Goal: Task Accomplishment & Management: Complete application form

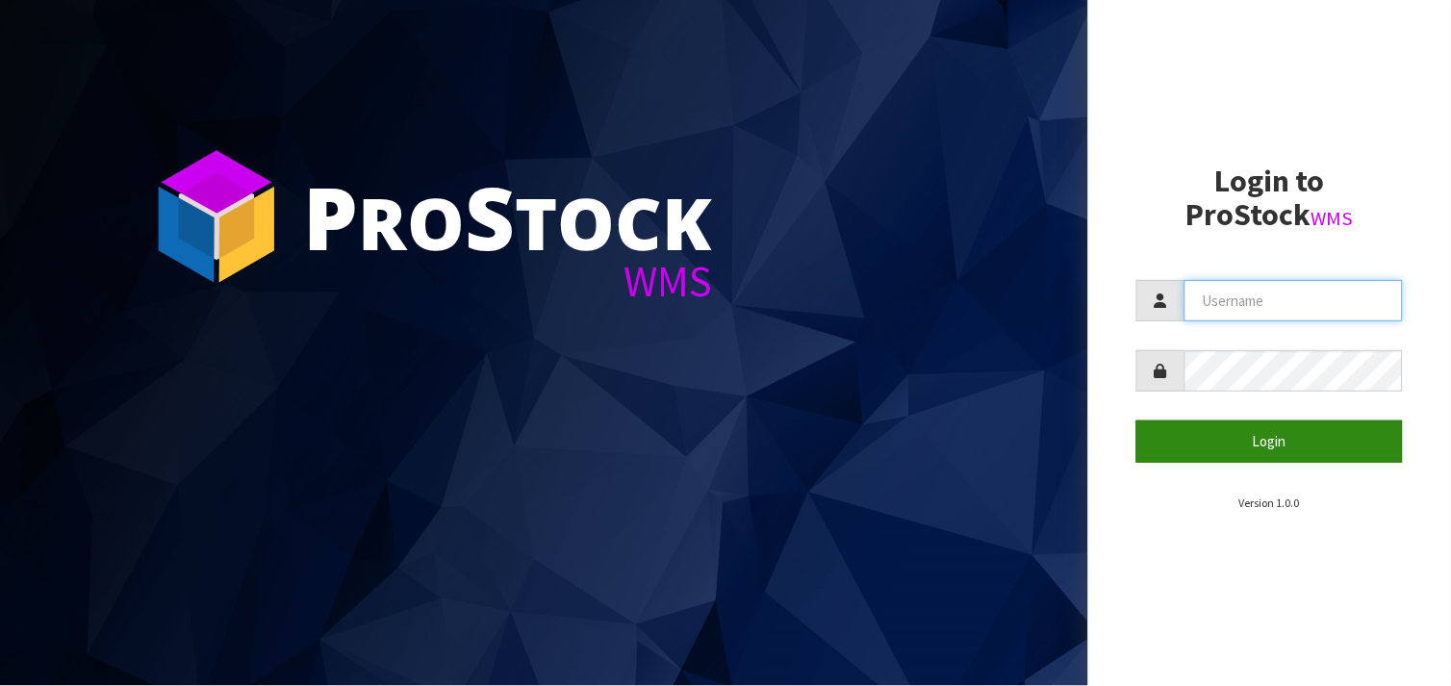
type input "BABW"
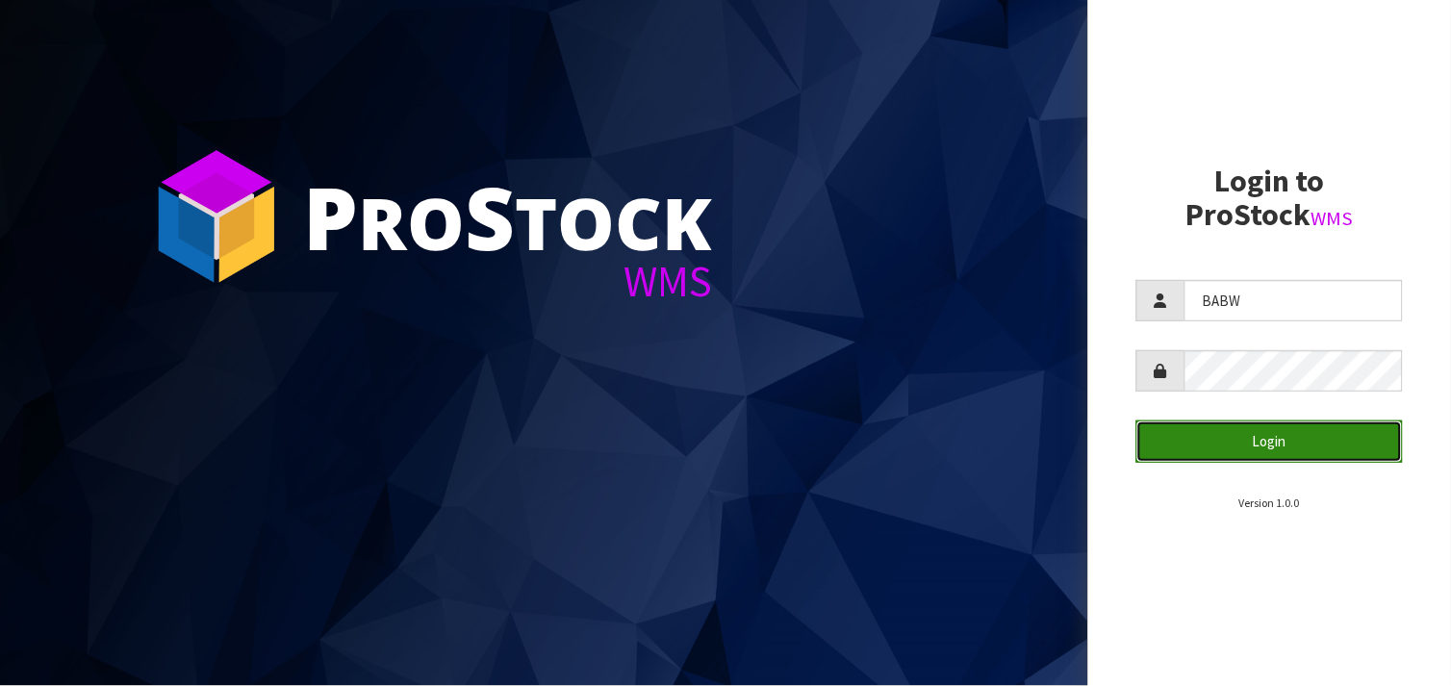
click at [1264, 437] on button "Login" at bounding box center [1269, 440] width 266 height 41
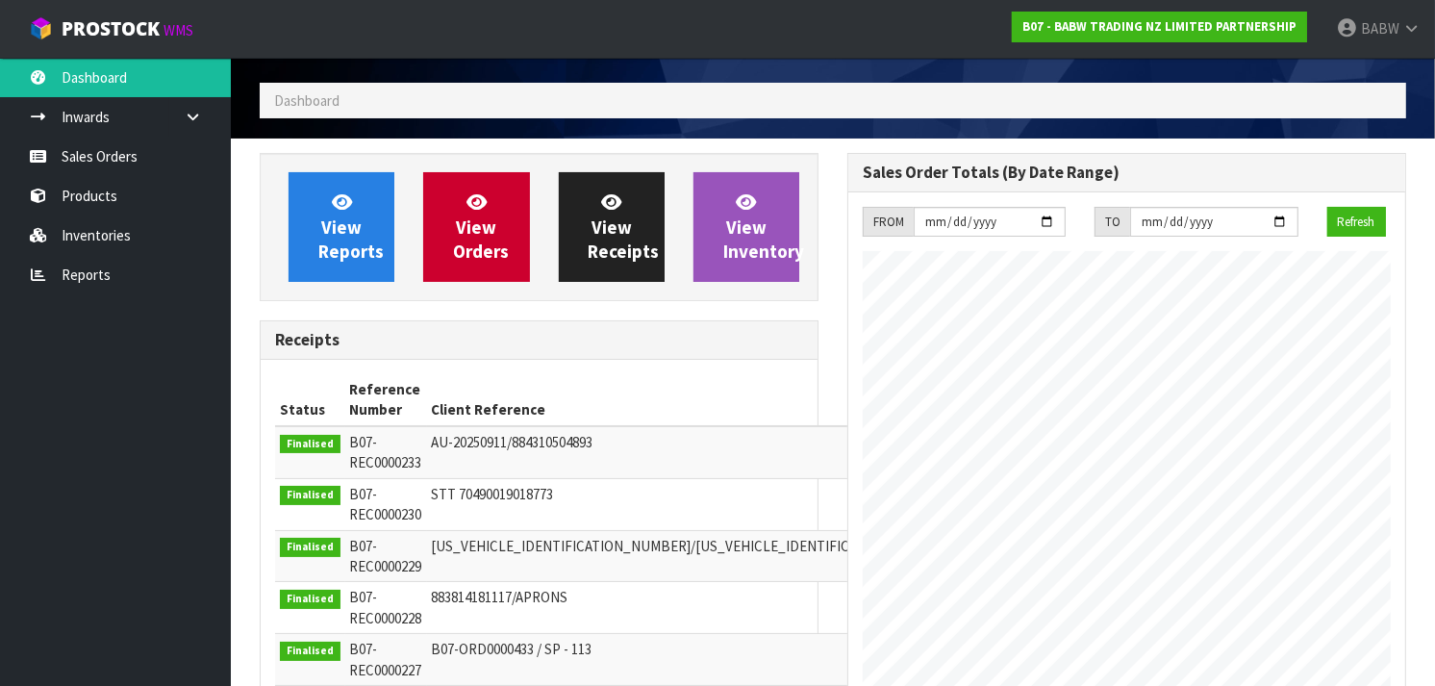
scroll to position [46, 0]
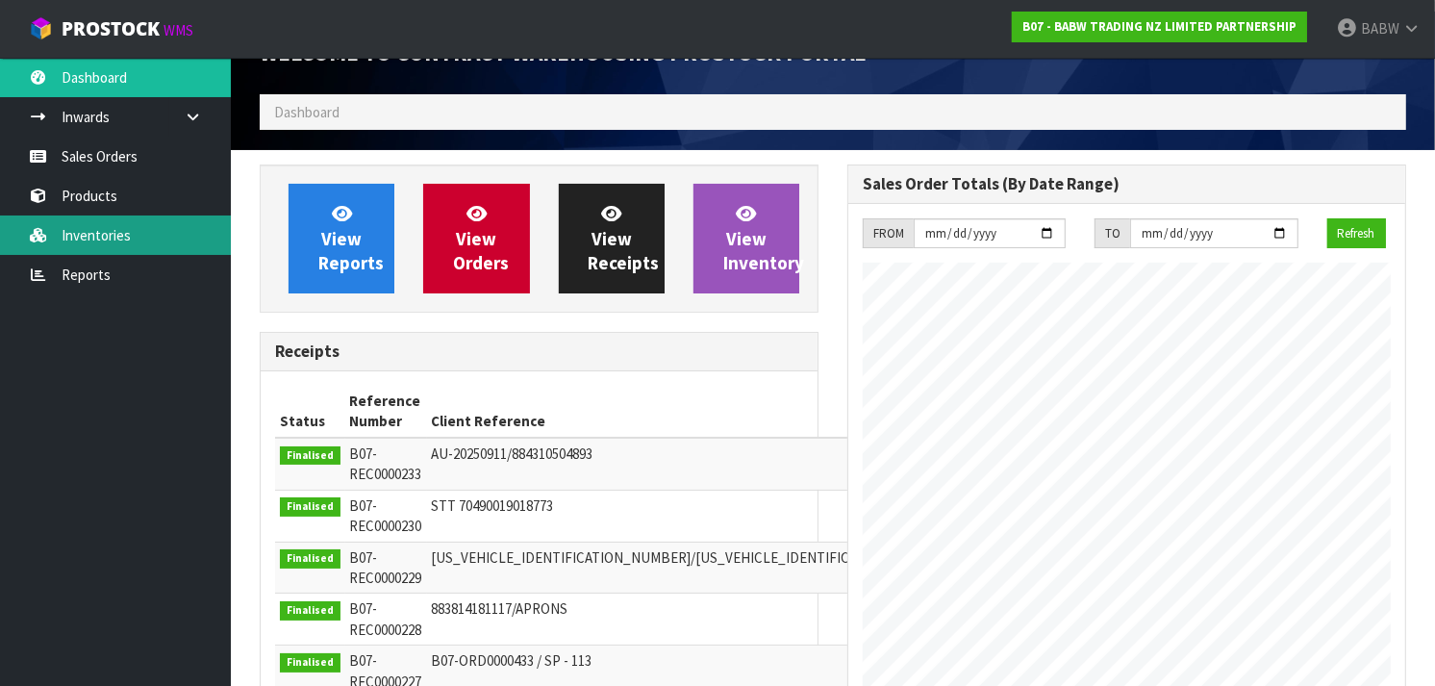
click at [118, 229] on link "Inventories" at bounding box center [115, 234] width 231 height 39
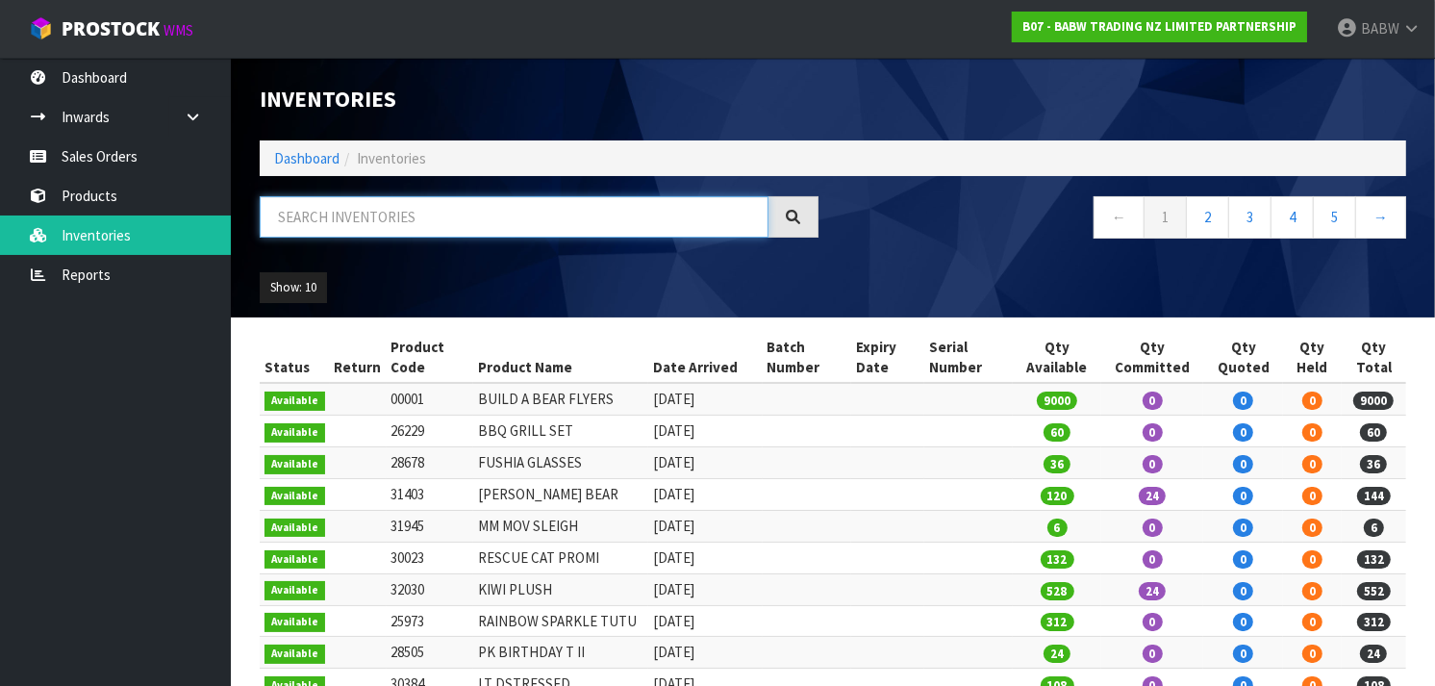
click at [419, 222] on input "text" at bounding box center [514, 216] width 509 height 41
type input "SNC"
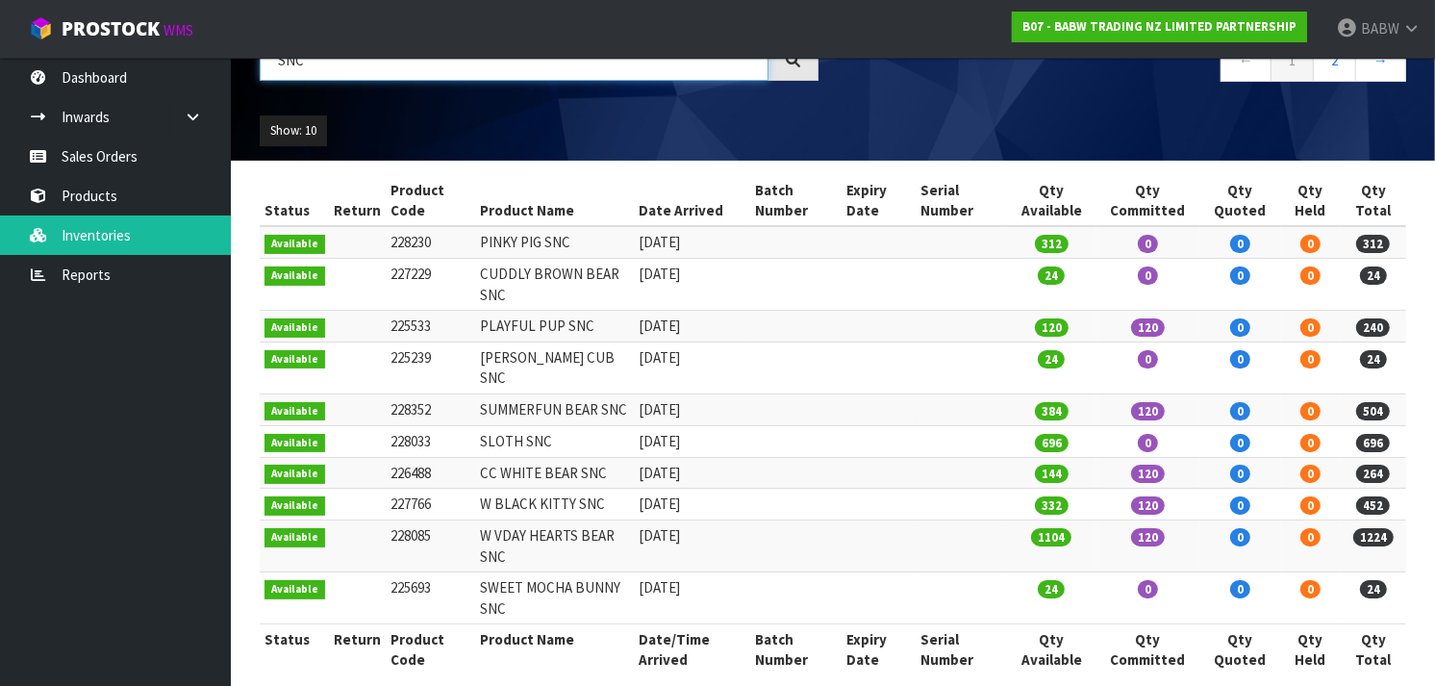
scroll to position [158, 0]
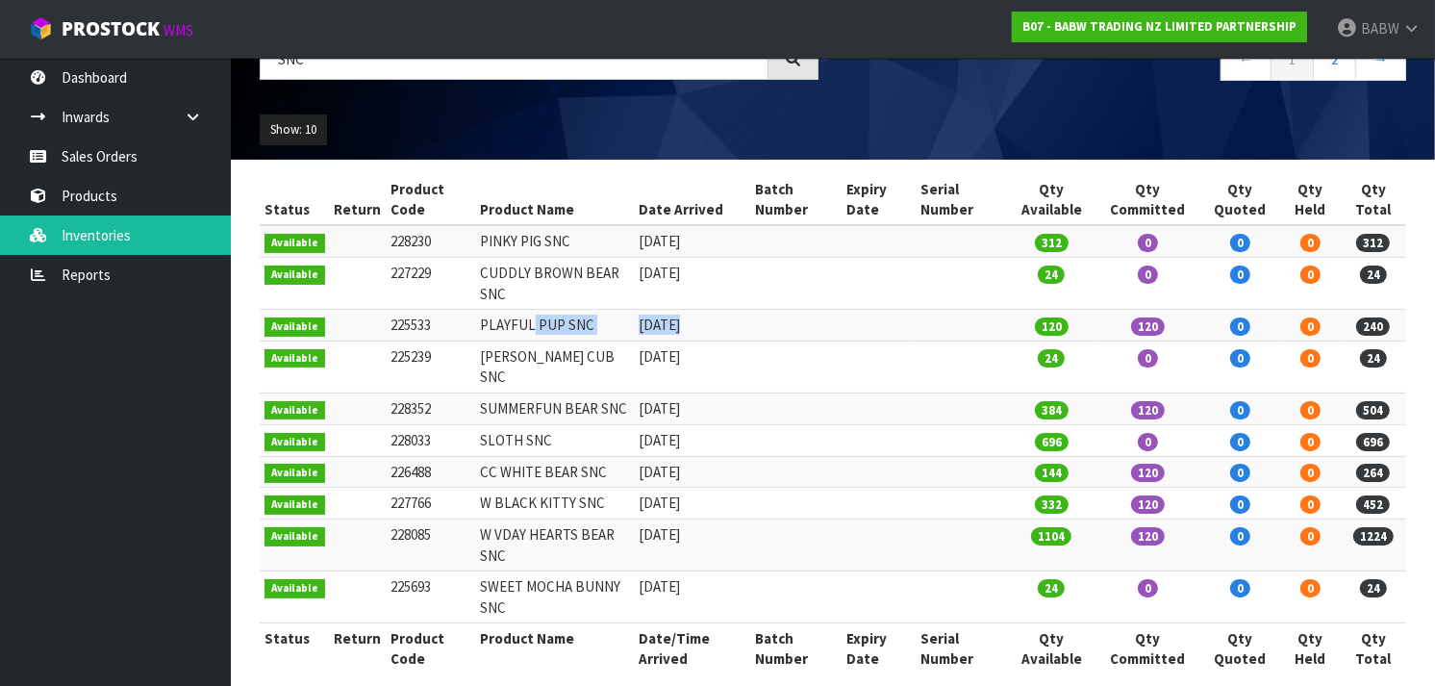
drag, startPoint x: 747, startPoint y: 334, endPoint x: 527, endPoint y: 328, distance: 219.4
click at [527, 328] on tr "Available 225533 PLAYFUL PUP SNC 20/08/2024 120 120 0 0 240" at bounding box center [833, 326] width 1147 height 32
click at [527, 328] on td "PLAYFUL PUP SNC" at bounding box center [554, 326] width 159 height 32
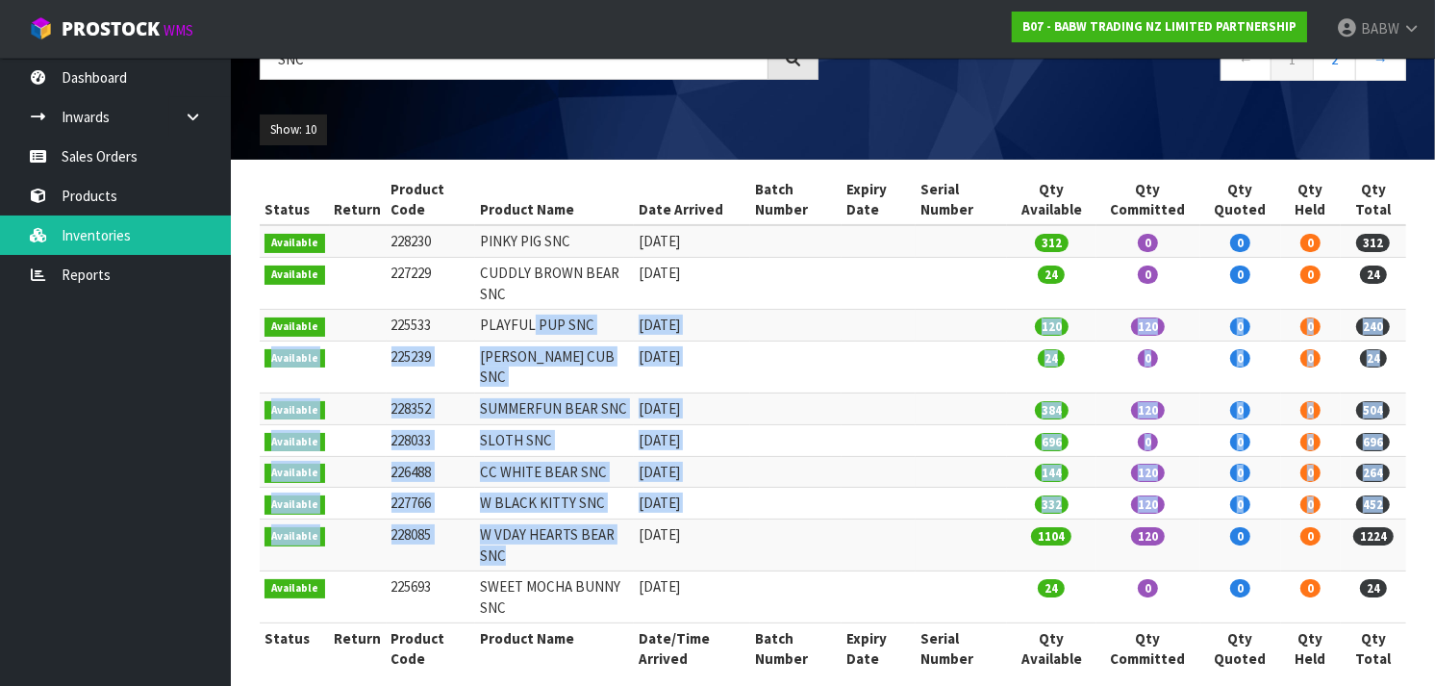
drag, startPoint x: 527, startPoint y: 328, endPoint x: 537, endPoint y: 545, distance: 217.6
click at [537, 545] on tbody "Available 228230 PINKY PIG SNC 29/07/2024 312 0 0 0 312 Available 227229 CUDDLY…" at bounding box center [833, 423] width 1147 height 397
click at [537, 545] on td "W VDAY HEARTS BEAR SNC" at bounding box center [554, 545] width 159 height 52
drag, startPoint x: 537, startPoint y: 545, endPoint x: 545, endPoint y: 309, distance: 236.8
click at [545, 309] on tbody "Available 228230 PINKY PIG SNC 29/07/2024 312 0 0 0 312 Available 227229 CUDDLY…" at bounding box center [833, 423] width 1147 height 397
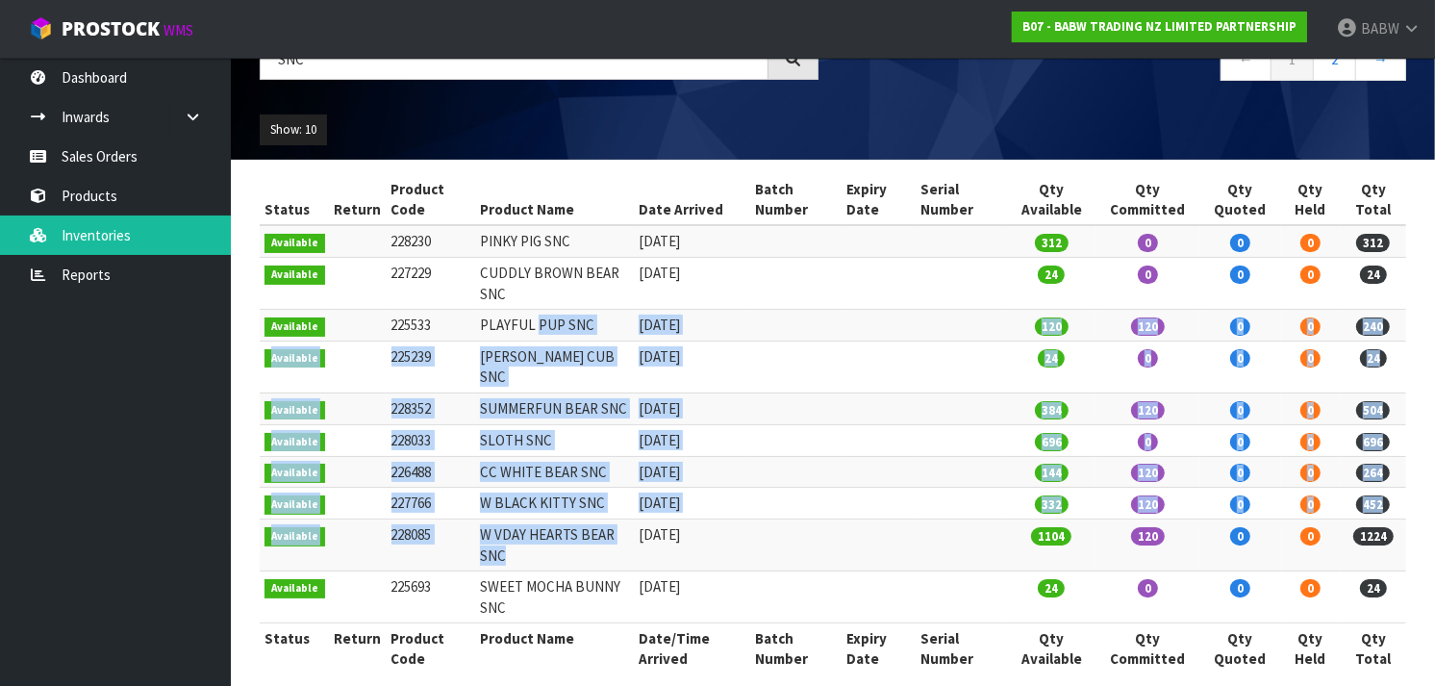
click at [545, 310] on td "PLAYFUL PUP SNC" at bounding box center [554, 326] width 159 height 32
drag, startPoint x: 555, startPoint y: 387, endPoint x: 551, endPoint y: 556, distance: 169.4
click at [551, 556] on tbody "Available 228230 PINKY PIG SNC 29/07/2024 312 0 0 0 312 Available 227229 CUDDLY…" at bounding box center [833, 423] width 1147 height 397
click at [551, 571] on td "SWEET MOCHA BUNNY SNC" at bounding box center [554, 597] width 159 height 52
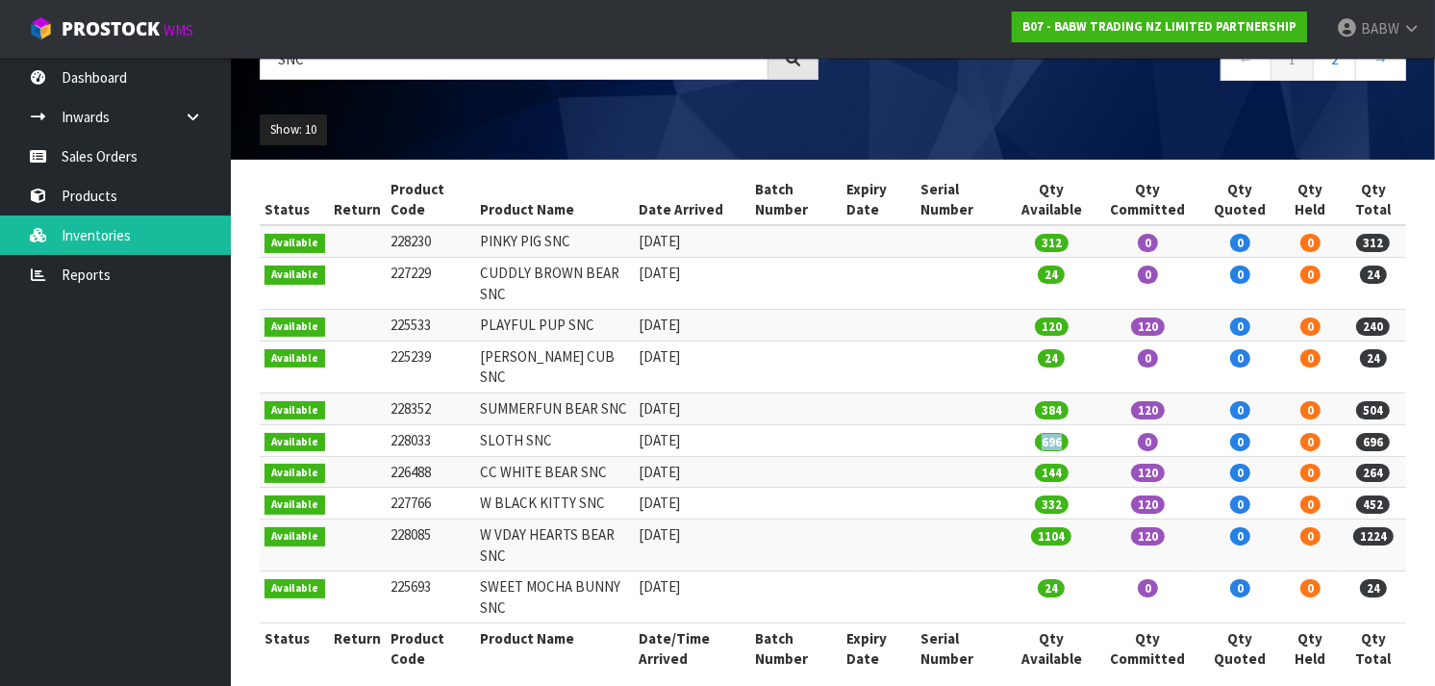
drag, startPoint x: 1107, startPoint y: 429, endPoint x: 937, endPoint y: 416, distance: 170.8
click at [937, 424] on tr "Available 228033 SLOTH SNC 18/11/2024 696 0 0 0 696" at bounding box center [833, 440] width 1147 height 32
click at [937, 424] on td at bounding box center [961, 440] width 91 height 32
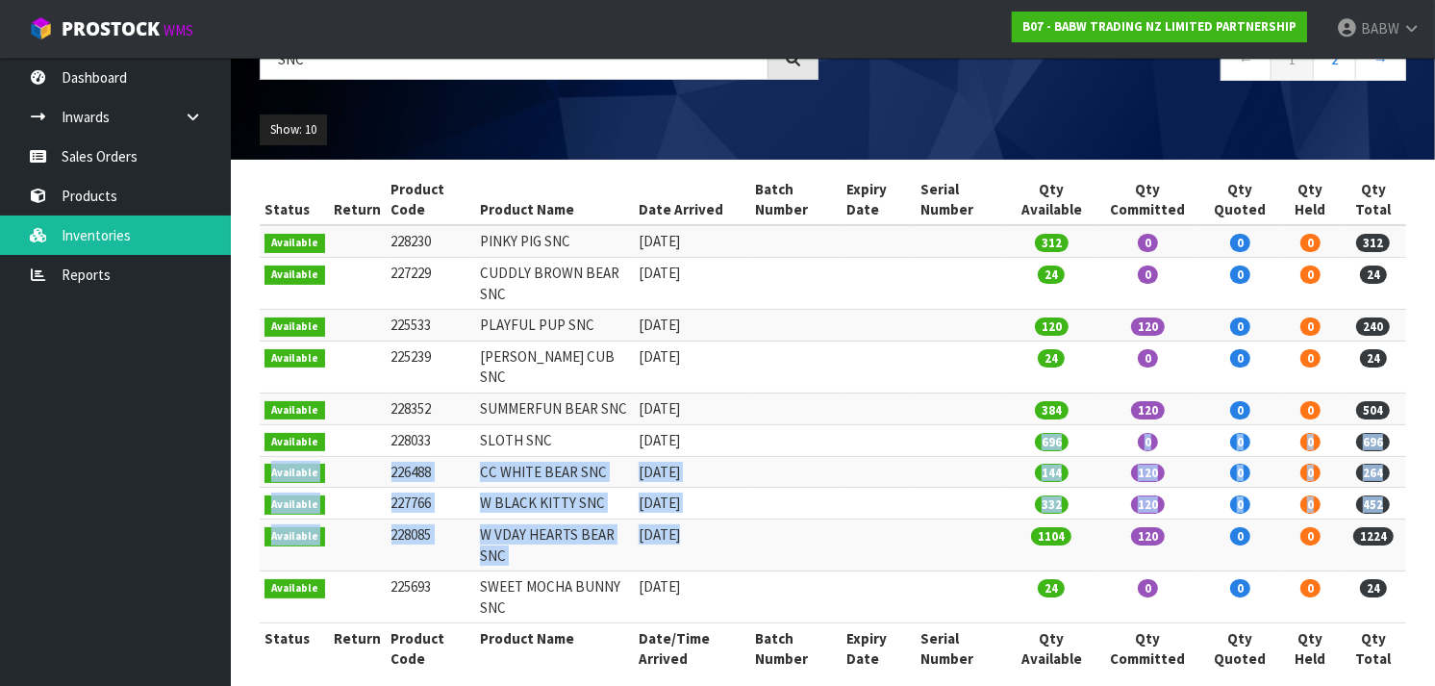
drag, startPoint x: 937, startPoint y: 416, endPoint x: 939, endPoint y: 543, distance: 127.0
click at [939, 543] on tbody "Available 228230 PINKY PIG SNC 29/07/2024 312 0 0 0 312 Available 227229 CUDDLY…" at bounding box center [833, 423] width 1147 height 397
click at [939, 543] on td at bounding box center [961, 545] width 91 height 52
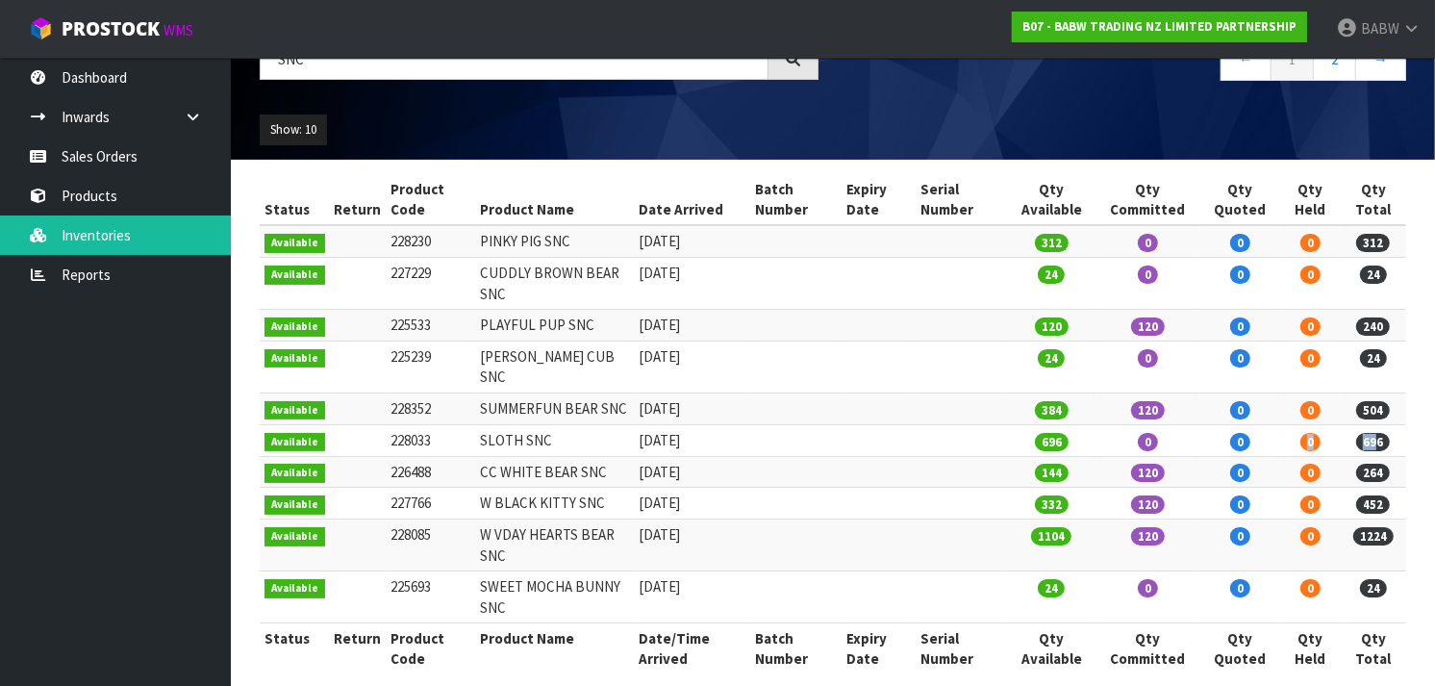
drag, startPoint x: 1379, startPoint y: 424, endPoint x: 1308, endPoint y: 425, distance: 70.2
click at [1308, 425] on tr "Available 228033 SLOTH SNC 18/11/2024 696 0 0 0 696" at bounding box center [833, 440] width 1147 height 32
click at [1308, 433] on span "0" at bounding box center [1311, 442] width 20 height 18
drag, startPoint x: 1308, startPoint y: 425, endPoint x: 1103, endPoint y: 411, distance: 205.4
click at [1103, 424] on tr "Available 228033 SLOTH SNC 18/11/2024 696 0 0 0 696" at bounding box center [833, 440] width 1147 height 32
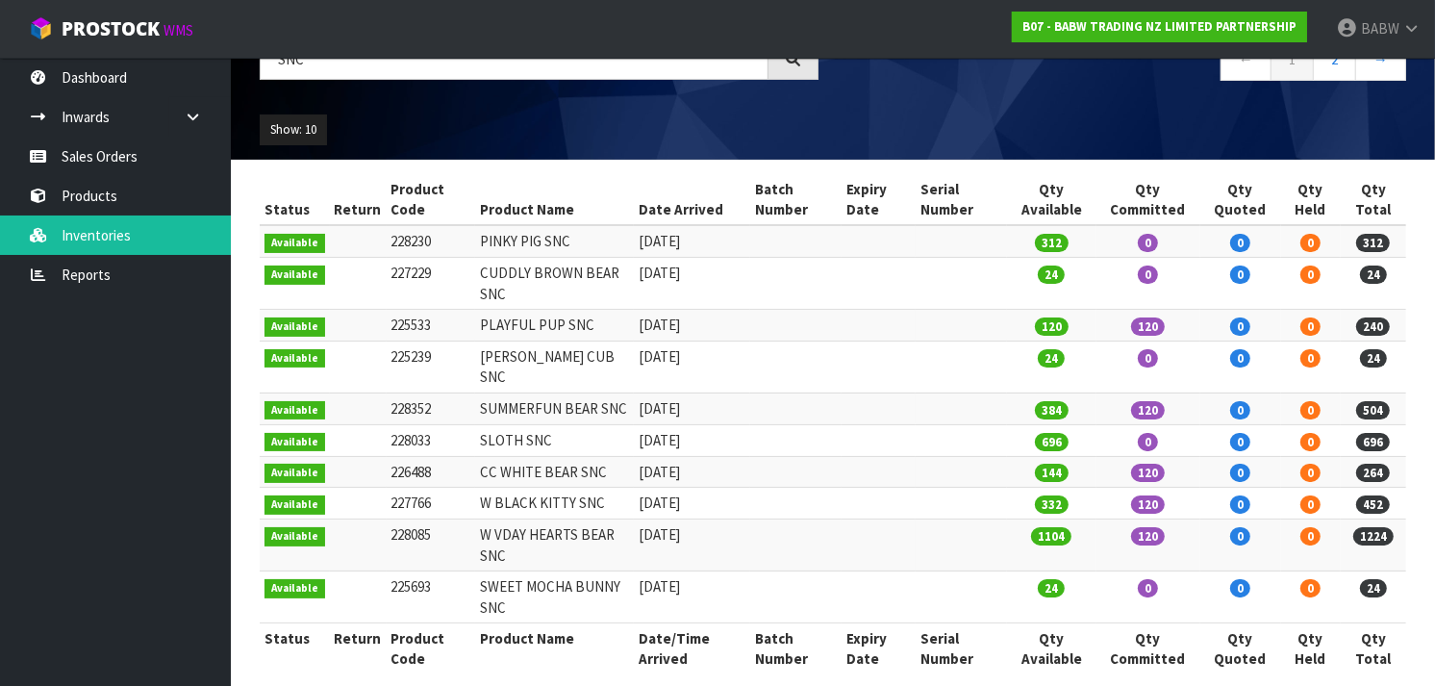
click at [1103, 424] on td "0" at bounding box center [1149, 440] width 104 height 32
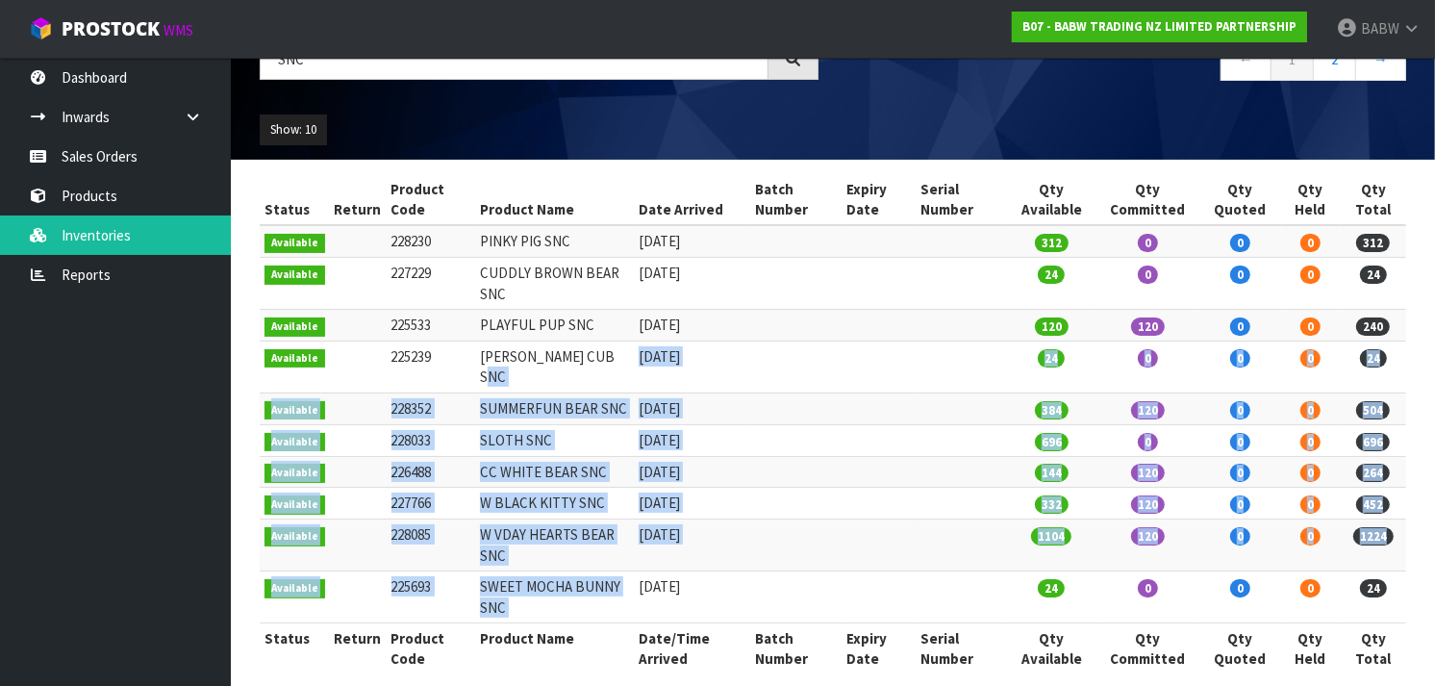
drag, startPoint x: 608, startPoint y: 347, endPoint x: 633, endPoint y: 563, distance: 216.9
click at [633, 563] on tbody "Available 228230 PINKY PIG SNC 29/07/2024 312 0 0 0 312 Available 227229 CUDDLY…" at bounding box center [833, 423] width 1147 height 397
click at [634, 571] on td "21/05/2025" at bounding box center [692, 597] width 116 height 52
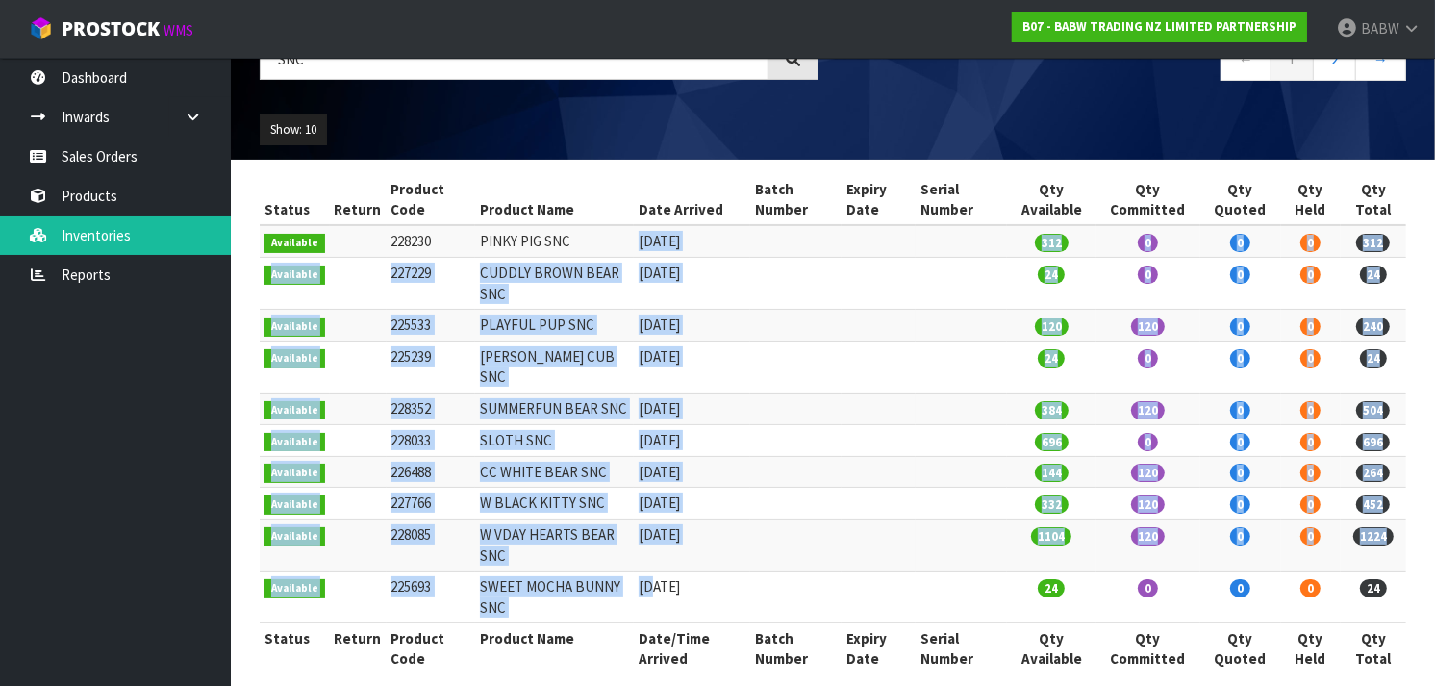
drag, startPoint x: 618, startPoint y: 459, endPoint x: 579, endPoint y: 226, distance: 236.0
click at [579, 226] on tbody "Available 228230 PINKY PIG SNC 29/07/2024 312 0 0 0 312 Available 227229 CUDDLY…" at bounding box center [833, 423] width 1147 height 397
click at [579, 226] on td "PINKY PIG SNC" at bounding box center [554, 241] width 159 height 32
drag, startPoint x: 593, startPoint y: 322, endPoint x: 590, endPoint y: 580, distance: 257.8
click at [590, 580] on tbody "Available 228230 PINKY PIG SNC 29/07/2024 312 0 0 0 312 Available 227229 CUDDLY…" at bounding box center [833, 423] width 1147 height 397
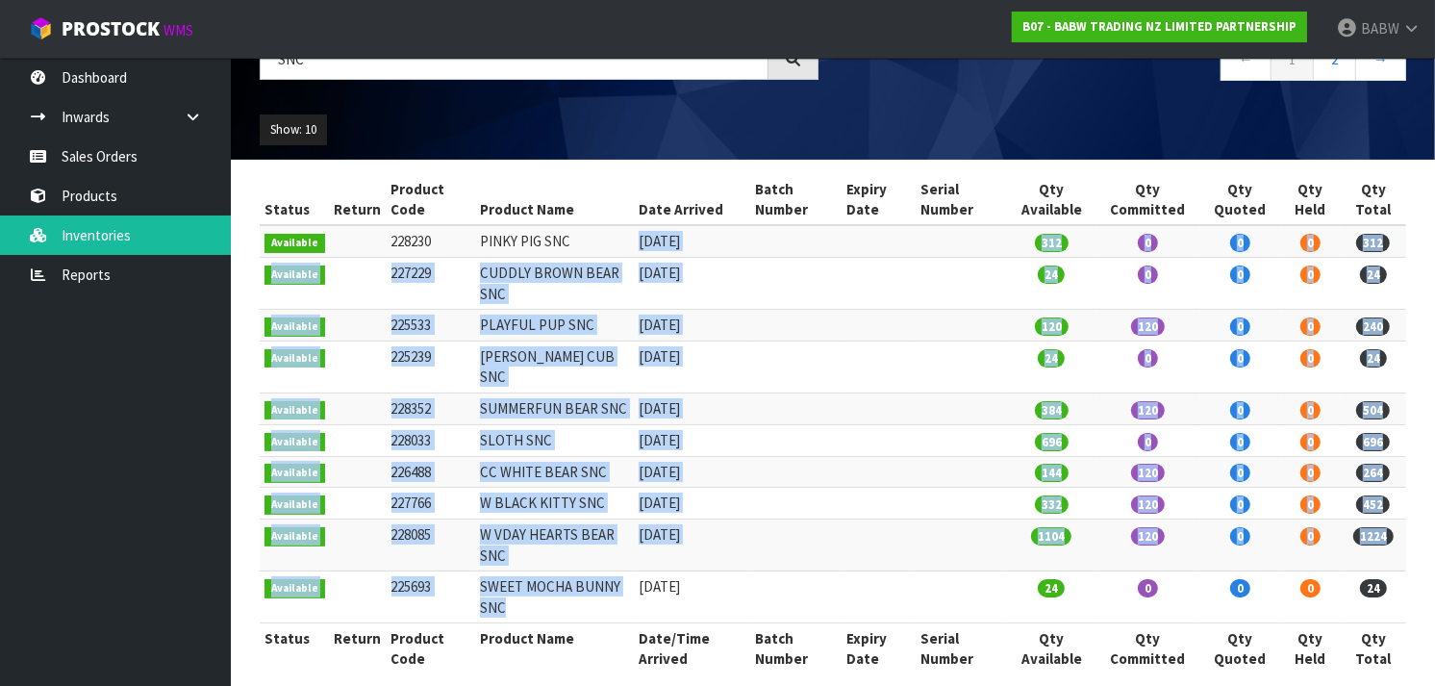
click at [590, 580] on td "SWEET MOCHA BUNNY SNC" at bounding box center [554, 597] width 159 height 52
drag, startPoint x: 590, startPoint y: 580, endPoint x: 581, endPoint y: 233, distance: 347.4
click at [581, 233] on tbody "Available 228230 PINKY PIG SNC 29/07/2024 312 0 0 0 312 Available 227229 CUDDLY…" at bounding box center [833, 423] width 1147 height 397
click at [581, 233] on td "PINKY PIG SNC" at bounding box center [554, 241] width 159 height 32
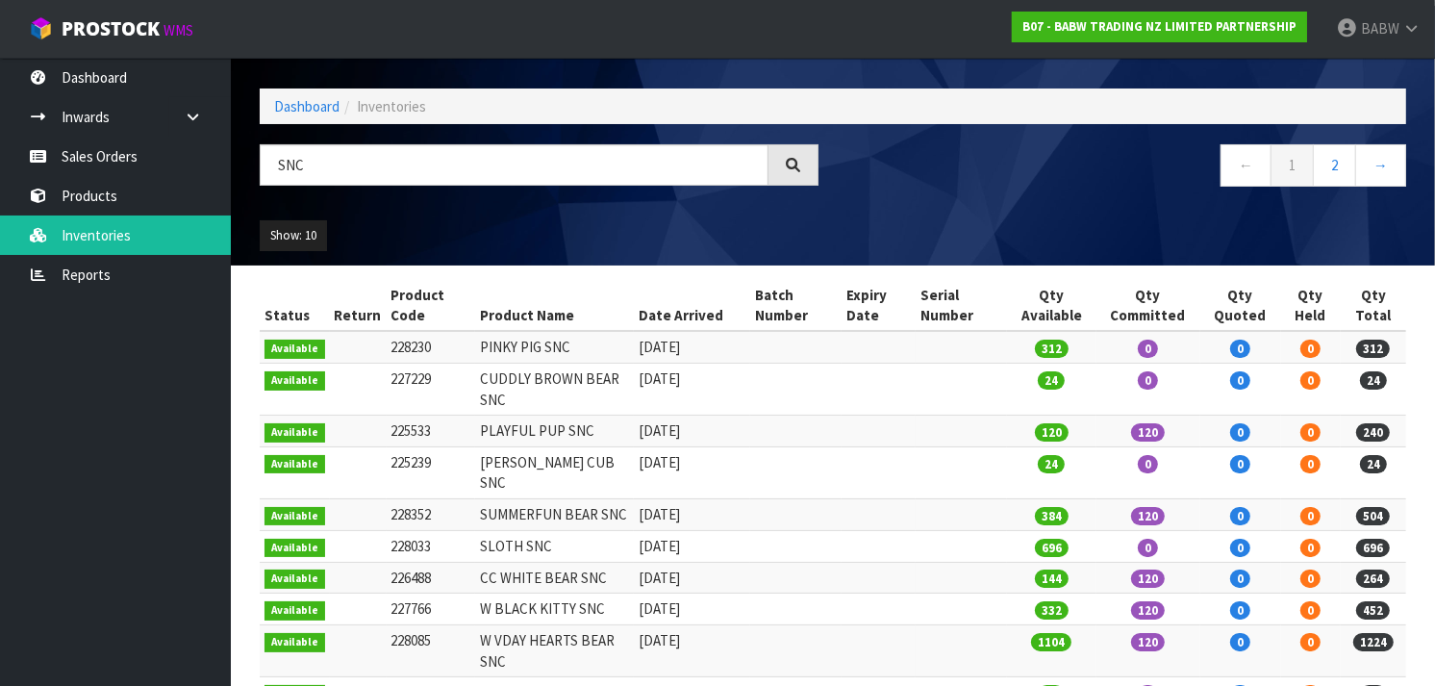
scroll to position [50, 0]
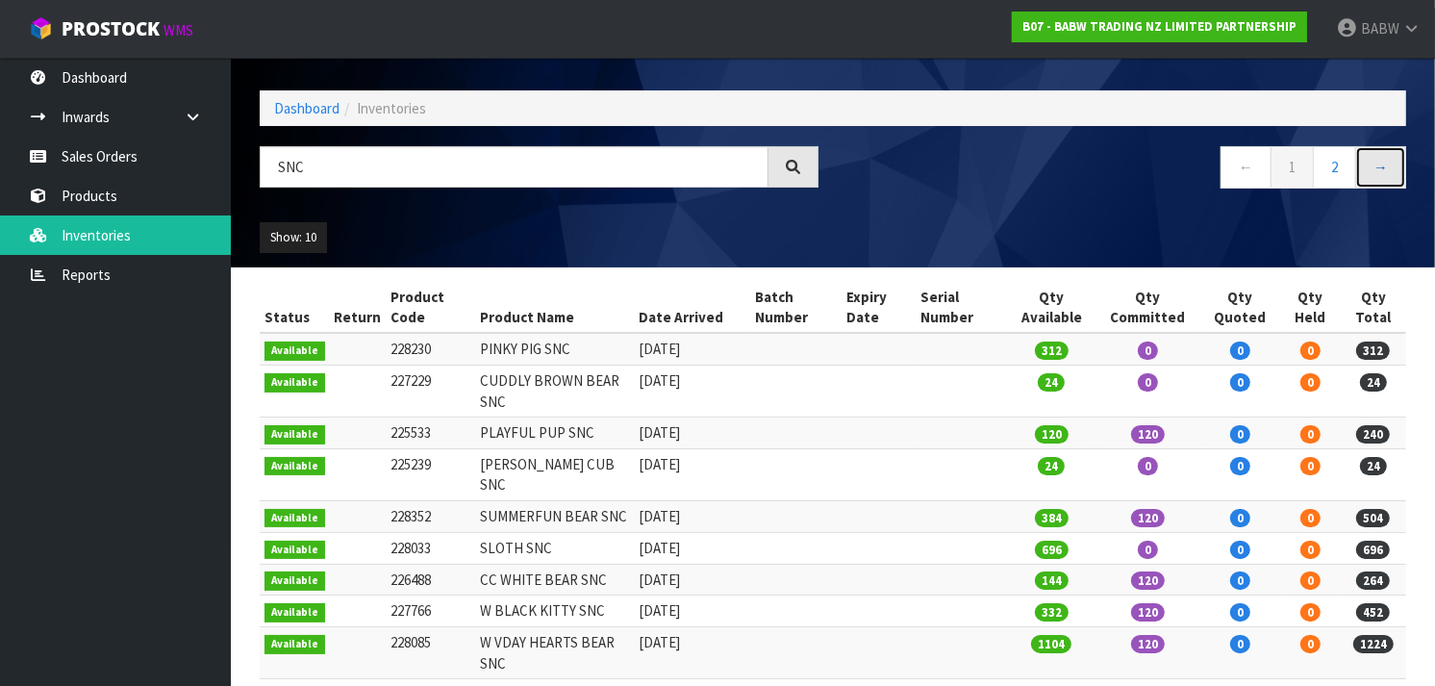
click at [1385, 166] on link "→" at bounding box center [1380, 166] width 51 height 41
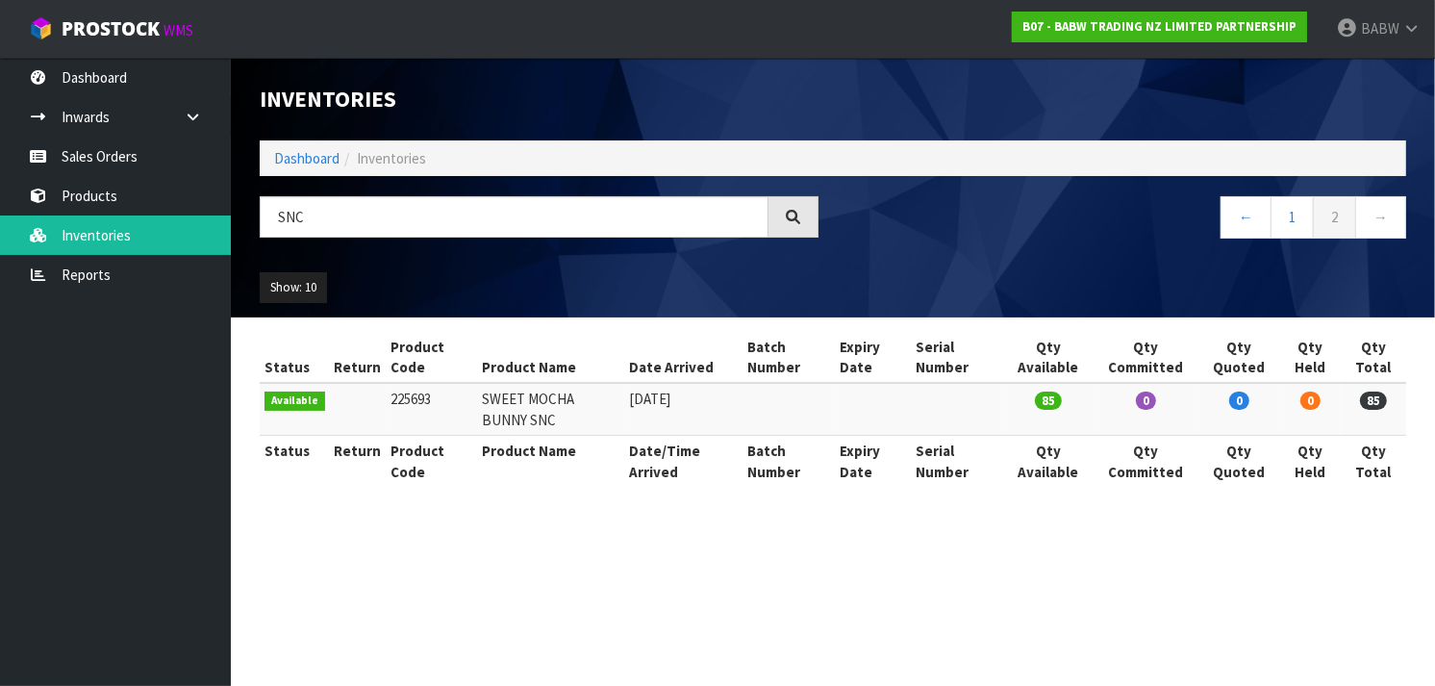
scroll to position [0, 0]
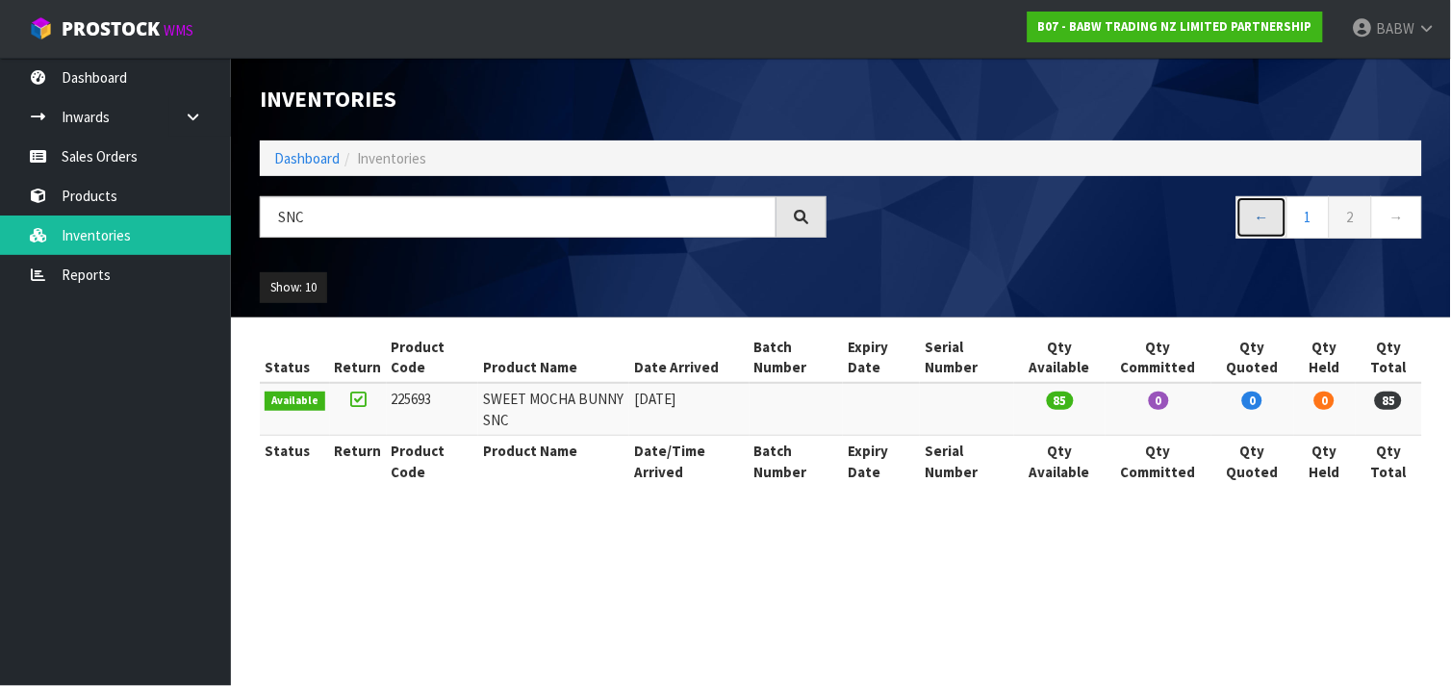
click at [1246, 215] on link "←" at bounding box center [1261, 216] width 51 height 41
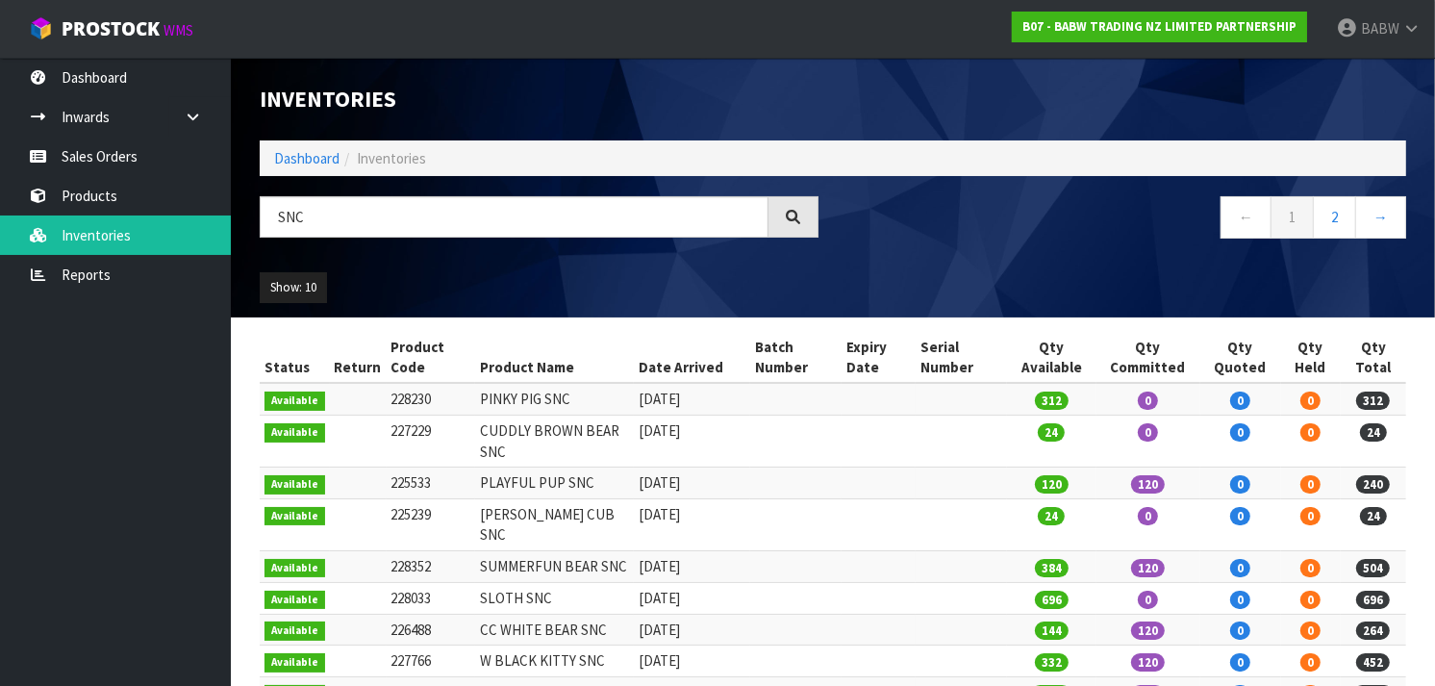
scroll to position [158, 0]
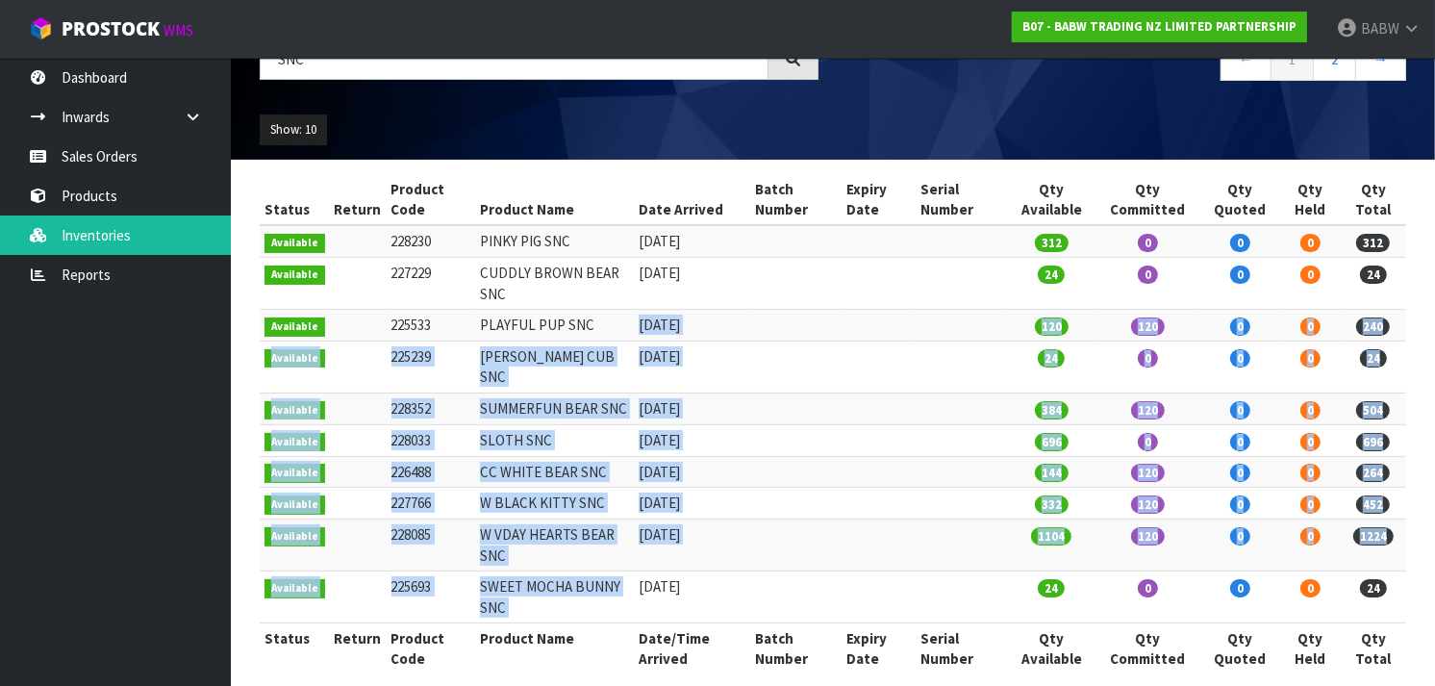
drag, startPoint x: 631, startPoint y: 328, endPoint x: 629, endPoint y: 585, distance: 256.9
click at [629, 585] on tbody "Available 228230 PINKY PIG SNC 29/07/2024 312 0 0 0 312 Available 227229 CUDDLY…" at bounding box center [833, 423] width 1147 height 397
click at [634, 585] on td "21/05/2025" at bounding box center [692, 597] width 116 height 52
drag, startPoint x: 629, startPoint y: 585, endPoint x: 641, endPoint y: 321, distance: 263.8
click at [641, 321] on tbody "Available 228230 PINKY PIG SNC 29/07/2024 312 0 0 0 312 Available 227229 CUDDLY…" at bounding box center [833, 423] width 1147 height 397
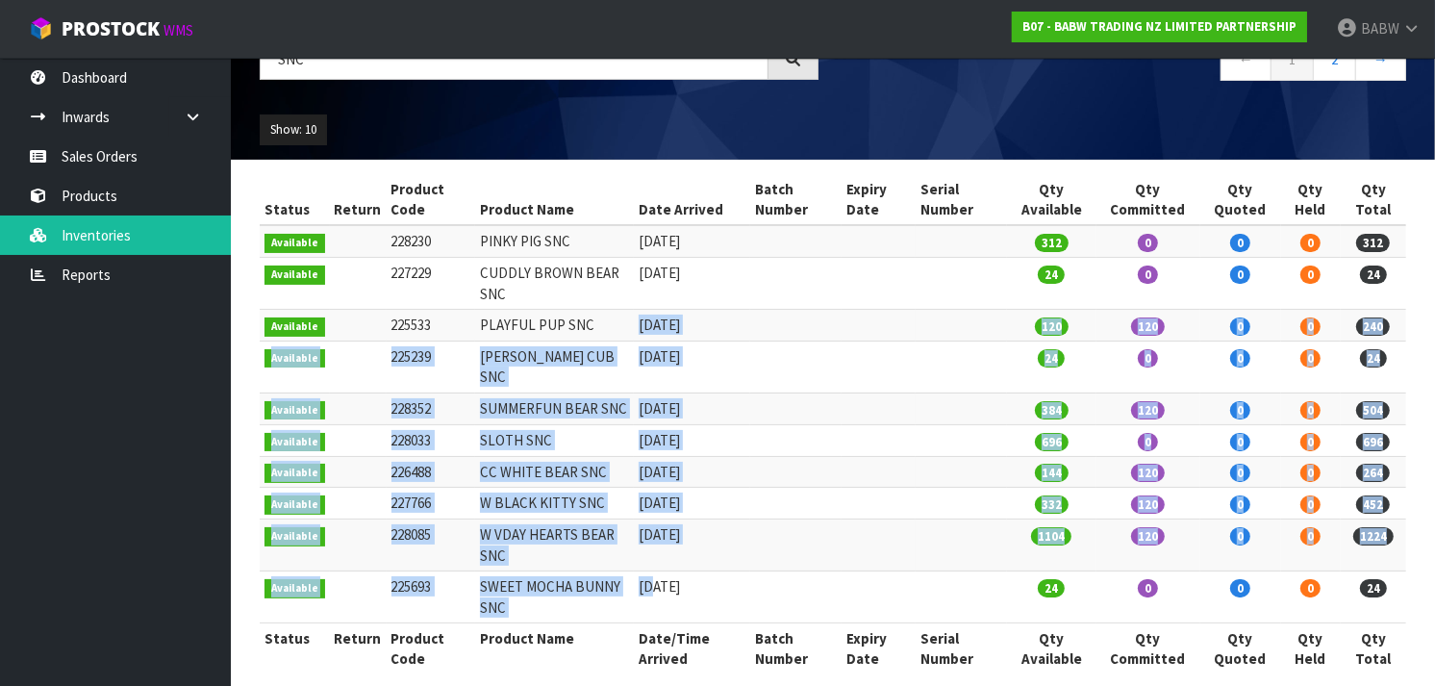
click at [641, 321] on td "20/08/2024" at bounding box center [692, 326] width 116 height 32
drag, startPoint x: 641, startPoint y: 321, endPoint x: 667, endPoint y: 571, distance: 251.5
click at [667, 571] on tbody "Available 228230 PINKY PIG SNC 29/07/2024 312 0 0 0 312 Available 227229 CUDDLY…" at bounding box center [833, 423] width 1147 height 397
click at [667, 571] on td "21/05/2025" at bounding box center [692, 597] width 116 height 52
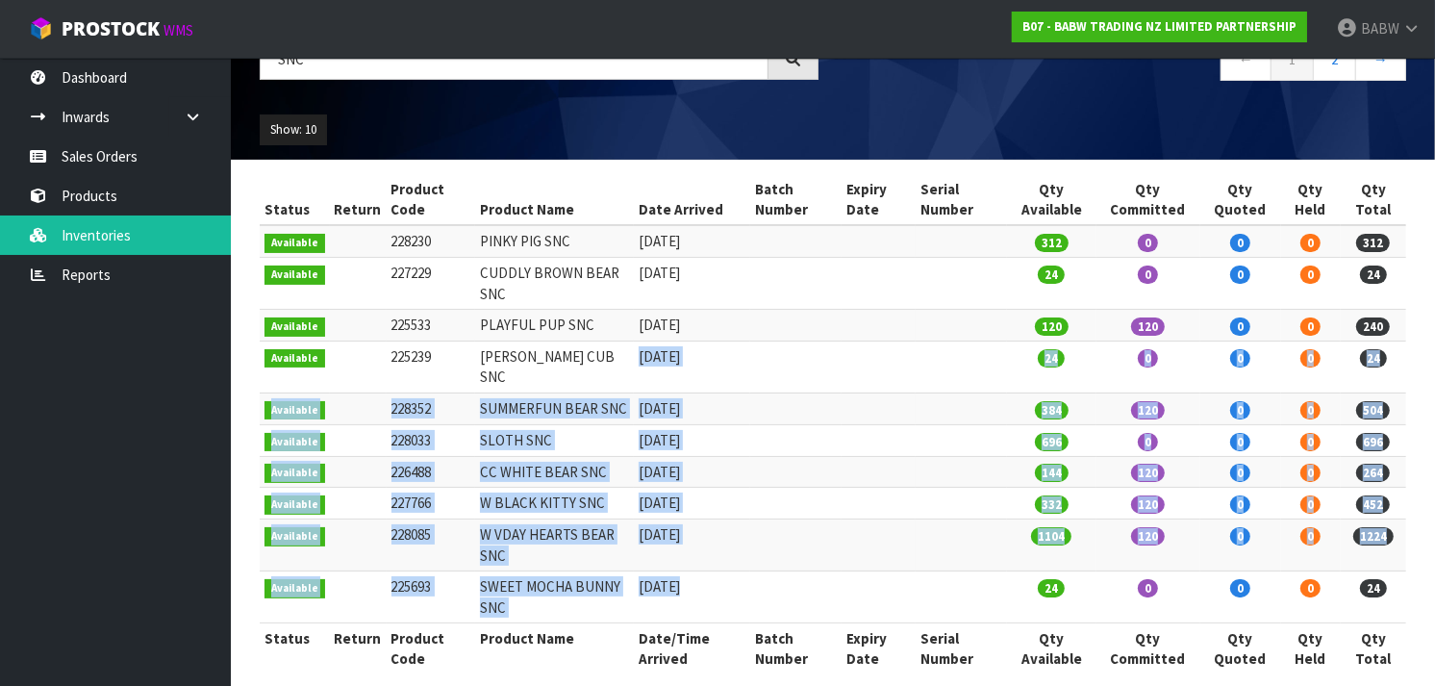
drag, startPoint x: 667, startPoint y: 571, endPoint x: 642, endPoint y: 340, distance: 233.2
click at [642, 340] on tbody "Available 228230 PINKY PIG SNC 29/07/2024 312 0 0 0 312 Available 227229 CUDDLY…" at bounding box center [833, 423] width 1147 height 397
click at [642, 342] on td "23/09/2024" at bounding box center [692, 368] width 116 height 52
drag, startPoint x: 616, startPoint y: 447, endPoint x: 466, endPoint y: 447, distance: 150.1
click at [466, 456] on tr "Available 226488 CC WHITE BEAR SNC 18/11/2024 144 120 0 0 264" at bounding box center [833, 472] width 1147 height 32
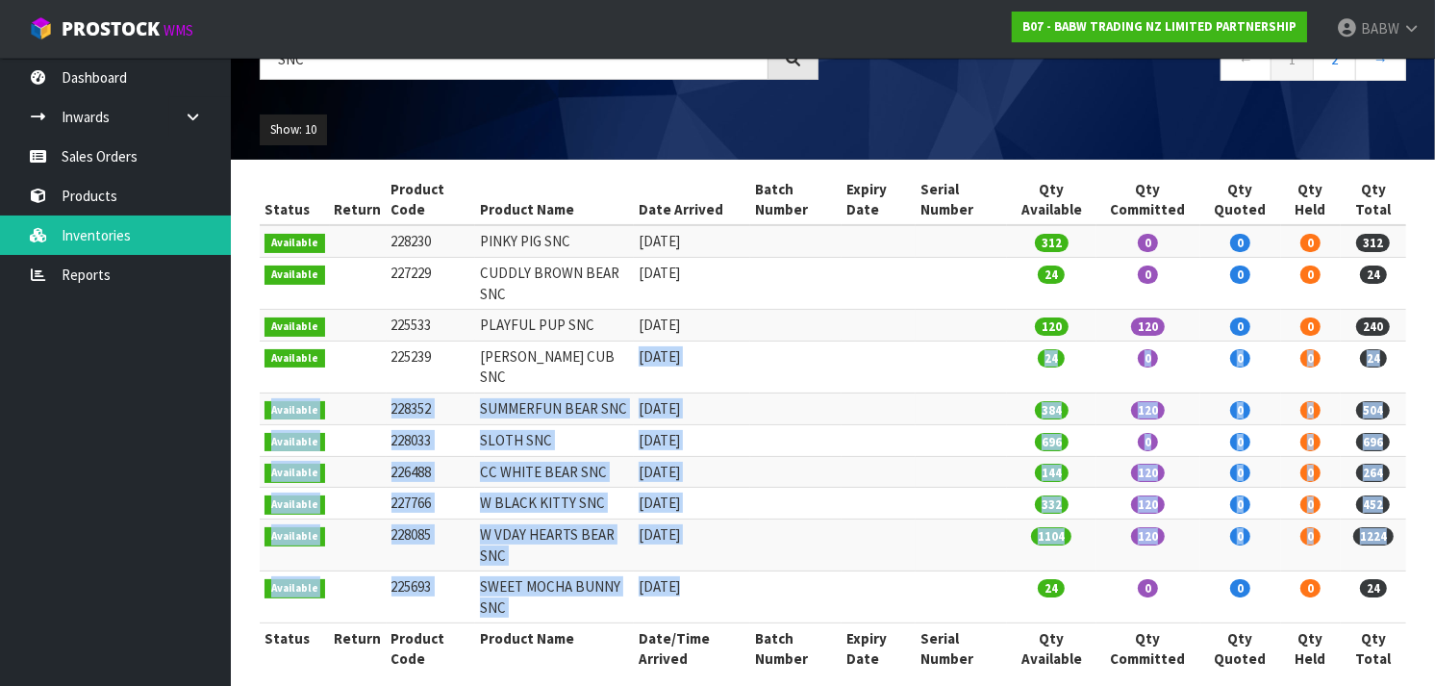
click at [466, 456] on td "226488" at bounding box center [431, 472] width 89 height 32
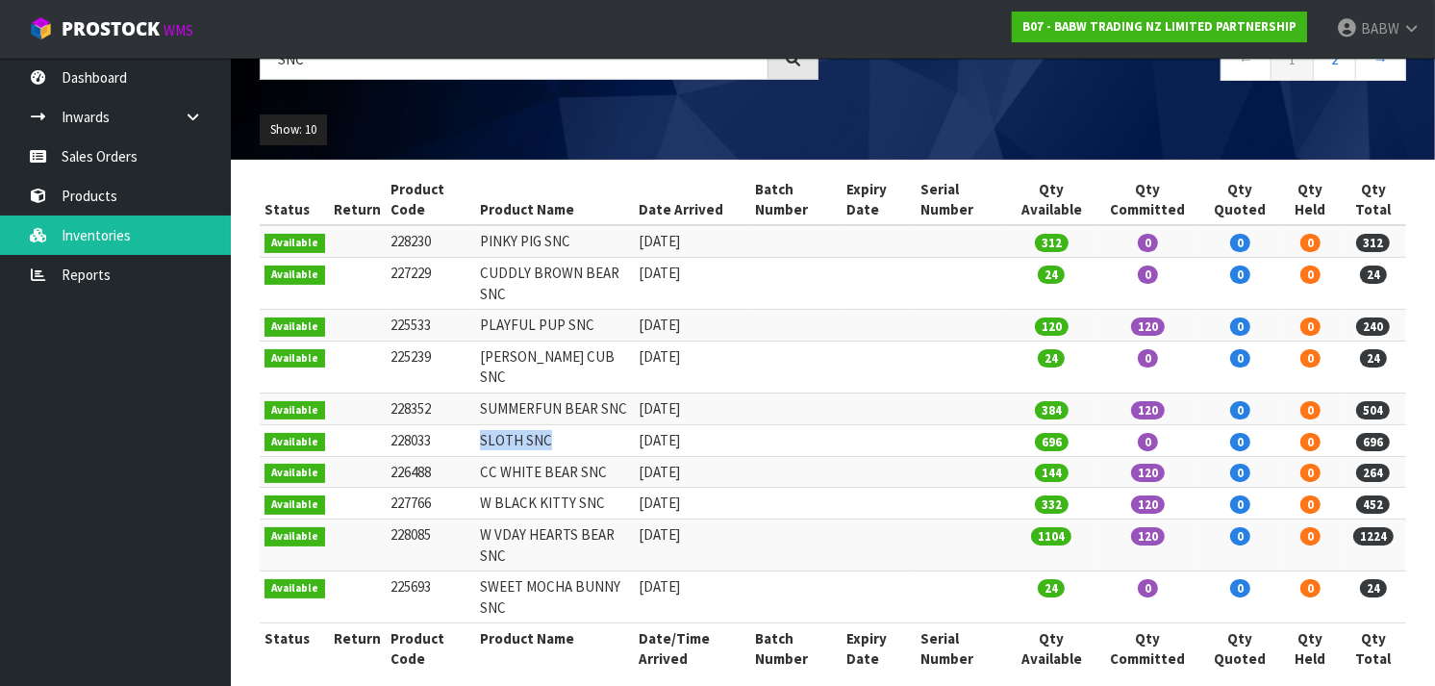
drag, startPoint x: 469, startPoint y: 423, endPoint x: 589, endPoint y: 425, distance: 120.3
click at [589, 425] on td "SLOTH SNC" at bounding box center [554, 440] width 159 height 32
drag, startPoint x: 438, startPoint y: 242, endPoint x: 367, endPoint y: 248, distance: 70.5
click at [367, 248] on tr "Available 228230 PINKY PIG SNC 29/07/2024 312 0 0 0 312" at bounding box center [833, 241] width 1147 height 32
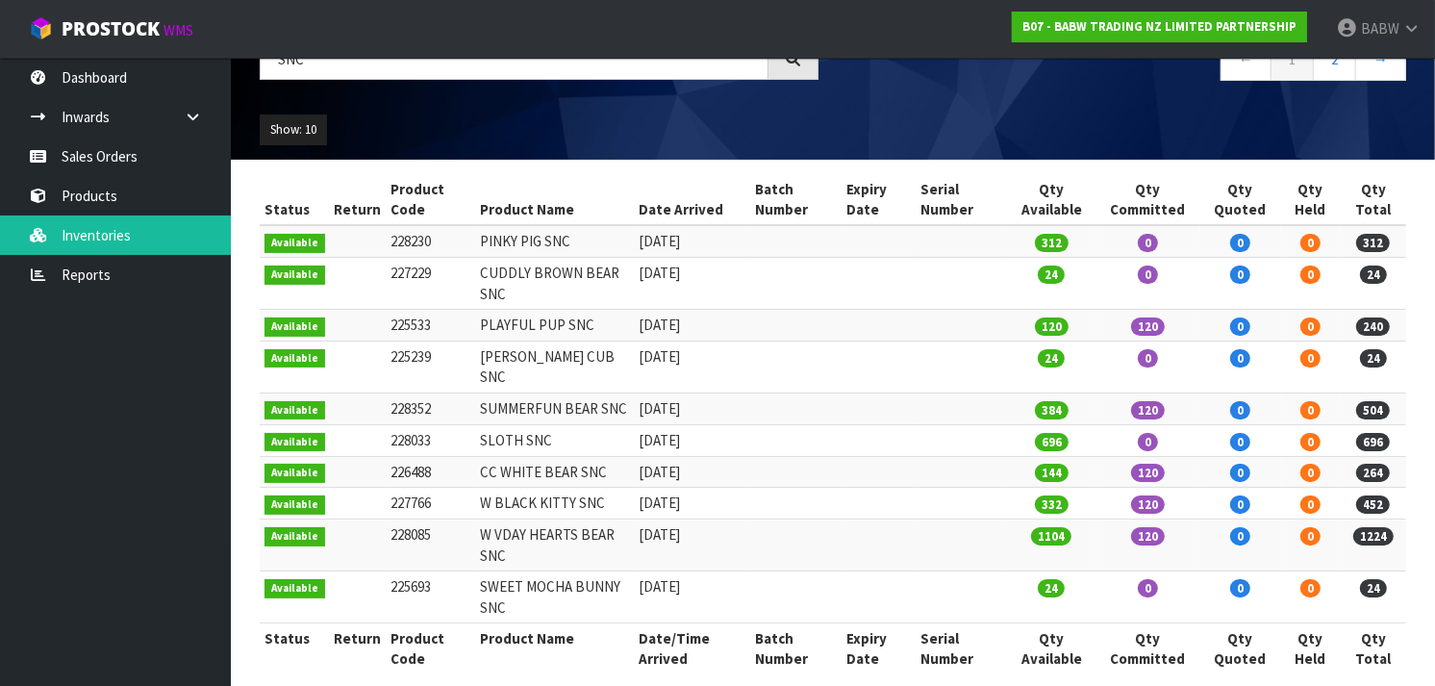
copy tr "228230"
drag, startPoint x: 443, startPoint y: 388, endPoint x: 380, endPoint y: 389, distance: 63.5
click at [387, 393] on td "228352" at bounding box center [431, 409] width 89 height 32
copy td "228352"
drag, startPoint x: 437, startPoint y: 516, endPoint x: 385, endPoint y: 517, distance: 52.0
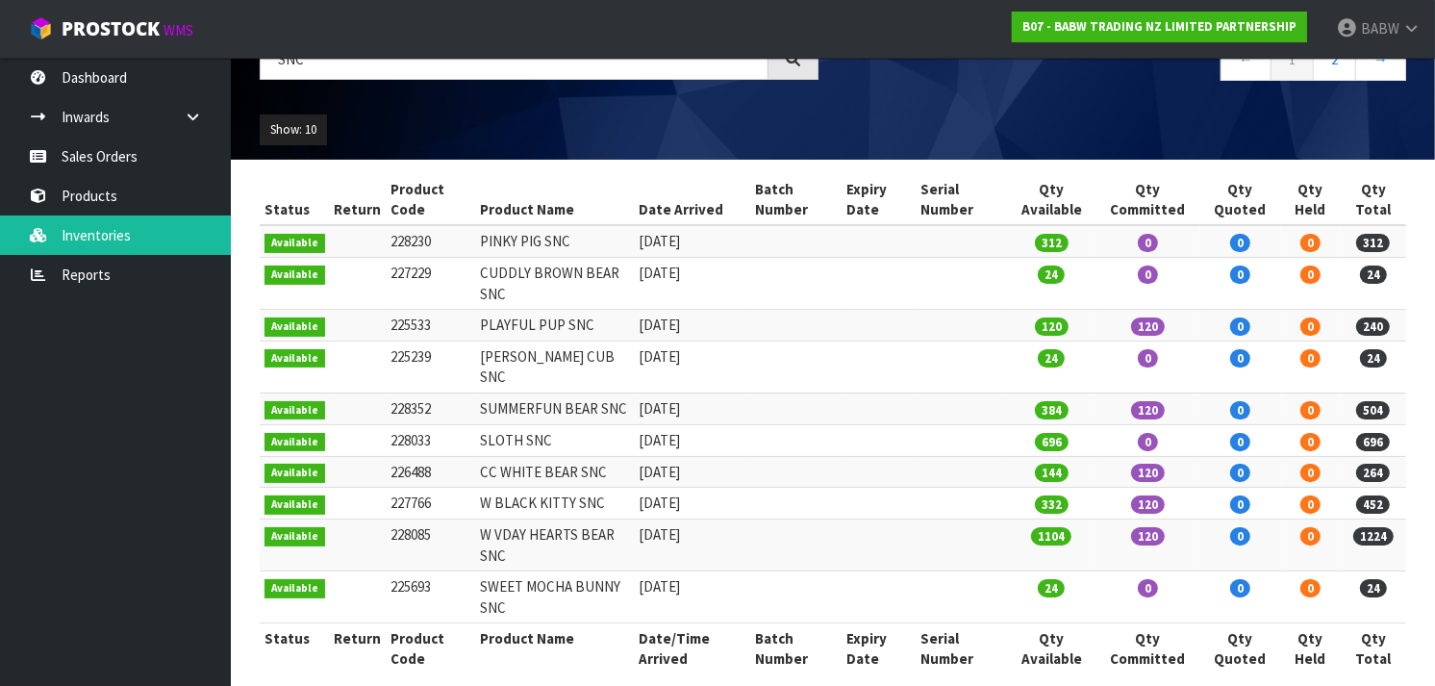
click at [387, 519] on td "228085" at bounding box center [431, 545] width 89 height 52
copy td "228085"
drag, startPoint x: 424, startPoint y: 481, endPoint x: 380, endPoint y: 479, distance: 44.3
click at [387, 488] on td "227766" at bounding box center [431, 504] width 89 height 32
copy td "227766"
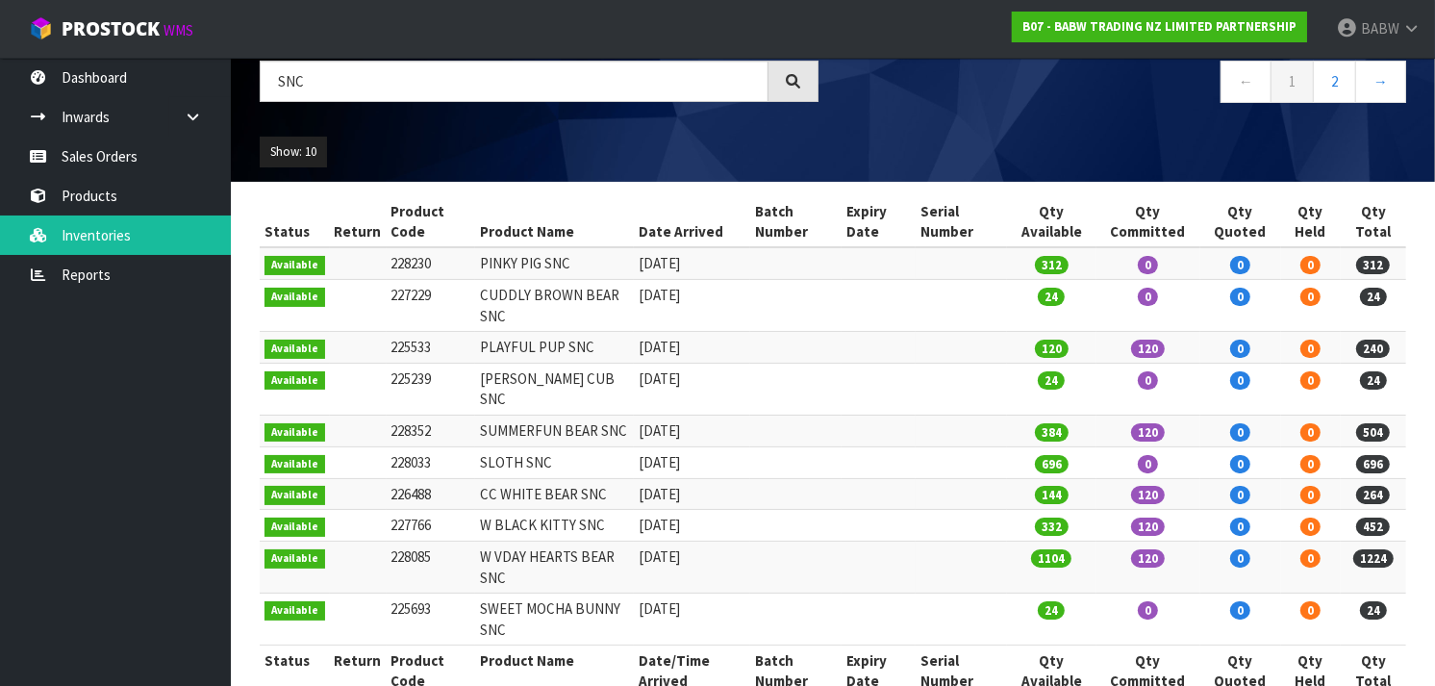
scroll to position [125, 0]
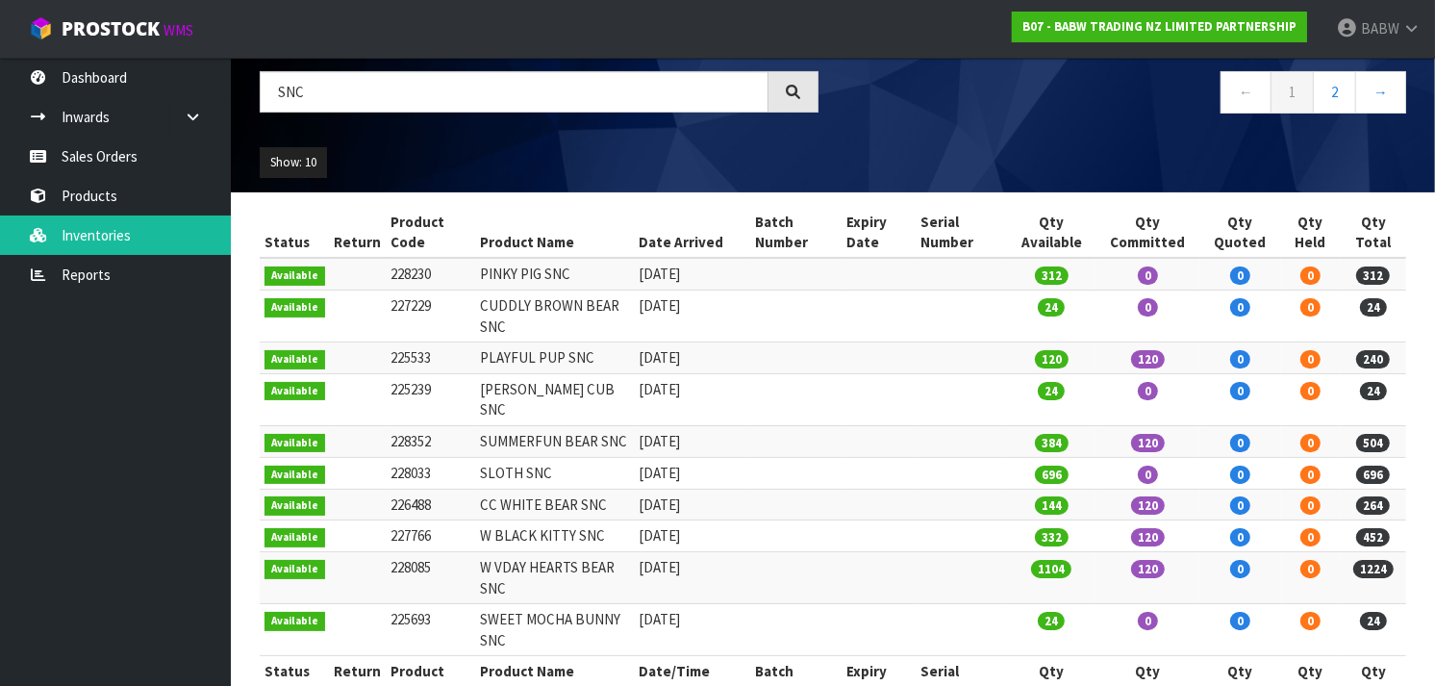
click at [555, 302] on td "CUDDLY BROWN BEAR SNC" at bounding box center [554, 317] width 159 height 52
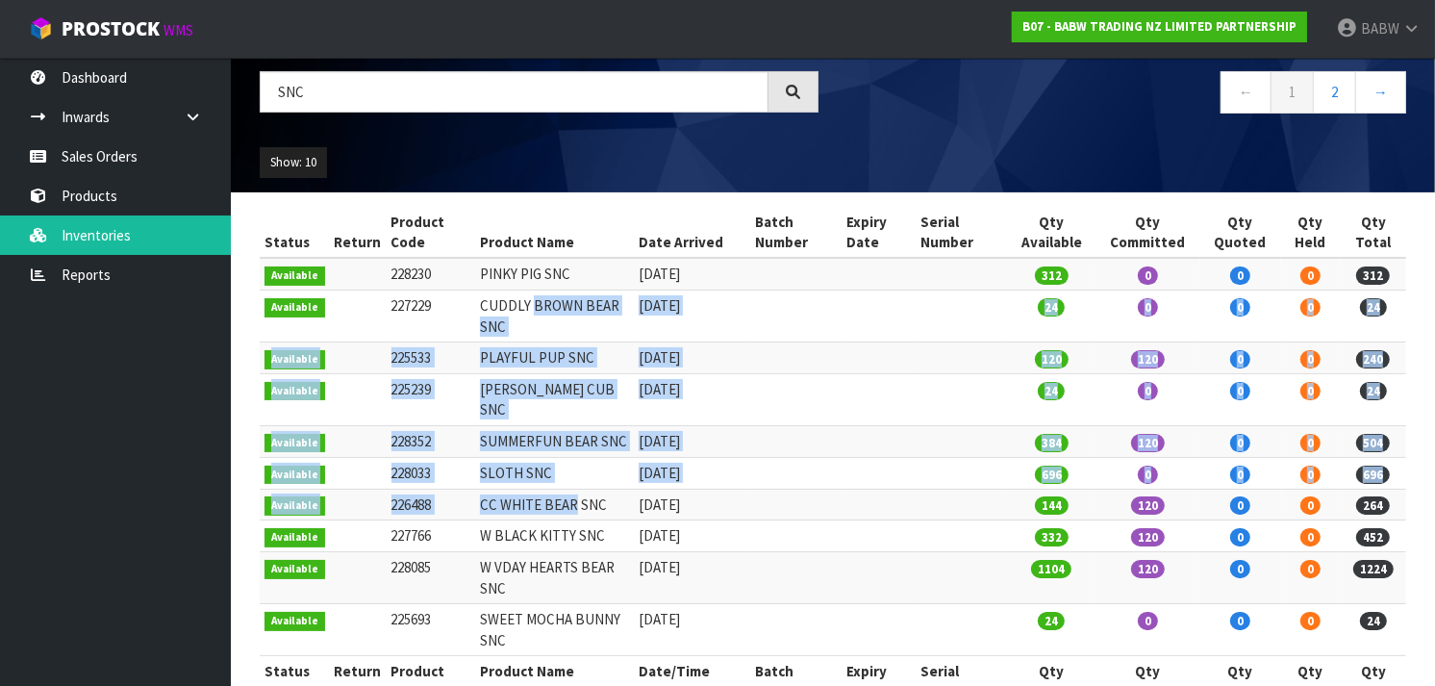
drag, startPoint x: 555, startPoint y: 302, endPoint x: 554, endPoint y: 467, distance: 164.5
click at [554, 467] on tbody "Available 228230 PINKY PIG SNC 29/07/2024 312 0 0 0 312 Available 227229 CUDDLY…" at bounding box center [833, 456] width 1147 height 397
click at [554, 489] on td "CC WHITE BEAR SNC" at bounding box center [554, 505] width 159 height 32
drag, startPoint x: 554, startPoint y: 467, endPoint x: 531, endPoint y: 289, distance: 179.5
click at [531, 289] on tbody "Available 228230 PINKY PIG SNC 29/07/2024 312 0 0 0 312 Available 227229 CUDDLY…" at bounding box center [833, 456] width 1147 height 397
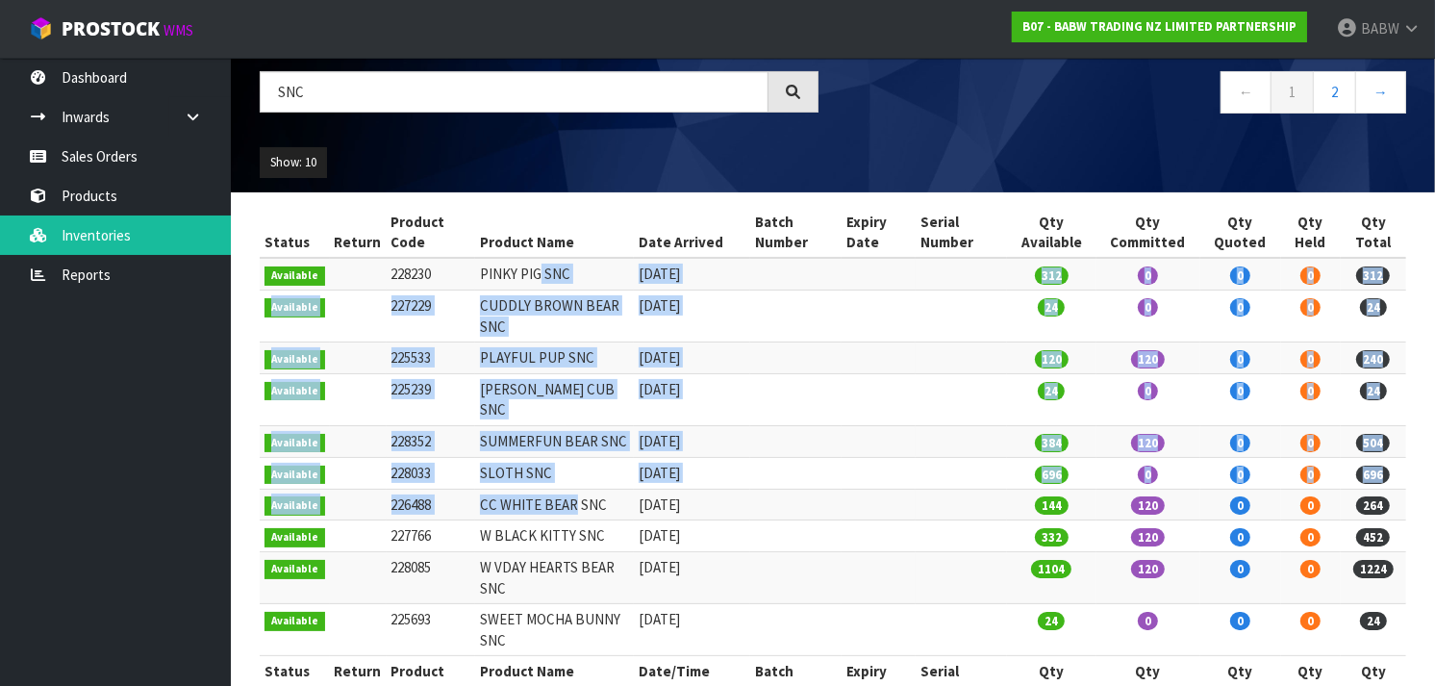
click at [531, 289] on td "PINKY PIG SNC" at bounding box center [554, 274] width 159 height 32
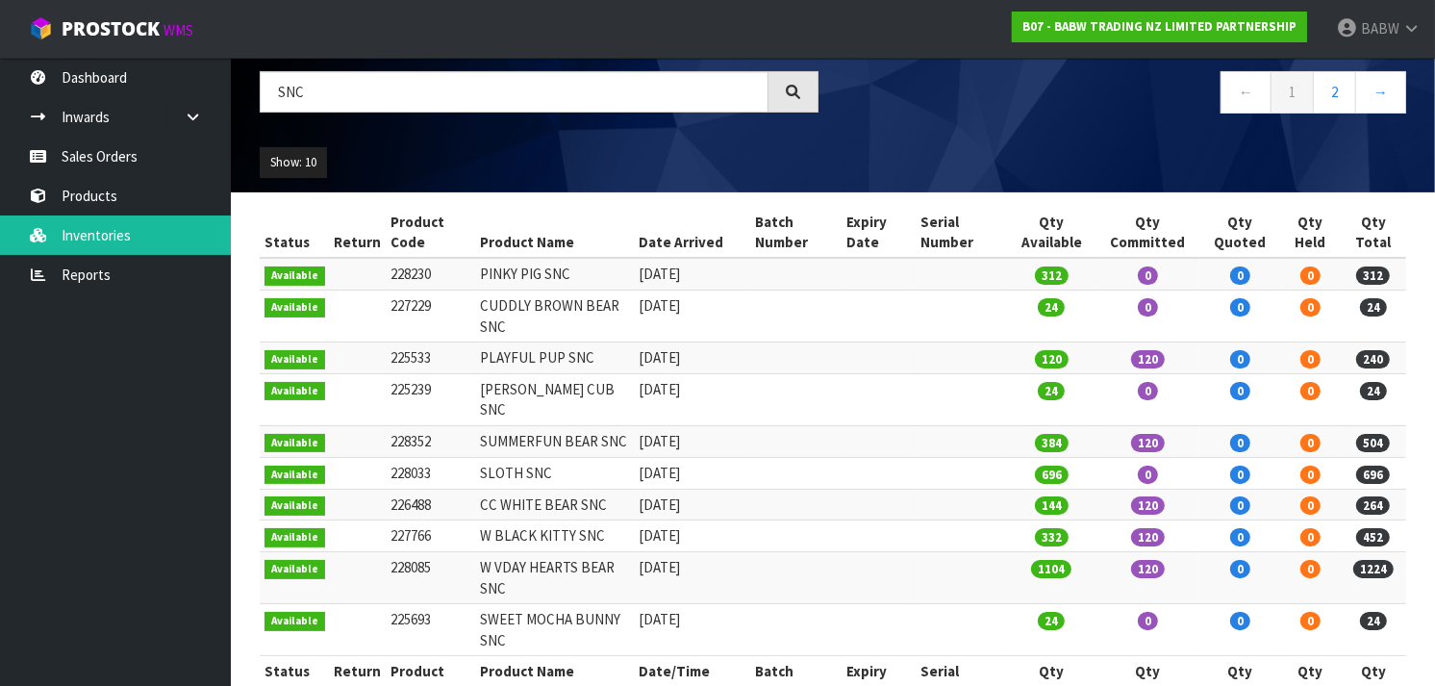
drag, startPoint x: 427, startPoint y: 312, endPoint x: 385, endPoint y: 310, distance: 42.4
click at [387, 310] on td "227229" at bounding box center [431, 317] width 89 height 52
copy td "227229"
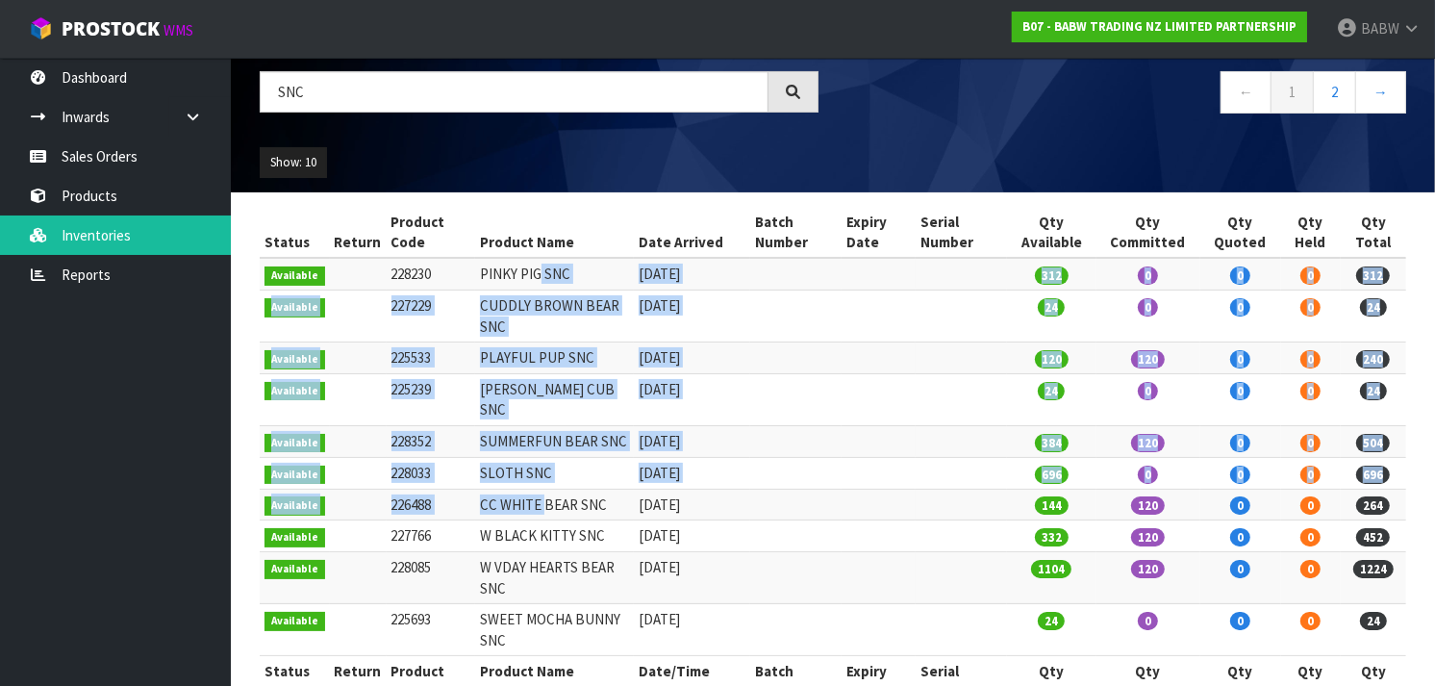
drag, startPoint x: 532, startPoint y: 266, endPoint x: 534, endPoint y: 479, distance: 212.6
click at [534, 479] on tbody "Available 228230 PINKY PIG SNC 29/07/2024 312 0 0 0 312 Available 227229 CUDDLY…" at bounding box center [833, 456] width 1147 height 397
click at [534, 489] on td "CC WHITE BEAR SNC" at bounding box center [554, 505] width 159 height 32
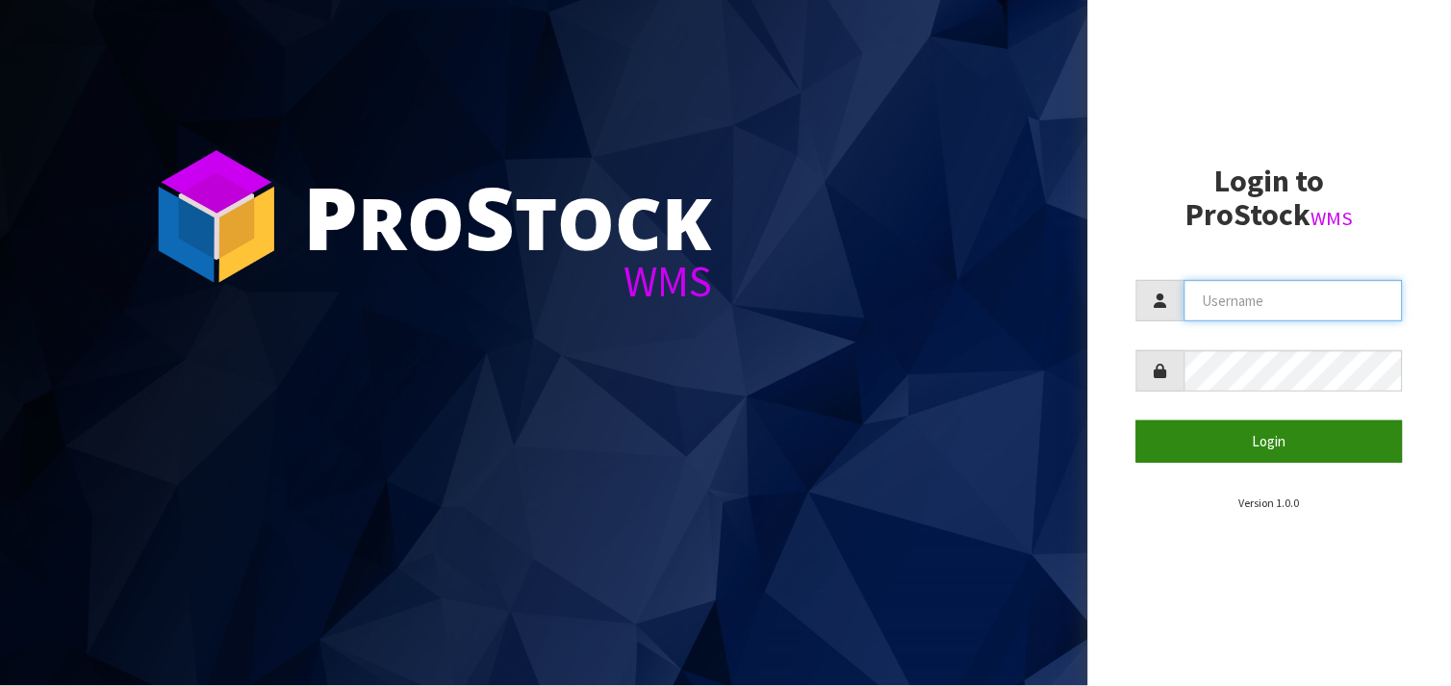
type input "BABW"
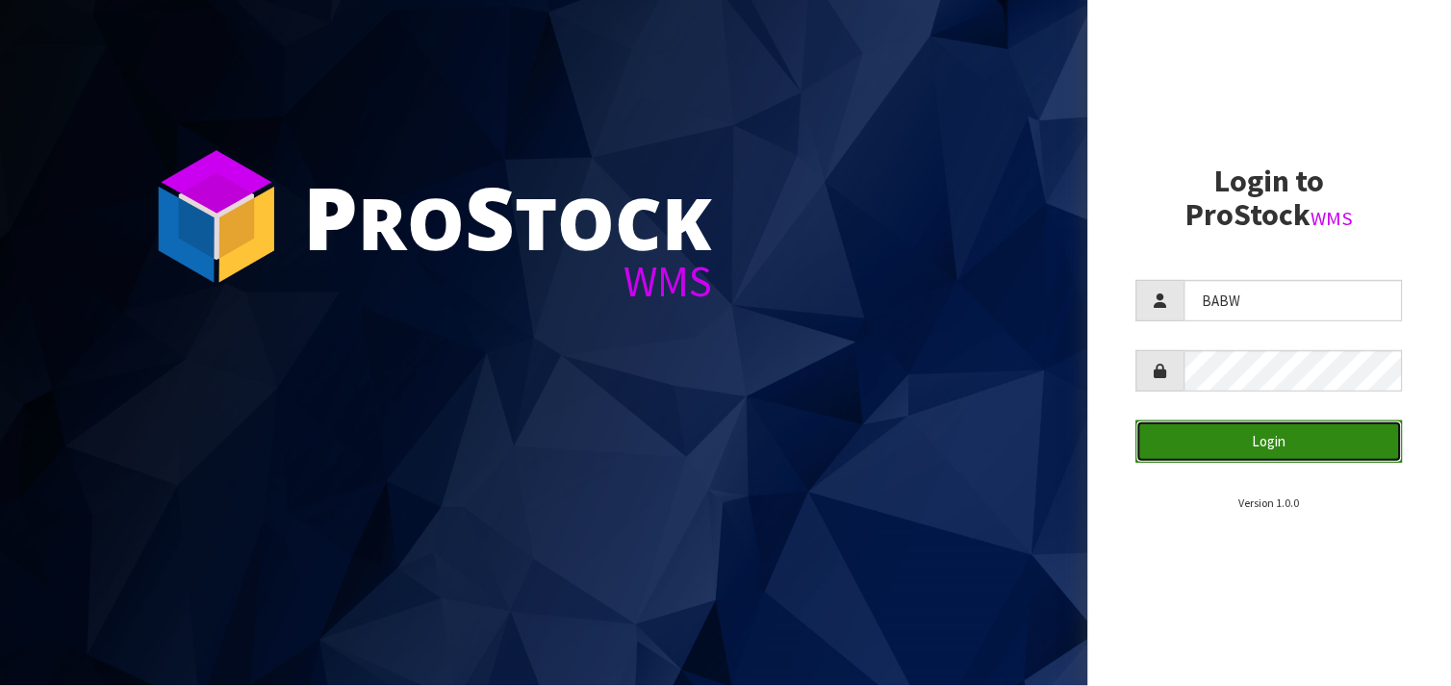
click at [1299, 441] on button "Login" at bounding box center [1269, 440] width 266 height 41
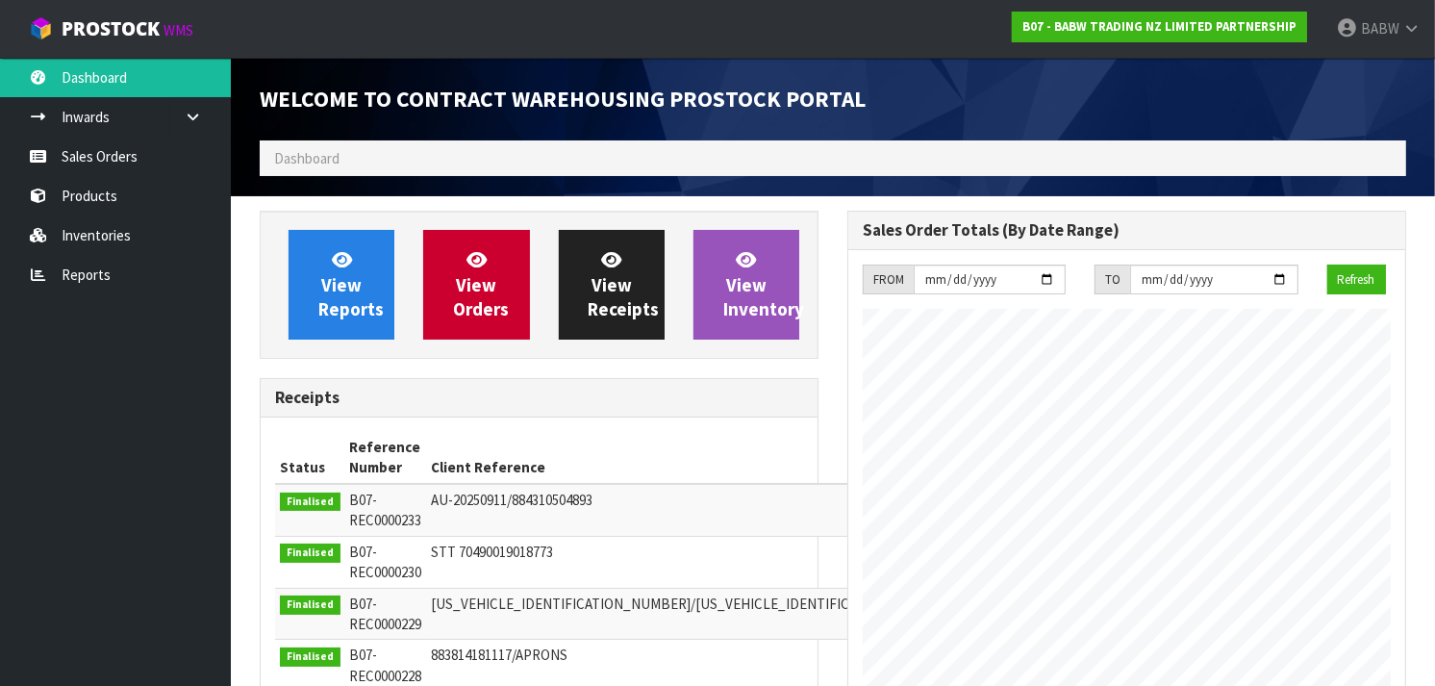
scroll to position [1069, 588]
click at [90, 160] on link "Sales Orders" at bounding box center [115, 156] width 231 height 39
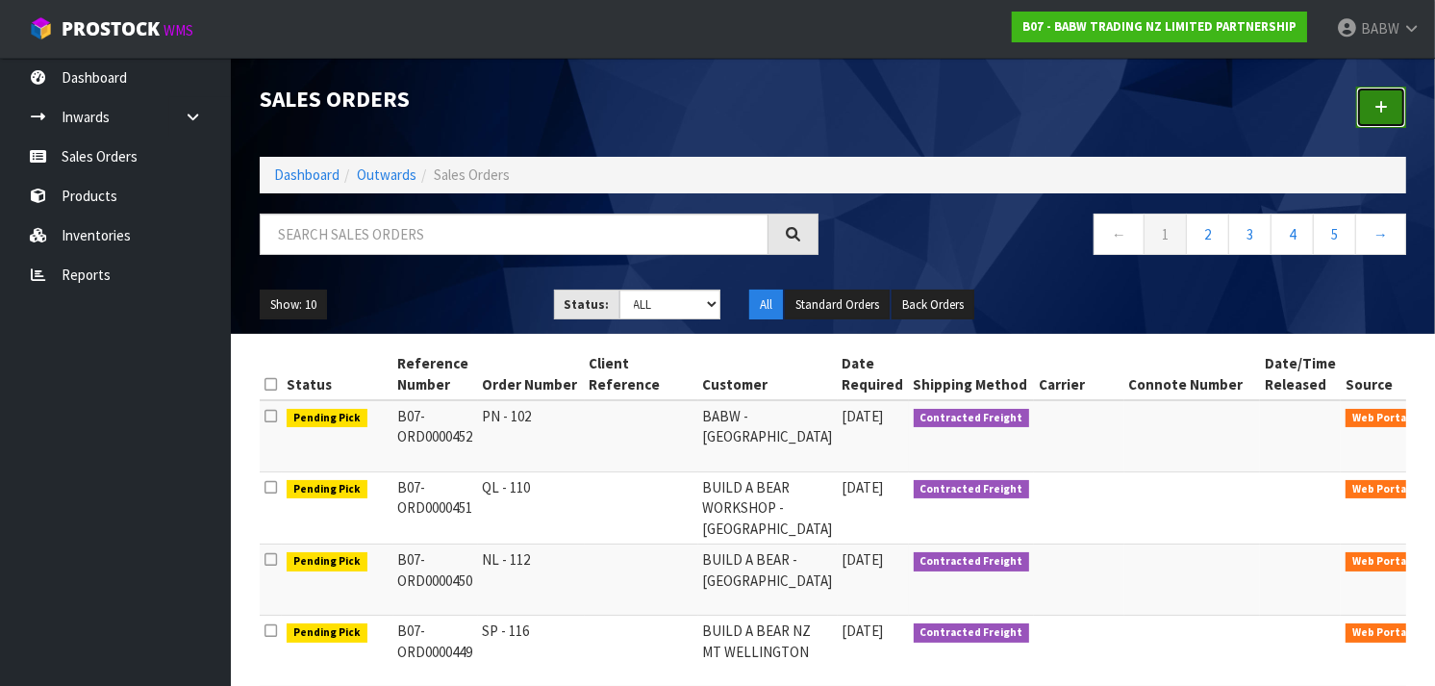
click at [1379, 107] on icon at bounding box center [1381, 107] width 13 height 14
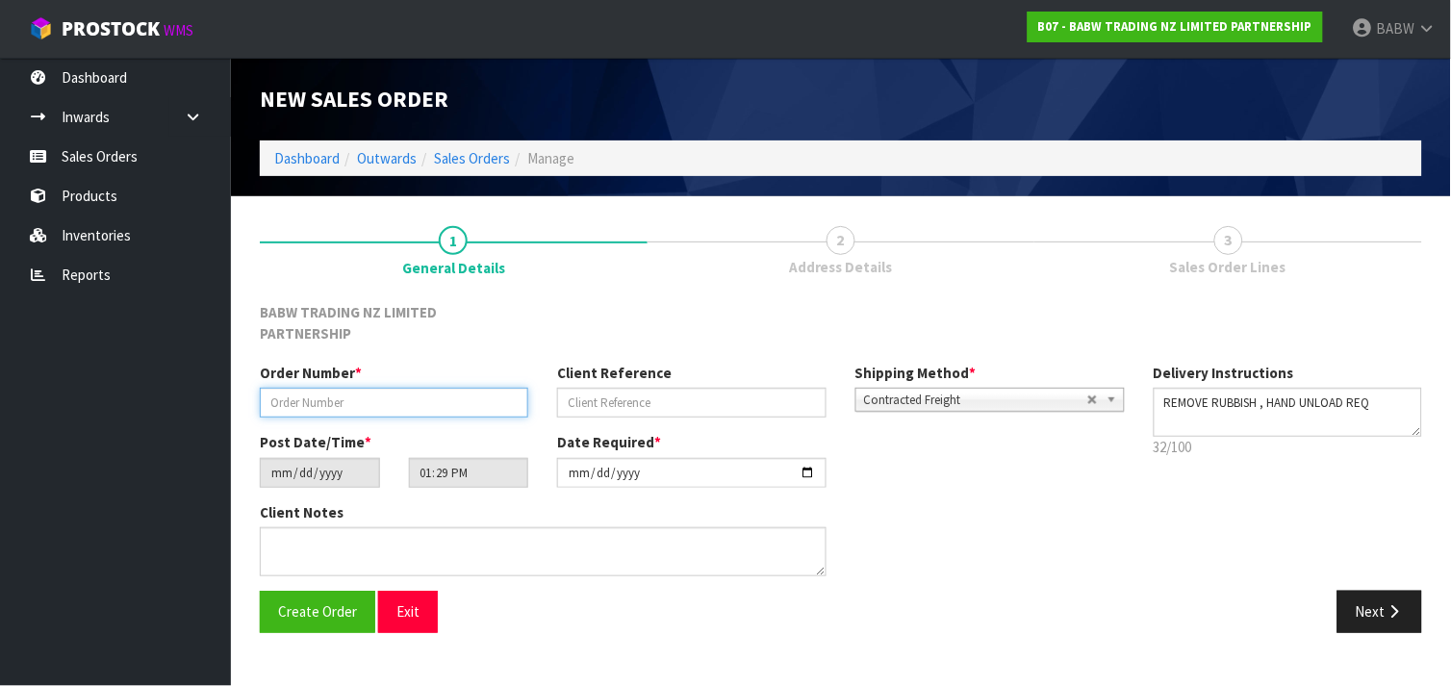
click at [441, 394] on input "text" at bounding box center [394, 403] width 268 height 30
type input "INVERCARGILL OFFSITE"
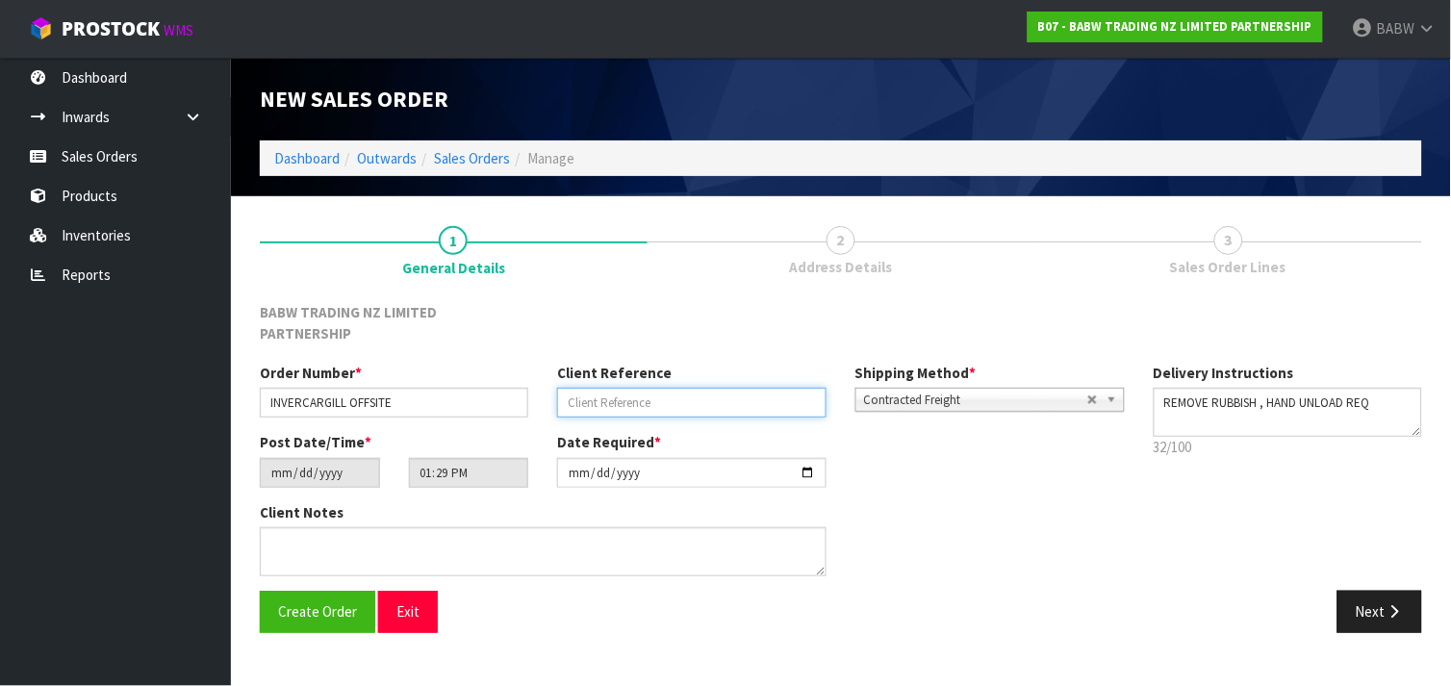
click at [609, 388] on input "text" at bounding box center [691, 403] width 268 height 30
type input "INVERCARGILL"
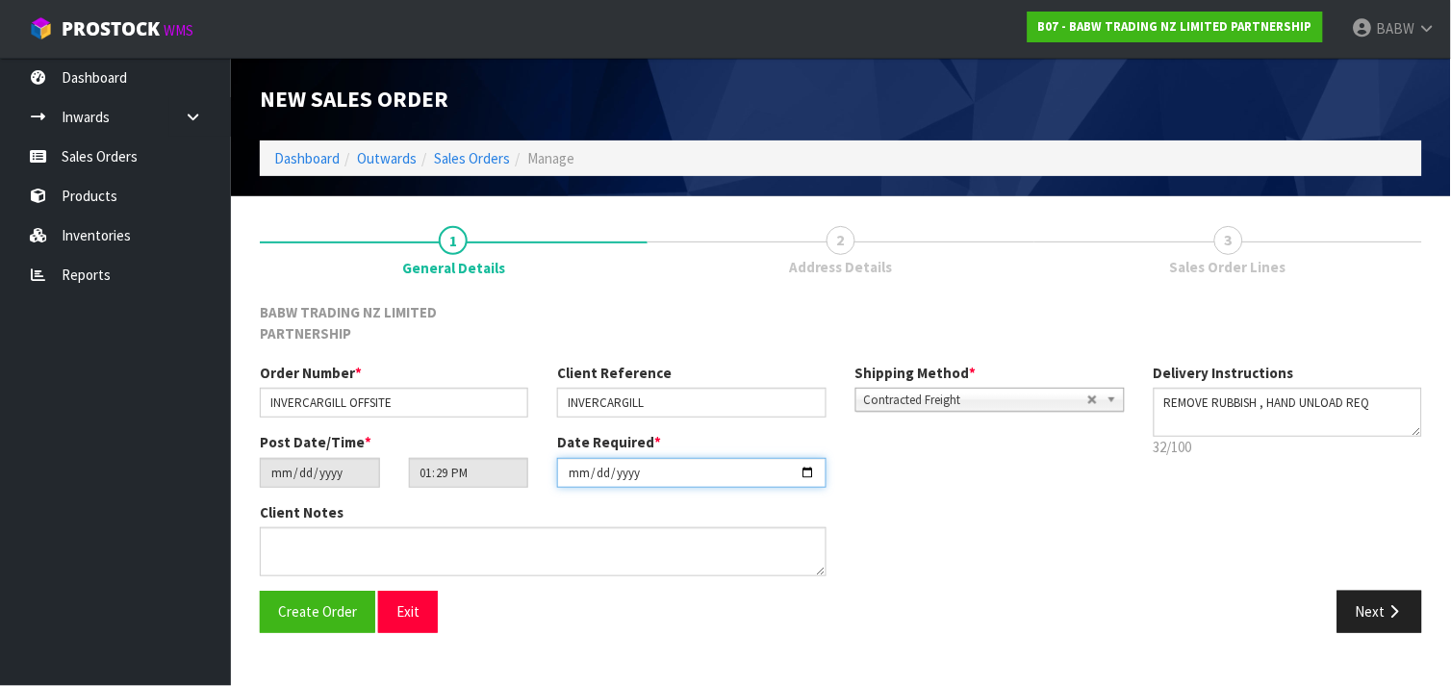
click at [802, 458] on input "[DATE]" at bounding box center [691, 473] width 268 height 30
click at [809, 458] on input "[DATE]" at bounding box center [691, 473] width 268 height 30
type input "[DATE]"
click at [1369, 591] on button "Next" at bounding box center [1379, 611] width 85 height 41
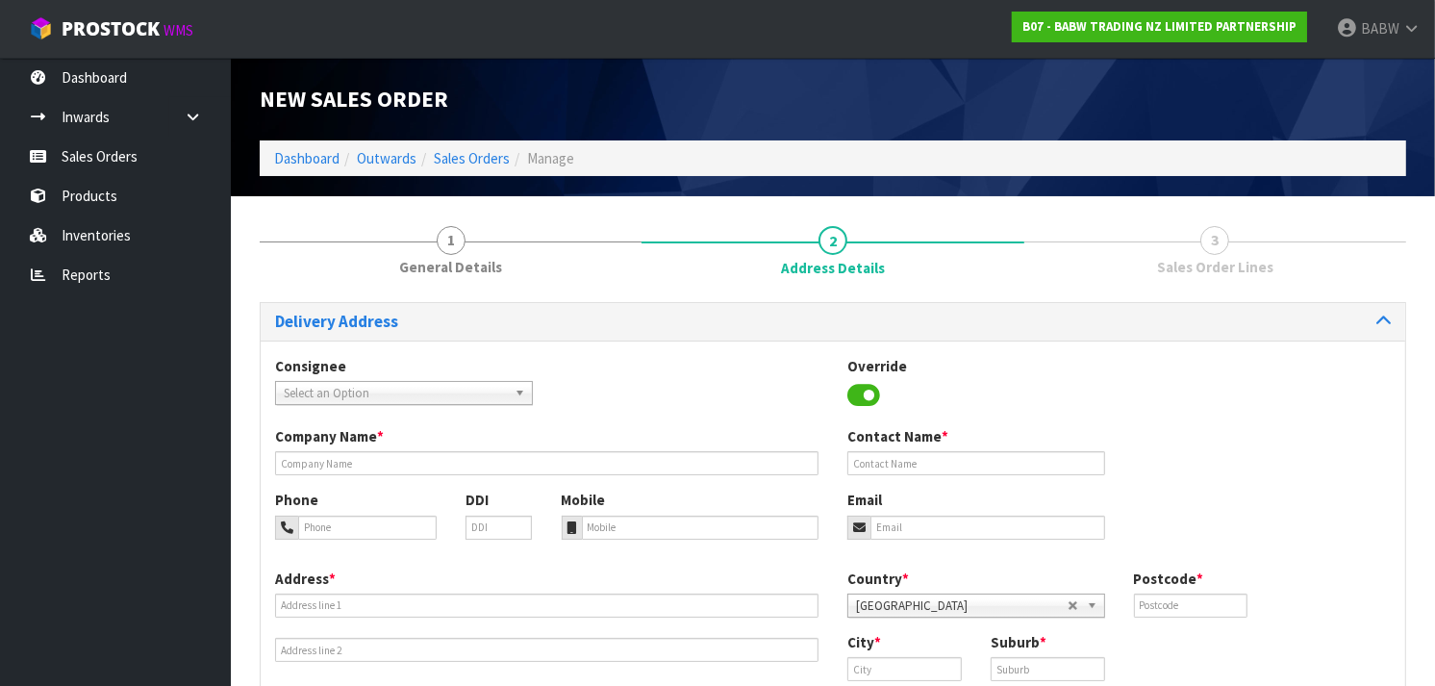
click at [433, 397] on span "Select an Option" at bounding box center [395, 393] width 223 height 23
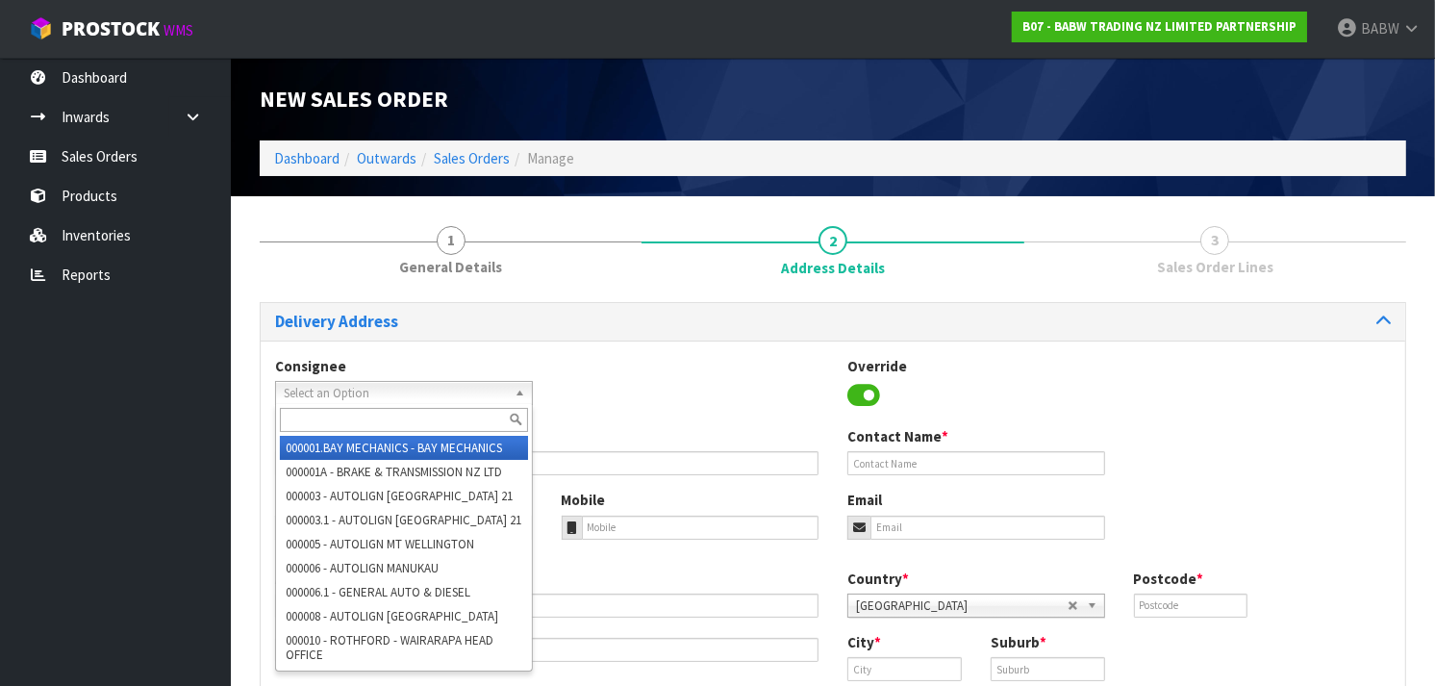
click at [626, 405] on div "Consignee 000001.BAY MECHANICS - BAY MECHANICS 000001A - BRAKE & TRANSMISSION N…" at bounding box center [833, 391] width 1145 height 70
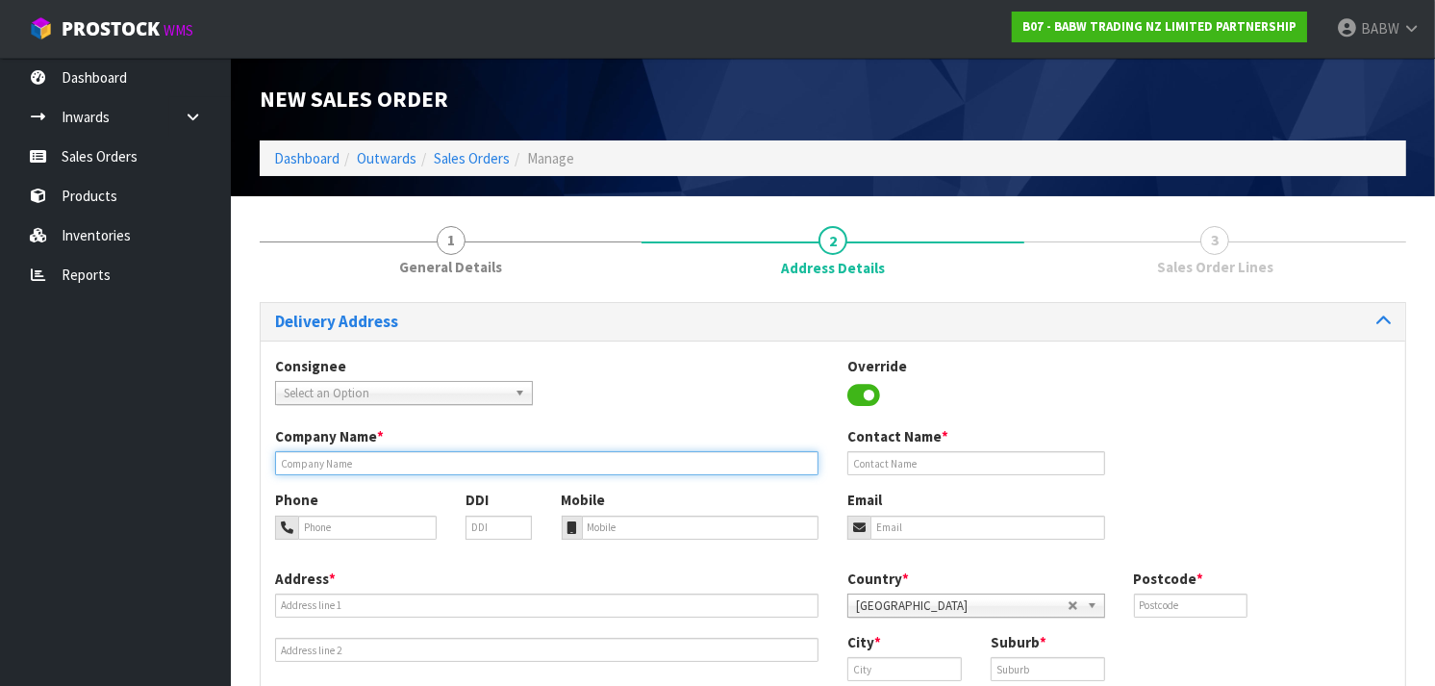
click at [388, 457] on input "text" at bounding box center [547, 463] width 544 height 24
type input "INVERCARGILL CENTRAL"
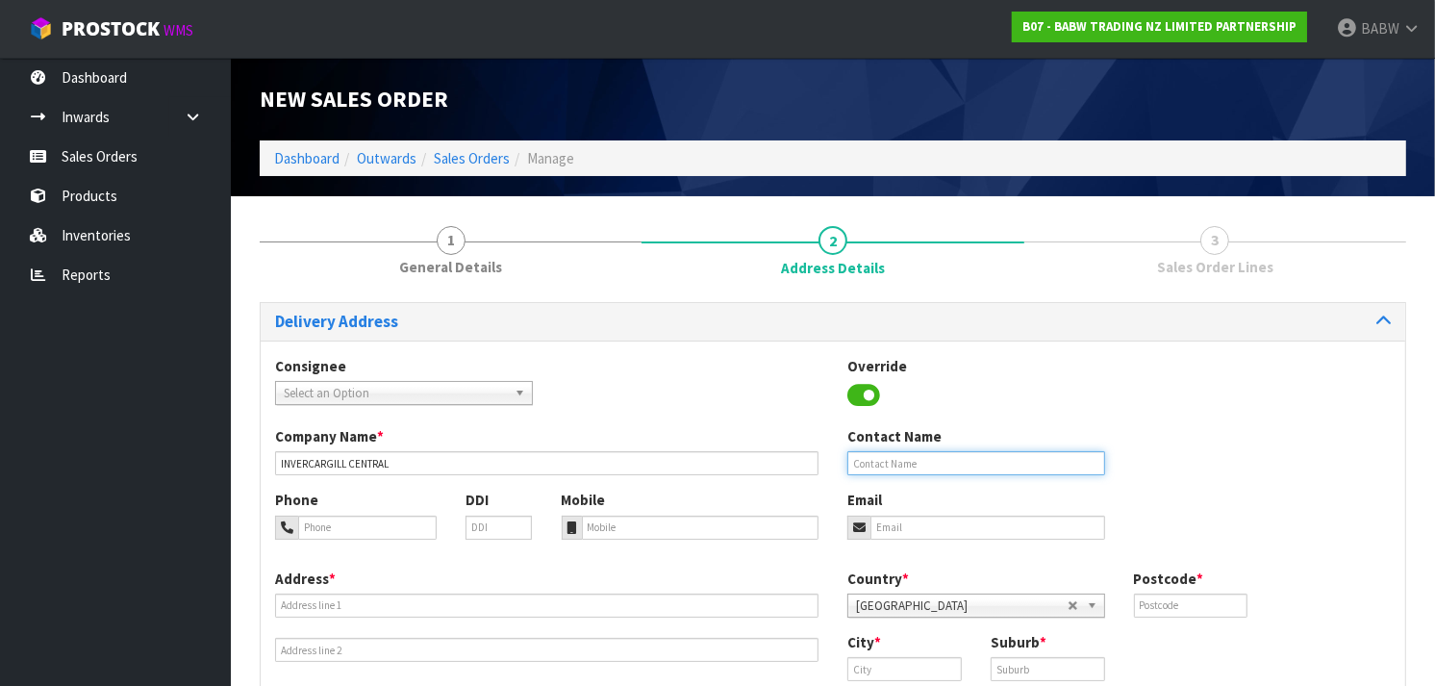
click at [899, 462] on input "text" at bounding box center [977, 463] width 258 height 24
paste input "[PERSON_NAME]"
type input "[PERSON_NAME]"
click at [361, 534] on input "tel" at bounding box center [367, 528] width 139 height 24
paste input "[PERSON_NAME]"
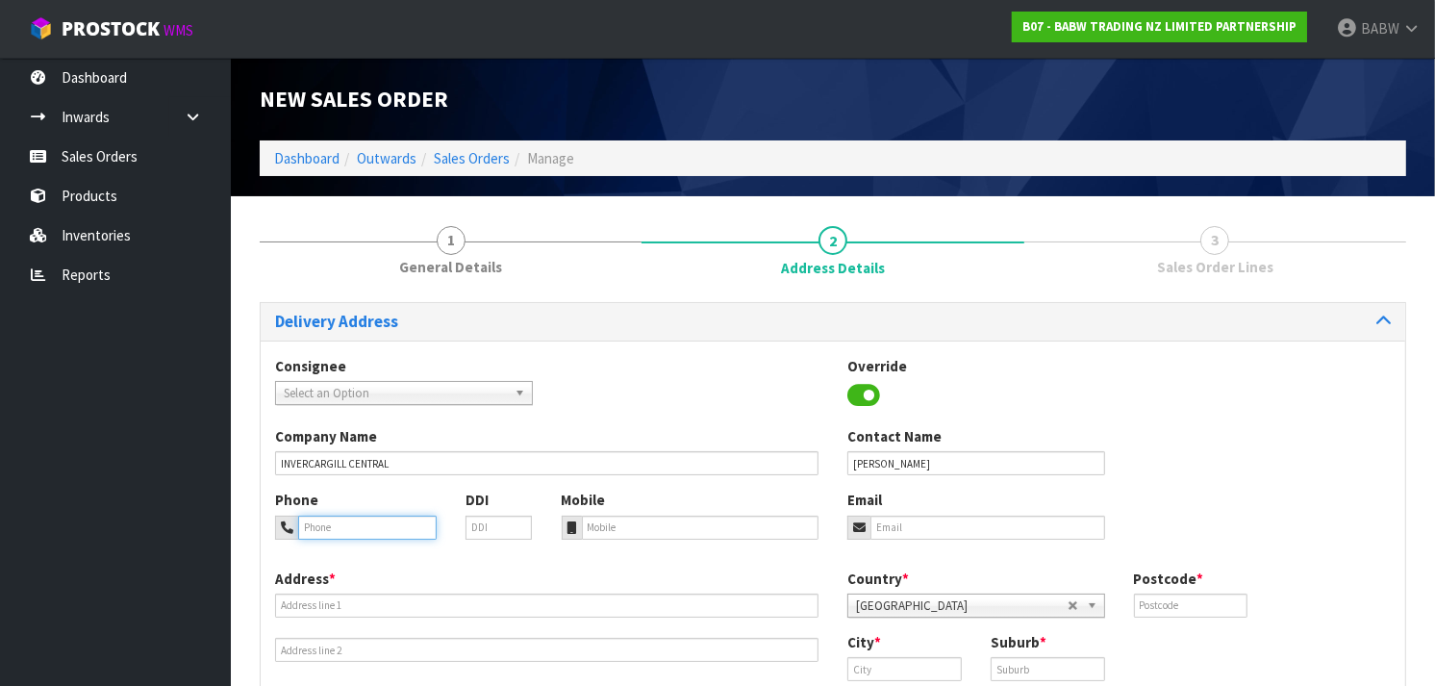
type input "[PERSON_NAME]"
drag, startPoint x: 382, startPoint y: 527, endPoint x: 51, endPoint y: 527, distance: 330.9
click at [51, 527] on body "Toggle navigation ProStock WMS B07 - BABW TRADING NZ LIMITED PARTNERSHIP BABW L…" at bounding box center [717, 343] width 1435 height 686
paste input "[PERSON_NAME]"
type input "[PERSON_NAME]"
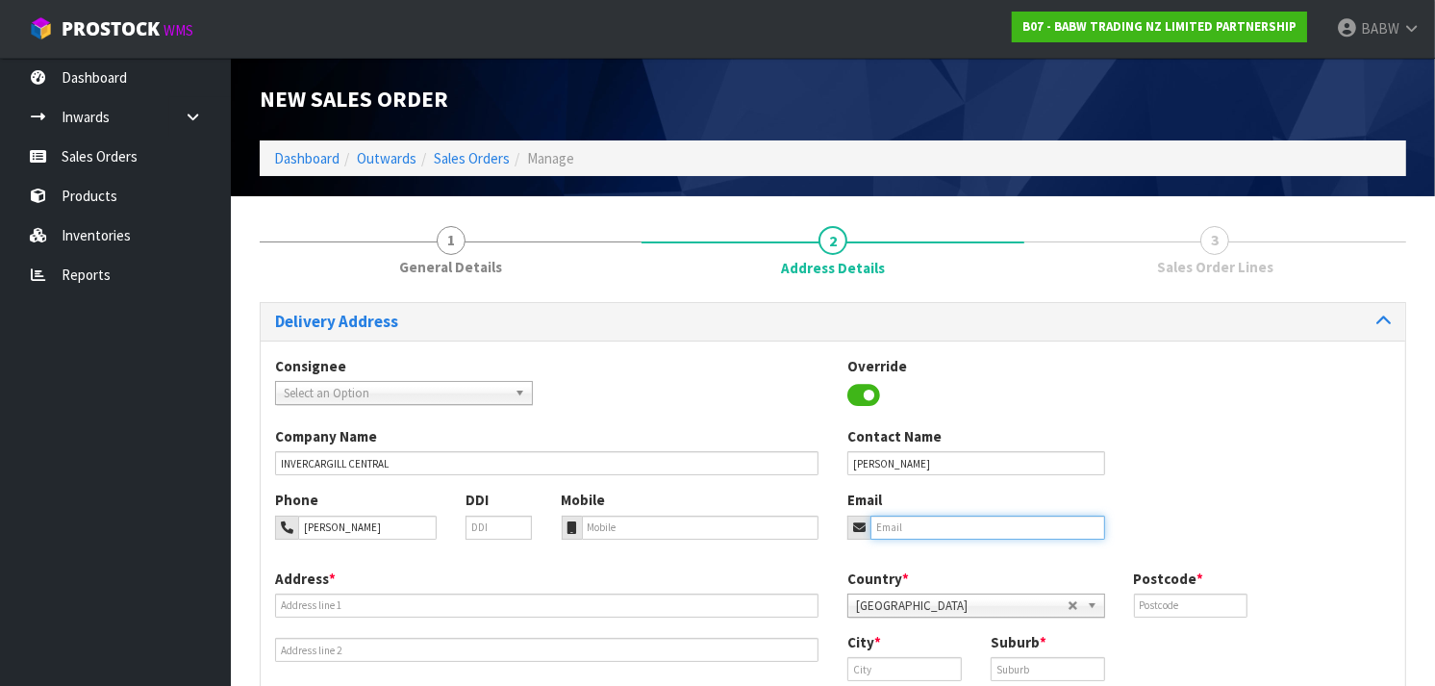
click at [918, 537] on input "email" at bounding box center [988, 528] width 235 height 24
paste input "[PERSON_NAME][EMAIL_ADDRESS][DOMAIN_NAME]"
type input "[PERSON_NAME][EMAIL_ADDRESS][DOMAIN_NAME]"
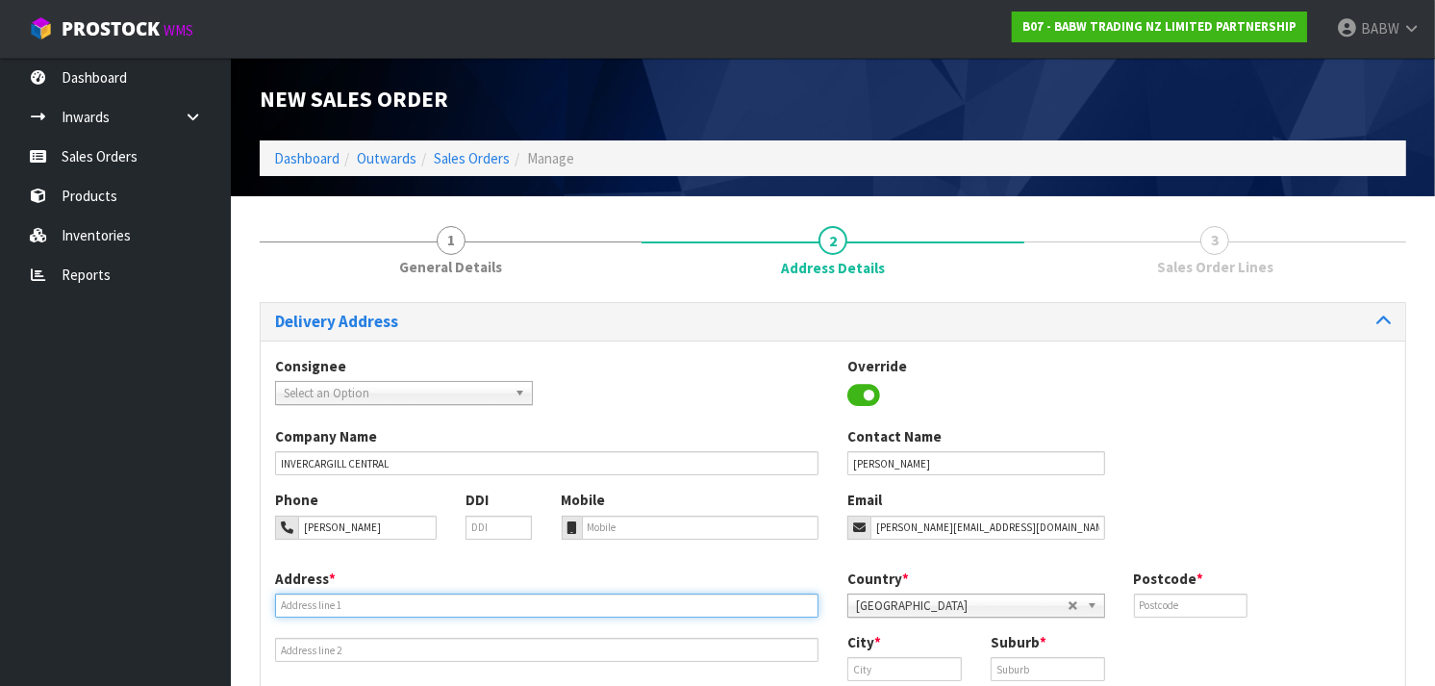
click at [330, 609] on input "text" at bounding box center [547, 606] width 544 height 24
paste input "[PERSON_NAME][EMAIL_ADDRESS][DOMAIN_NAME]"
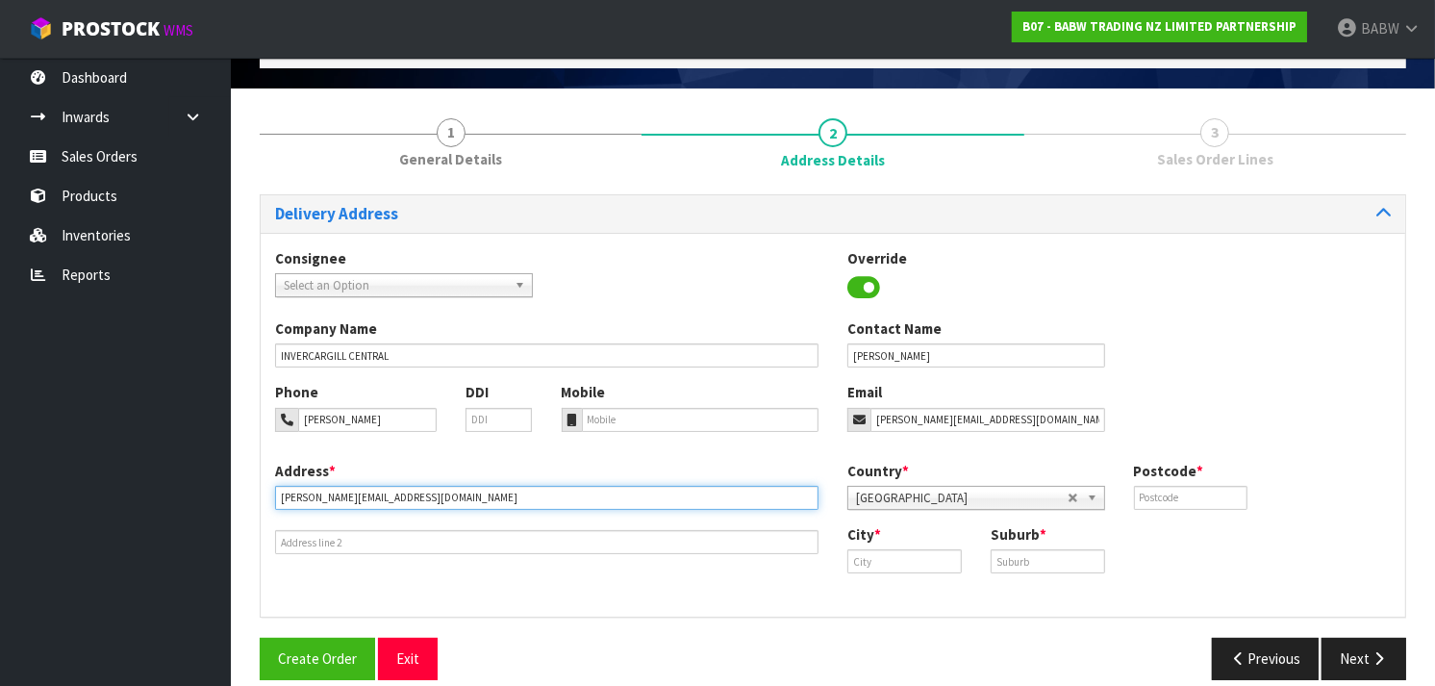
scroll to position [131, 0]
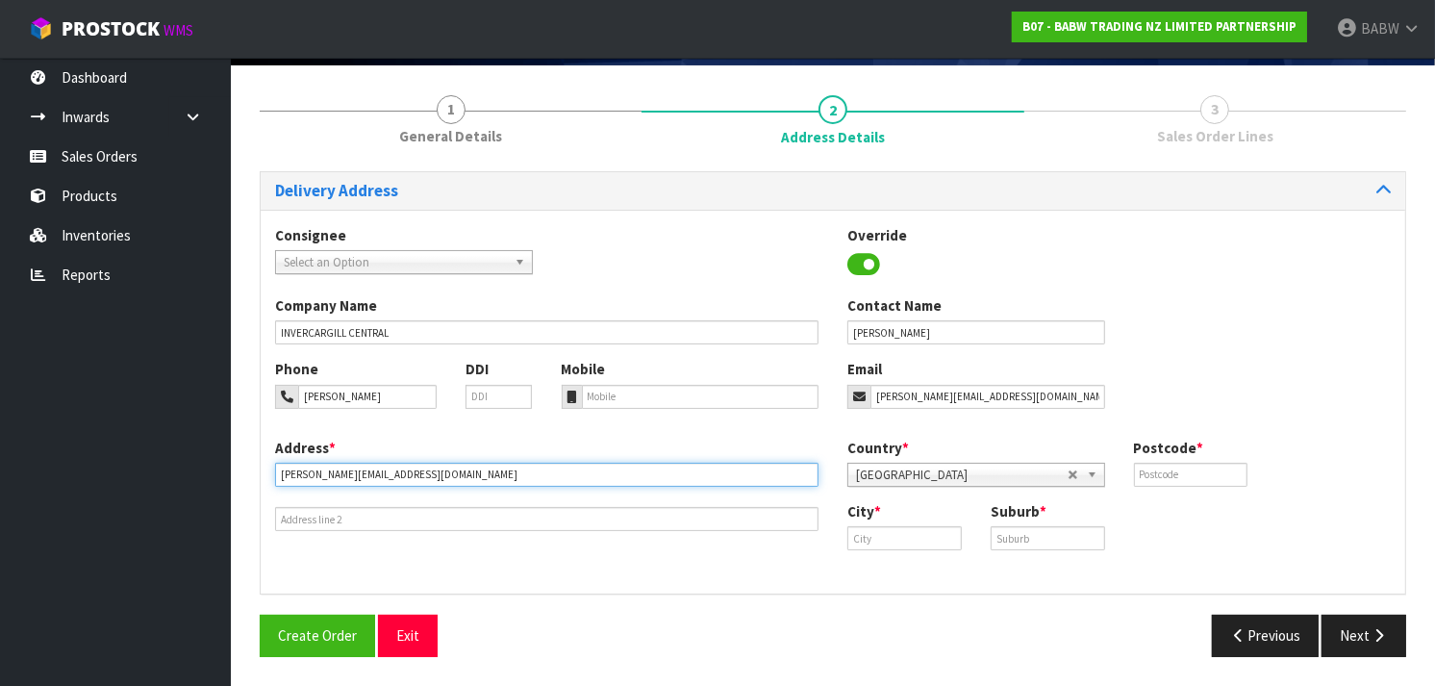
drag, startPoint x: 472, startPoint y: 478, endPoint x: 229, endPoint y: 474, distance: 243.4
click at [229, 474] on body "Toggle navigation ProStock WMS B07 - BABW TRADING NZ LIMITED PARTNERSHIP BABW L…" at bounding box center [717, 212] width 1435 height 686
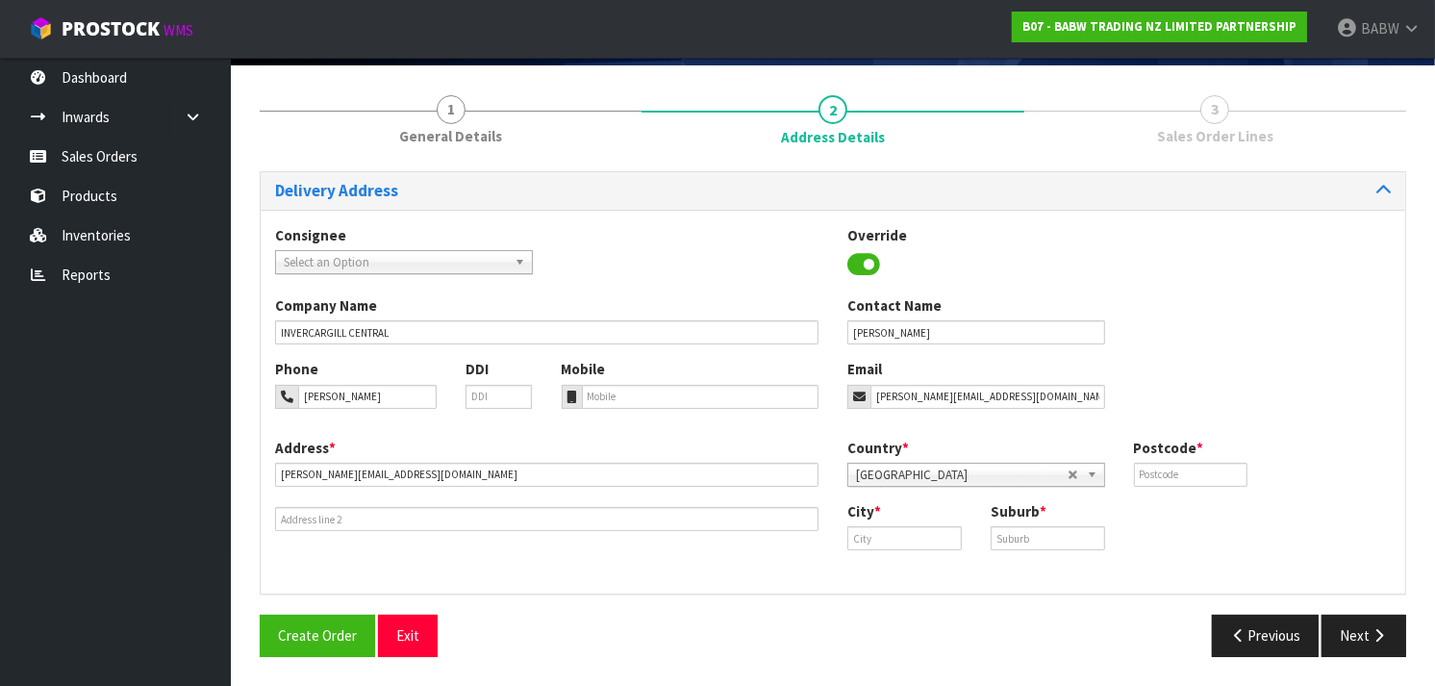
drag, startPoint x: 229, startPoint y: 474, endPoint x: 349, endPoint y: 543, distance: 138.3
click at [349, 543] on body "Toggle navigation ProStock WMS B07 - BABW TRADING NZ LIMITED PARTNERSHIP BABW L…" at bounding box center [717, 212] width 1435 height 686
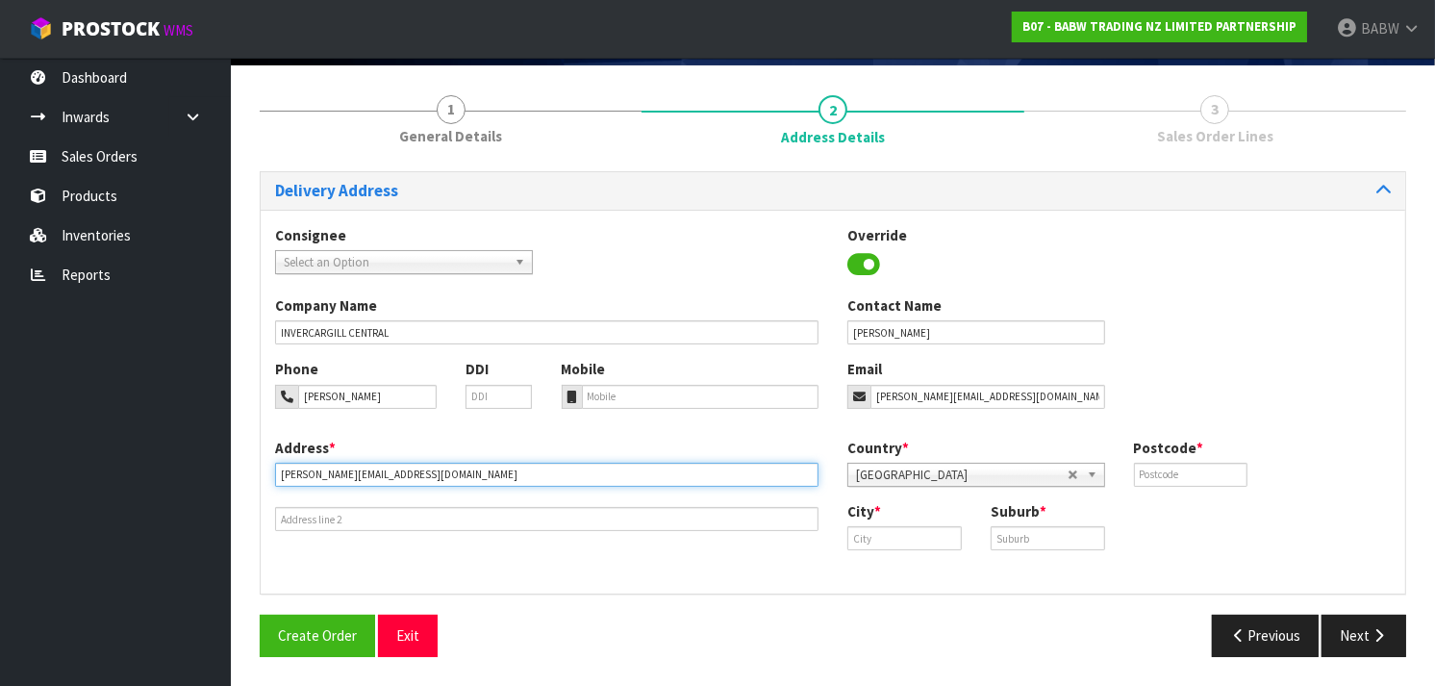
click at [500, 464] on input "[PERSON_NAME][EMAIL_ADDRESS][DOMAIN_NAME]" at bounding box center [547, 475] width 544 height 24
drag, startPoint x: 500, startPoint y: 464, endPoint x: 202, endPoint y: 474, distance: 298.4
click at [202, 474] on body "Toggle navigation ProStock WMS B07 - BABW TRADING NZ LIMITED PARTNERSHIP BABW L…" at bounding box center [717, 212] width 1435 height 686
type input "[STREET_ADDRESS]"
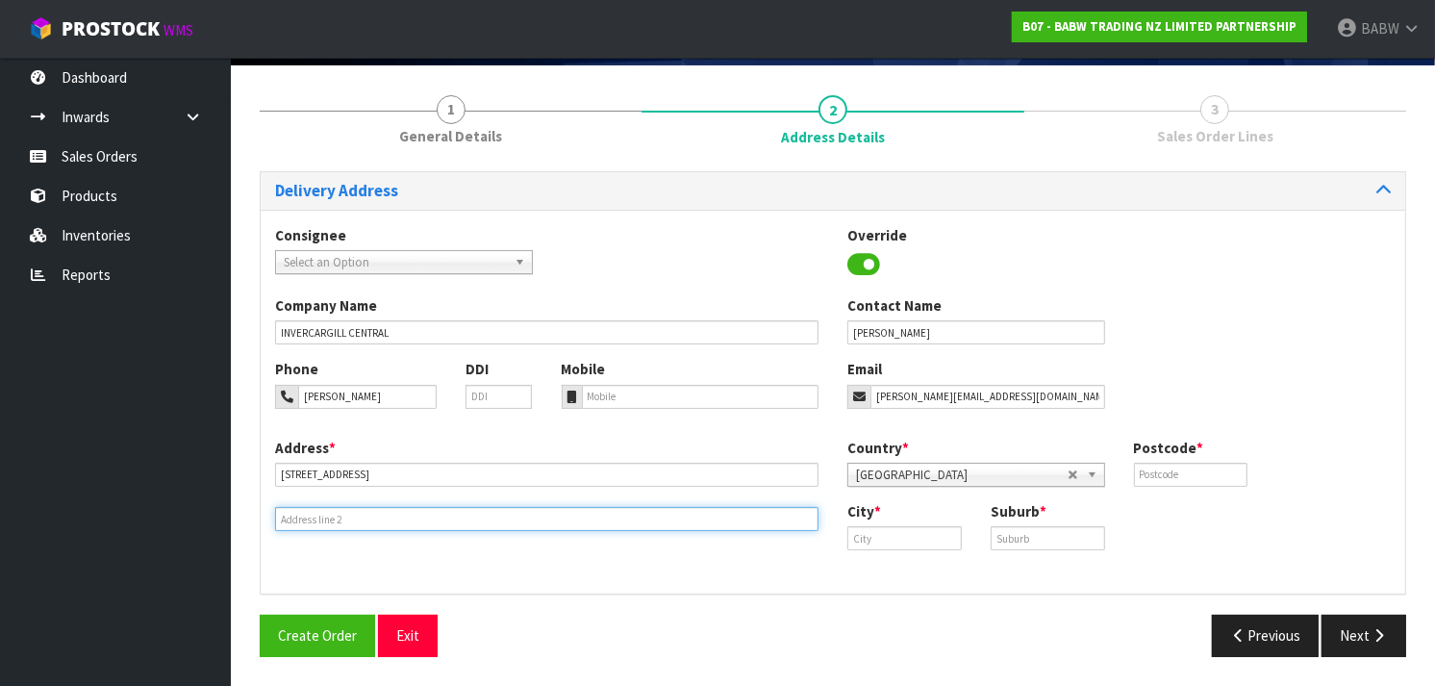
click at [341, 519] on input "text" at bounding box center [547, 519] width 544 height 24
click at [919, 541] on input "text" at bounding box center [905, 538] width 114 height 24
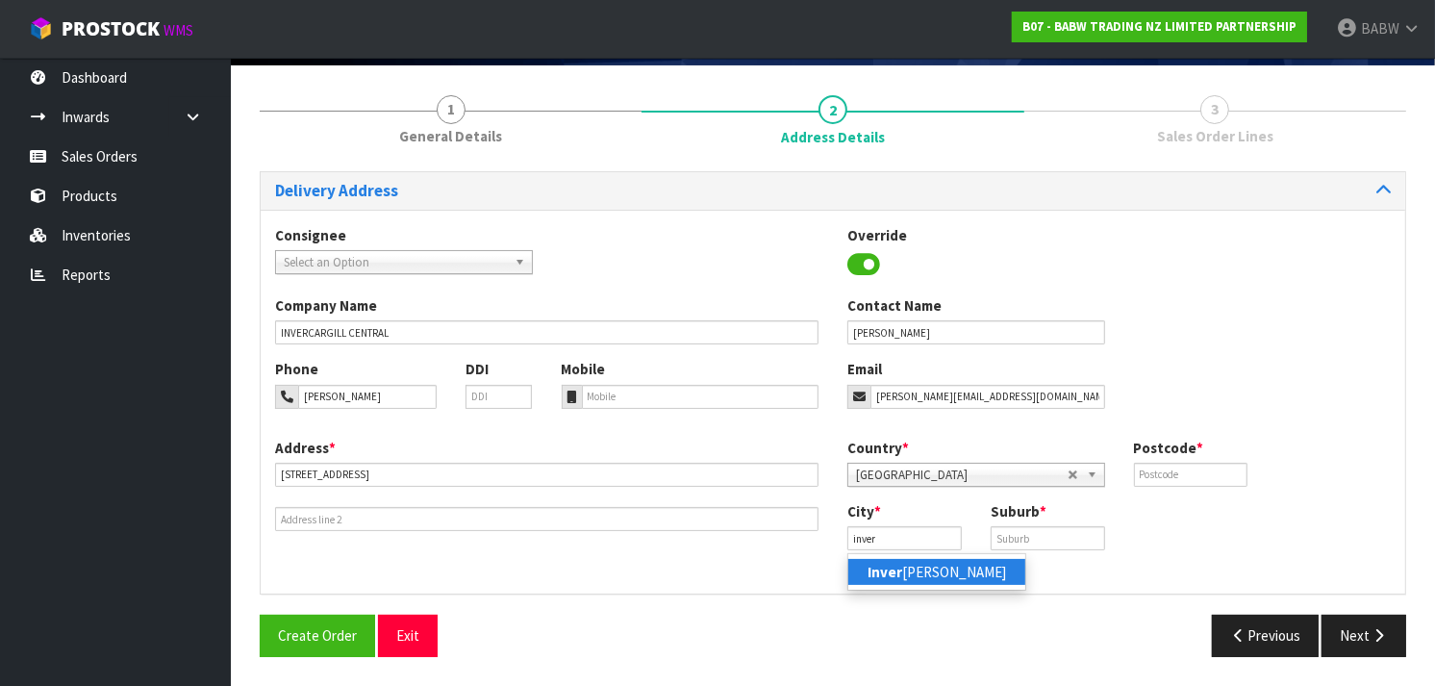
click at [924, 571] on link "Inver [PERSON_NAME]" at bounding box center [936, 572] width 177 height 26
type input "Invercargill"
click at [1042, 533] on input "text" at bounding box center [1048, 538] width 114 height 24
type input "INVERCARGILL"
click at [1186, 473] on input "text" at bounding box center [1191, 475] width 114 height 24
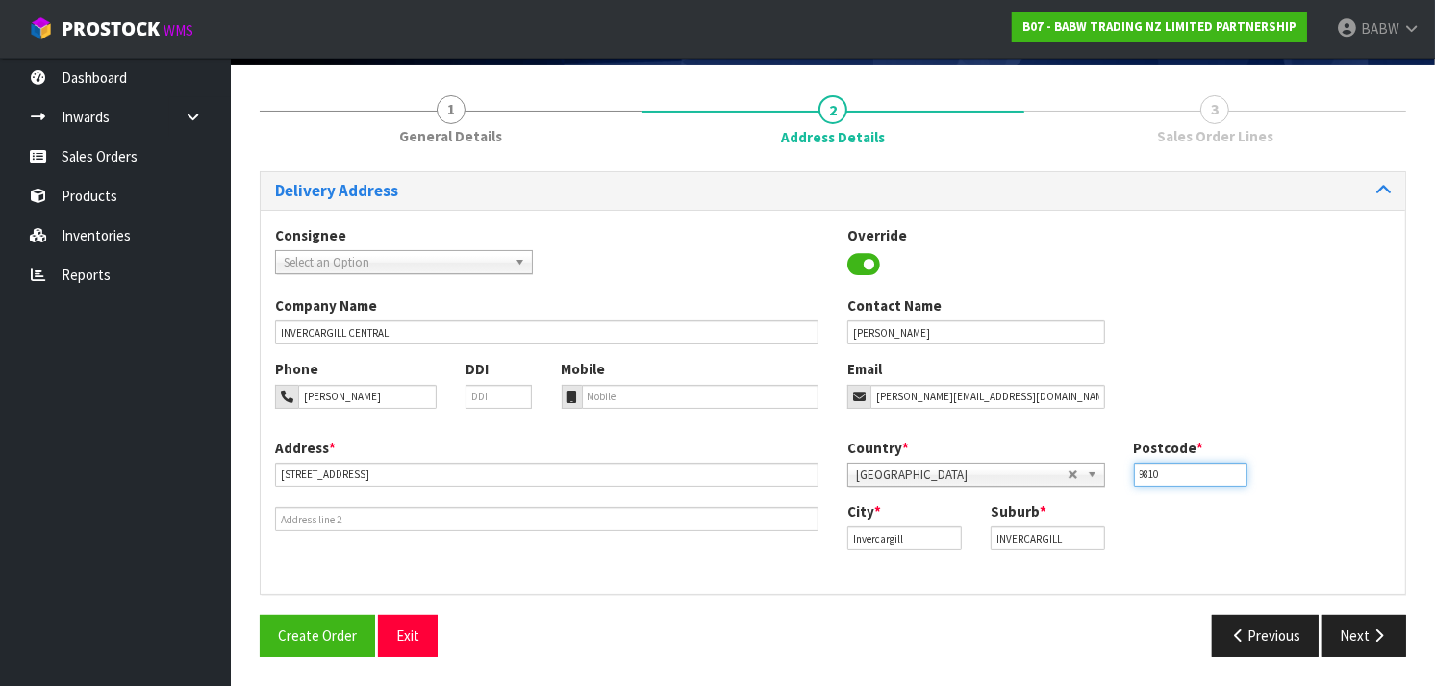
type input "9810"
click at [1381, 642] on icon "button" at bounding box center [1379, 635] width 18 height 14
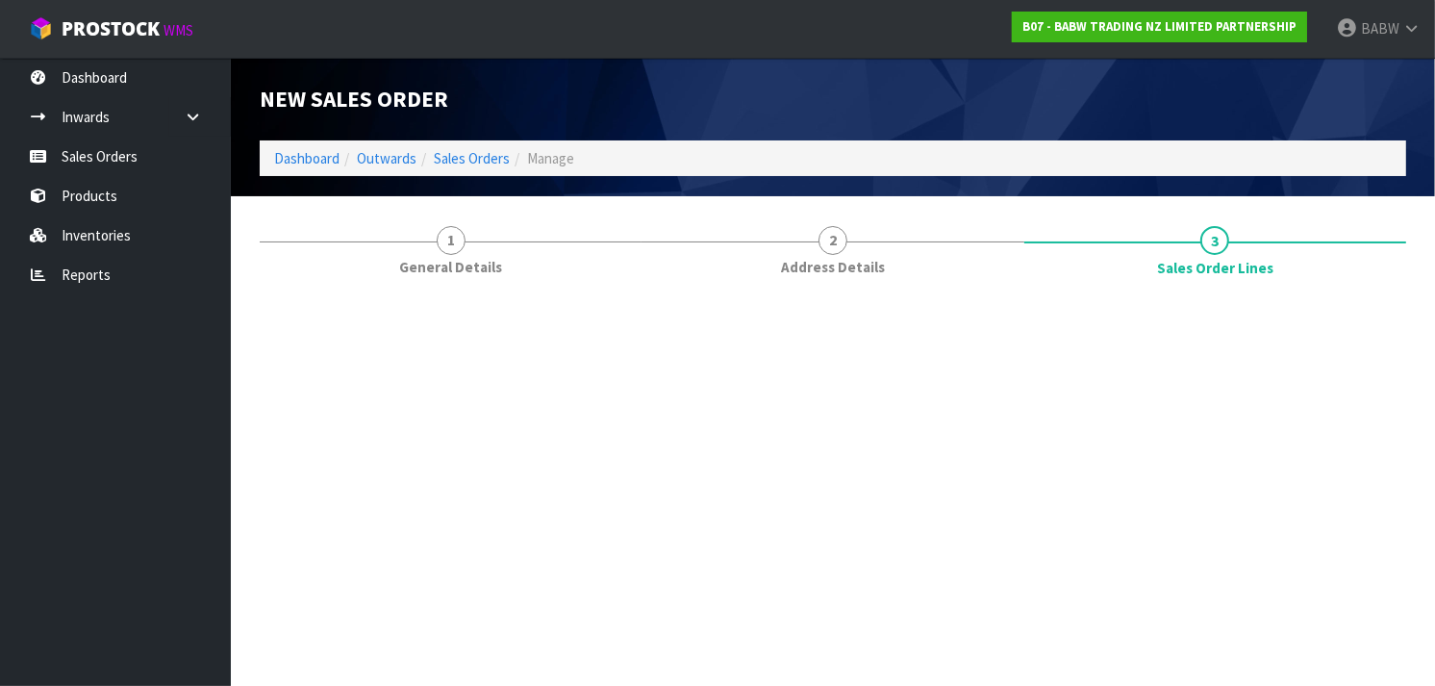
scroll to position [0, 0]
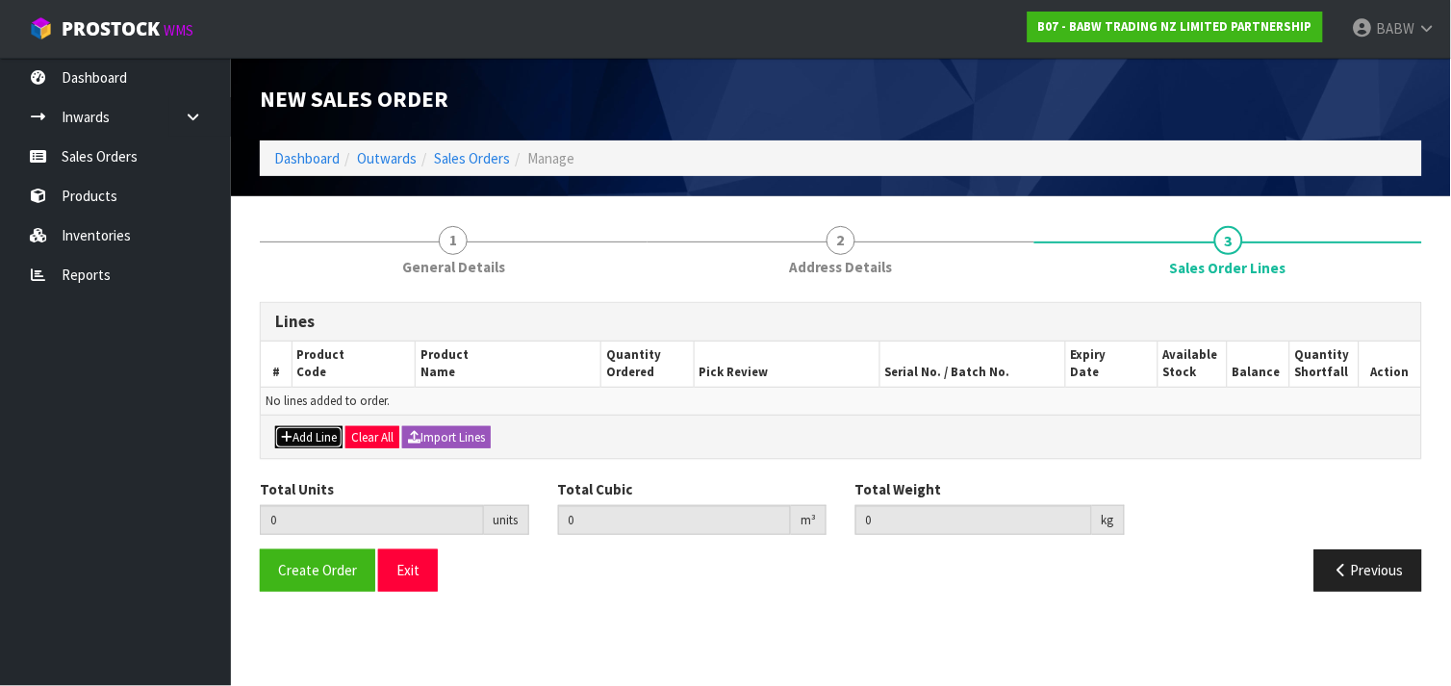
click at [295, 430] on button "Add Line" at bounding box center [308, 437] width 67 height 23
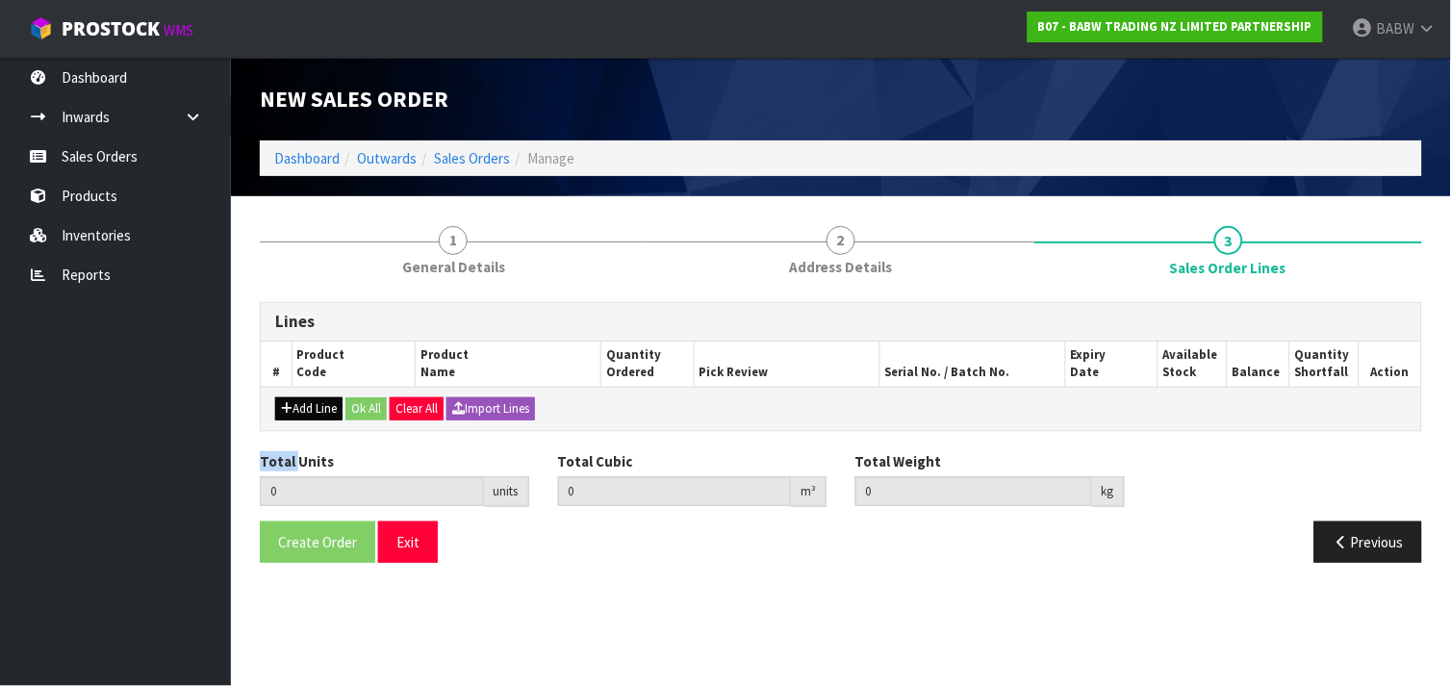
click at [295, 430] on div "Lines # Product Code Product Name Quantity Ordered Pick Review Serial No. / Bat…" at bounding box center [841, 439] width 1162 height 275
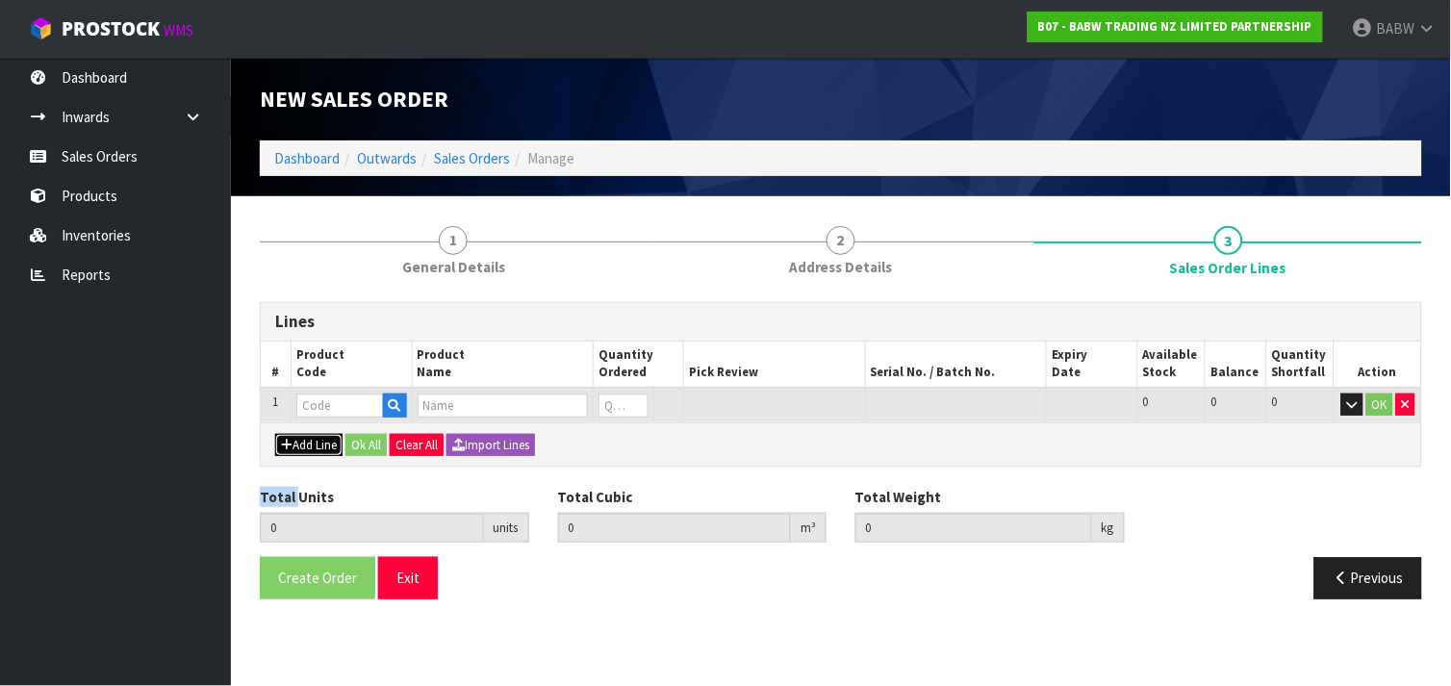
click at [335, 441] on button "Add Line" at bounding box center [308, 445] width 67 height 23
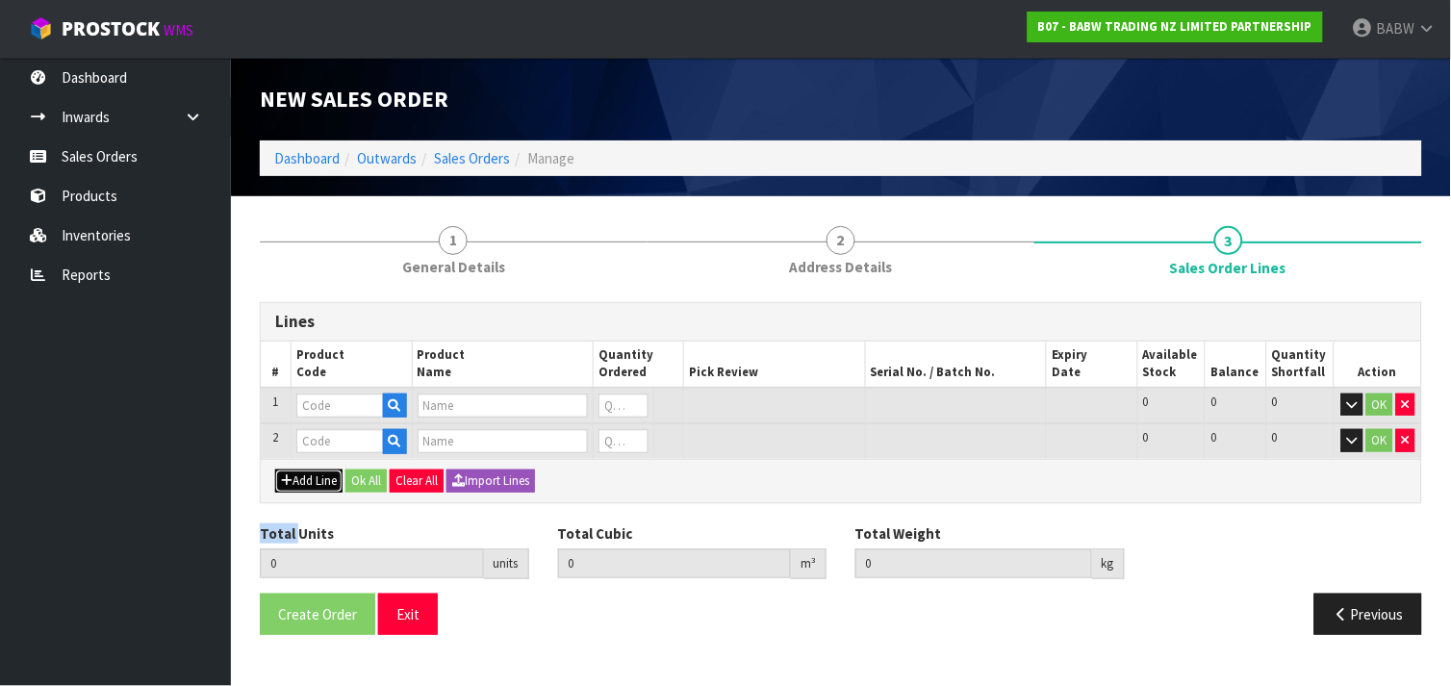
click at [324, 482] on button "Add Line" at bounding box center [308, 480] width 67 height 23
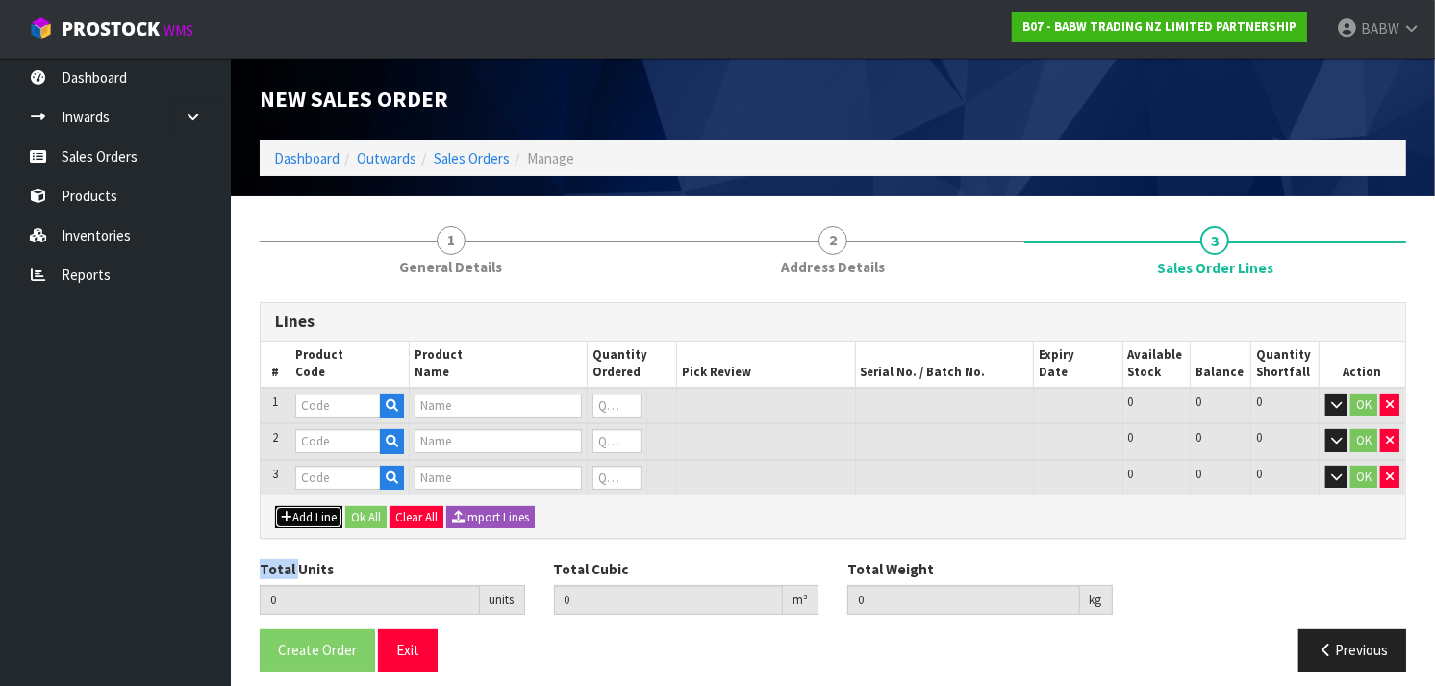
click at [316, 514] on button "Add Line" at bounding box center [308, 517] width 67 height 23
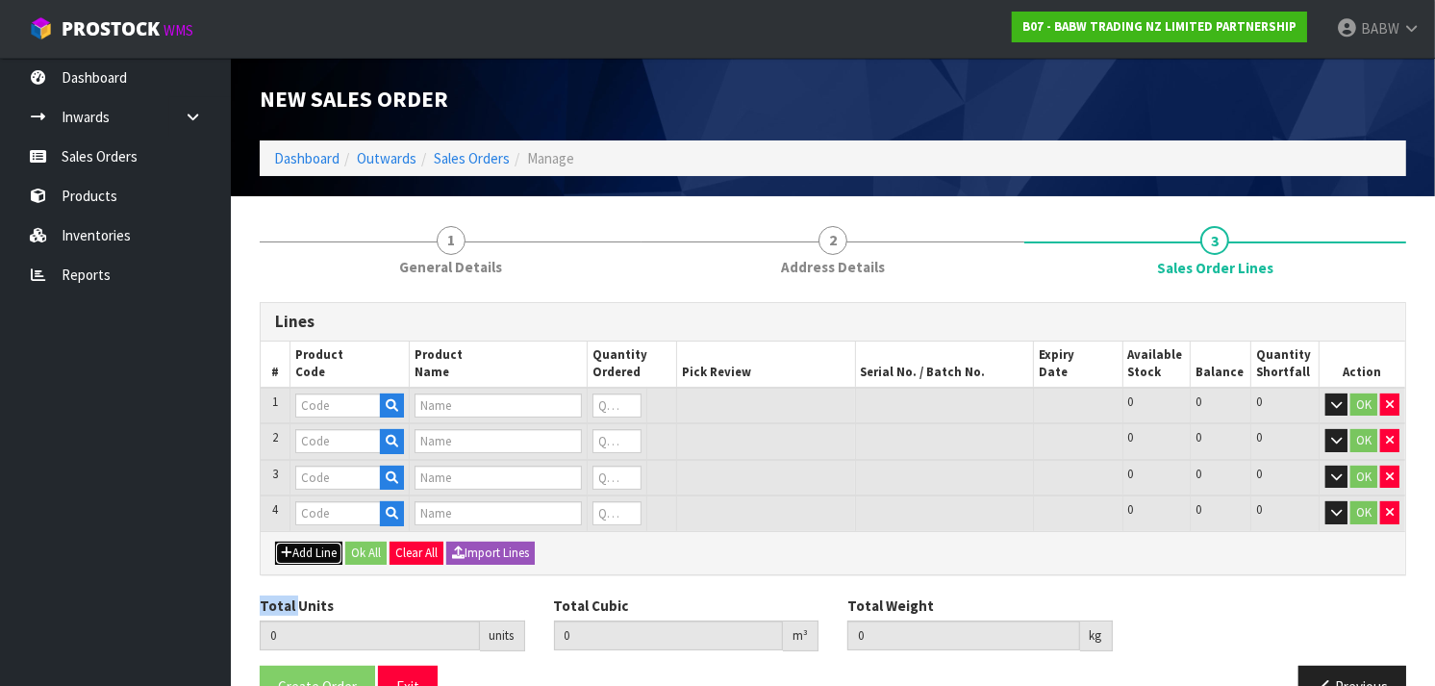
click at [316, 560] on button "Add Line" at bounding box center [308, 553] width 67 height 23
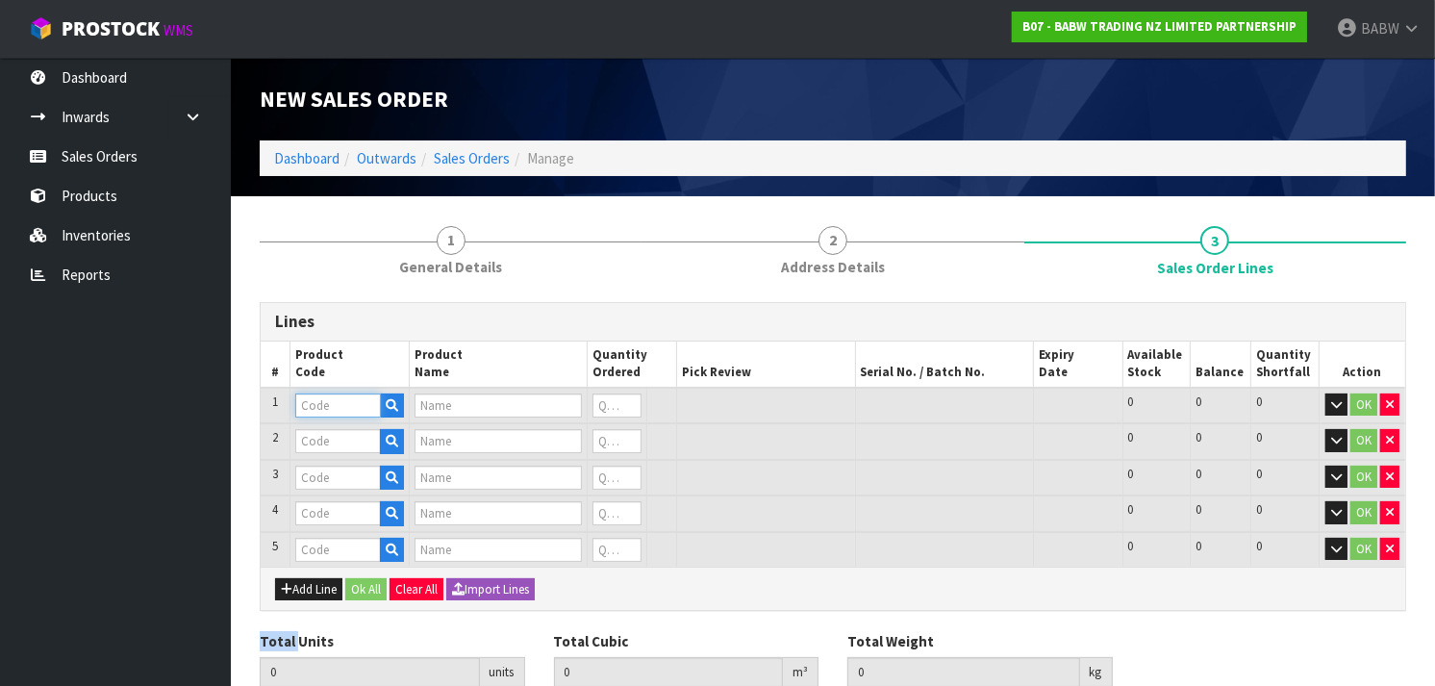
click at [313, 407] on input "text" at bounding box center [338, 405] width 86 height 24
paste input "228230"
type input "228230"
type input "PINKY PIG SNC"
type input "0"
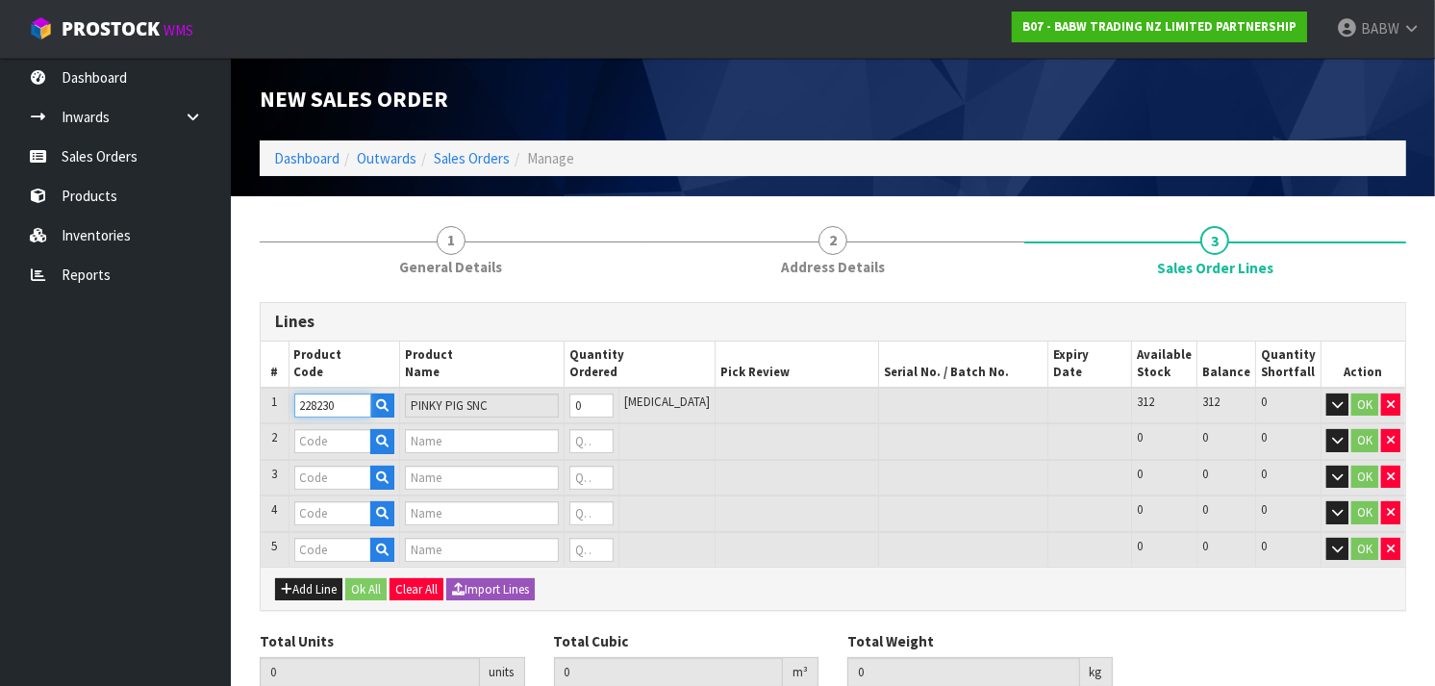
type input "228230"
click at [568, 409] on tr "1 228230 PINKY PIG SNC 0 [MEDICAL_DATA] 312 312 0 OK" at bounding box center [833, 406] width 1145 height 37
type input "120"
click at [351, 435] on input "text" at bounding box center [332, 441] width 77 height 24
paste input "228352"
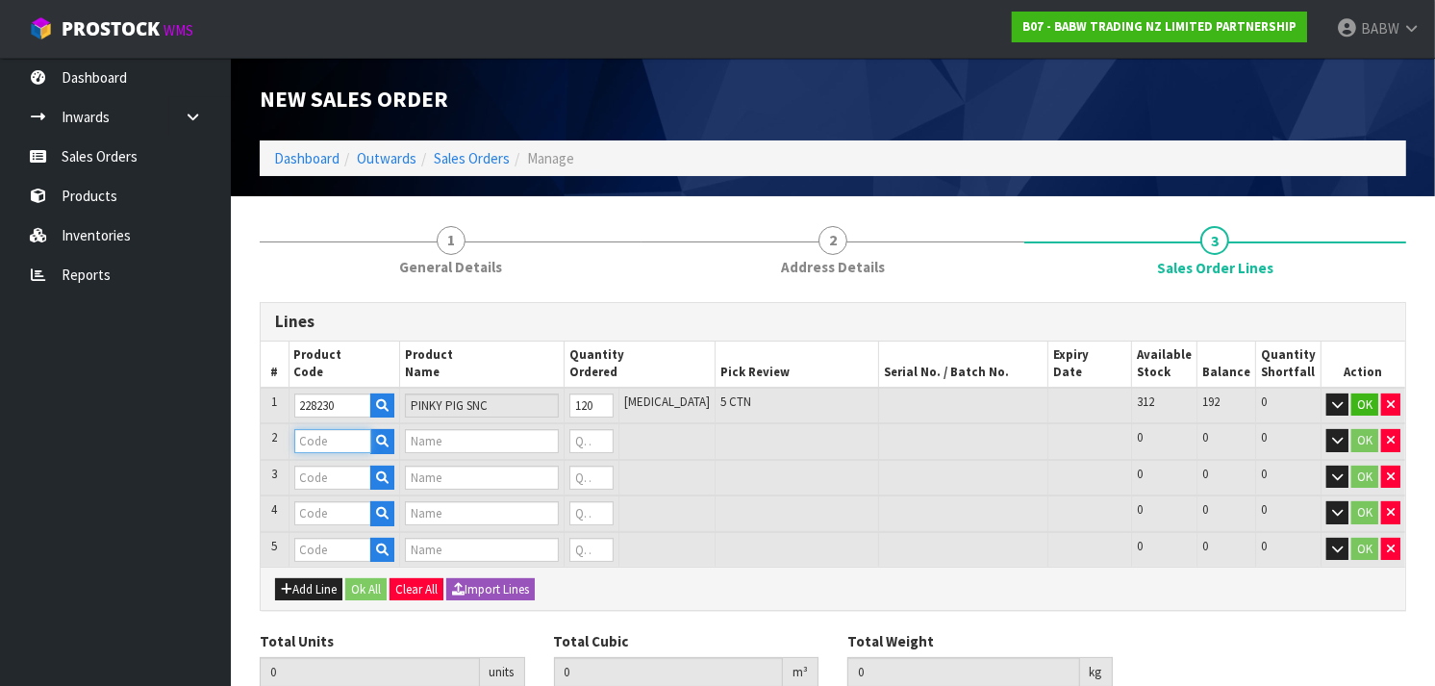
type input "228352"
type input "SUMMERFUN BEAR SNC"
type input "0"
type input "228352"
click at [575, 428] on tr "2 228352 SUMMERFUN BEAR SNC 0 [MEDICAL_DATA] 384 384 0 OK" at bounding box center [833, 441] width 1145 height 37
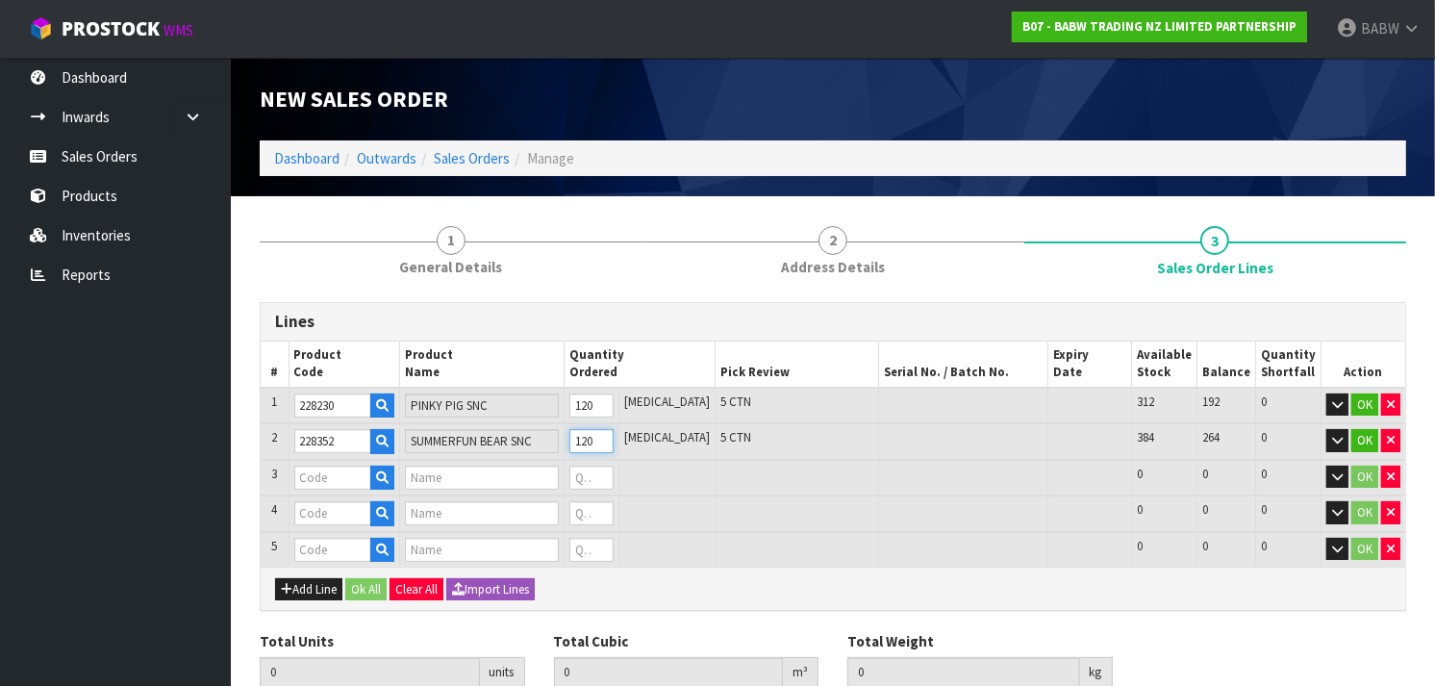
type input "120"
click at [357, 485] on input "text" at bounding box center [332, 478] width 77 height 24
paste input "228085"
type input "228085"
type input "W VDAY HEARTS BEAR SNC"
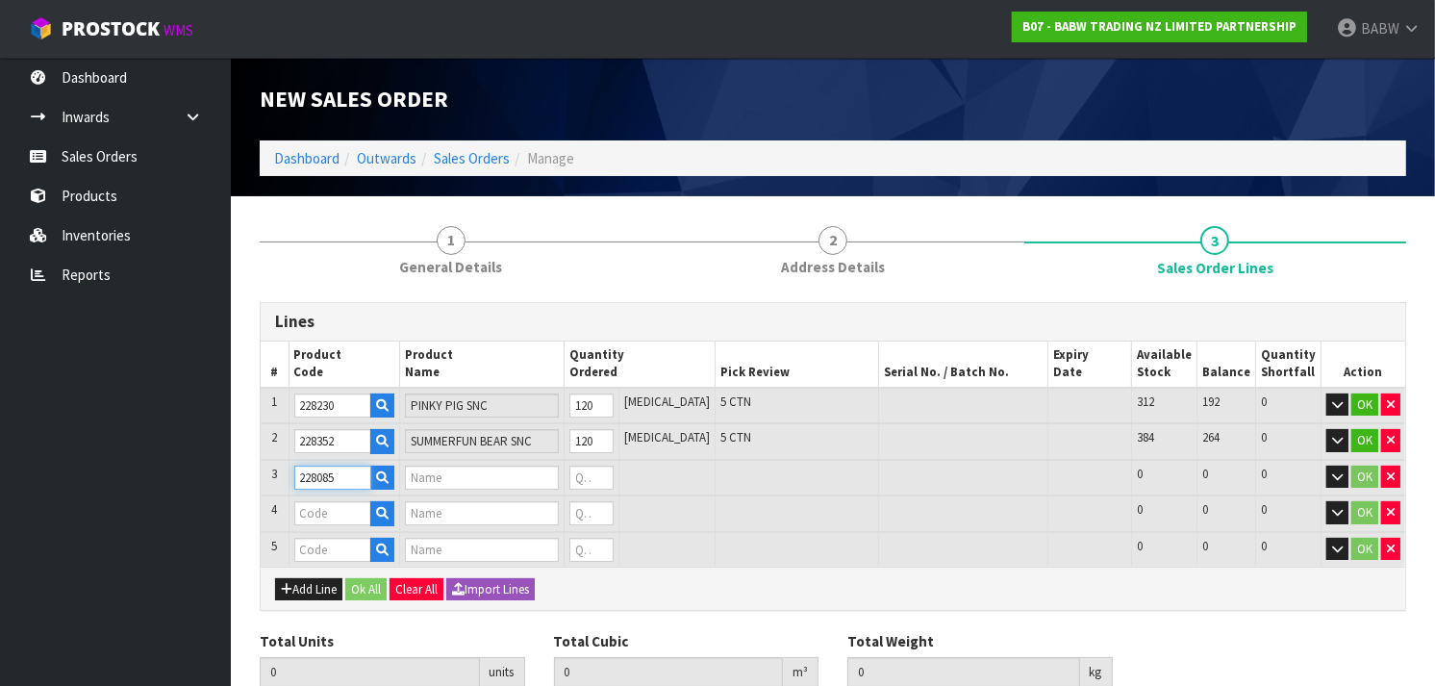
type input "0"
type input "228085"
click at [566, 468] on tr "3 228085 W VDAY HEARTS BEAR SNC 0 [MEDICAL_DATA] 1104 1104 0 OK" at bounding box center [833, 478] width 1145 height 37
type input "120"
click at [337, 508] on input "text" at bounding box center [332, 513] width 77 height 24
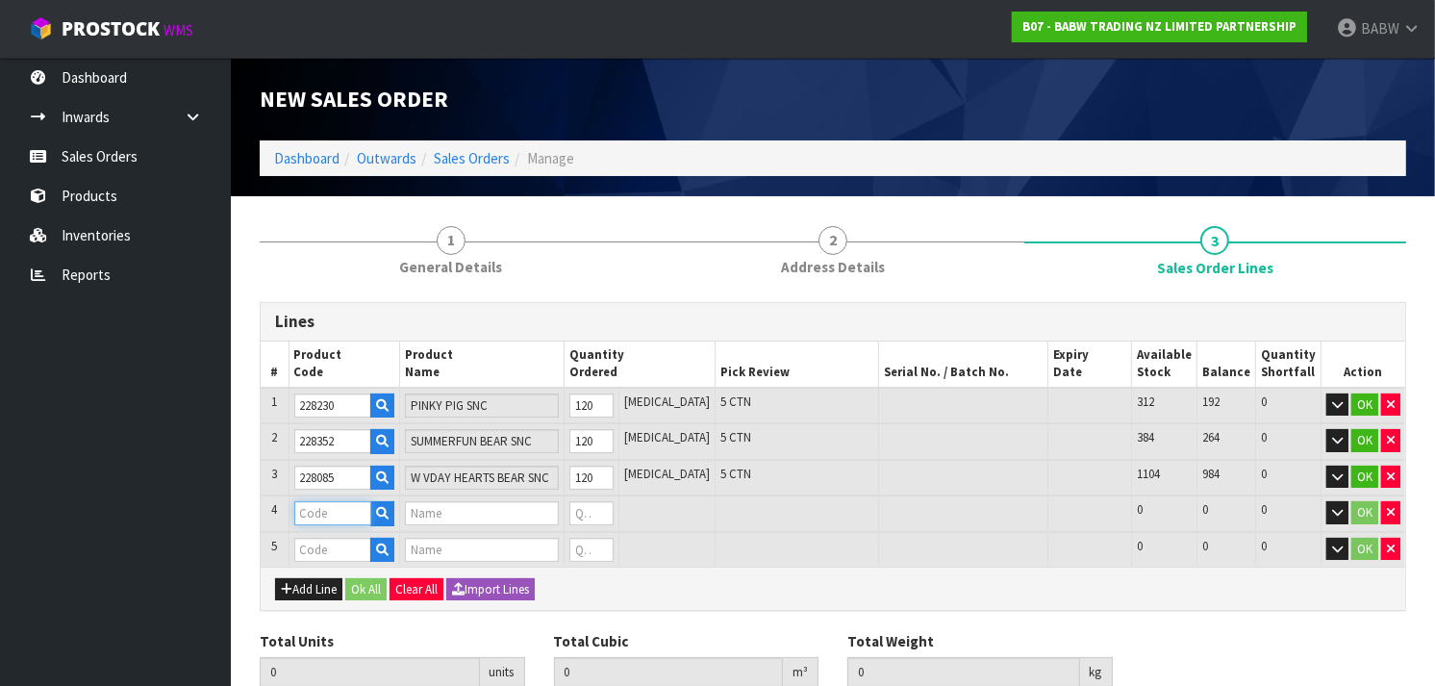
paste input "227766"
type input "227766"
type input "W BLACK KITTY SNC"
type input "0"
type input "227766"
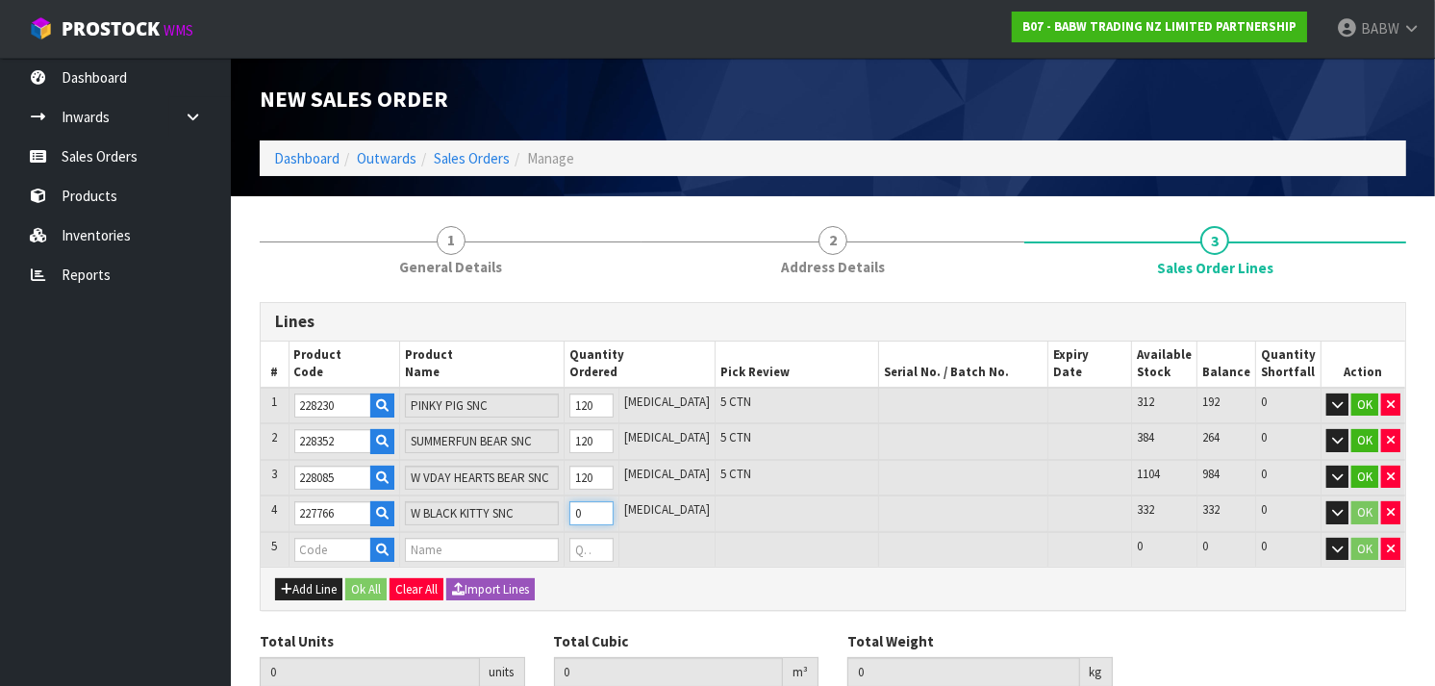
click at [573, 511] on tr "4 227766 W BLACK KITTY SNC 0 [MEDICAL_DATA] 332 332 0 OK" at bounding box center [833, 513] width 1145 height 37
type input "120"
click at [674, 567] on div "Add Line Ok All Clear All Import Lines" at bounding box center [833, 588] width 1145 height 43
click at [330, 543] on input "text" at bounding box center [332, 550] width 77 height 24
paste input "227229"
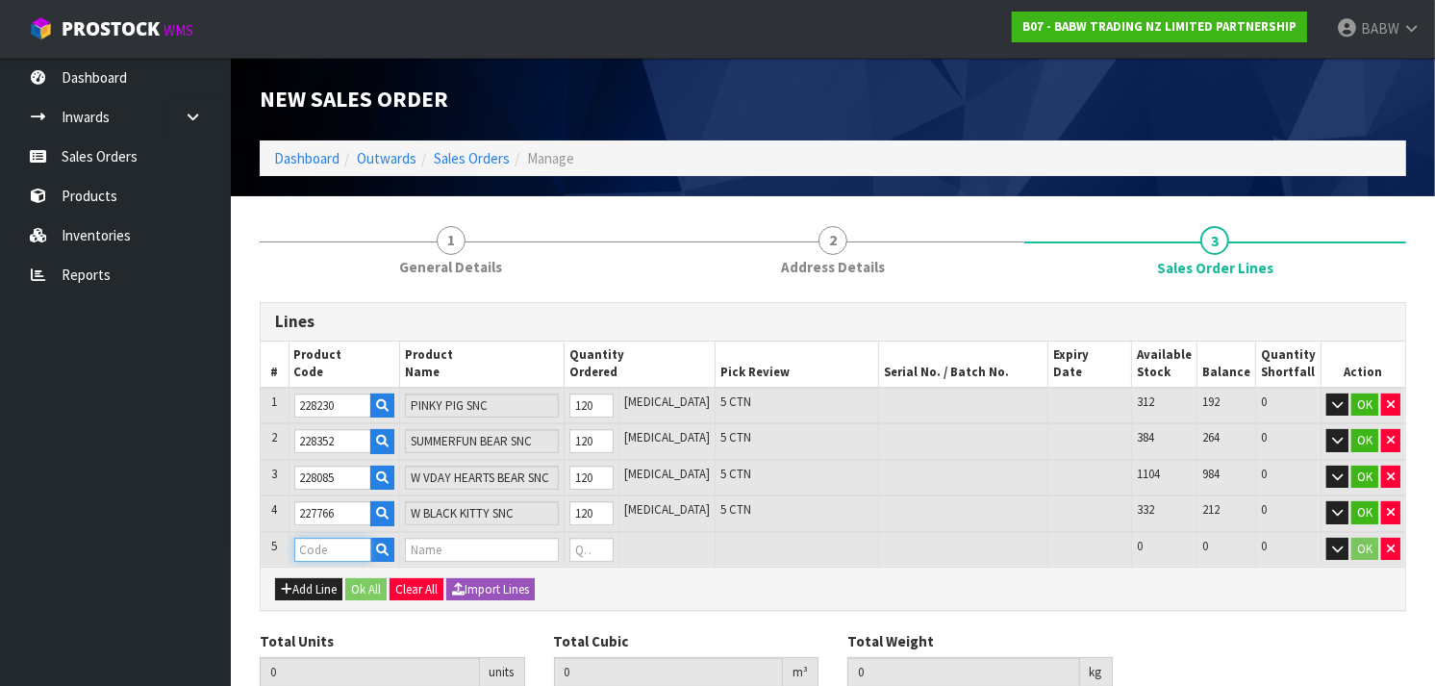
type input "227229"
type input "480"
type input "3.16917"
type input "139.75"
type input "CUDDLY BROWN BEAR SNC"
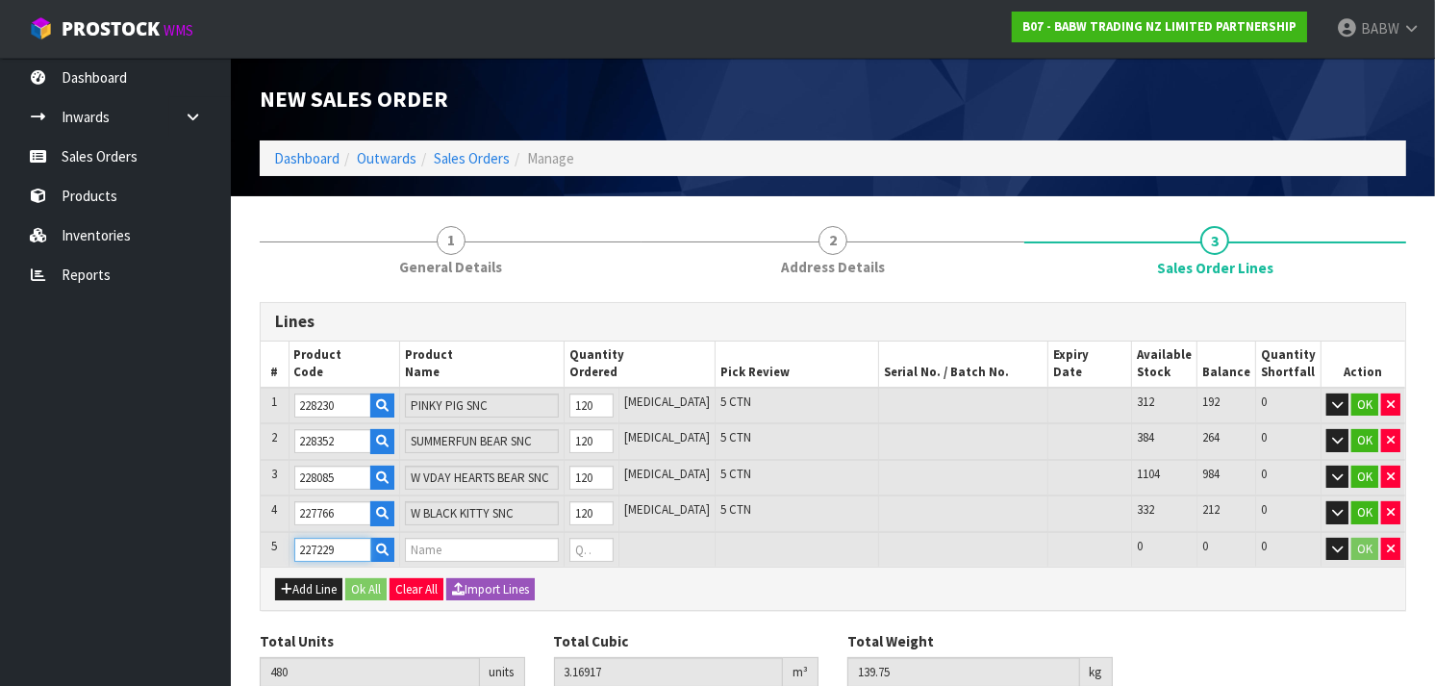
type input "0"
type input "227229"
click at [542, 545] on tr "5 227229 CUDDLY BROWN BEAR SNC 0 [MEDICAL_DATA] 24 24 0 OK" at bounding box center [833, 550] width 1145 height 36
type input "482"
type input "3.183726"
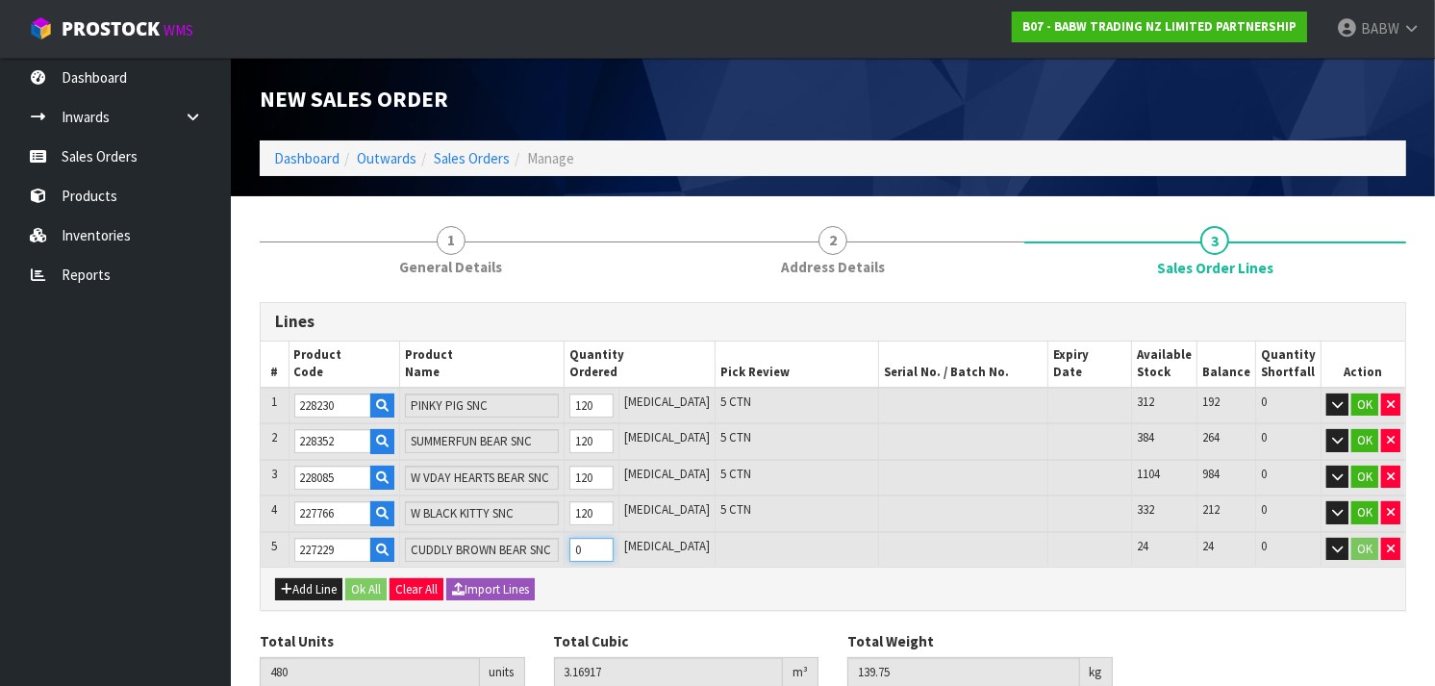
type input "140.376"
type input "2"
type input "504"
type input "3.343843"
type input "147.25"
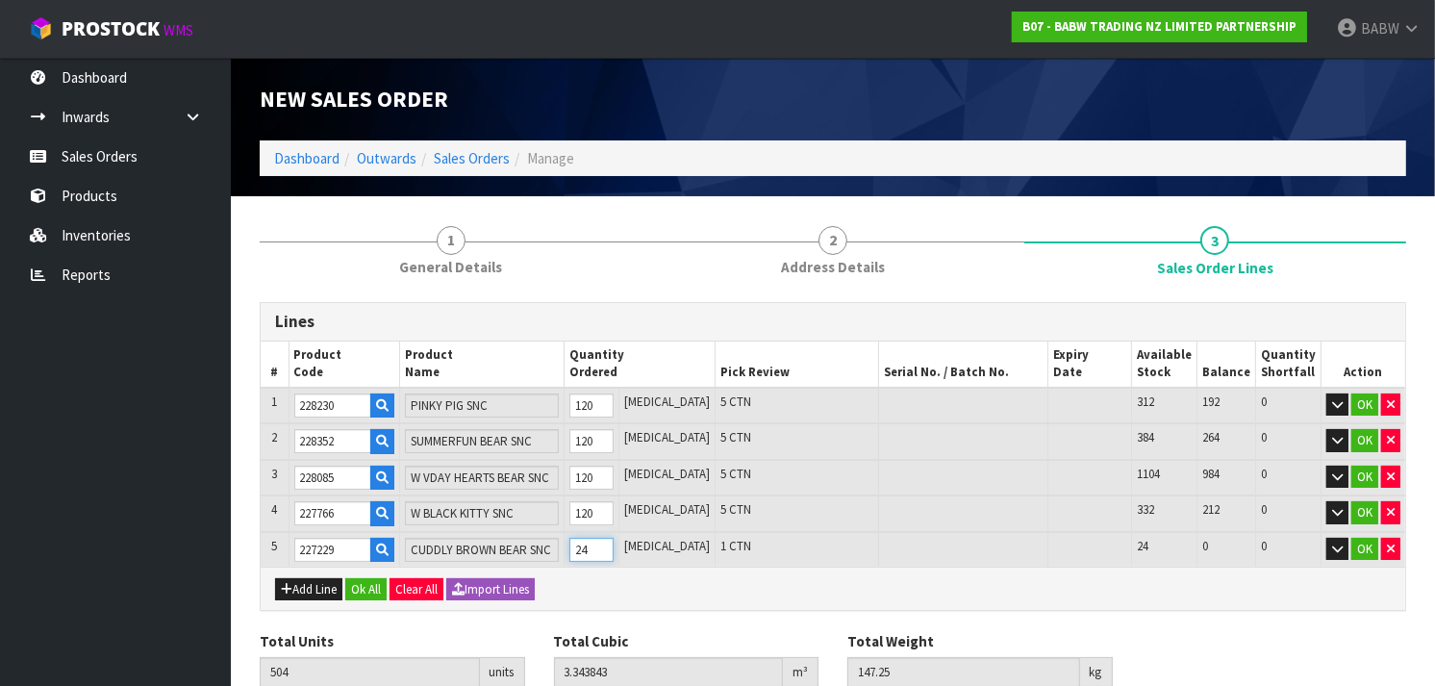
type input "24"
click at [659, 592] on div "Add Line Ok All Clear All Import Lines" at bounding box center [833, 588] width 1145 height 43
click at [721, 546] on span "1 CTN" at bounding box center [736, 546] width 31 height 16
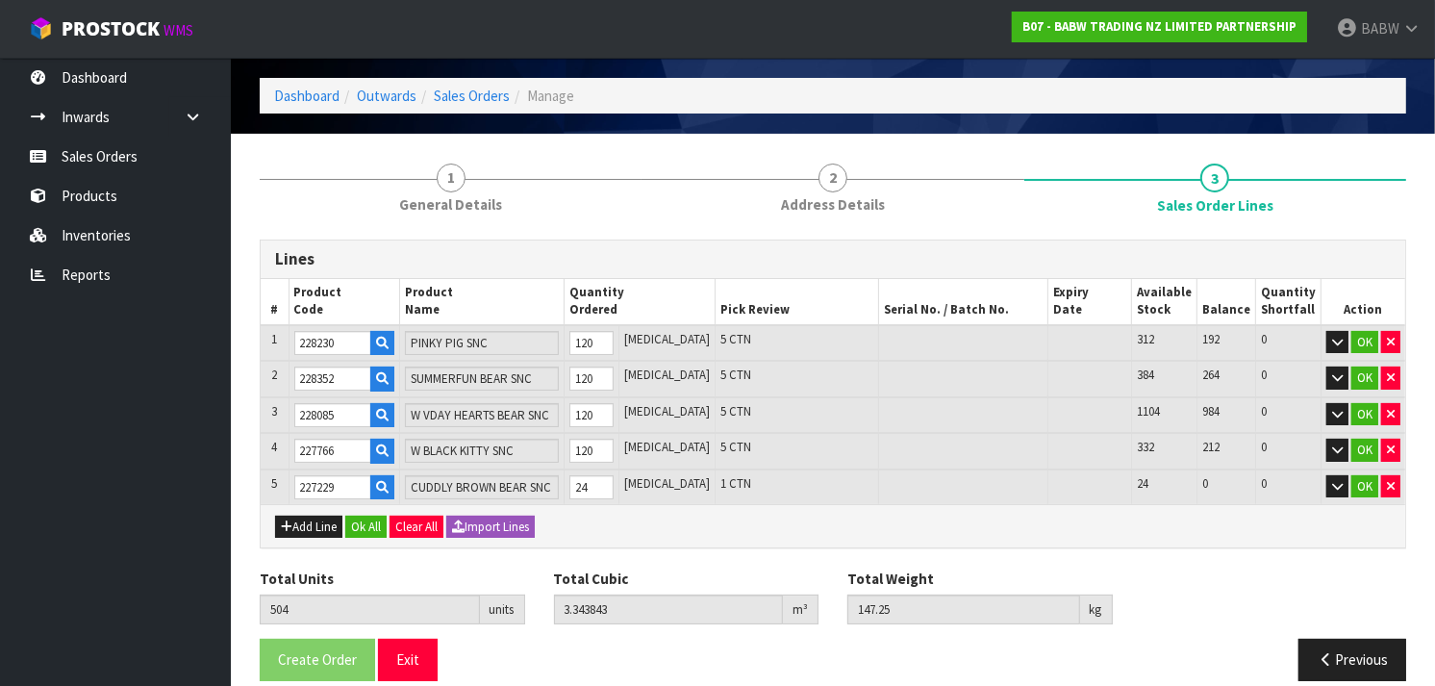
scroll to position [82, 0]
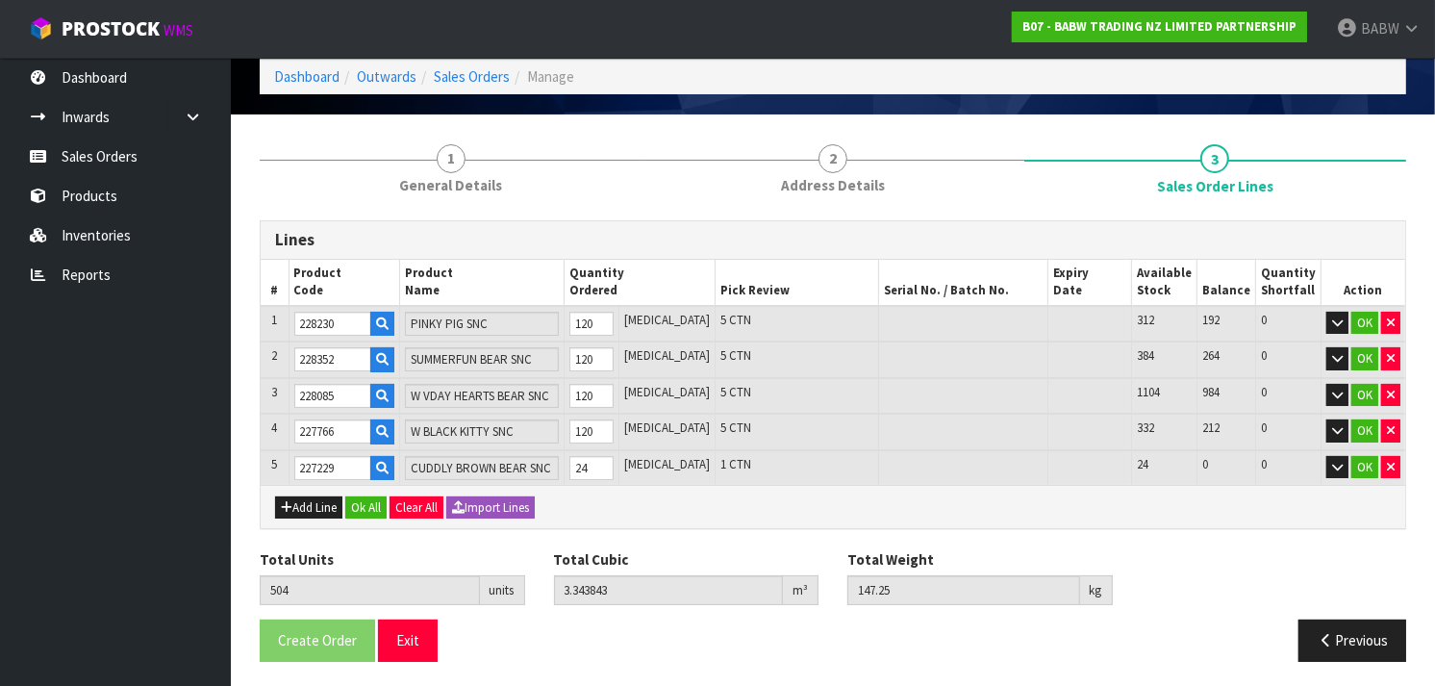
click at [315, 514] on div "Add Line Ok All Clear All Import Lines" at bounding box center [833, 506] width 1145 height 43
click at [315, 500] on button "Add Line" at bounding box center [308, 507] width 67 height 23
type input "0"
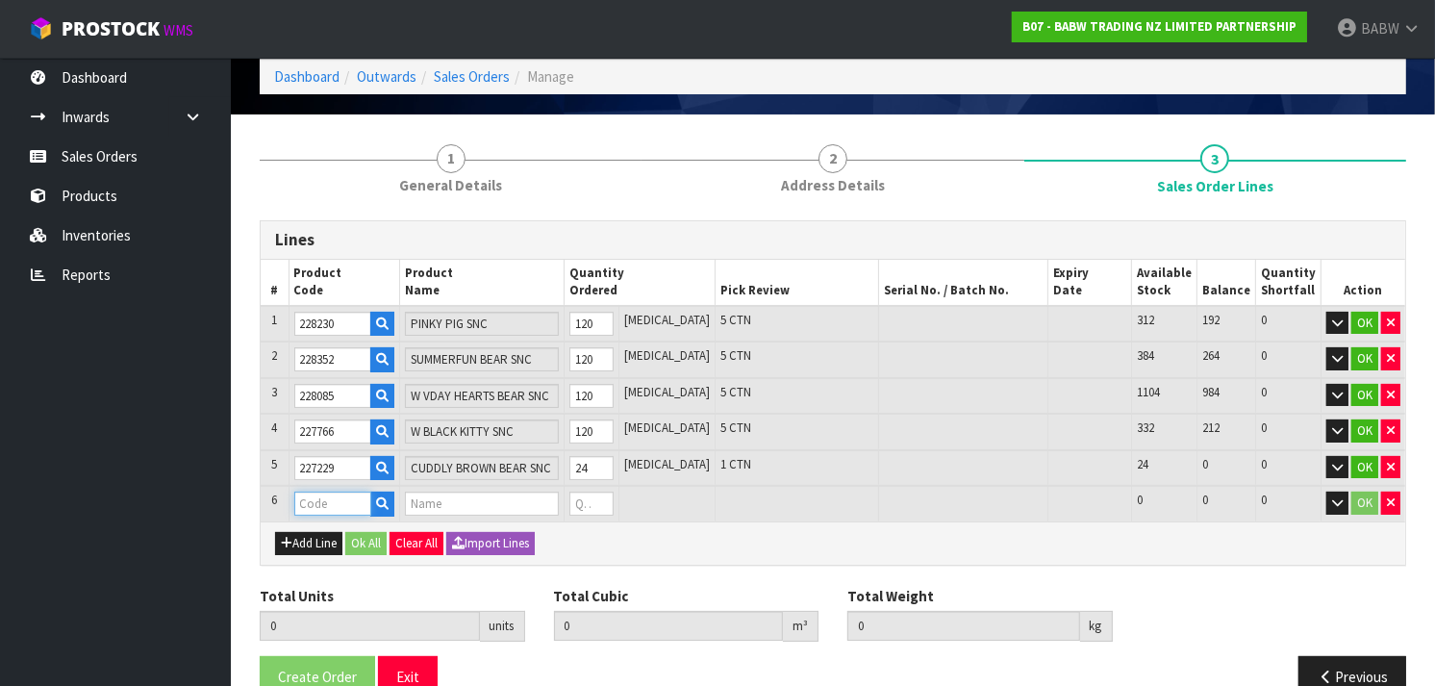
click at [315, 496] on input "text" at bounding box center [332, 504] width 77 height 24
paste input "20028"
type input "20028"
type input "504"
type input "3.343843"
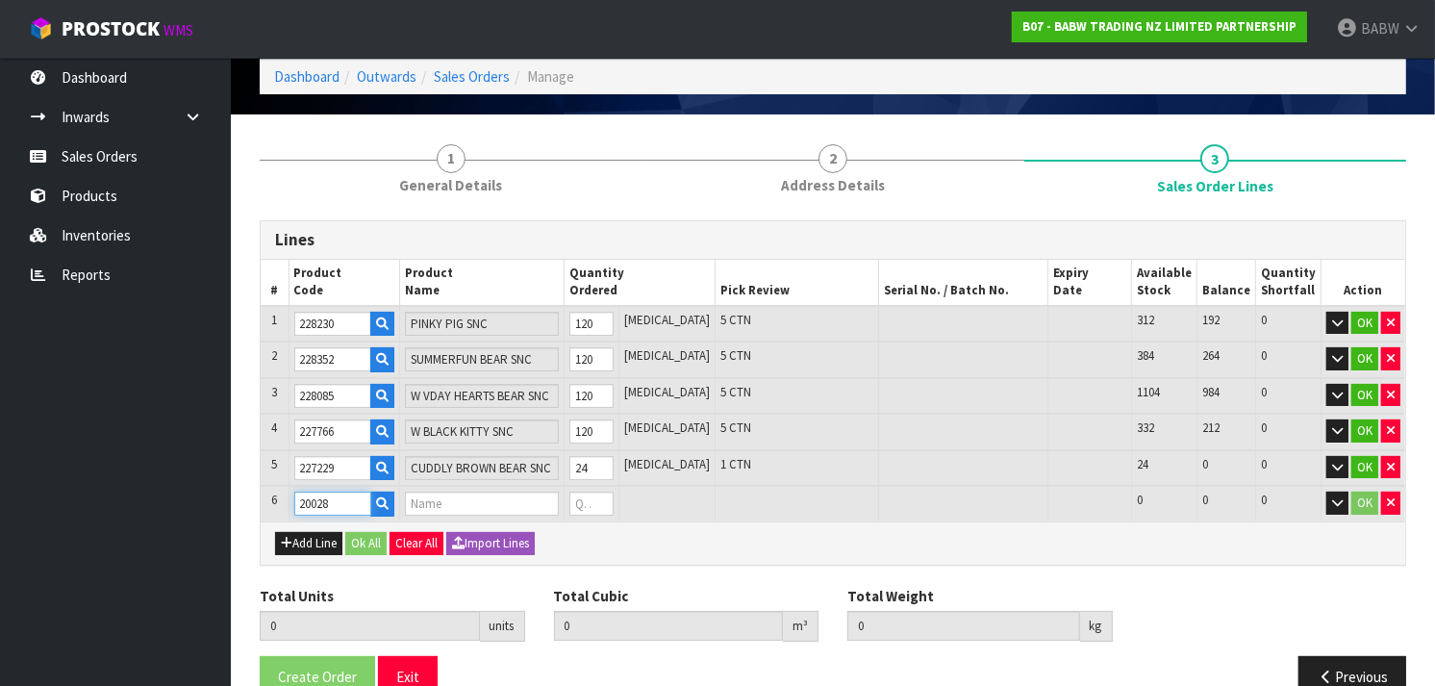
type input "147.25"
type input "RAINBOW TUTU SKI"
type input "0"
type input "20028"
click at [565, 506] on tr "6 20028 RAINBOW TUTU SKI 0 [MEDICAL_DATA] 1848 1848 0 OK" at bounding box center [833, 504] width 1145 height 36
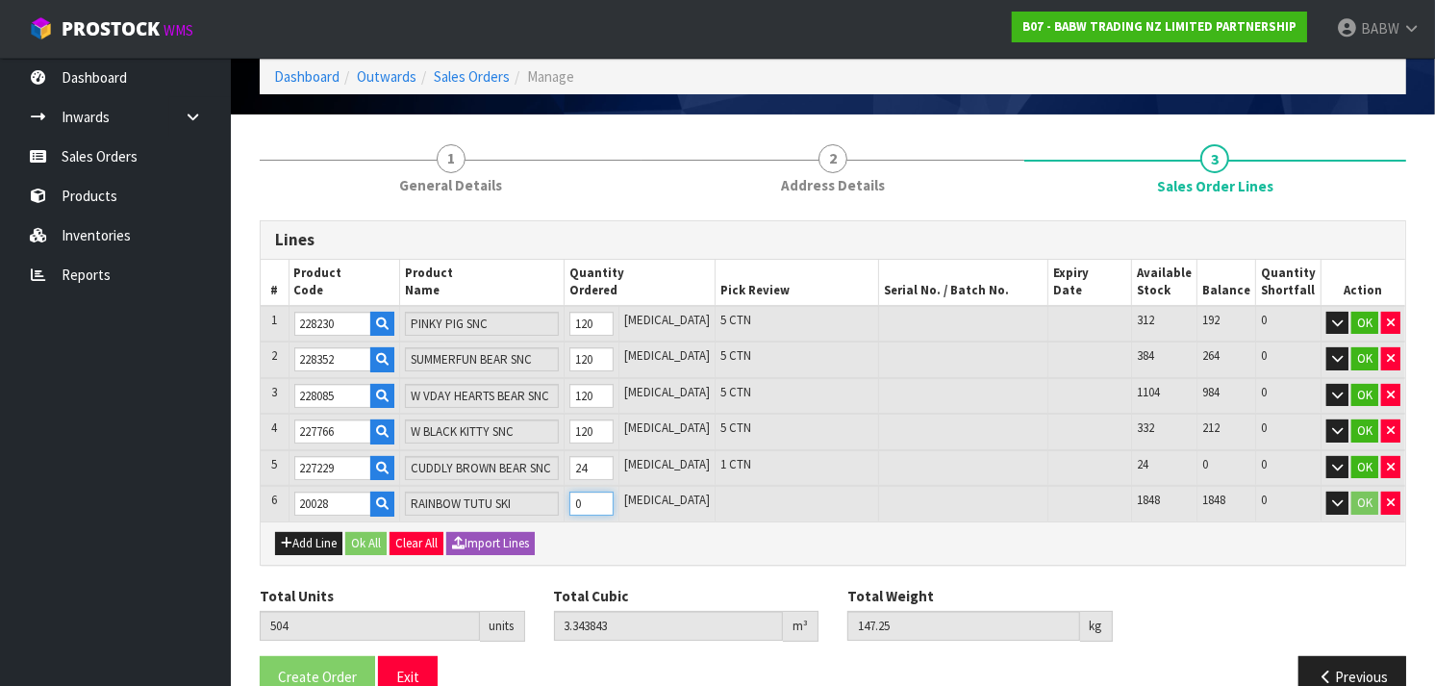
type input "511"
type input "3.348666"
type input "147.509"
type input "7"
type input "576"
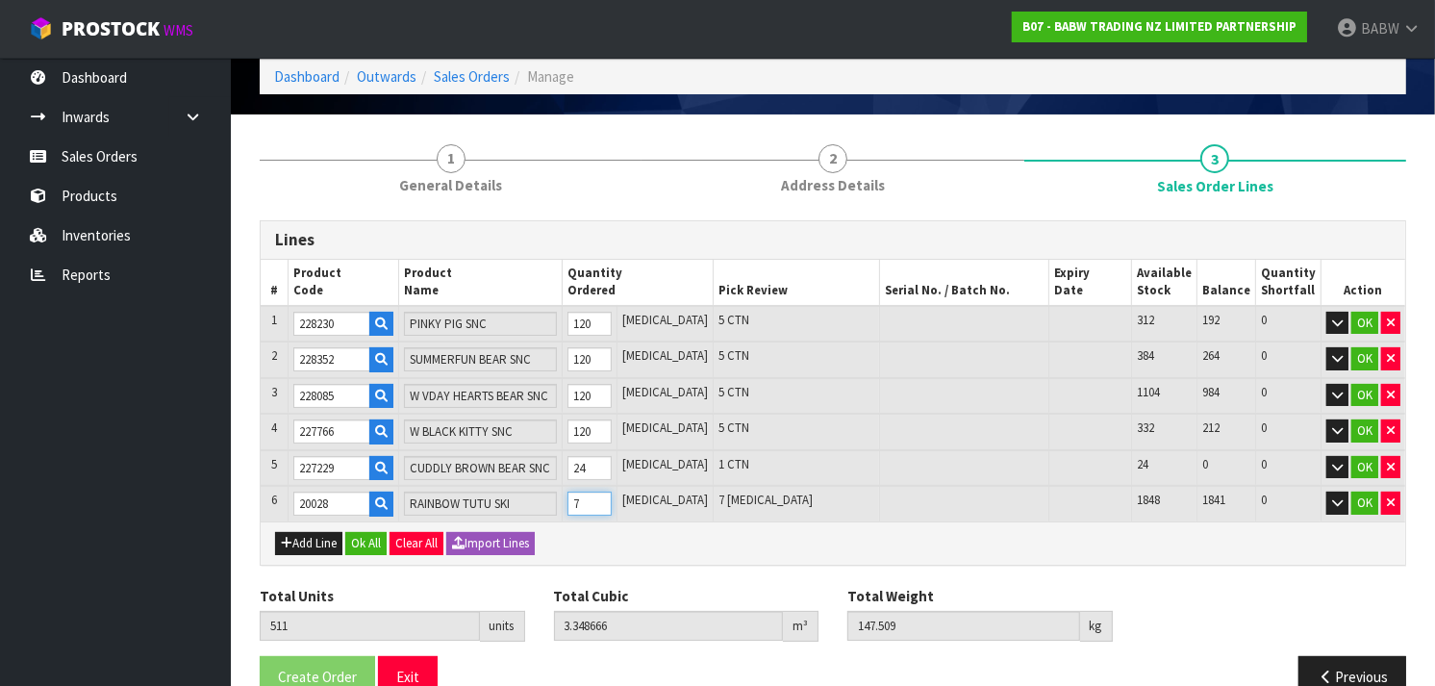
type input "3.390883"
type input "149.95"
type input "72"
click at [323, 534] on button "Add Line" at bounding box center [308, 543] width 67 height 23
type input "0"
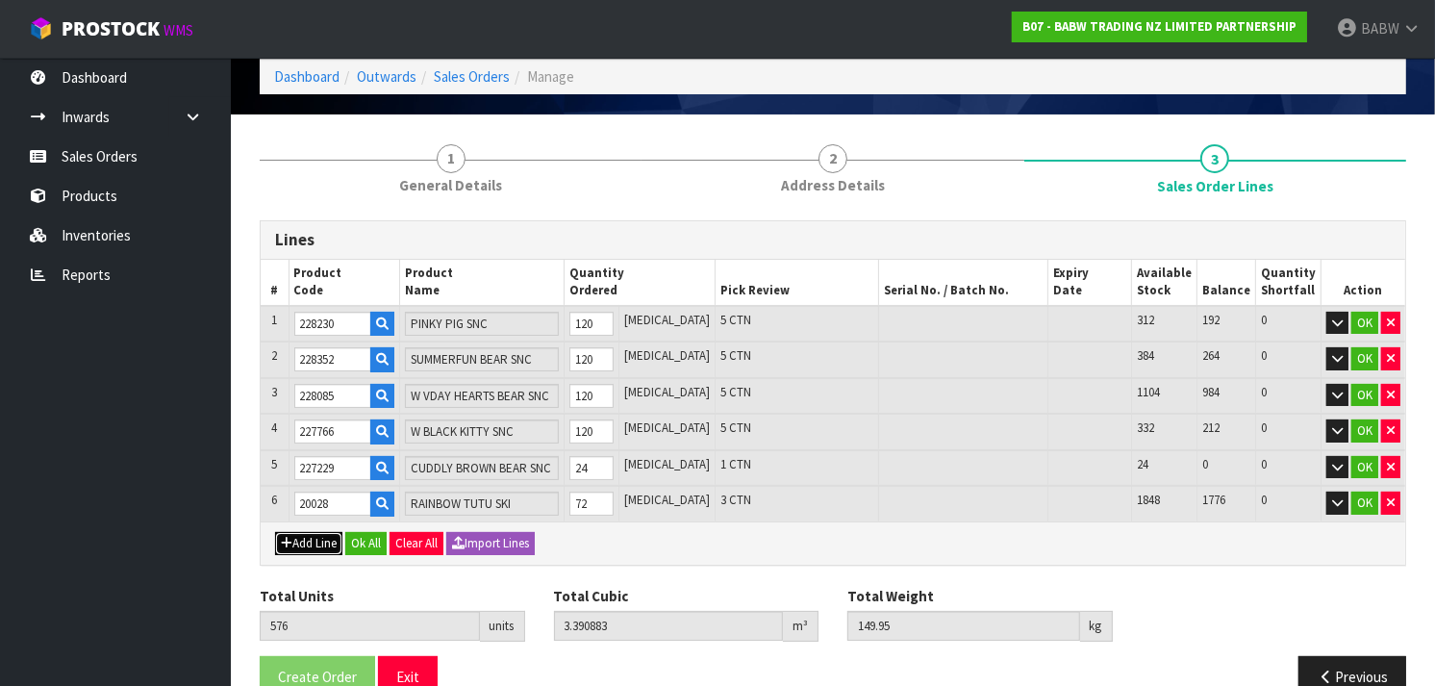
type input "0"
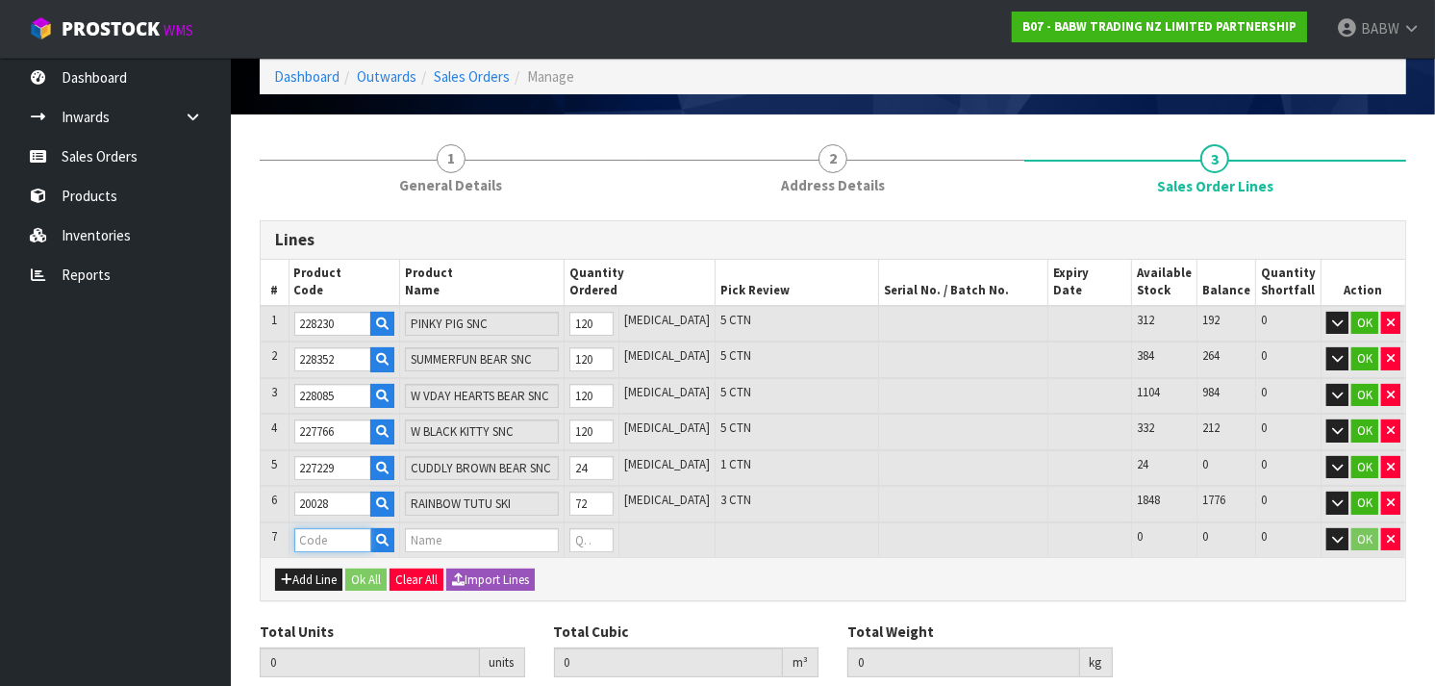
click at [352, 537] on input "text" at bounding box center [332, 540] width 77 height 24
paste input "25866"
type input "25866"
type input "576"
type input "3.390883"
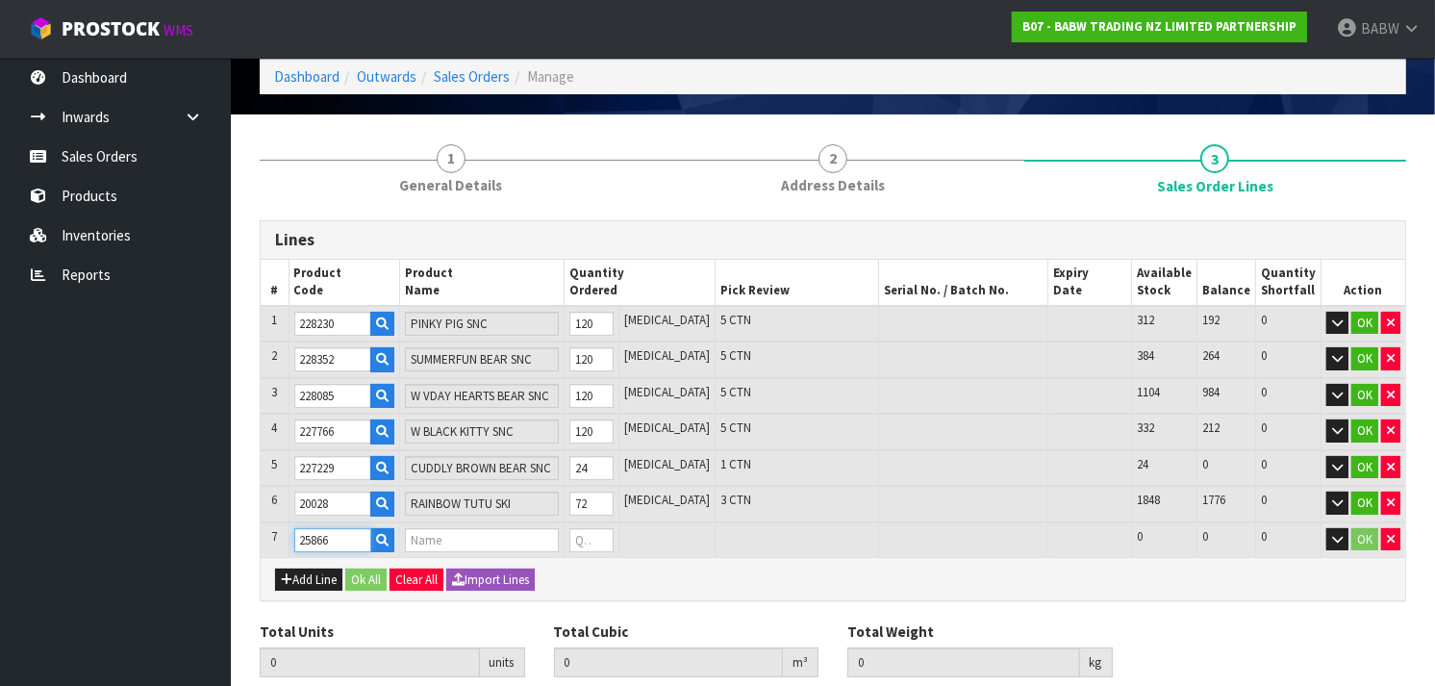
type input "149.95"
type input "PASTEL RAINBOW T"
type input "0"
type input "25866"
click at [500, 537] on tr "7 25866 PASTEL RAINBOW T 0 [MEDICAL_DATA] 864 864 0 OK" at bounding box center [833, 540] width 1145 height 36
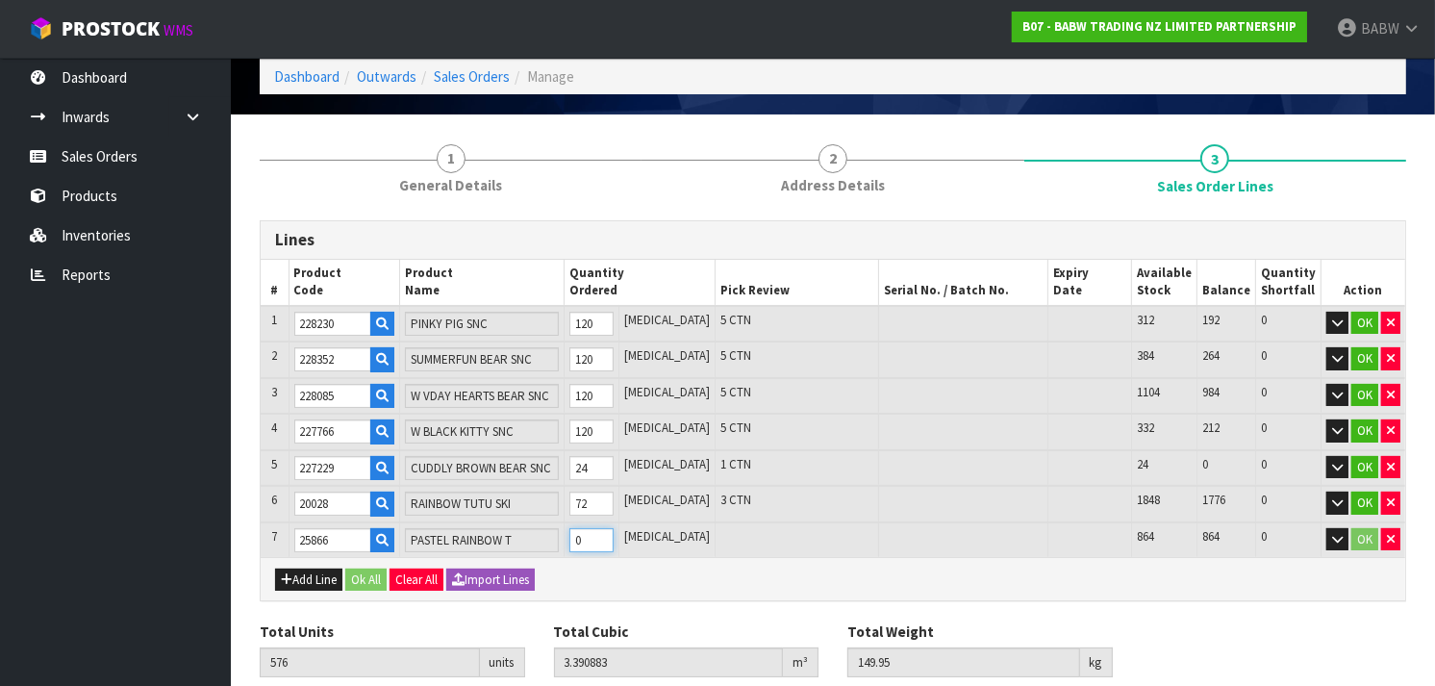
type input "583"
type input "3.394803"
type input "150.202"
type input "7"
type input "648"
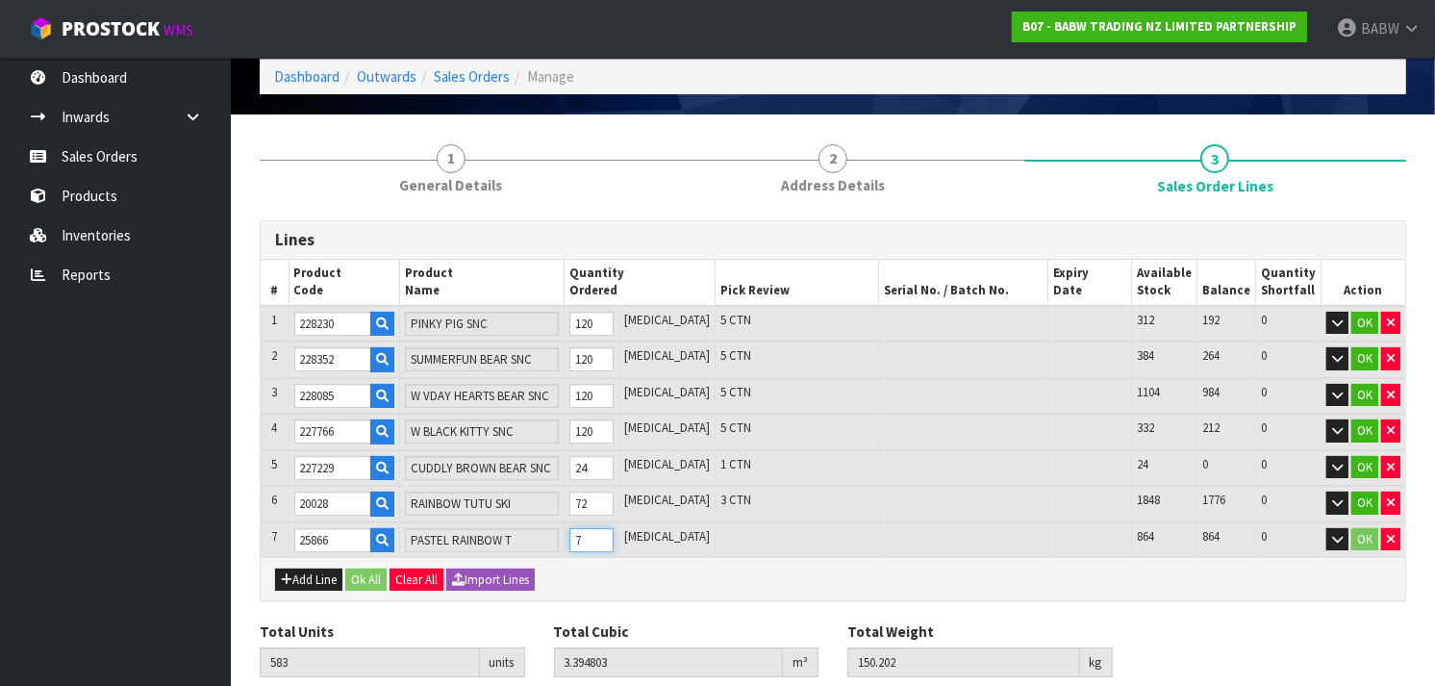
type input "3.431203"
type input "152.53"
type input "72"
click at [312, 575] on button "Add Line" at bounding box center [308, 580] width 67 height 23
type input "0"
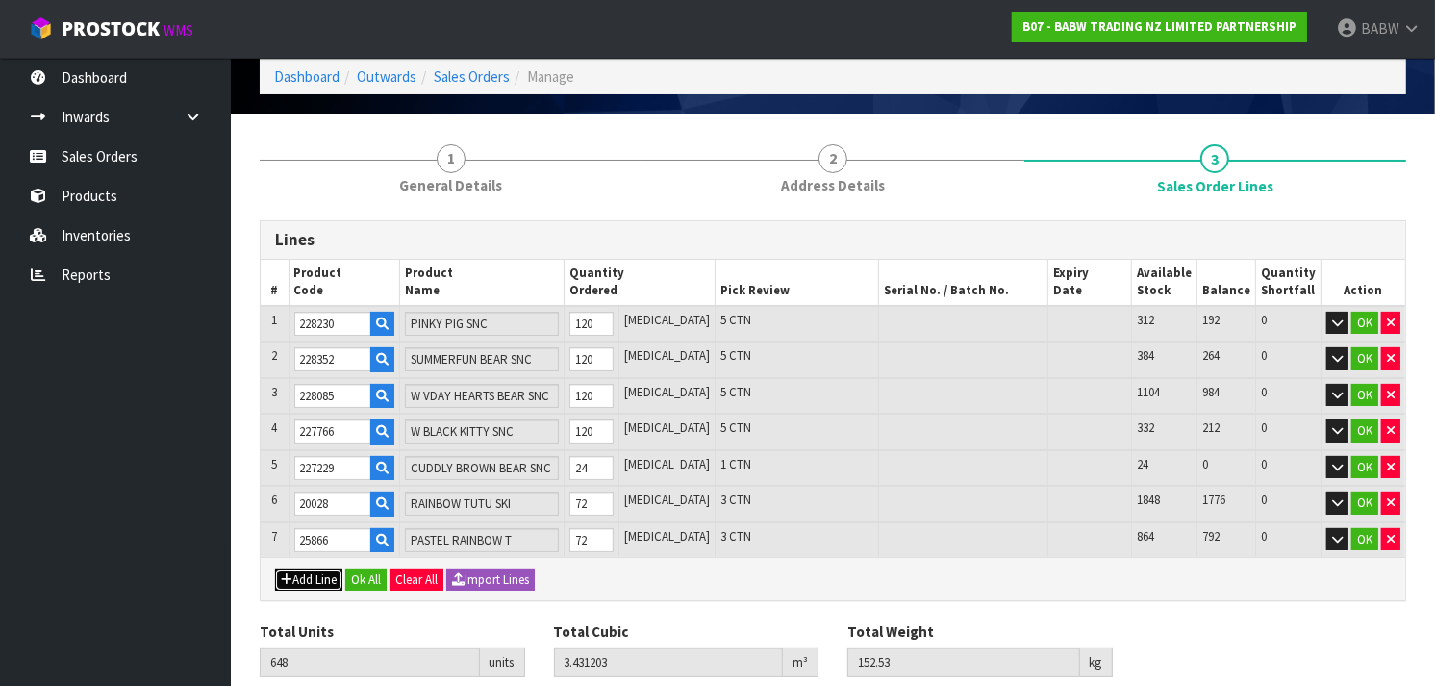
type input "0"
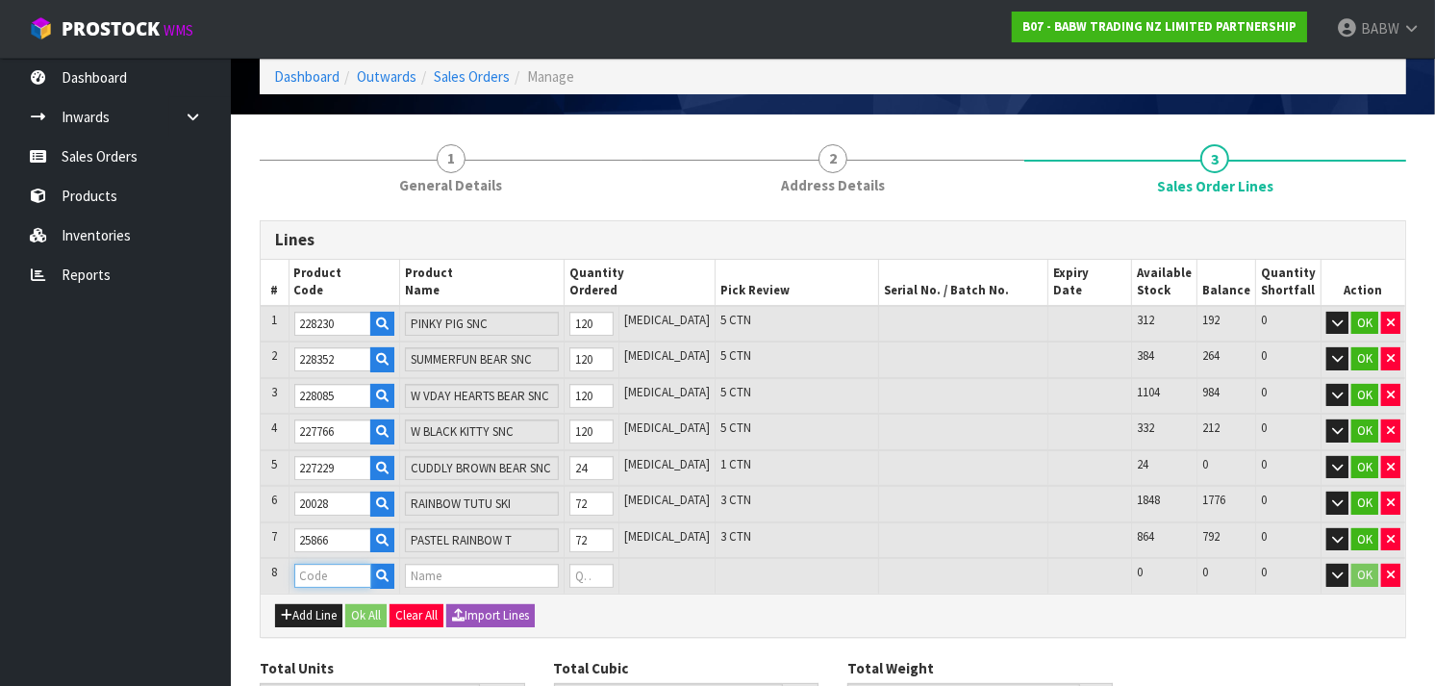
click at [319, 568] on input "text" at bounding box center [332, 576] width 77 height 24
paste input "29618"
type input "29618"
type input "648"
type input "3.431203"
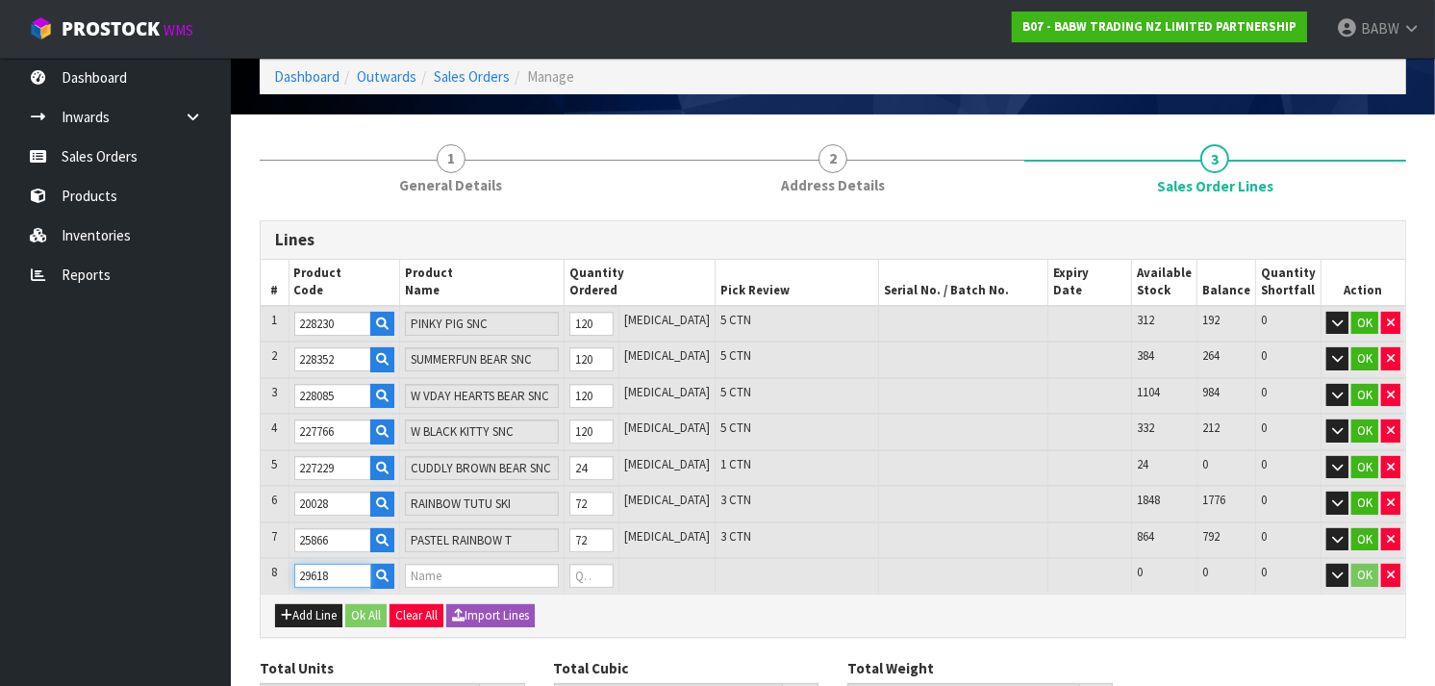
type input "152.53"
type input "STACK LOVE TEE"
type input "0"
type input "29618"
click at [556, 572] on tr "8 29618 STACK LOVE TEE 0 [MEDICAL_DATA] 300 300 0 OK" at bounding box center [833, 576] width 1145 height 36
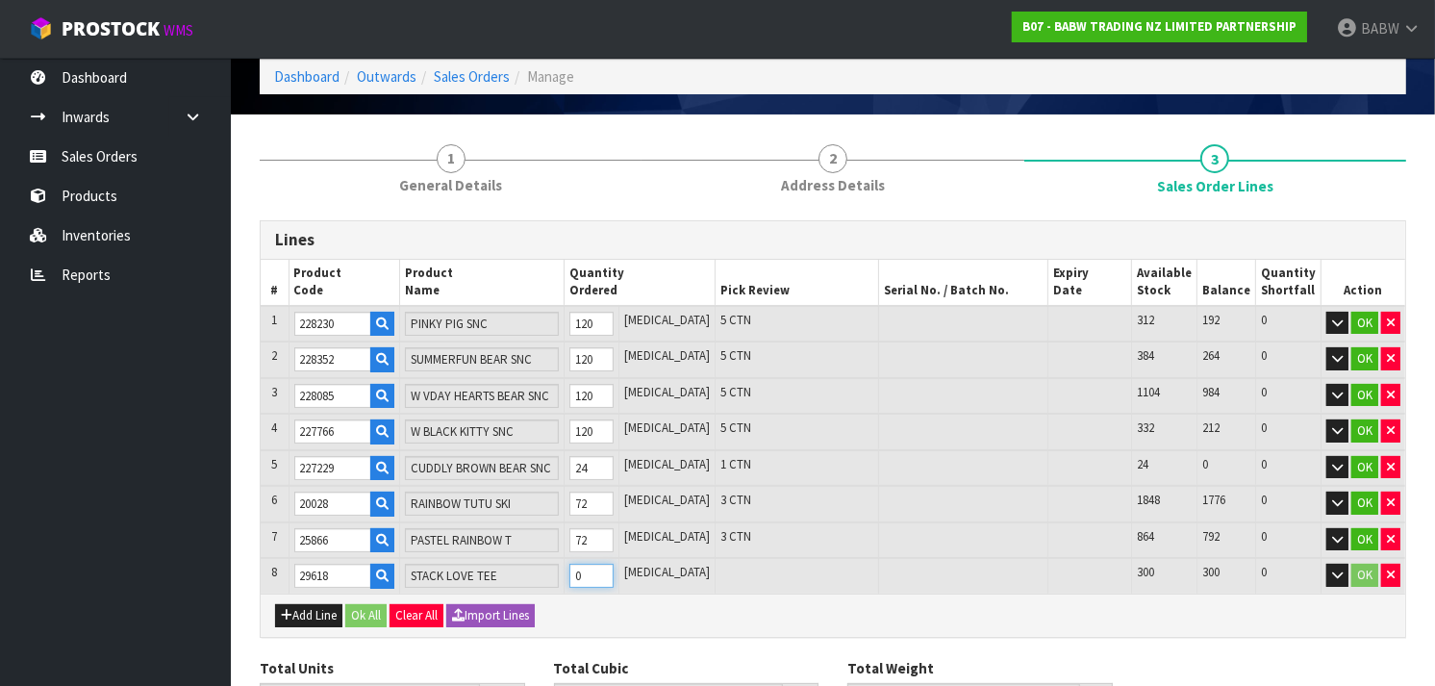
type input "652"
type input "3.432359"
type input "152.682"
type input "4"
type input "696"
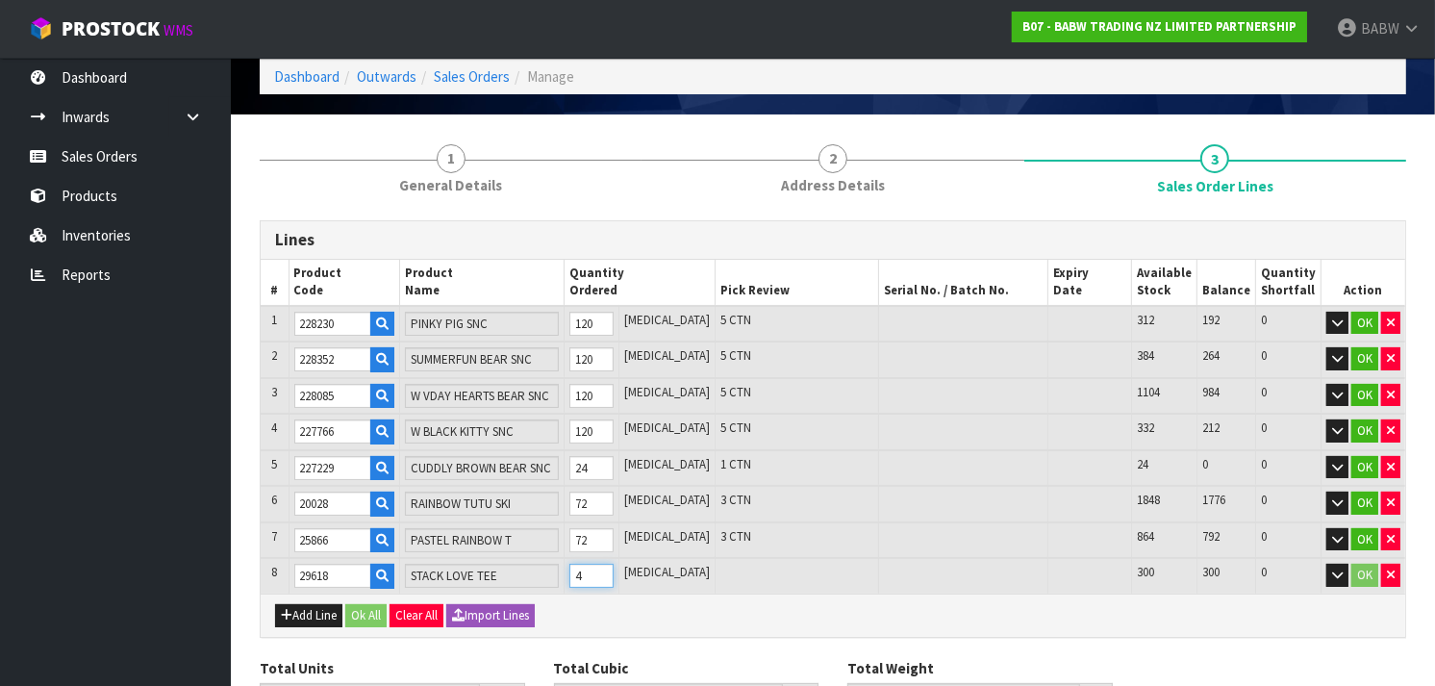
type input "3.444803"
type input "154.37"
type input "48"
click at [311, 607] on button "Add Line" at bounding box center [308, 615] width 67 height 23
type input "0"
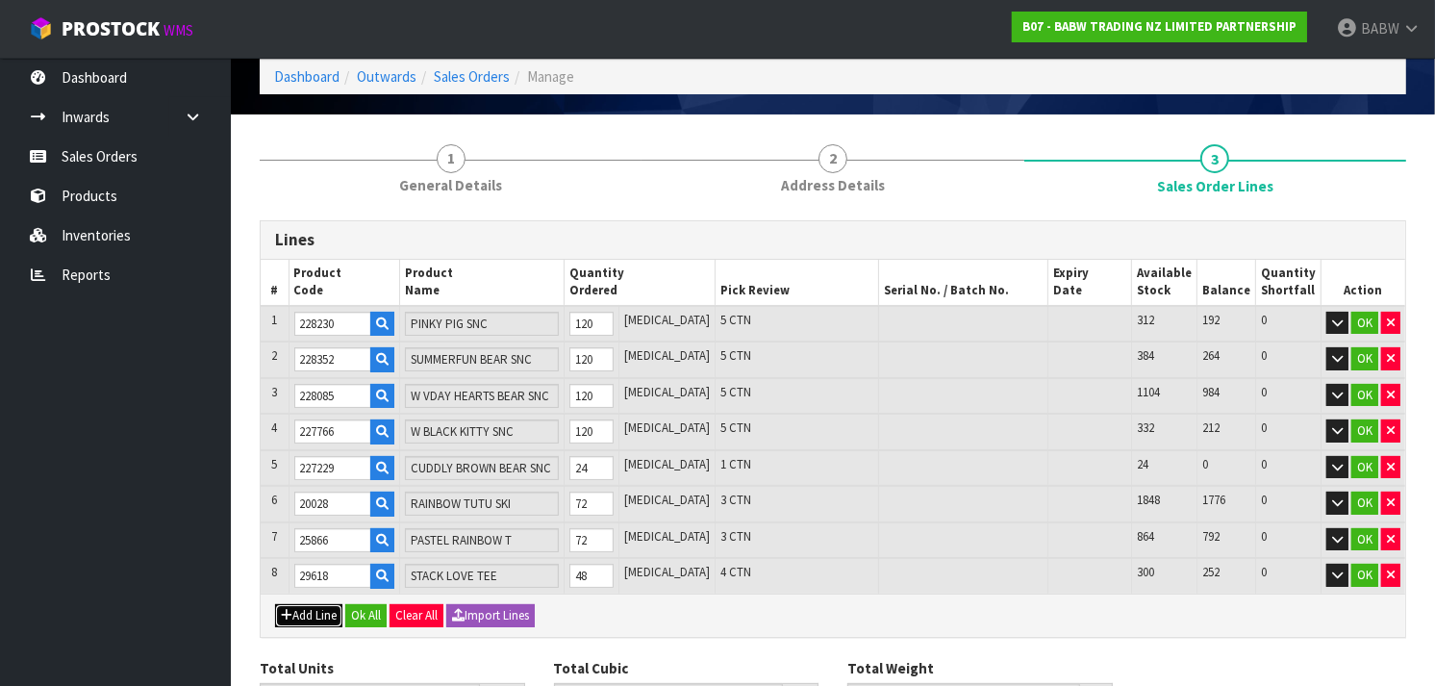
type input "0"
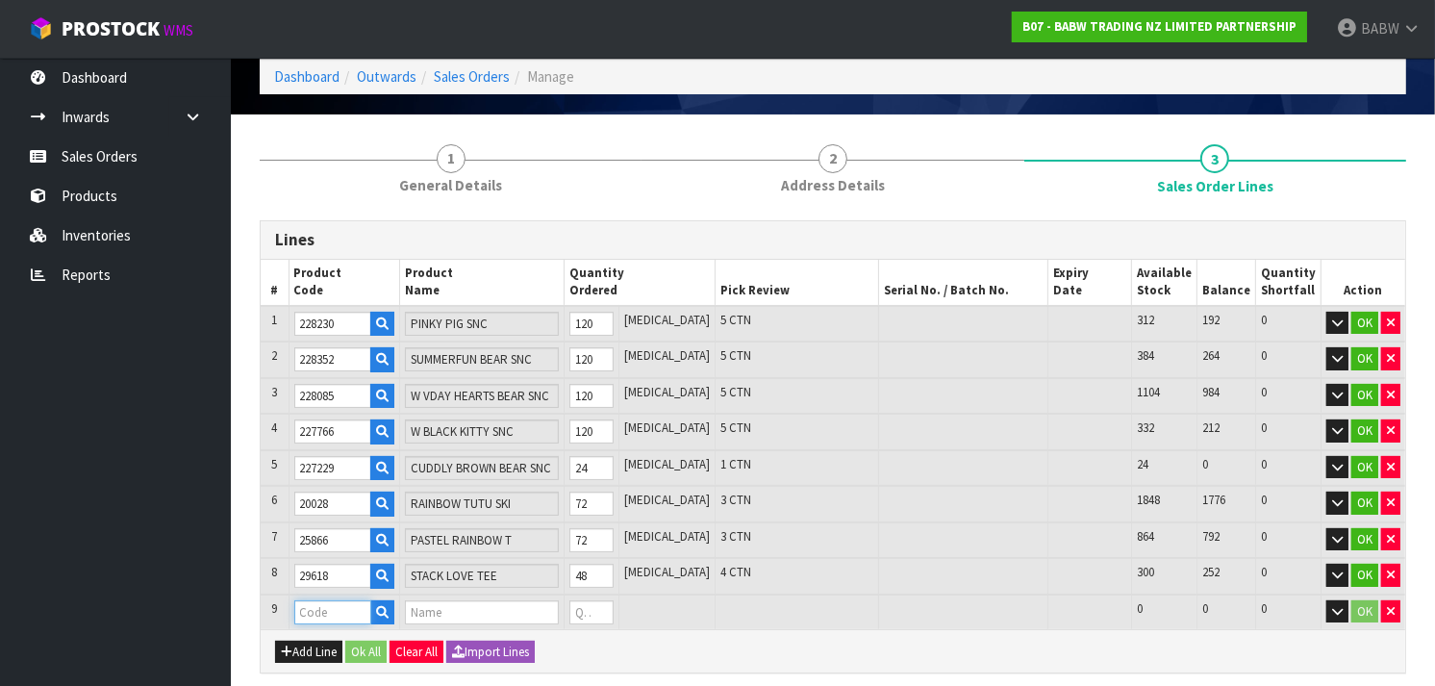
click at [366, 604] on input "text" at bounding box center [332, 612] width 77 height 24
paste input "22511"
type input "22511"
type input "696"
type input "3.444803"
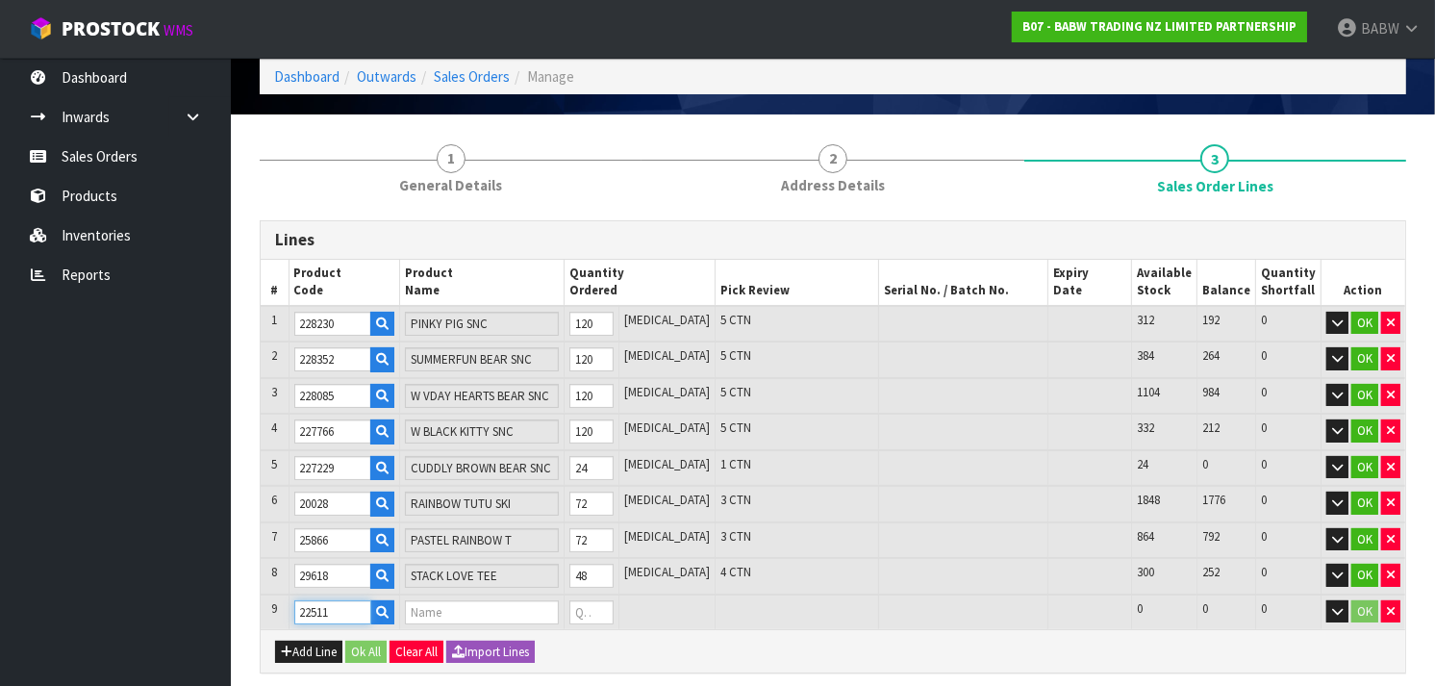
type input "154.37"
type input "BLK ATHL SHORT"
type input "0"
type input "22511"
click at [563, 612] on tr "9 22511 BLK ATHL SHORT 0 [MEDICAL_DATA] 216 216 0 OK" at bounding box center [833, 613] width 1145 height 36
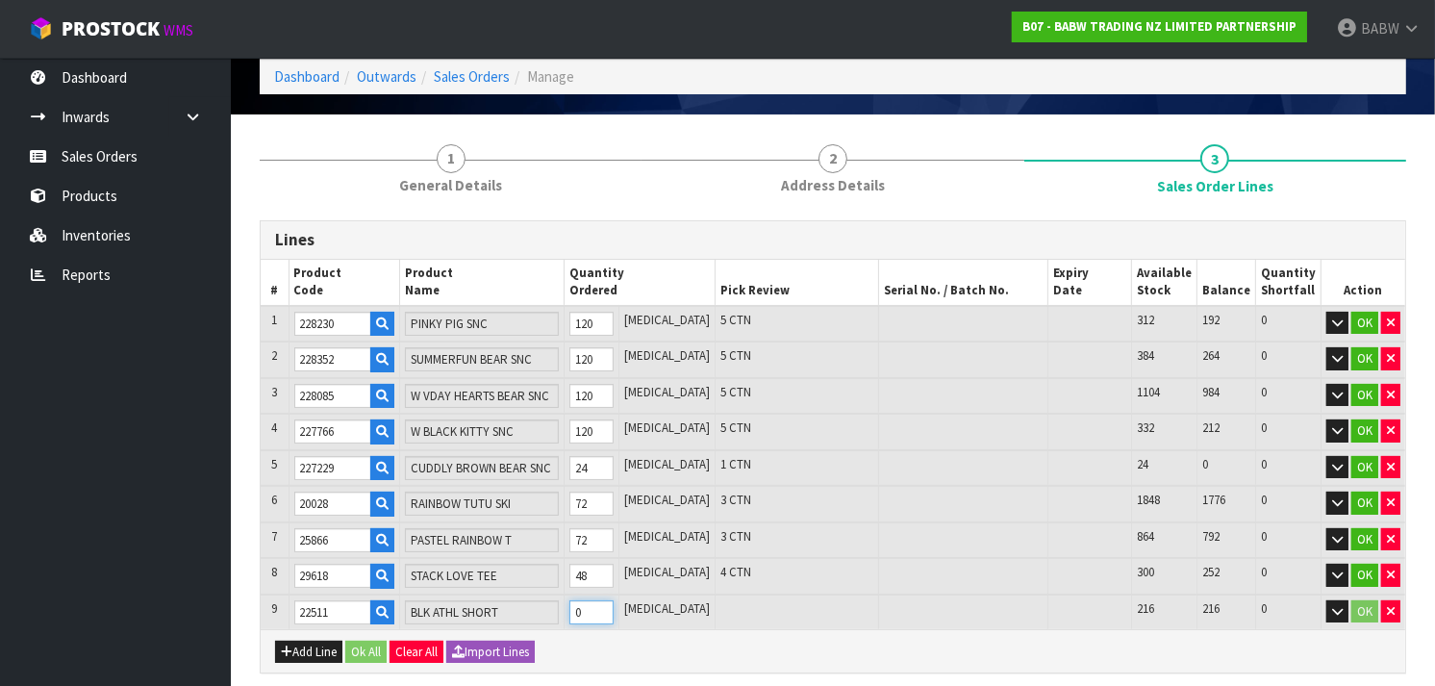
type input "703"
type input "3.446497"
type input "154.545"
type input "7"
type input "768"
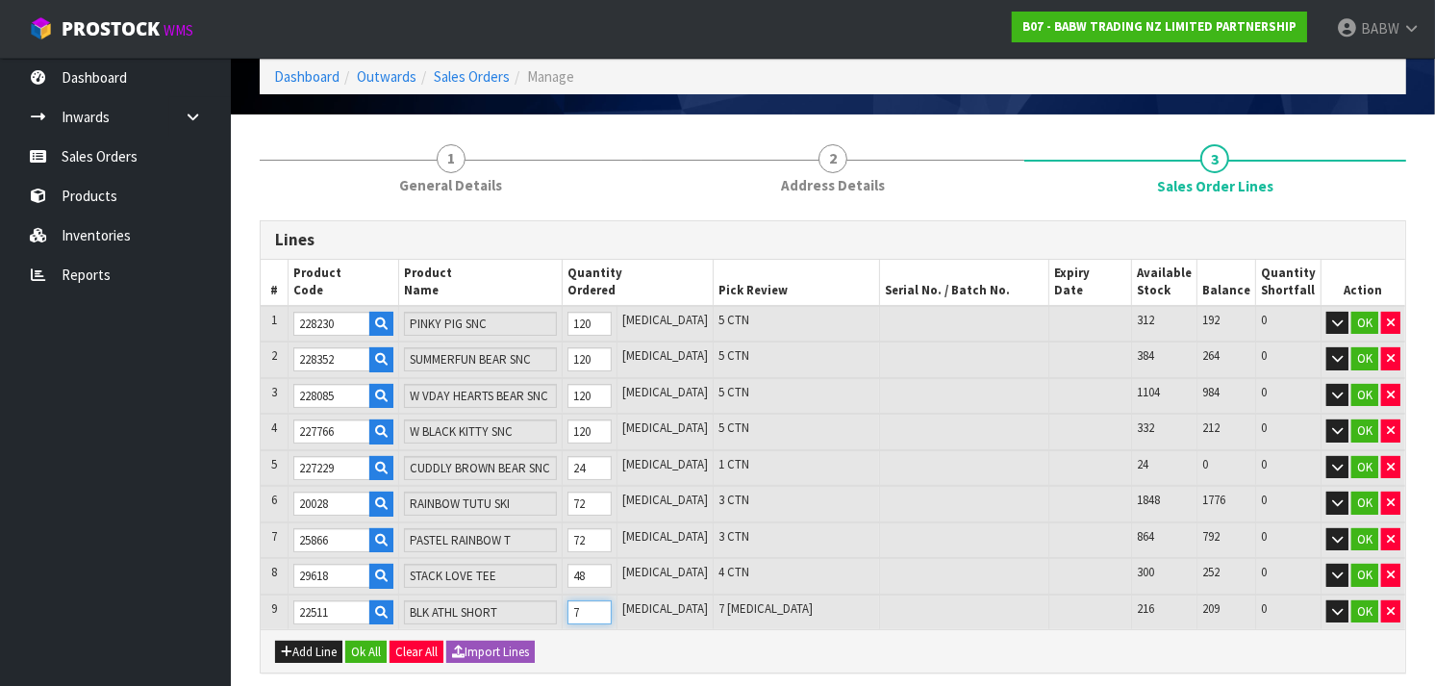
type input "3.461321"
type input "156.41"
type input "72"
click at [318, 646] on button "Add Line" at bounding box center [308, 652] width 67 height 23
type input "0"
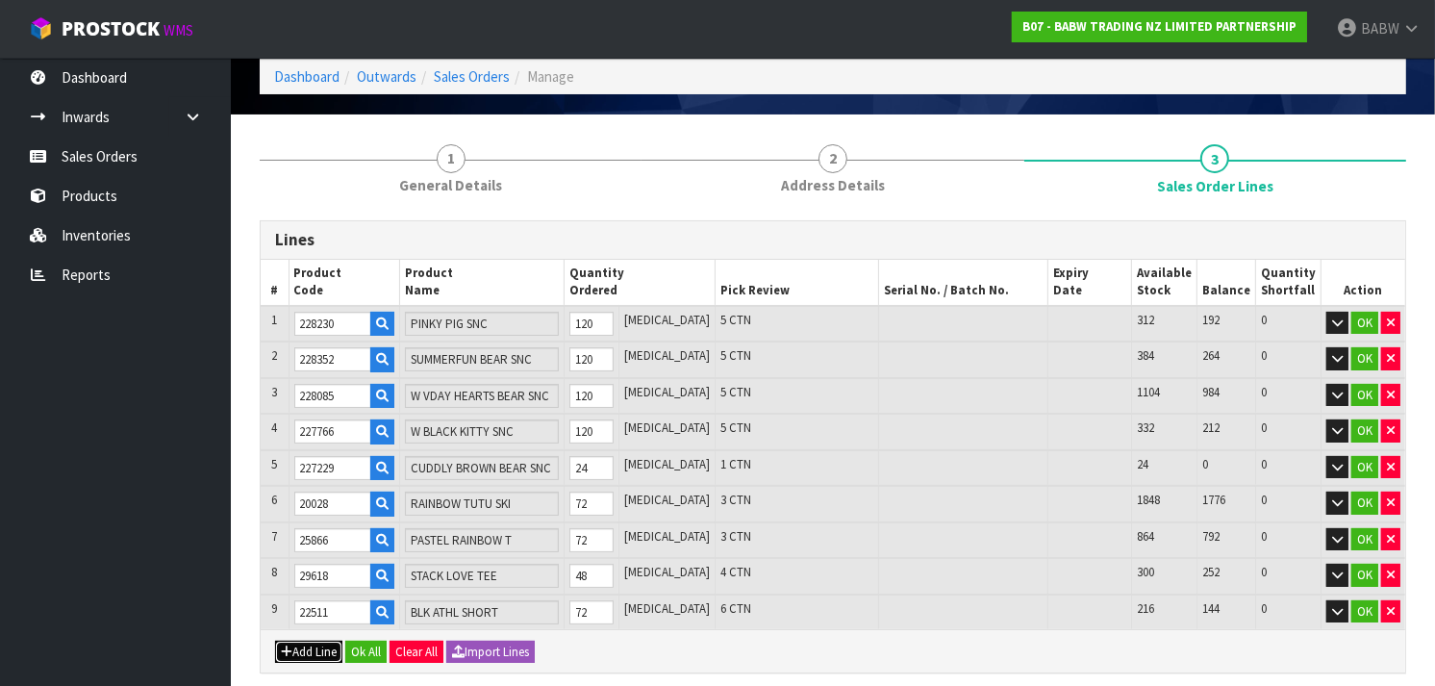
type input "0"
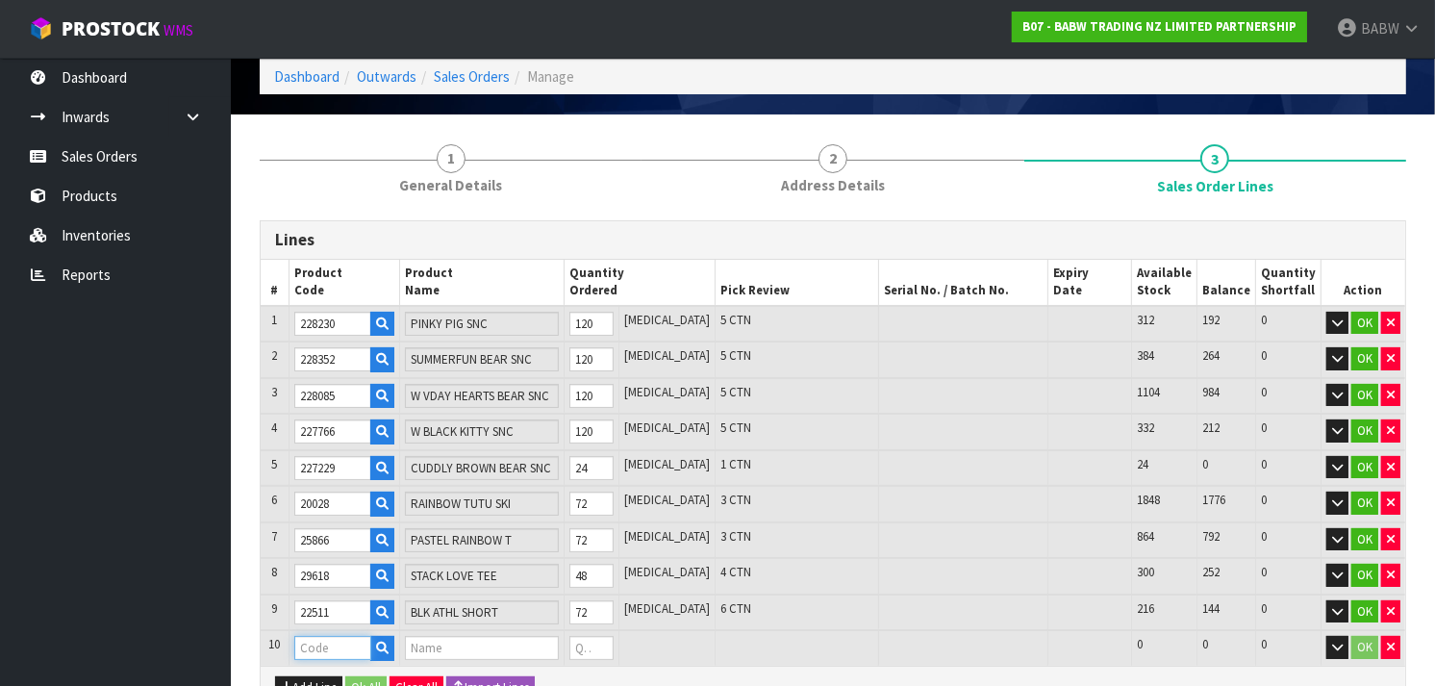
click at [334, 643] on input "text" at bounding box center [332, 648] width 77 height 24
paste input "24028"
type input "24028"
type input "768"
type input "3.461321"
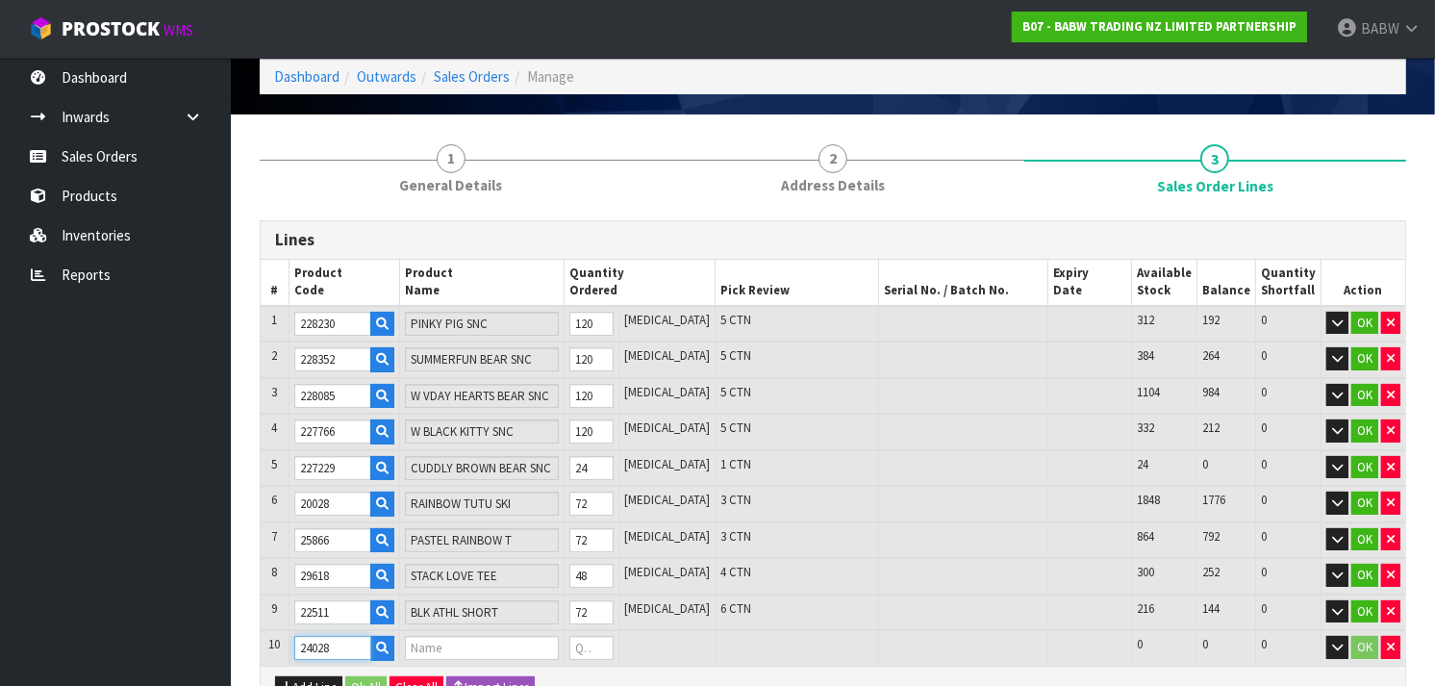
type input "156.41"
type input "BASKETBALL UNF"
type input "0"
type input "24028"
drag, startPoint x: 611, startPoint y: 645, endPoint x: 591, endPoint y: 640, distance: 20.8
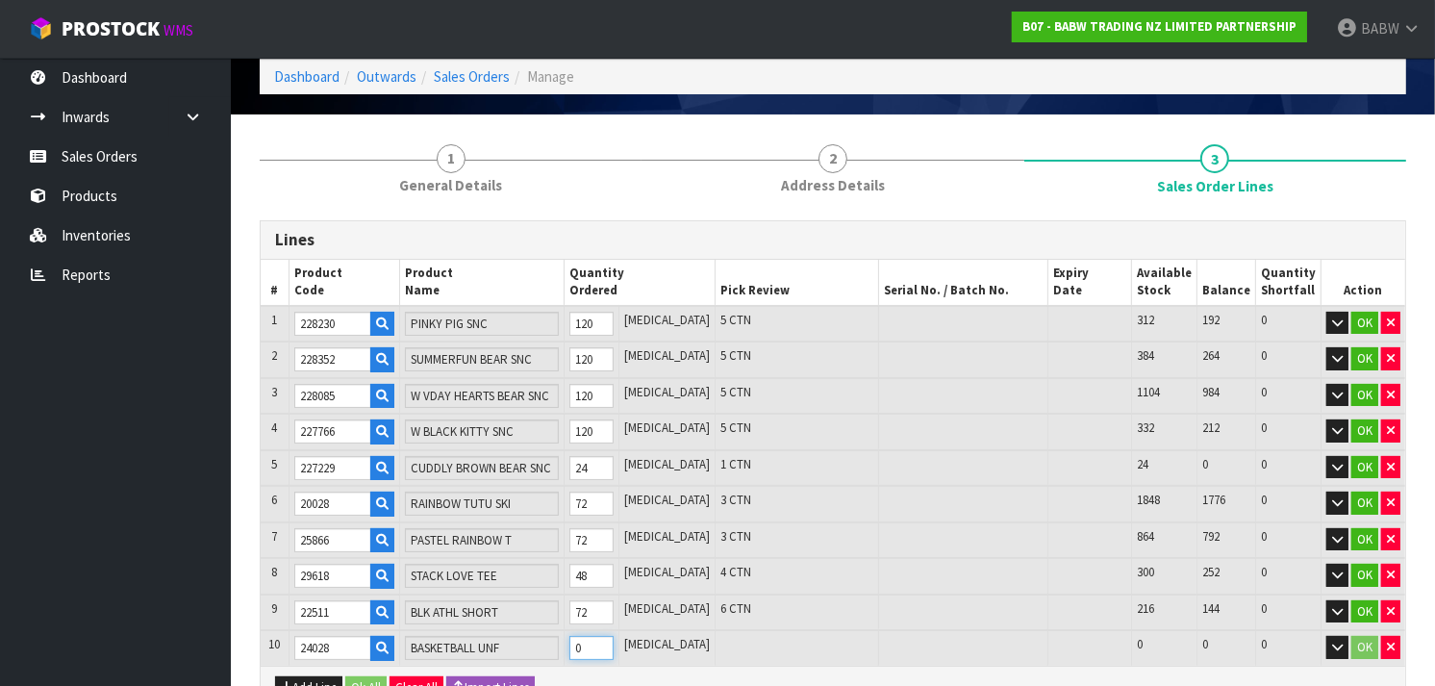
click at [591, 640] on td "0" at bounding box center [591, 648] width 55 height 36
type input "769"
type input "3.461865"
type input "156.462"
type input "1"
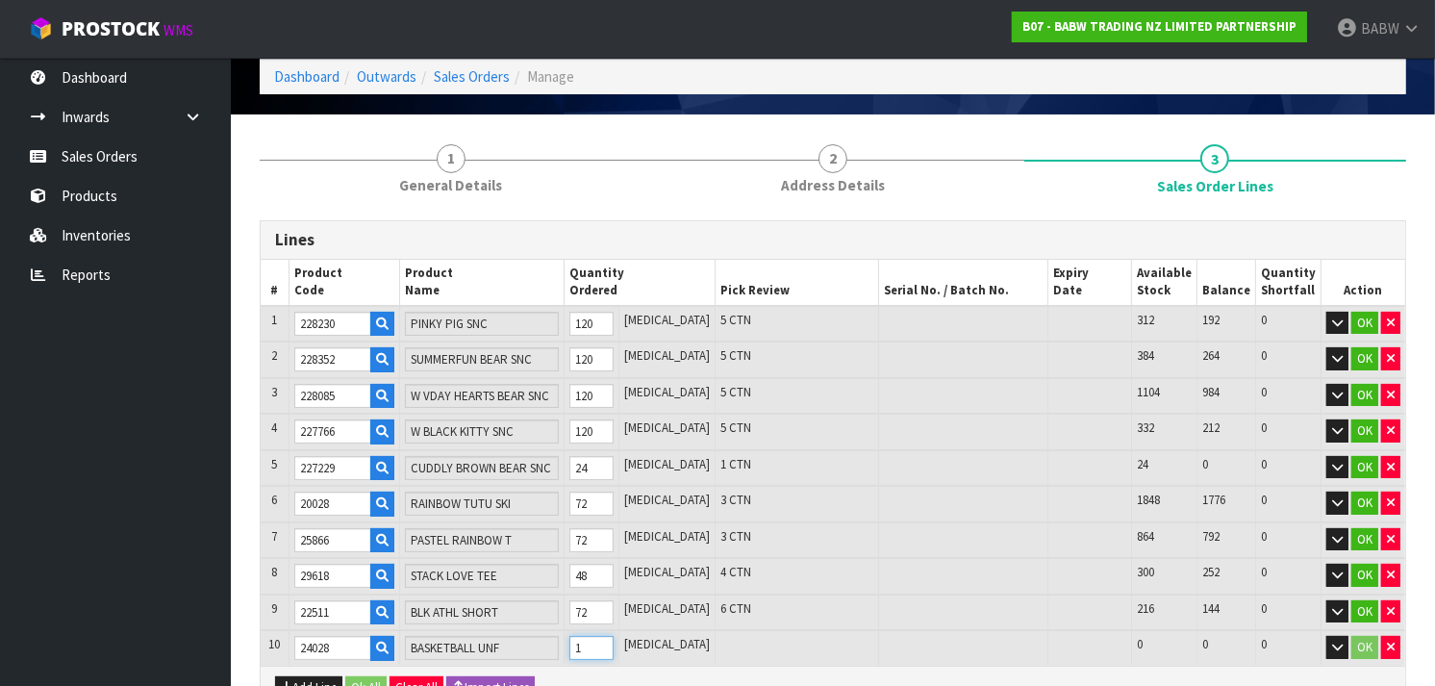
type input "780"
type input "3.470321"
type input "157.26"
type input "12"
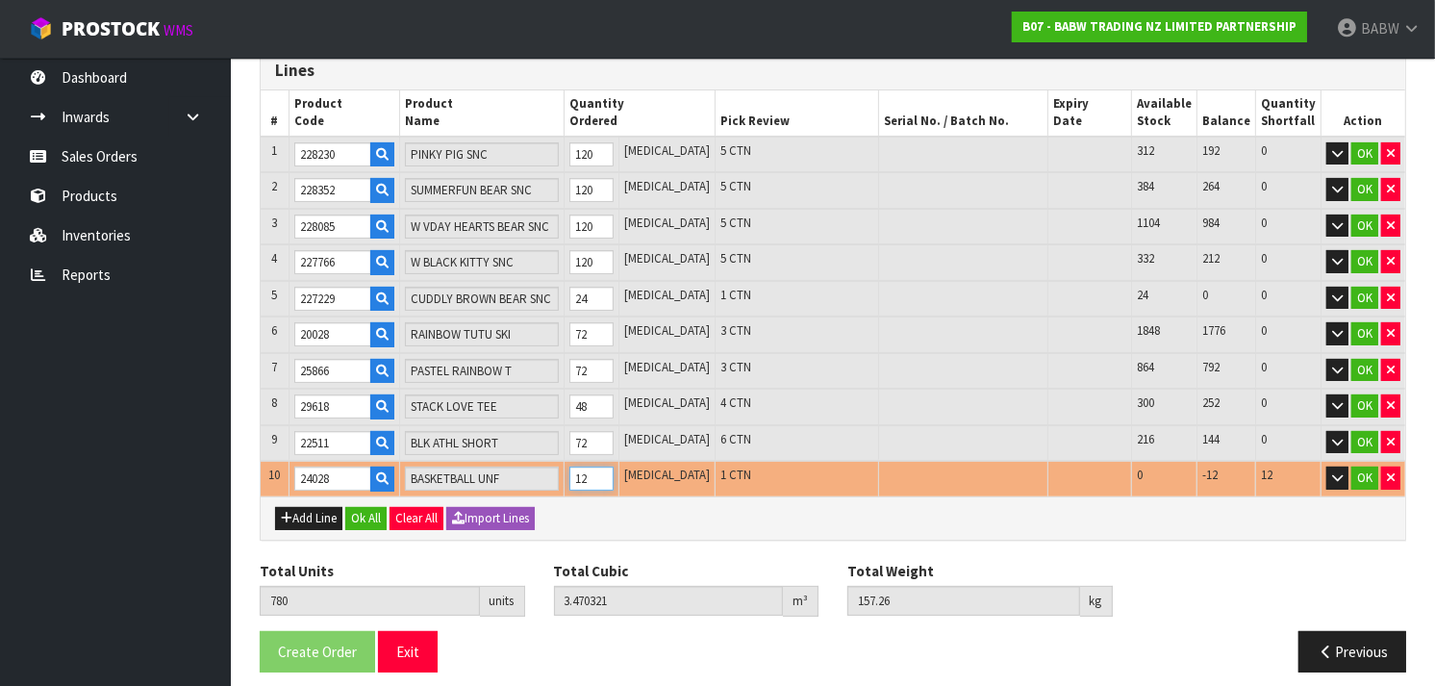
scroll to position [252, 0]
type input "769"
type input "3.461865"
type input "156.462"
type input "1"
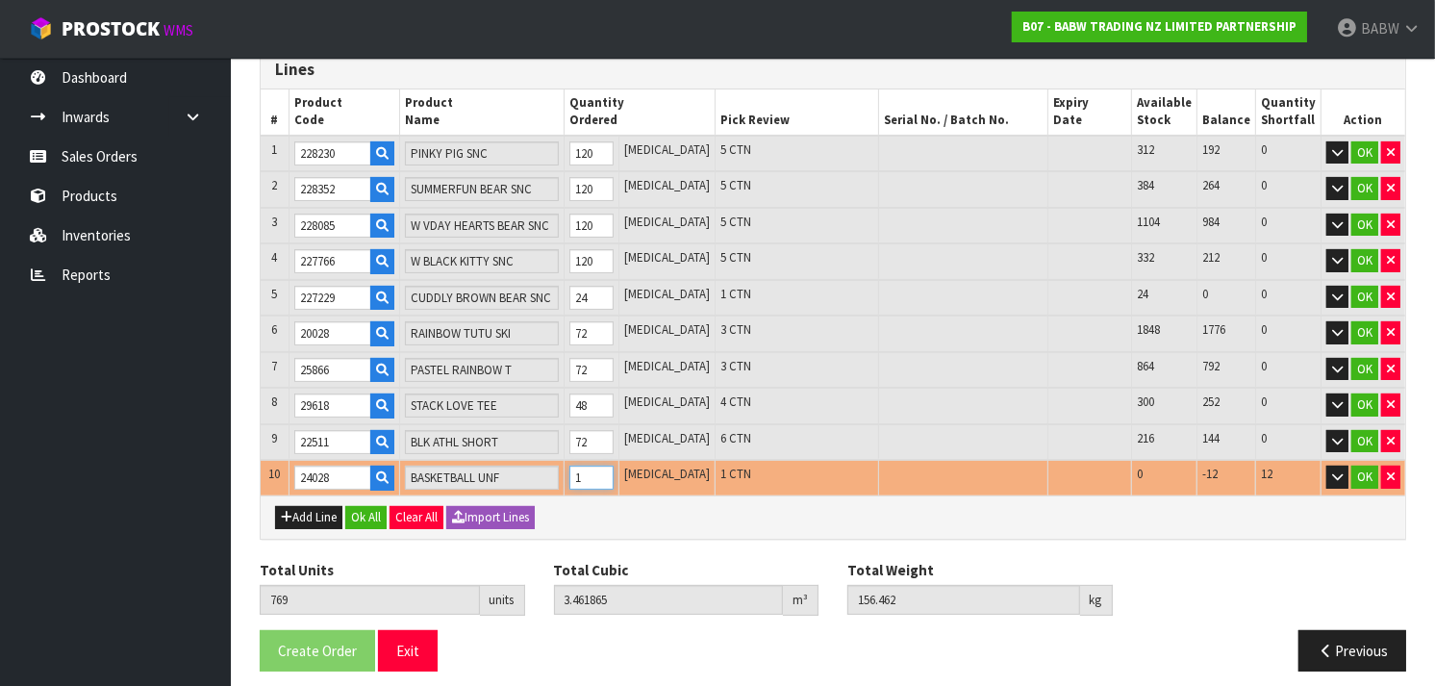
type input "0"
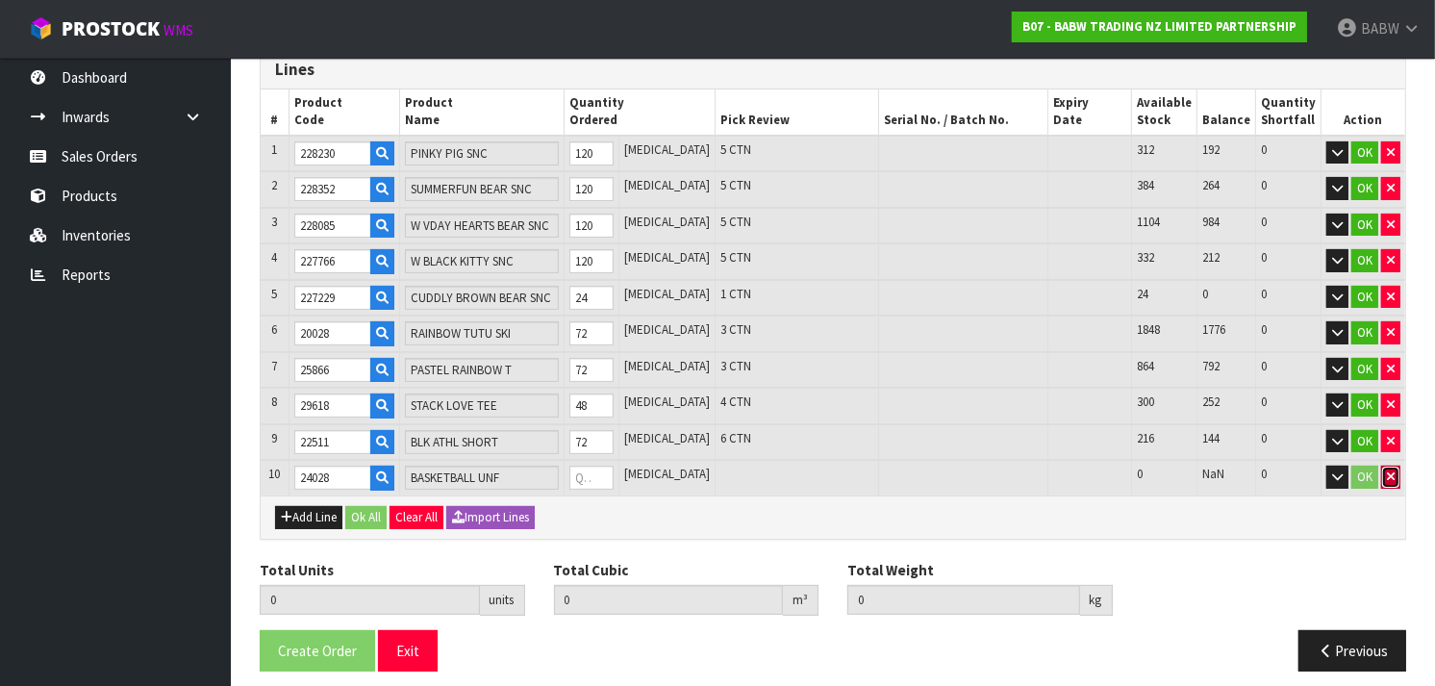
click at [1390, 471] on icon "button" at bounding box center [1391, 476] width 8 height 13
type input "768"
type input "3.461321"
type input "156.41"
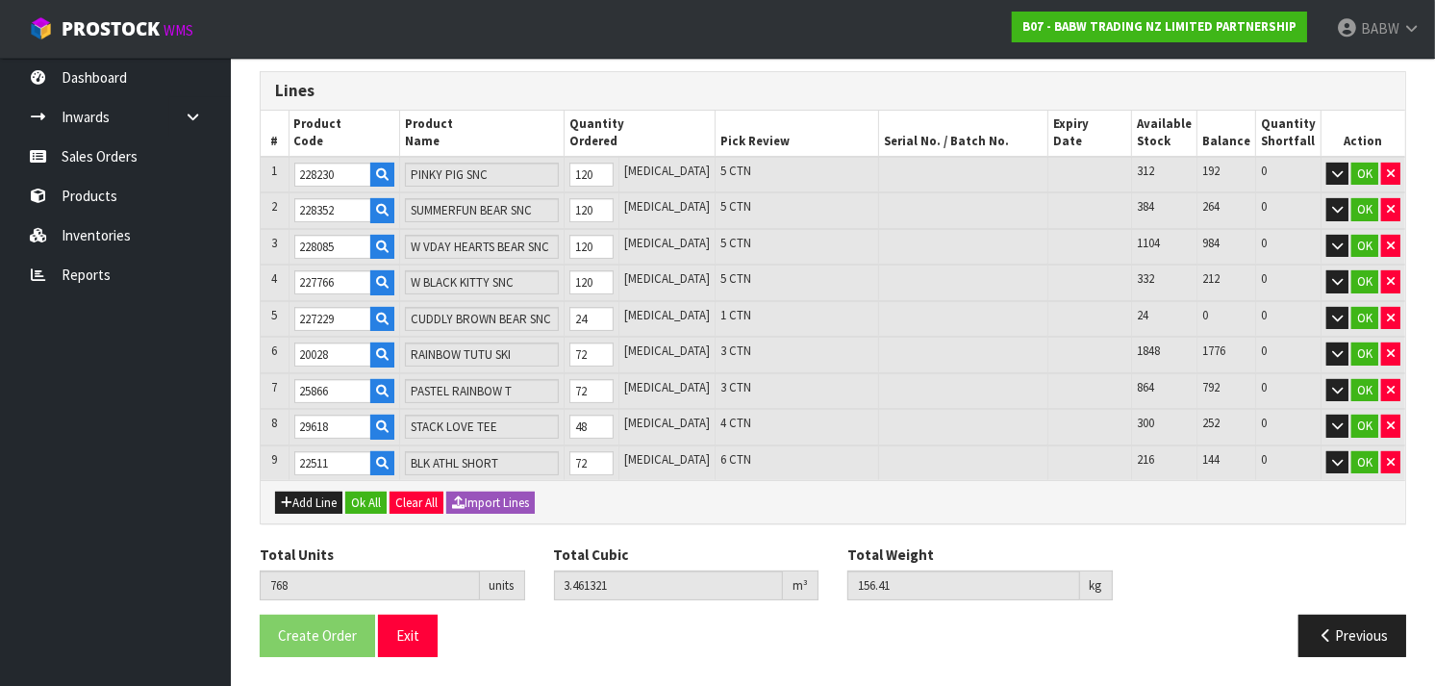
scroll to position [224, 0]
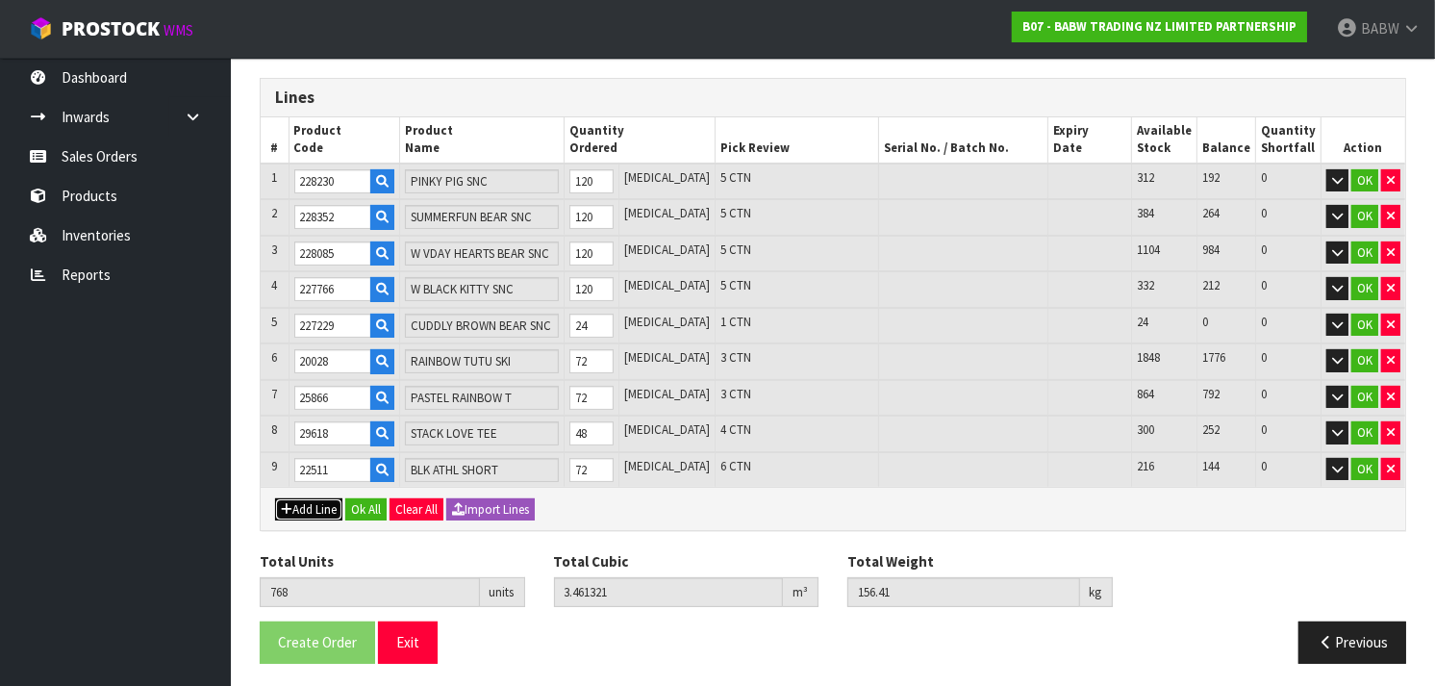
click at [311, 498] on button "Add Line" at bounding box center [308, 509] width 67 height 23
type input "0"
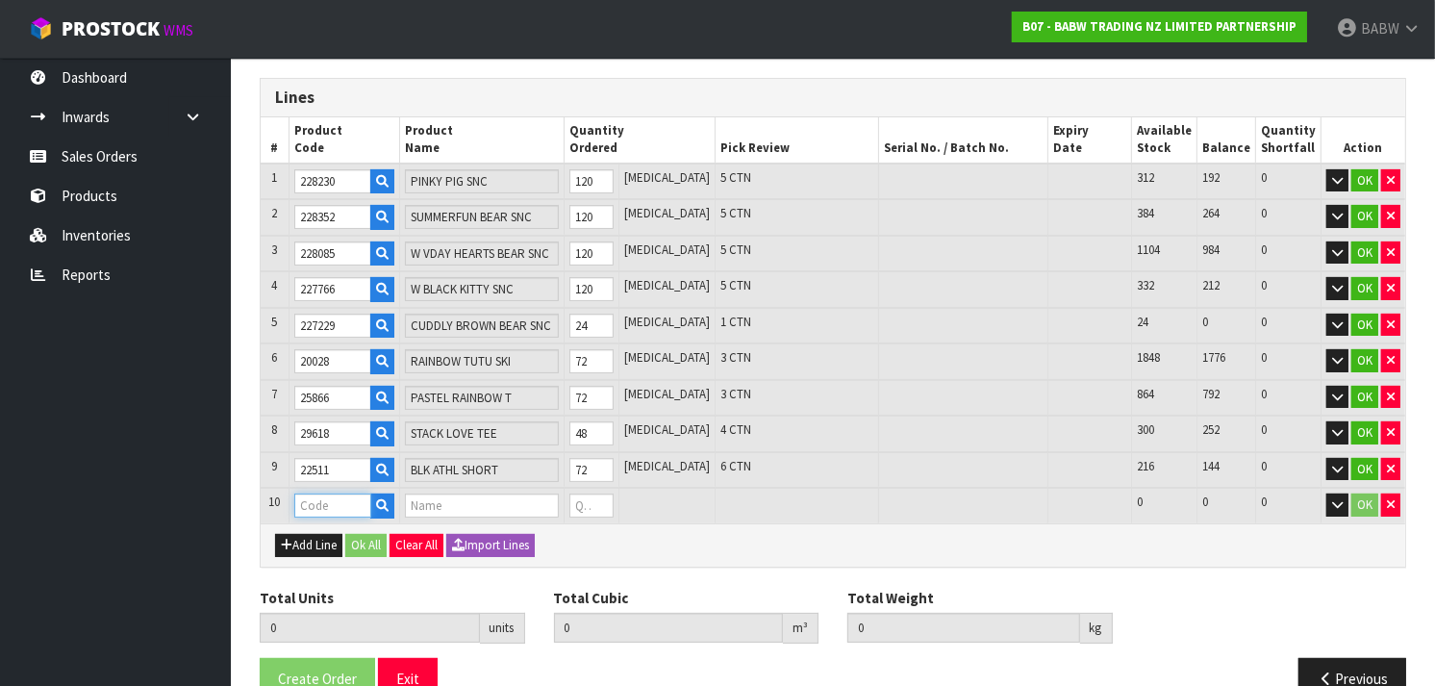
click at [327, 500] on input "text" at bounding box center [332, 506] width 77 height 24
paste input "32419"
type input "32419"
type input "768"
type input "3.461321"
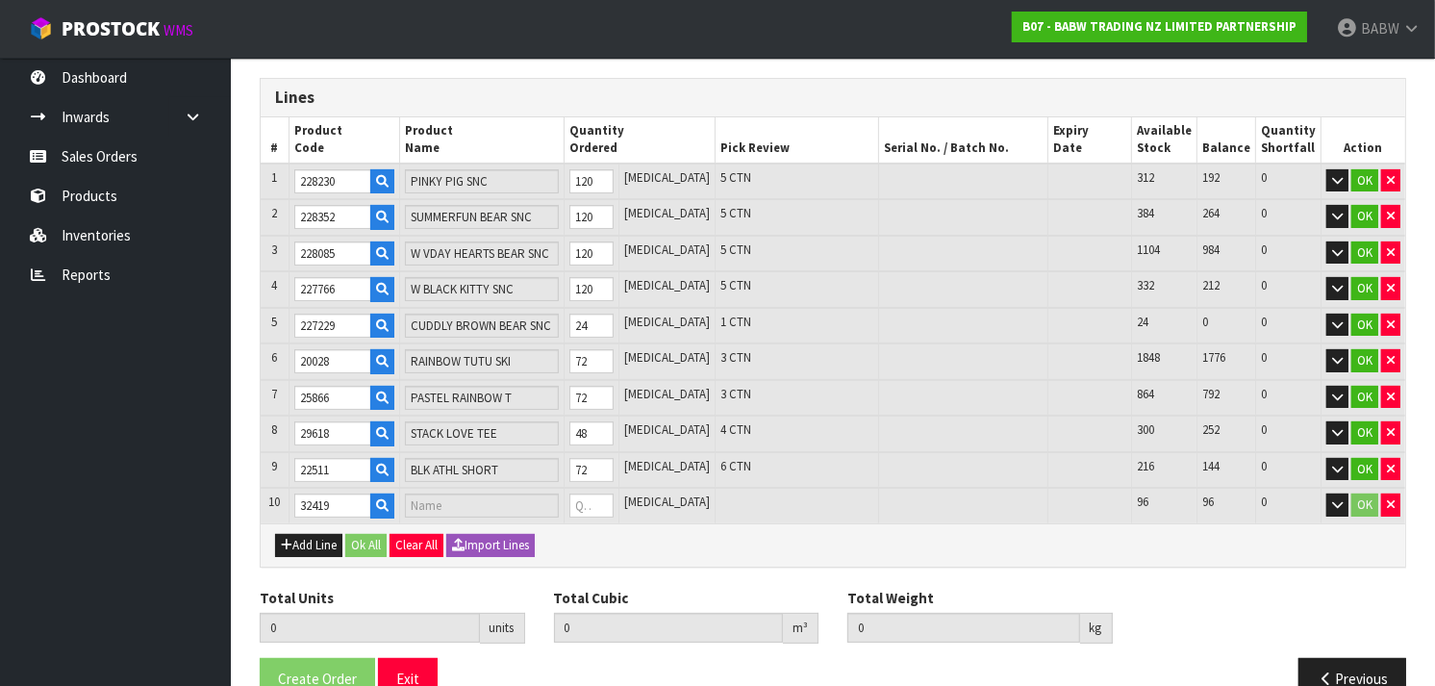
type input "156.41"
type input "PNK CHECK PJ"
type input "0"
drag, startPoint x: 610, startPoint y: 503, endPoint x: 594, endPoint y: 503, distance: 16.4
click at [594, 503] on input "0" at bounding box center [592, 506] width 44 height 24
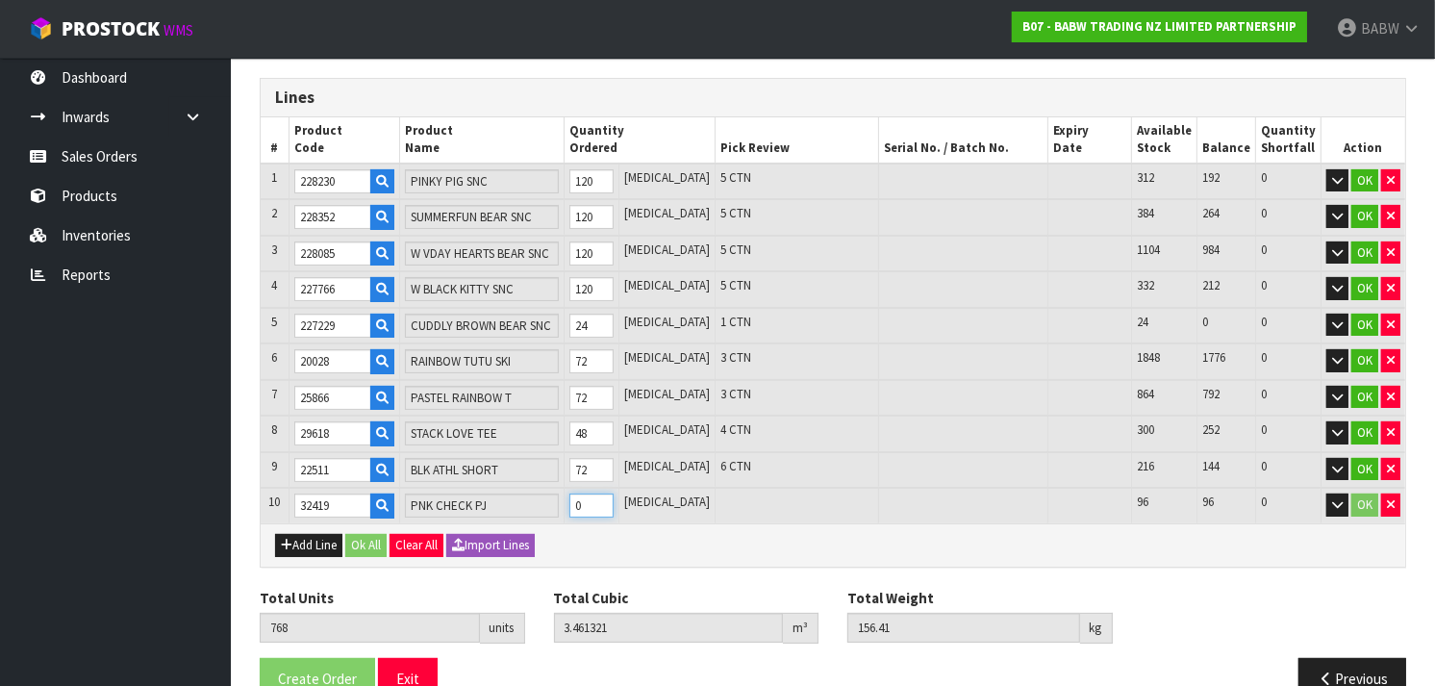
type input "771"
type input "3.463559"
type input "156.659"
type input "3"
type input "804"
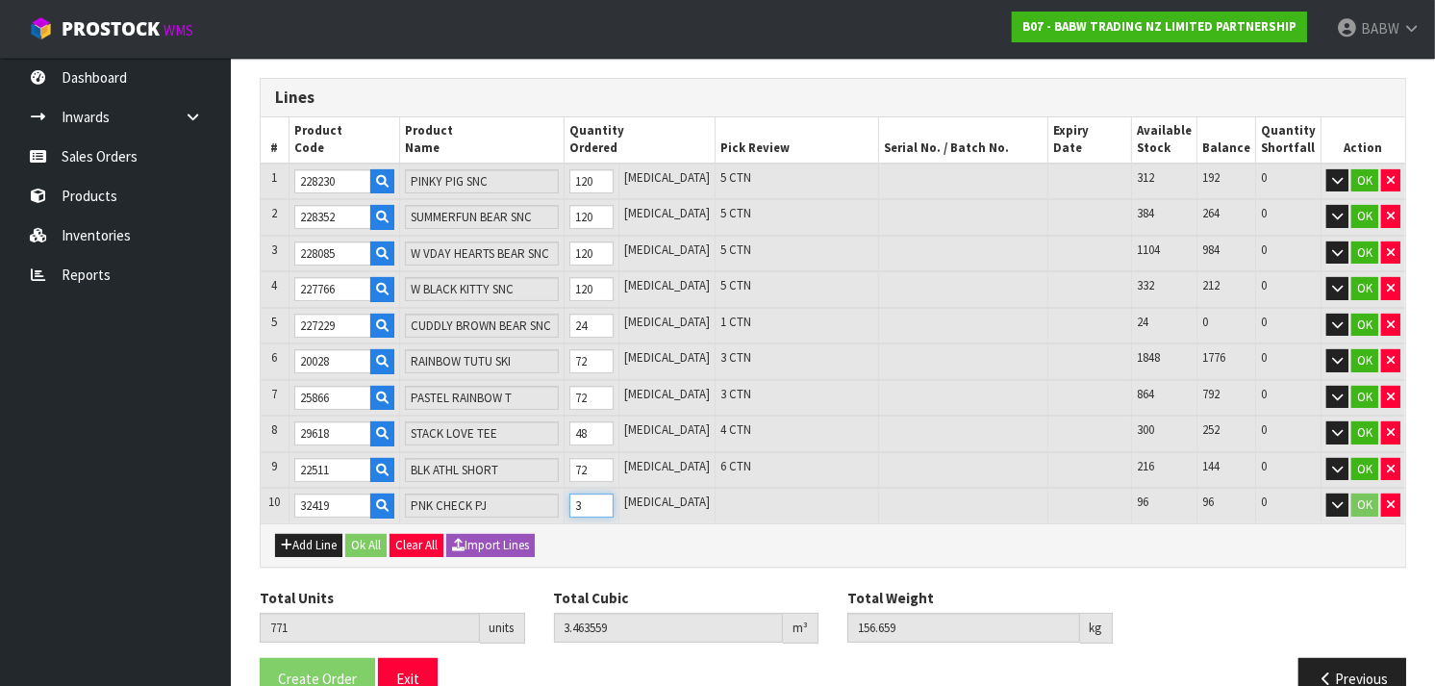
type input "3.488174"
type input "159.41"
type input "36"
click at [309, 534] on button "Add Line" at bounding box center [308, 545] width 67 height 23
type input "0"
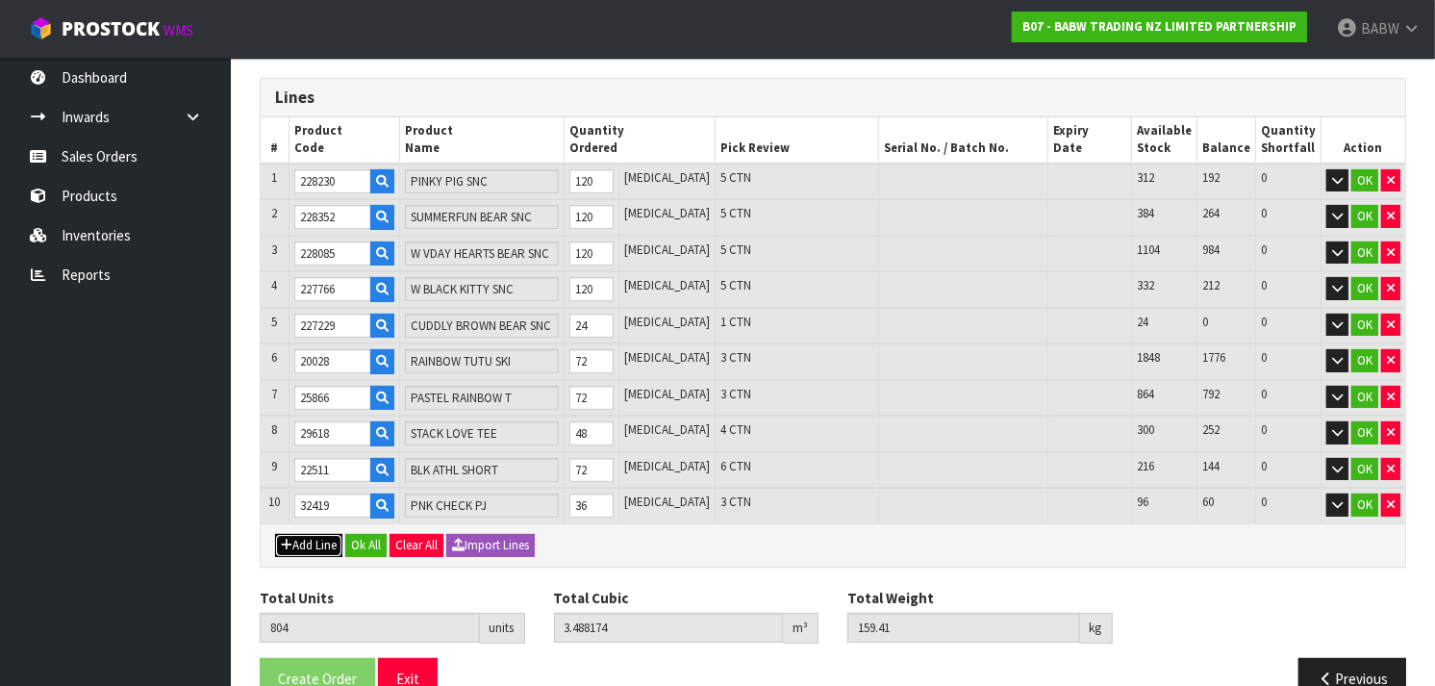
type input "0"
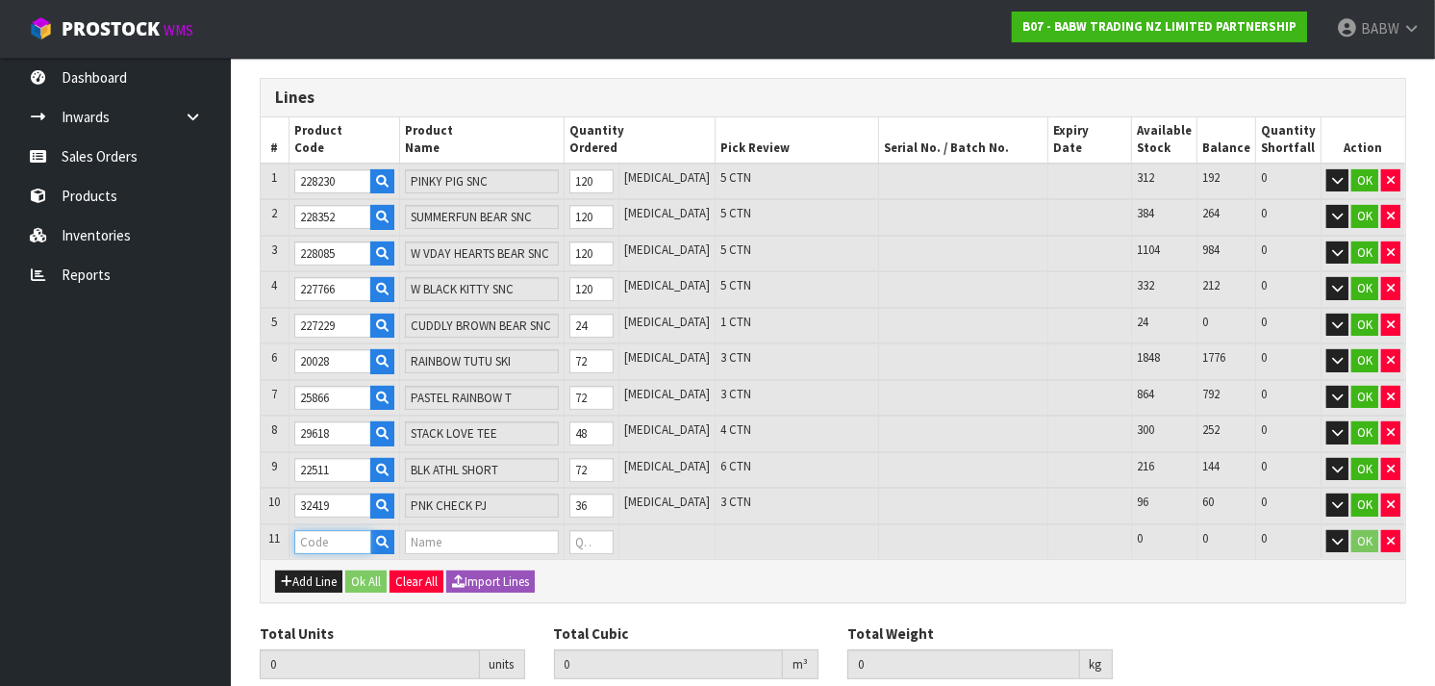
click at [319, 530] on input "text" at bounding box center [332, 542] width 77 height 24
paste input "23324"
type input "23324"
type input "804"
type input "3.488174"
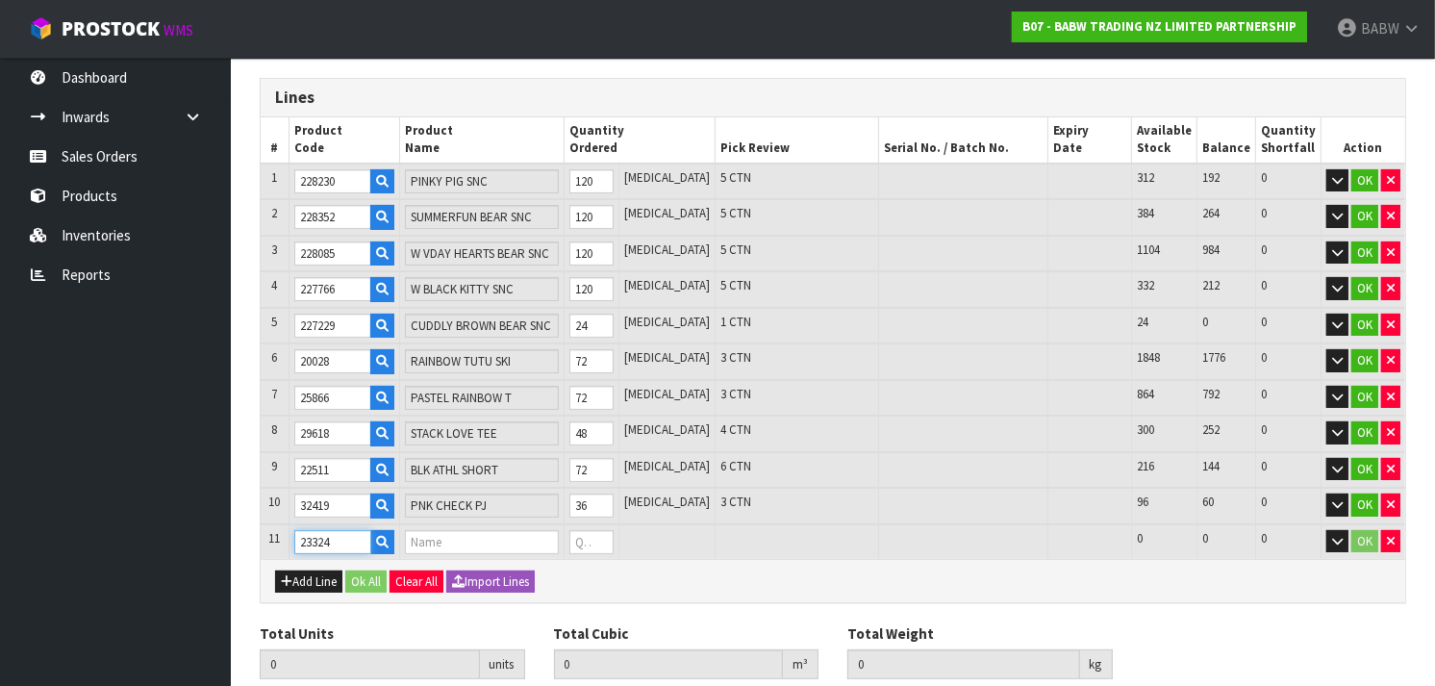
type input "159.41"
type input "OVERALLS"
type input "0"
type input "23324"
click at [545, 536] on tr "11 23324 OVERALLS 0 [MEDICAL_DATA] 996 996 0 OK" at bounding box center [833, 542] width 1145 height 36
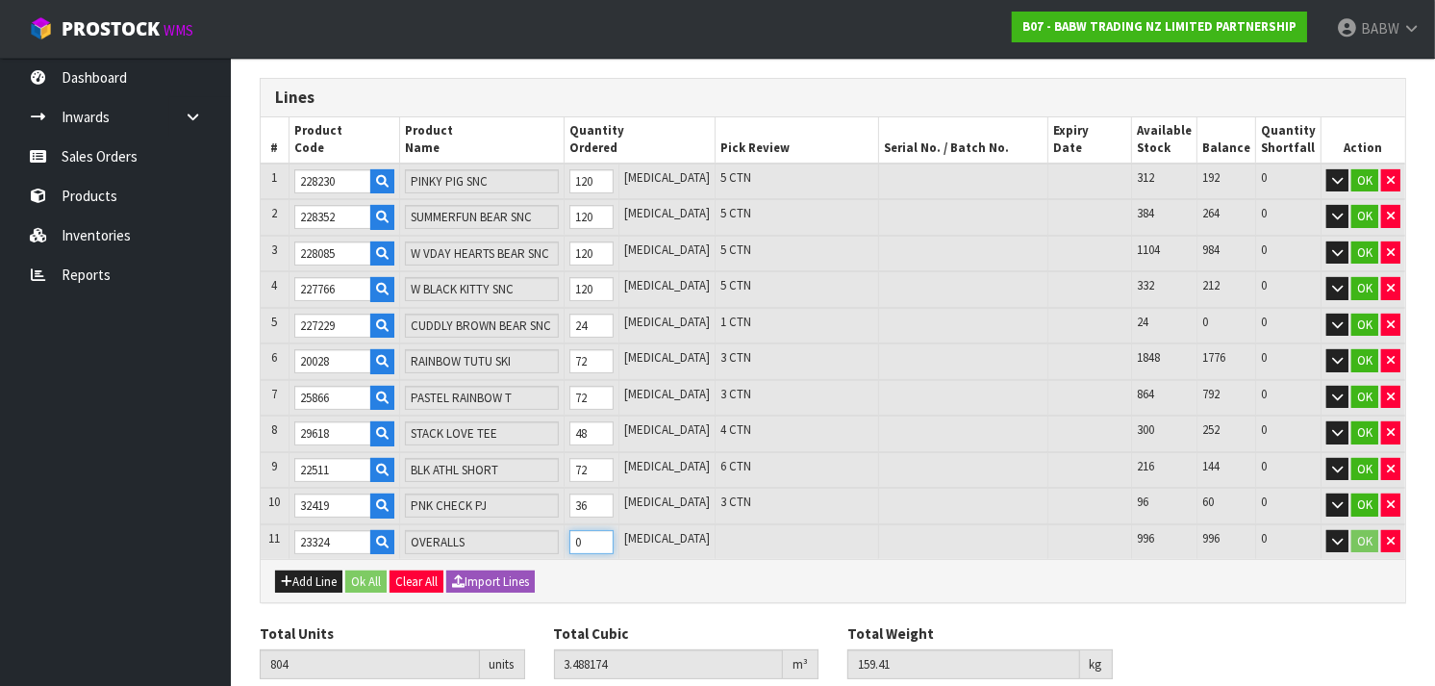
type input "806"
type input "3.489374"
type input "159.57"
type input "2"
type input "828"
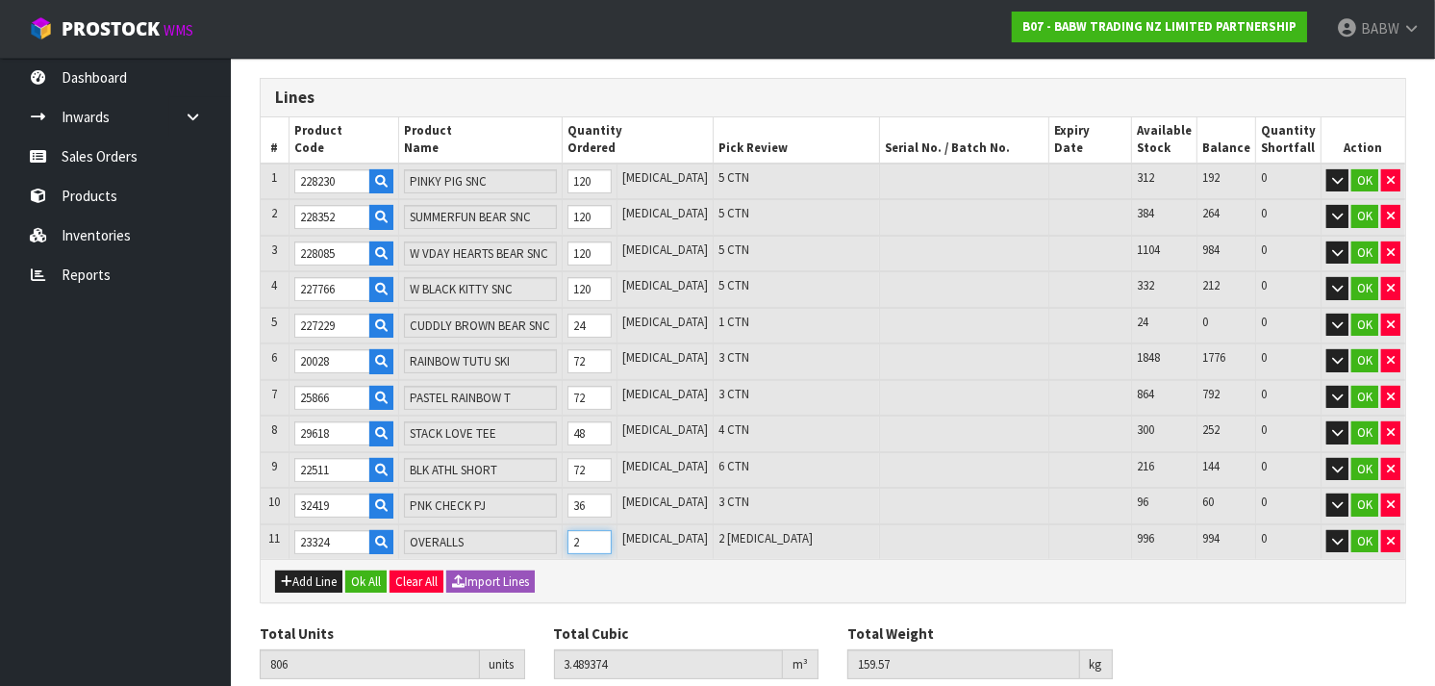
type input "3.502574"
type input "161.33"
type input "24"
click at [306, 574] on button "Add Line" at bounding box center [308, 581] width 67 height 23
type input "0"
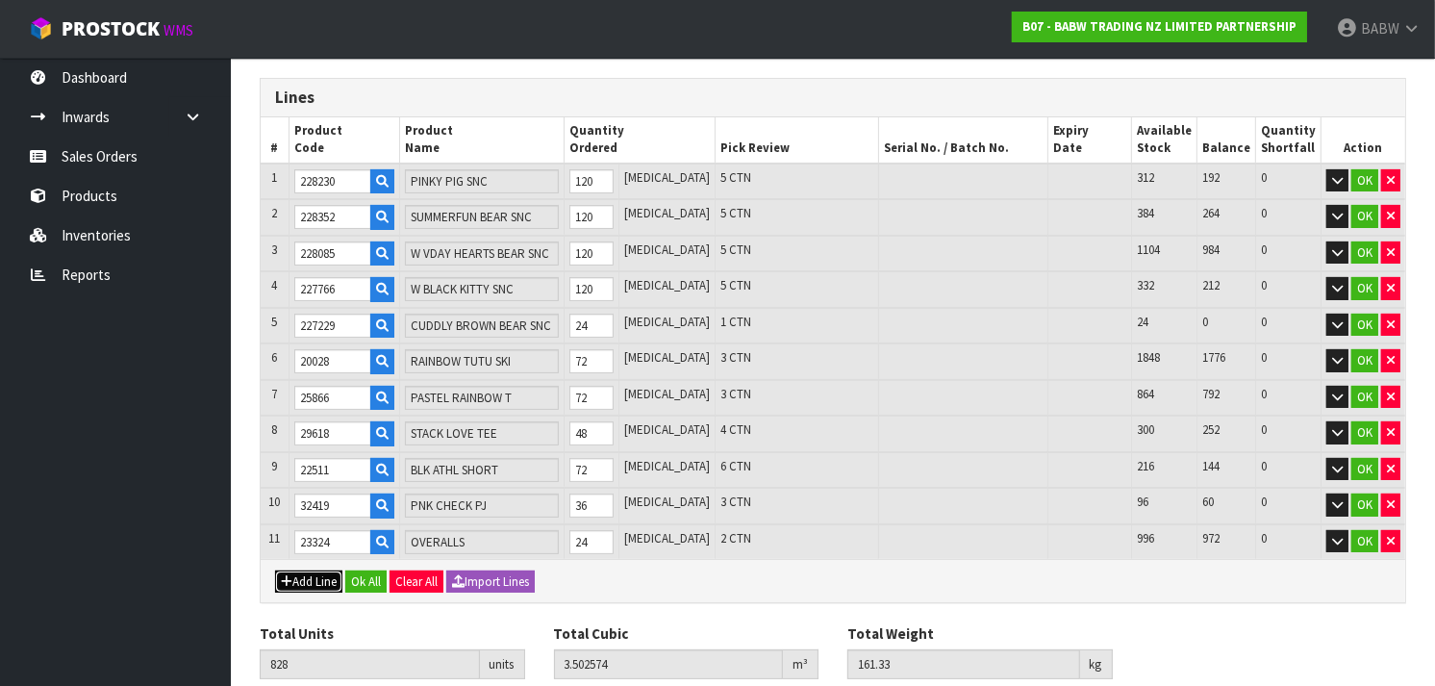
type input "0"
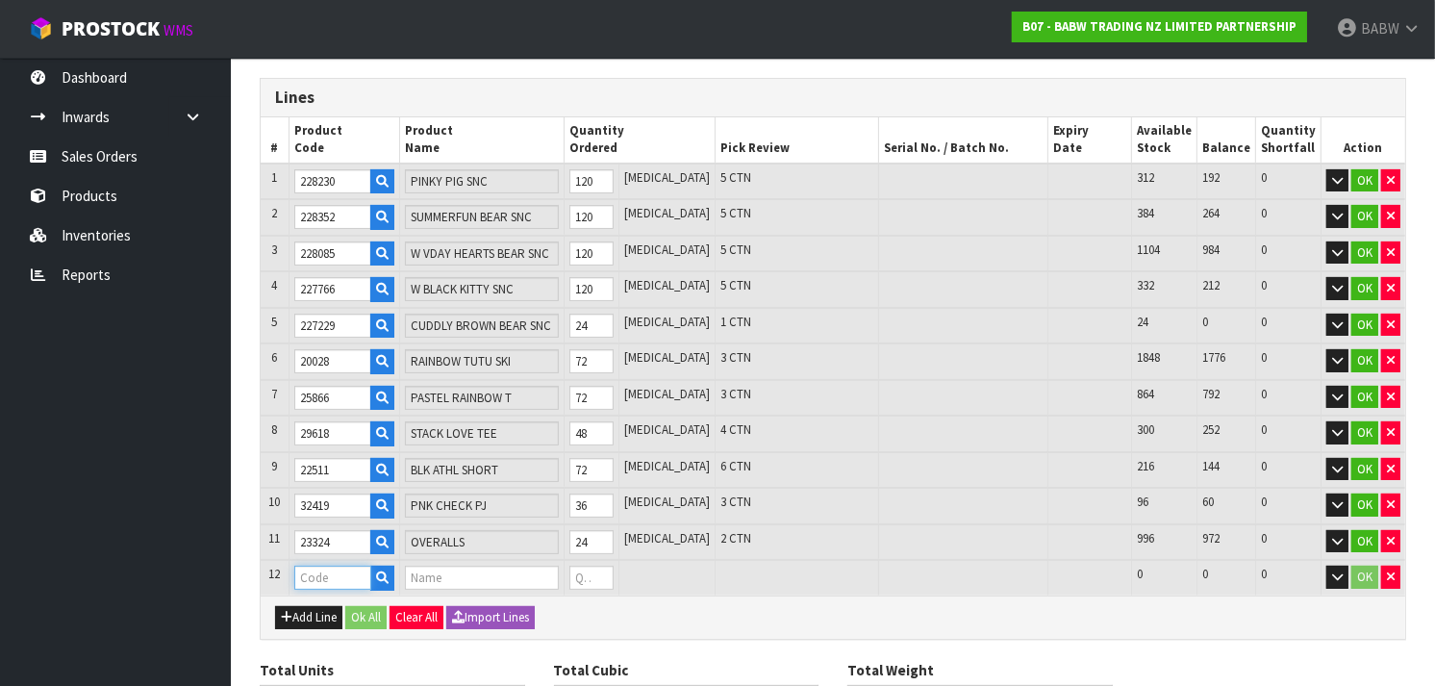
click at [322, 566] on input "text" at bounding box center [332, 578] width 77 height 24
paste input "32467"
type input "32467"
type input "828"
type input "3.502574"
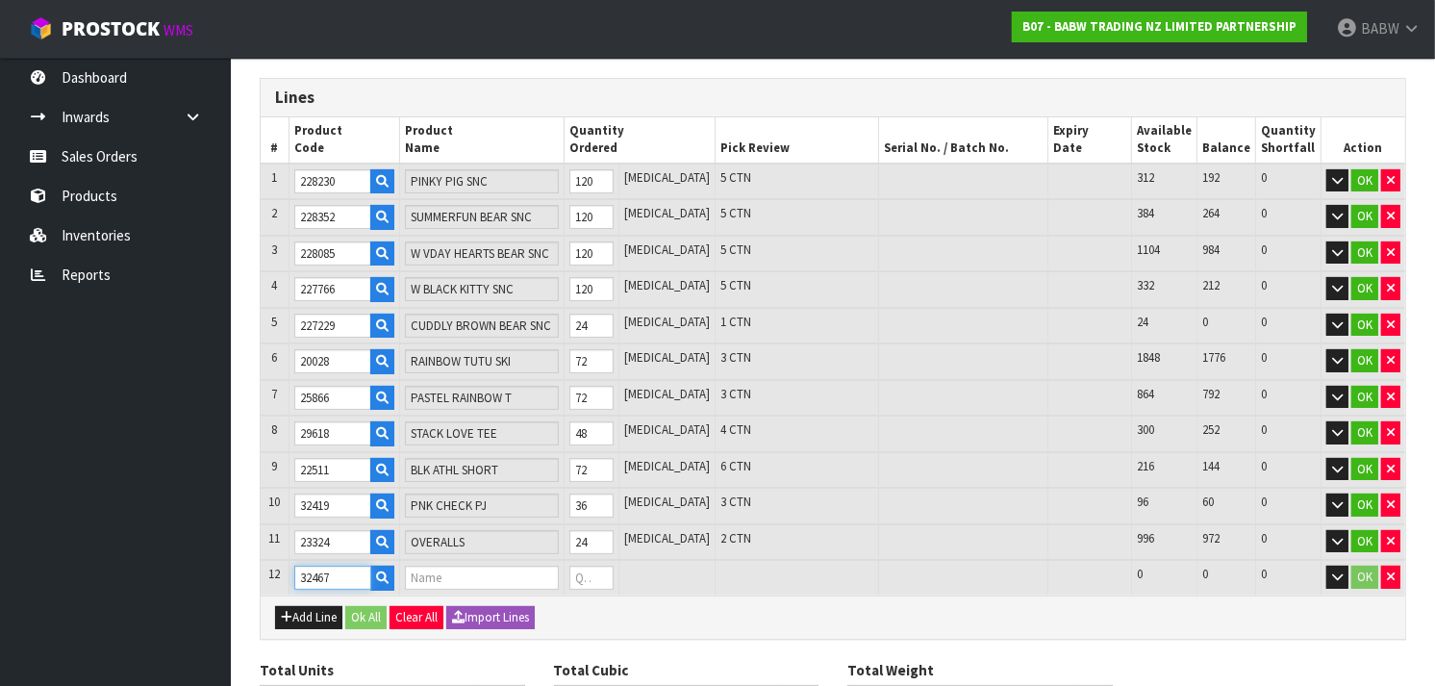
type input "161.33"
type input "BELLE DRESS"
type input "0"
type input "32467"
click at [535, 579] on tr "12 32467 BELLE DRESS 0 [MEDICAL_DATA] 288 288 0 OK" at bounding box center [833, 578] width 1145 height 36
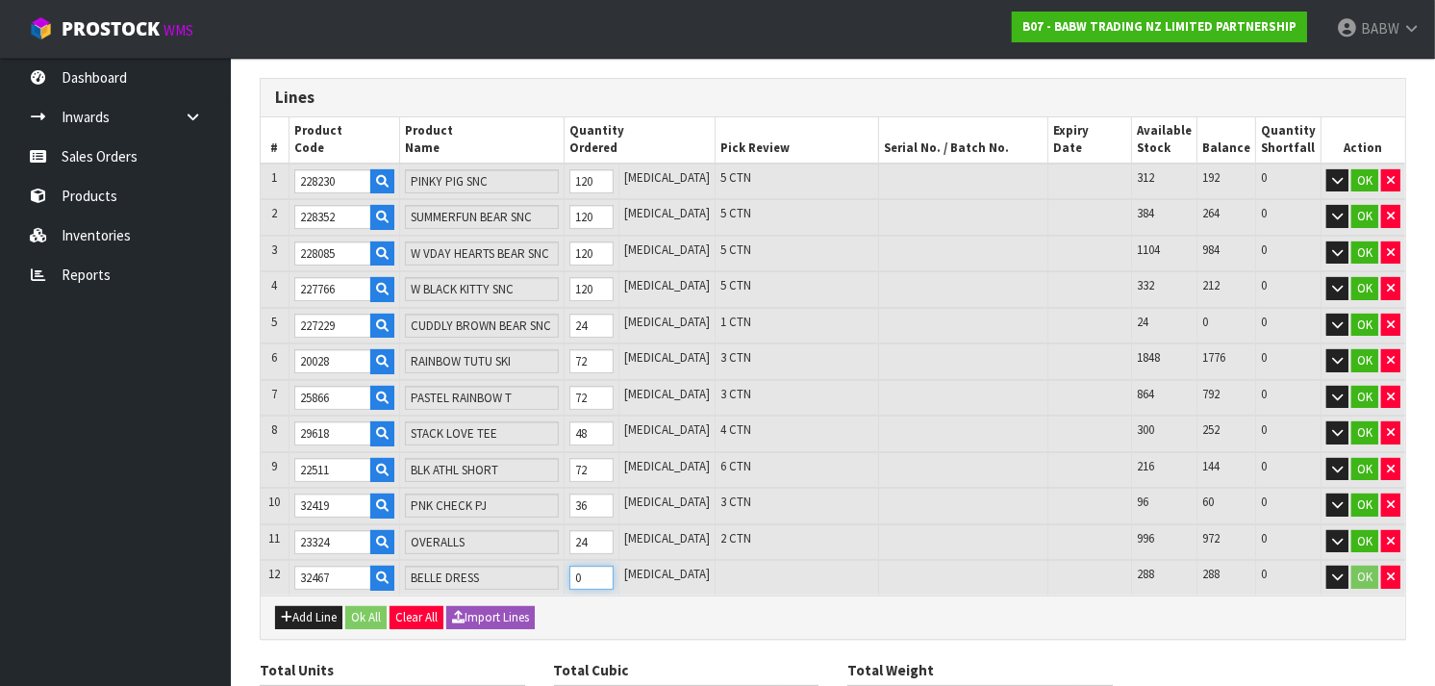
type input "829"
type input "3.503248"
type input "161.376"
type input "1"
type input "840"
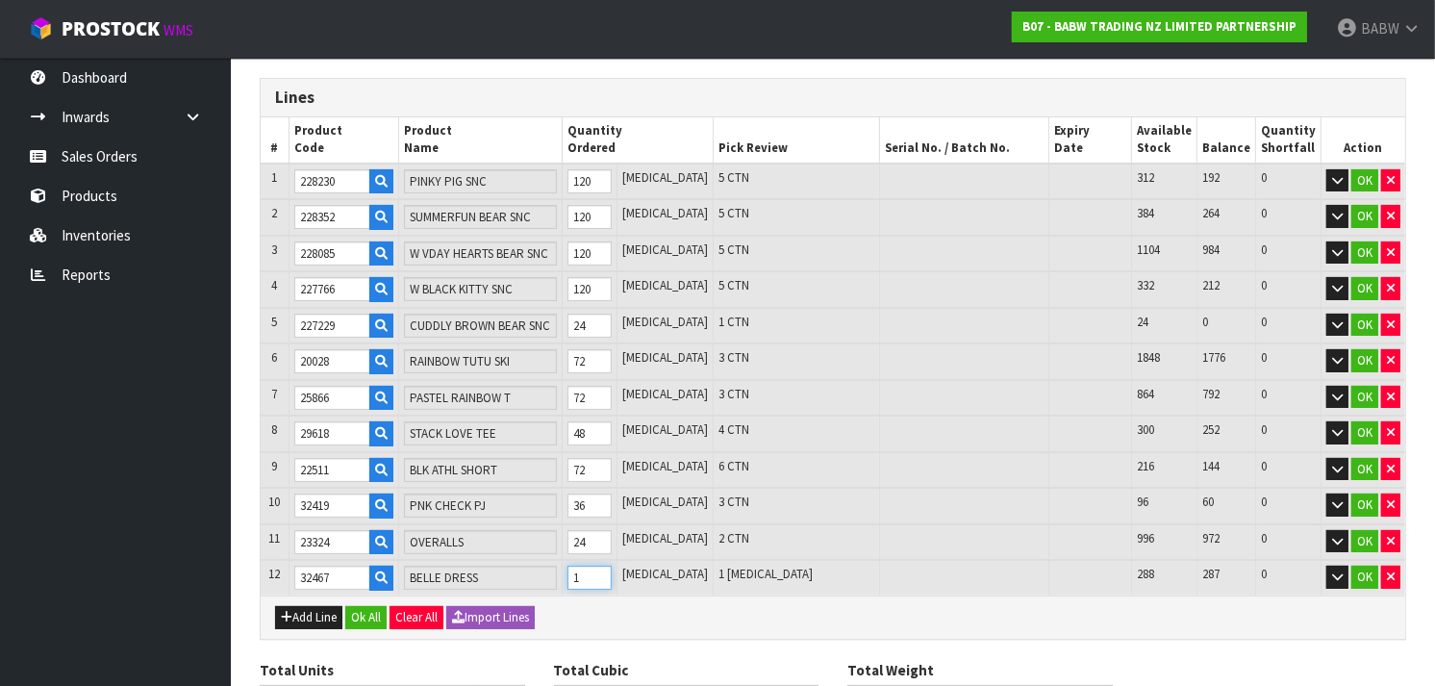
type input "3.510665"
click at [296, 606] on button "Add Line" at bounding box center [308, 617] width 67 height 23
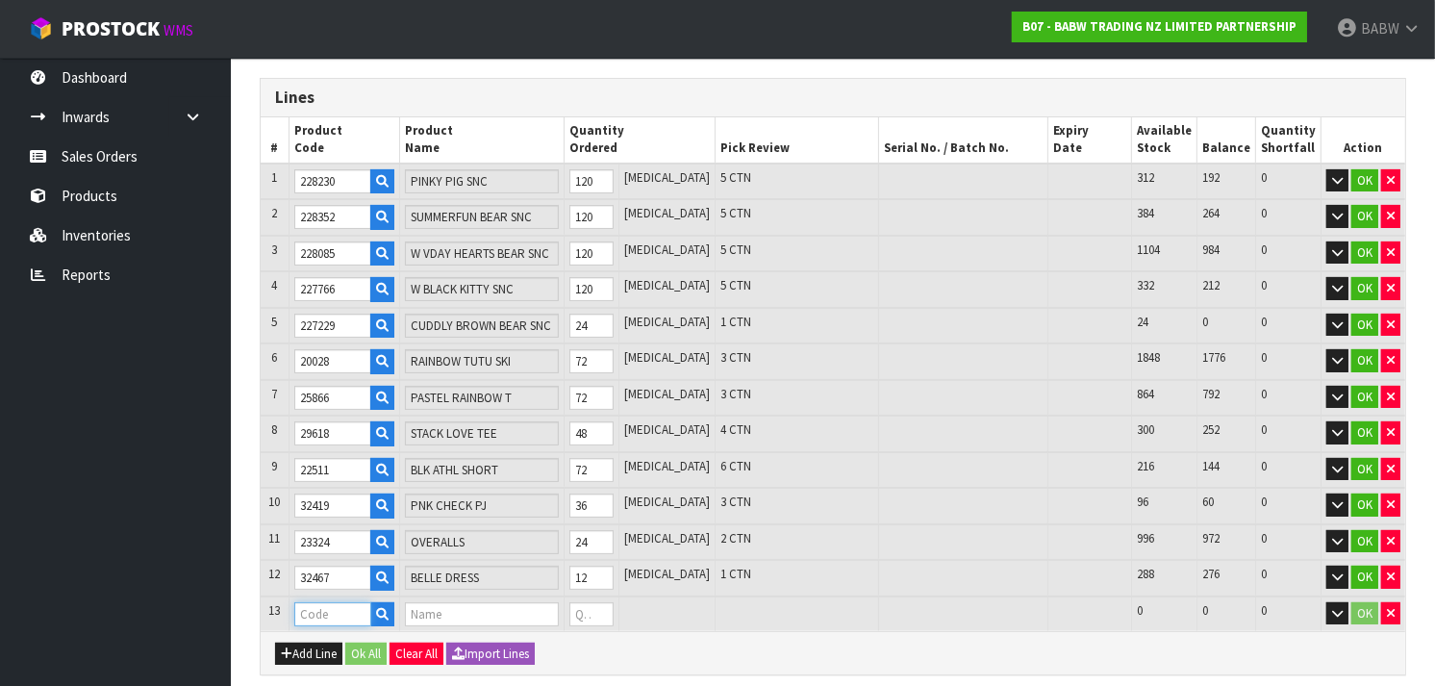
click at [321, 602] on input "text" at bounding box center [332, 614] width 77 height 24
paste input "25562"
click at [559, 610] on tr "13 25562 BLUE SOCCER UNIF 0 [MEDICAL_DATA] 96 96 0 OK" at bounding box center [833, 614] width 1145 height 36
click at [304, 643] on button "Add Line" at bounding box center [308, 654] width 67 height 23
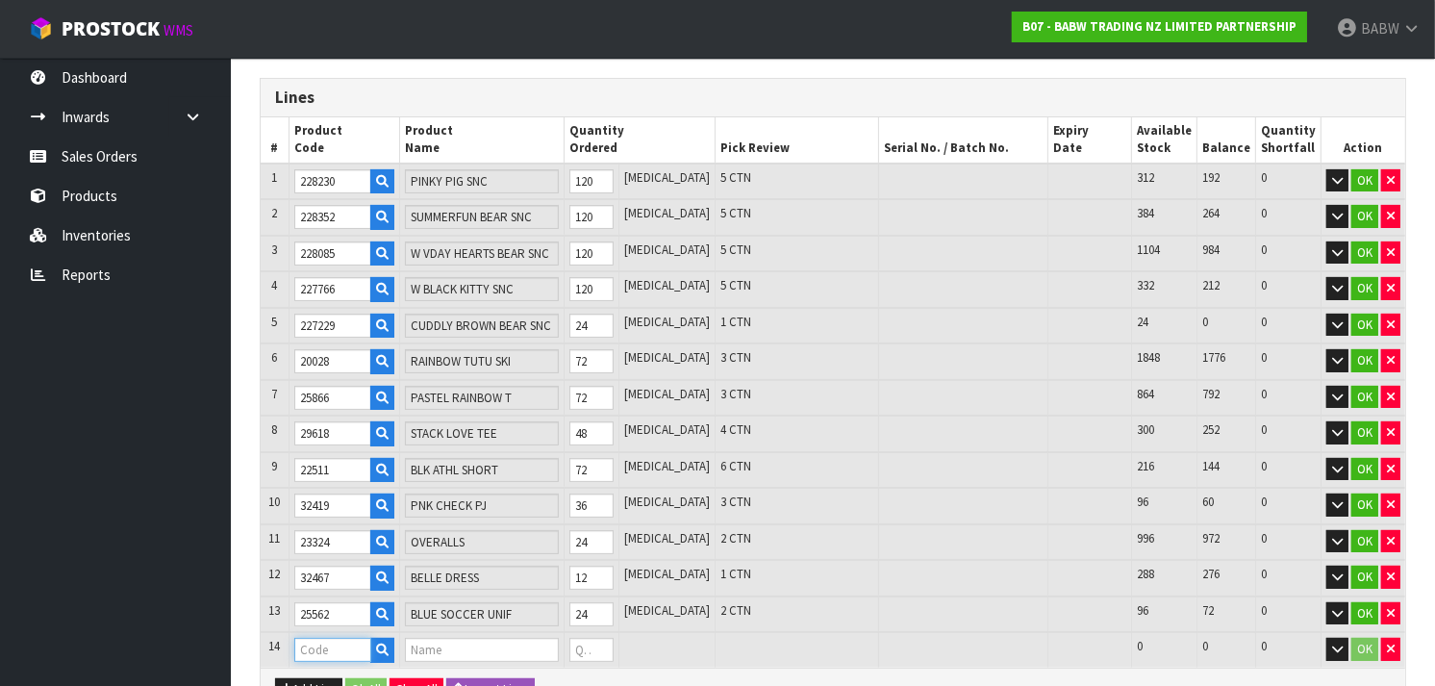
click at [341, 647] on input "text" at bounding box center [332, 650] width 77 height 24
paste input "29377"
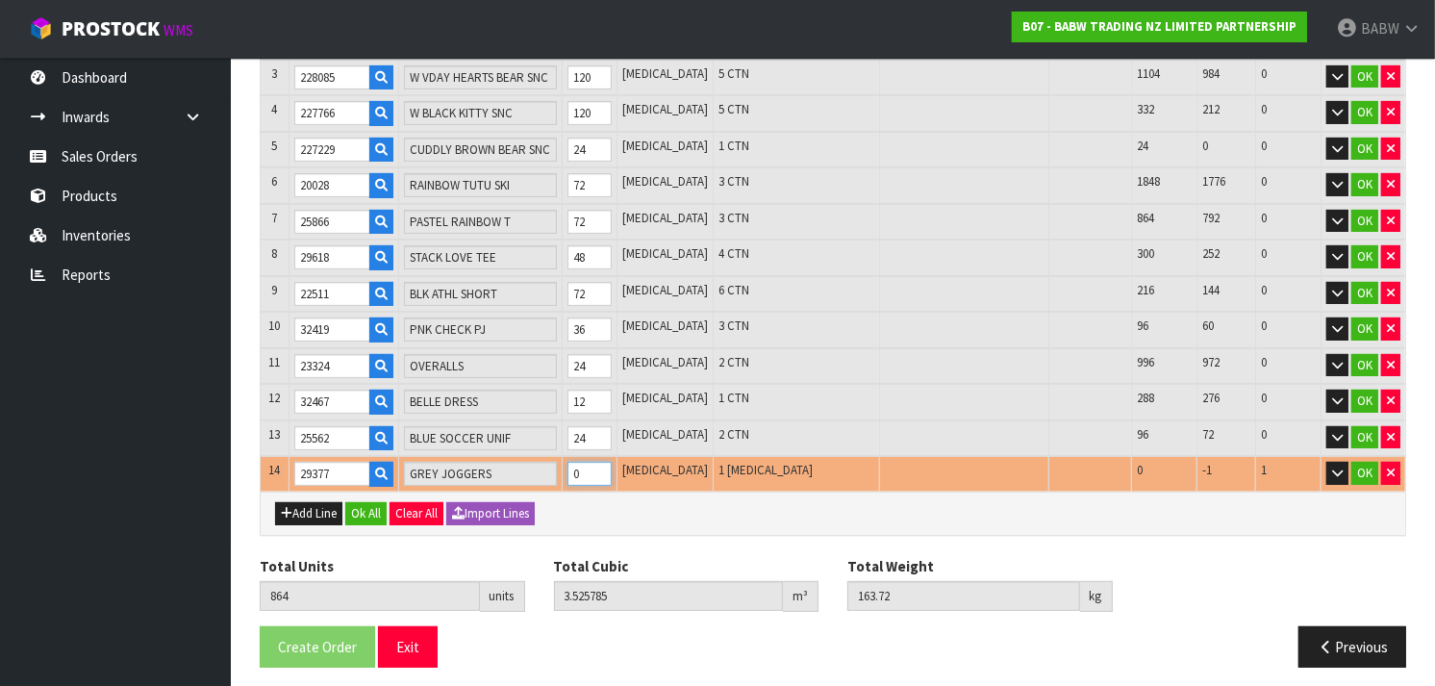
drag, startPoint x: 630, startPoint y: 458, endPoint x: 570, endPoint y: 464, distance: 59.9
click at [570, 464] on input "0" at bounding box center [590, 474] width 44 height 24
click at [669, 506] on div "Add Line Ok All Clear All Import Lines" at bounding box center [833, 513] width 1145 height 43
click at [1393, 462] on button "button" at bounding box center [1390, 473] width 19 height 23
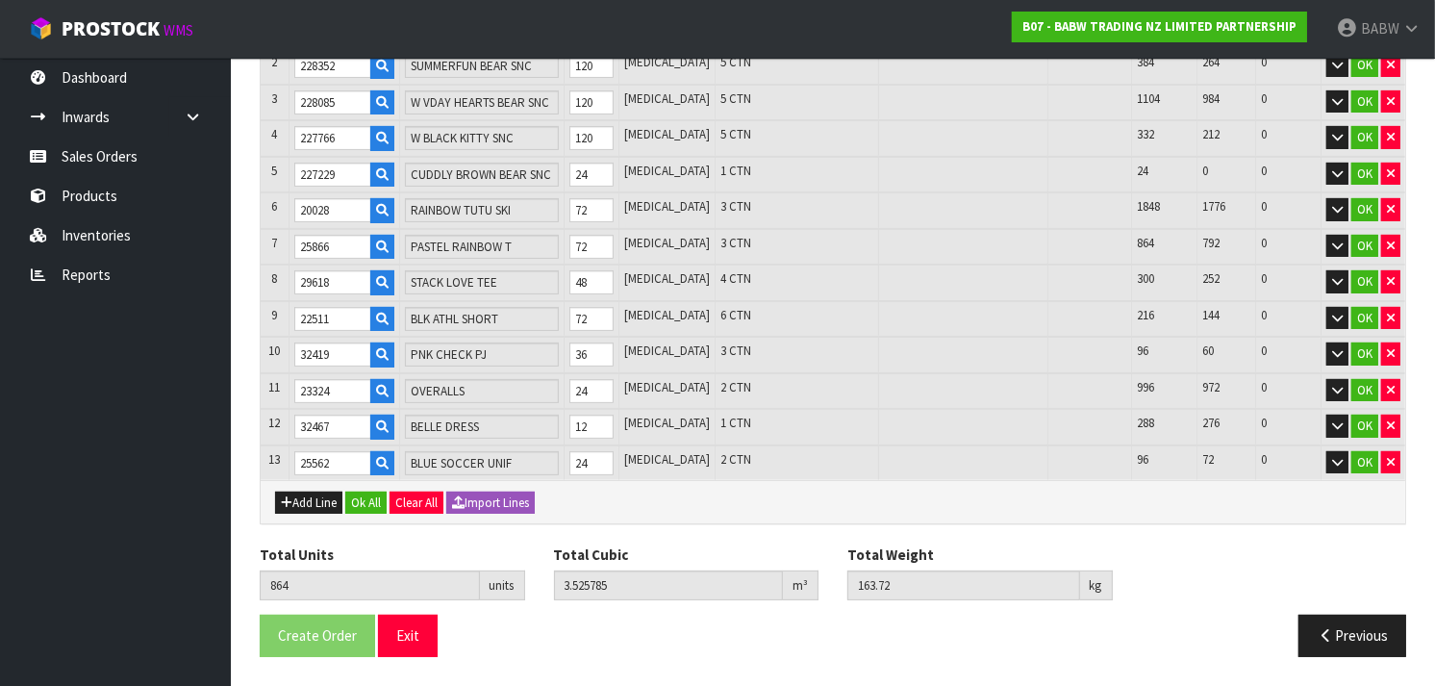
scroll to position [366, 0]
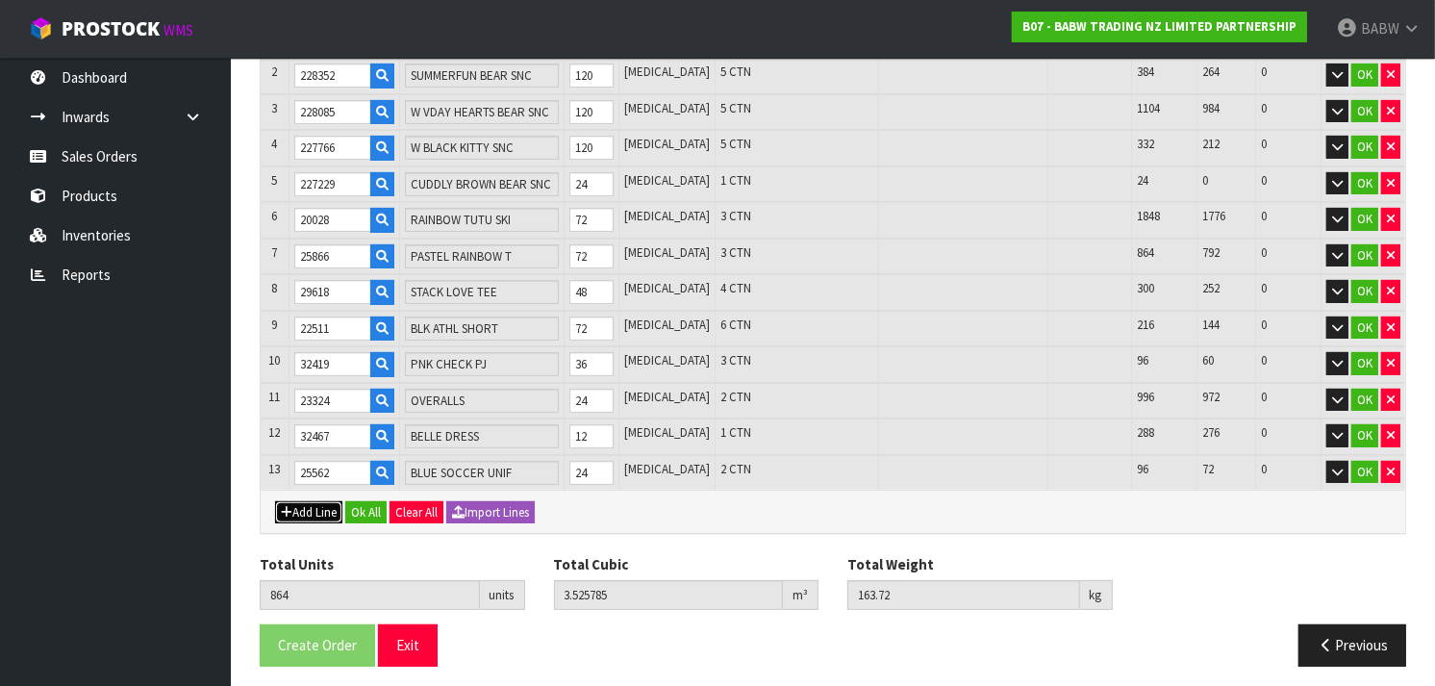
click at [321, 501] on button "Add Line" at bounding box center [308, 512] width 67 height 23
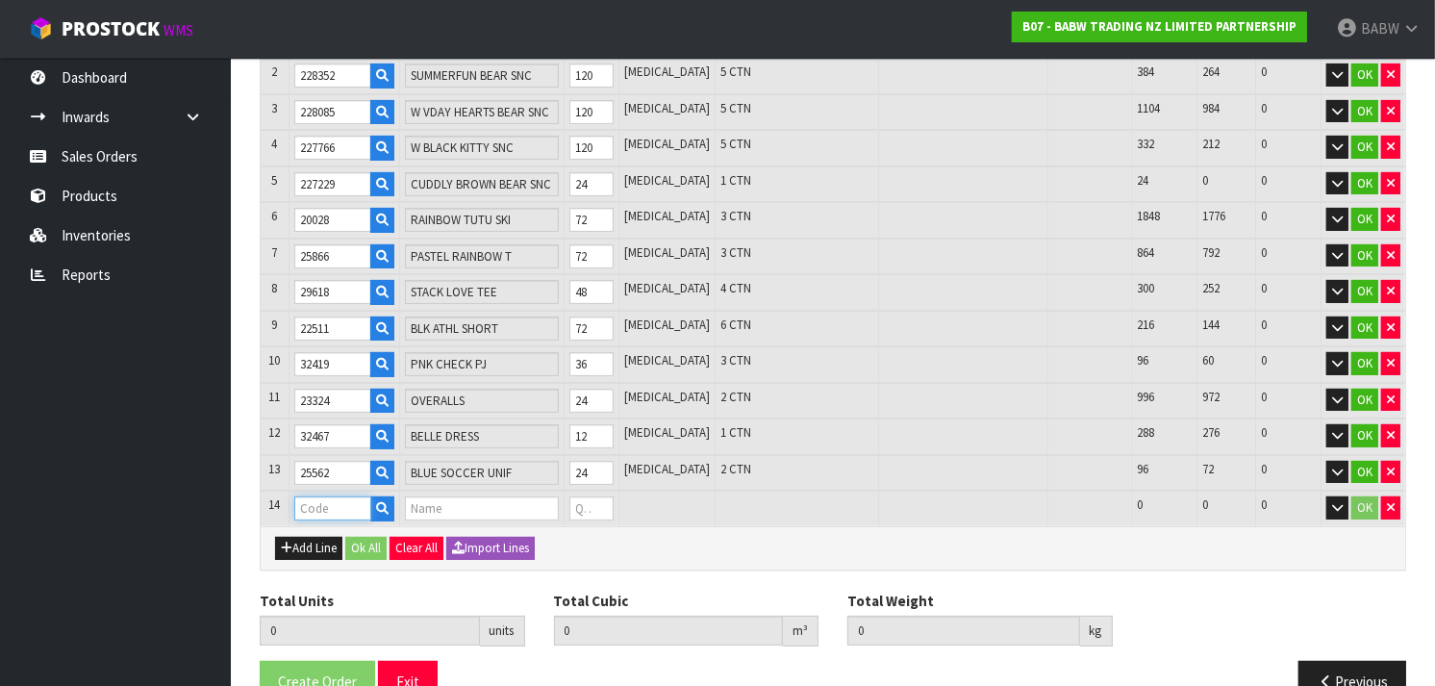
click at [320, 502] on input "text" at bounding box center [332, 508] width 77 height 24
paste input "21512"
click at [556, 502] on tr "14 21512 BLK CANVAS HTOP 0 [MEDICAL_DATA] 192 192 0 OK" at bounding box center [833, 509] width 1145 height 36
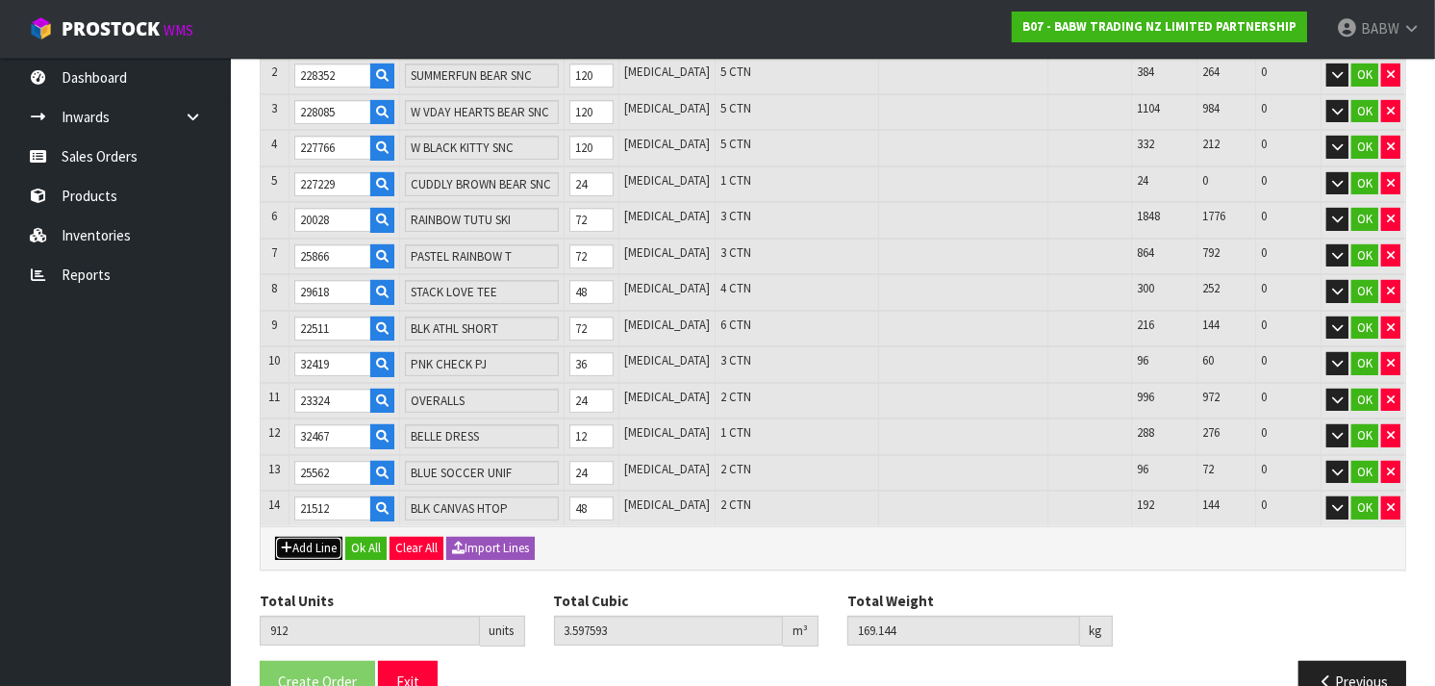
click at [327, 537] on button "Add Line" at bounding box center [308, 548] width 67 height 23
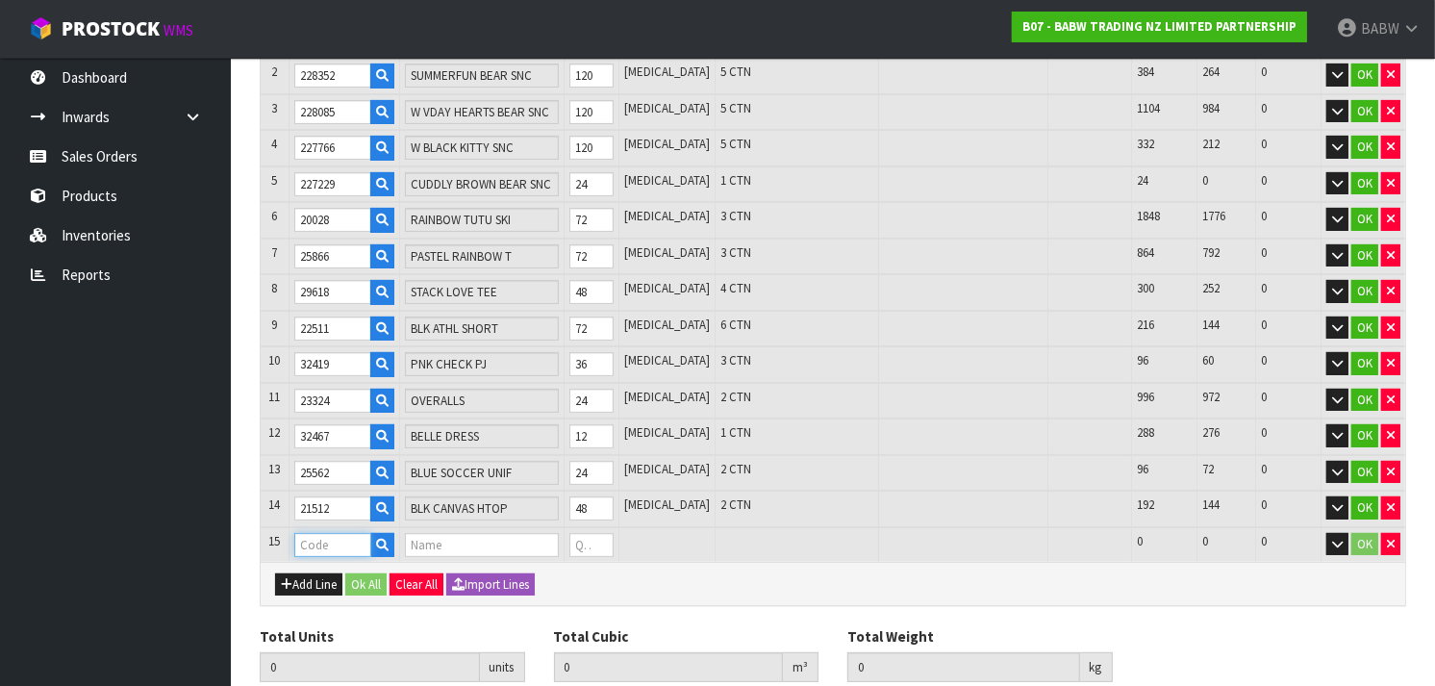
click at [330, 533] on input "text" at bounding box center [332, 545] width 77 height 24
paste input "25476"
click at [594, 539] on input "0" at bounding box center [592, 545] width 44 height 24
click at [312, 573] on button "Add Line" at bounding box center [308, 584] width 67 height 23
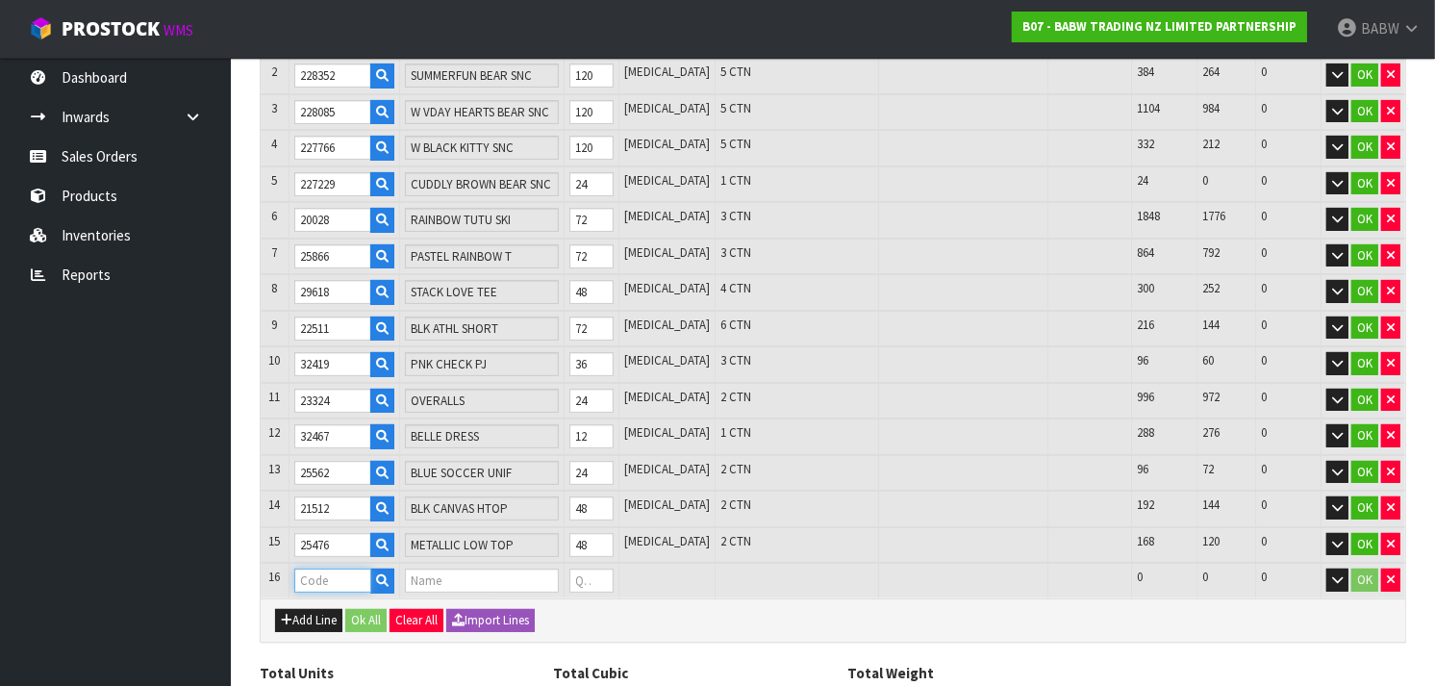
click at [319, 569] on input "text" at bounding box center [332, 581] width 77 height 24
paste input "32226"
click at [525, 573] on tr "16 32226 WINTER BOOT 0 [MEDICAL_DATA] 360 360 0 OK" at bounding box center [833, 581] width 1145 height 36
click at [304, 617] on button "Add Line" at bounding box center [308, 620] width 67 height 23
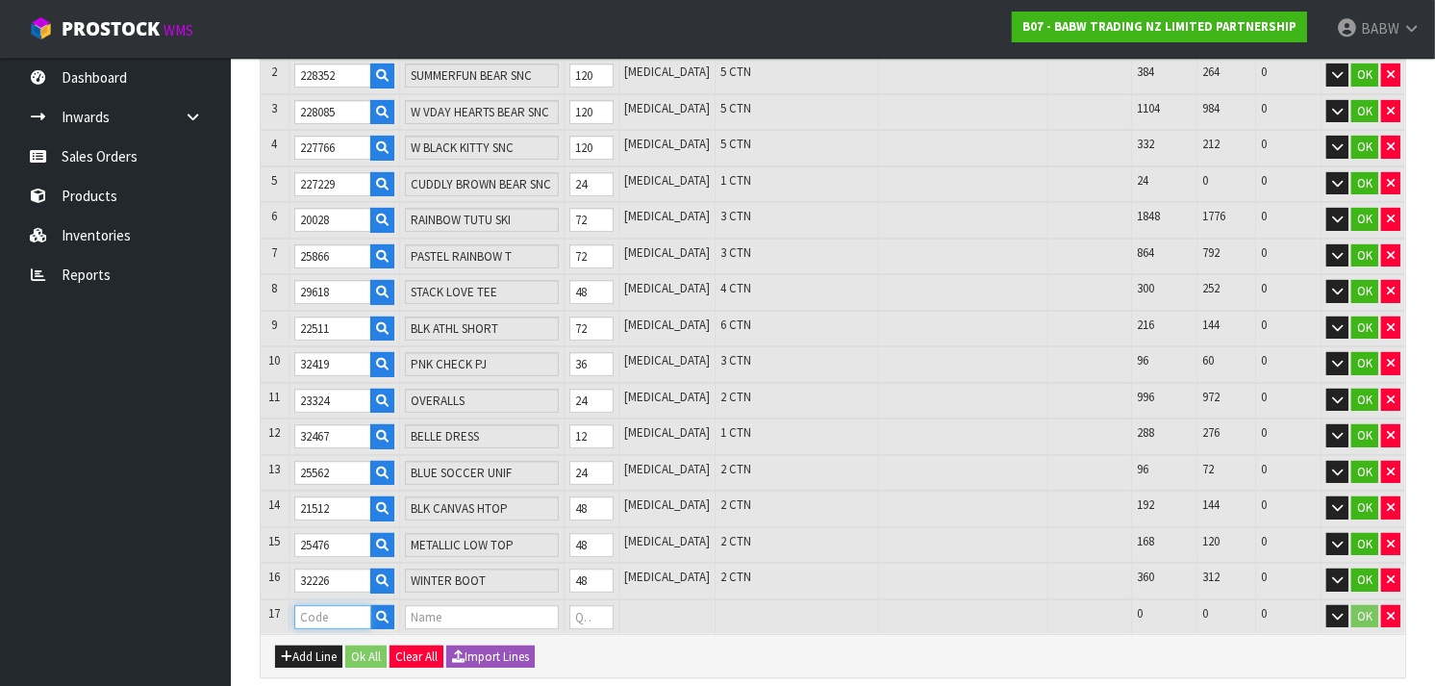
drag, startPoint x: 332, startPoint y: 613, endPoint x: 309, endPoint y: 603, distance: 25.0
click at [309, 605] on input "text" at bounding box center [332, 617] width 77 height 24
paste input "28990"
click at [562, 608] on tr "17 28990 E WHITE LOW TOP SHOE 0 [MEDICAL_DATA] 204 204 0 OK" at bounding box center [833, 617] width 1145 height 36
click at [309, 646] on button "Add Line" at bounding box center [308, 657] width 67 height 23
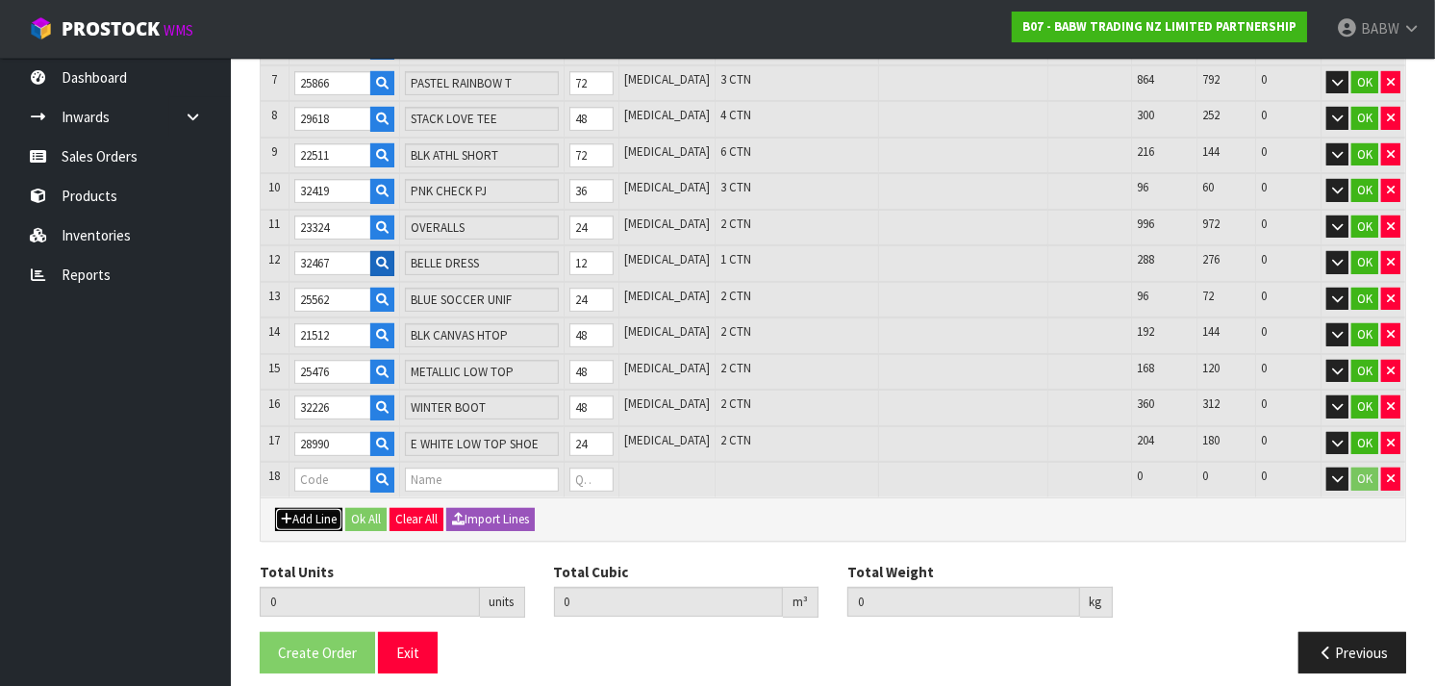
scroll to position [543, 0]
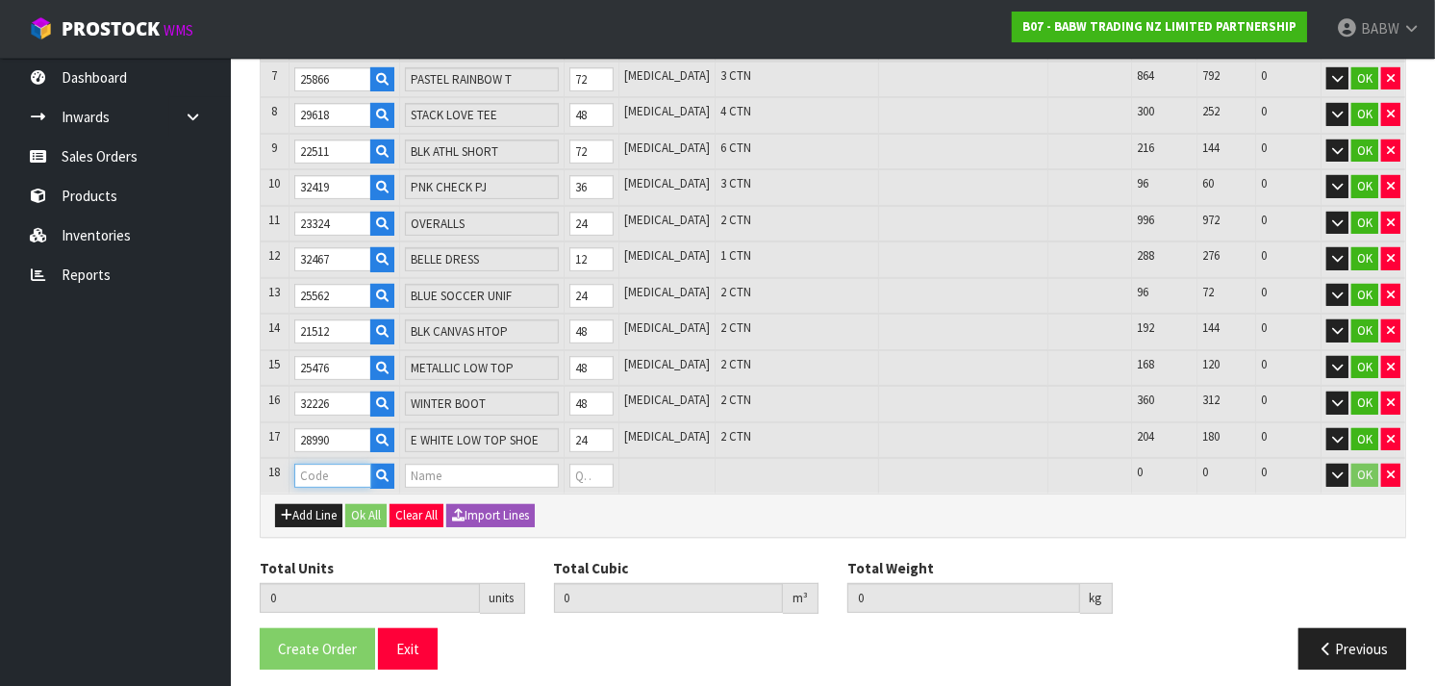
click at [341, 464] on input "text" at bounding box center [332, 476] width 77 height 24
paste input "28669"
click at [548, 472] on tr "18 28669 RD PKT TEE BRANDED 0 [MEDICAL_DATA] 372 372 0 OK" at bounding box center [833, 476] width 1145 height 36
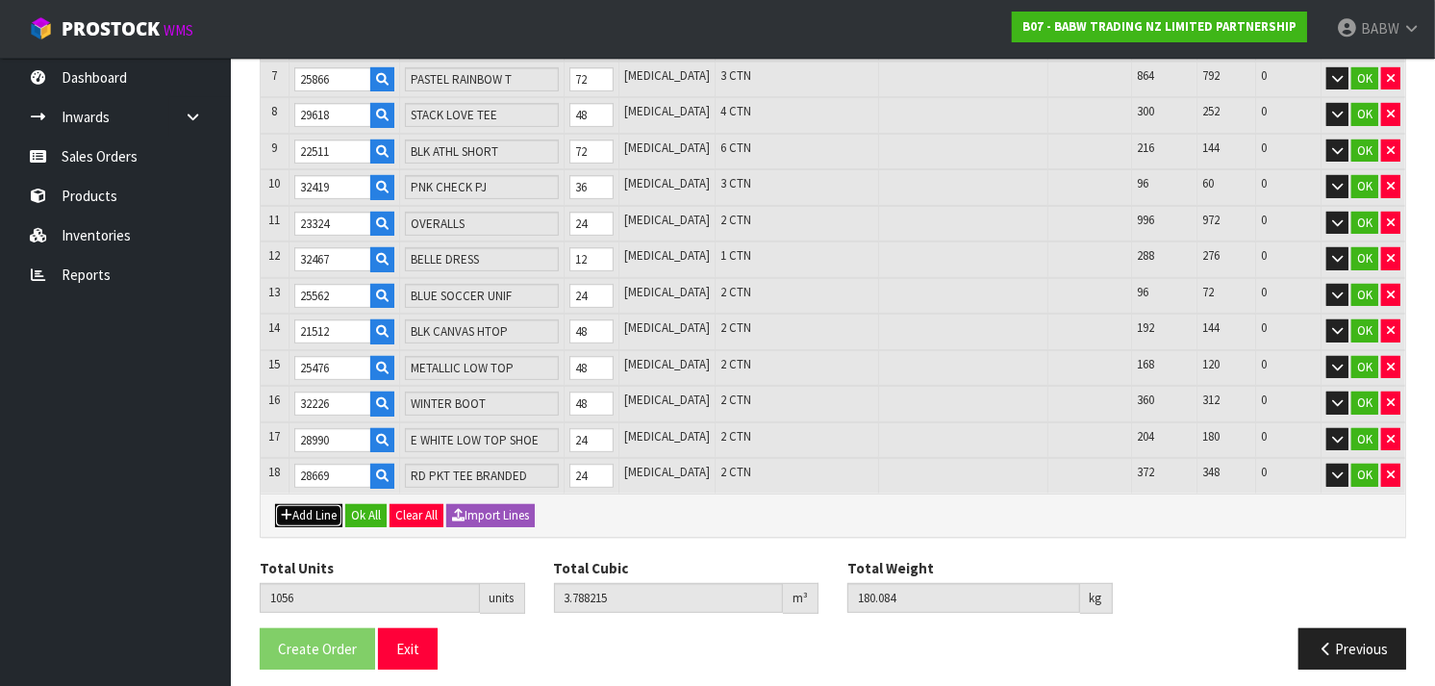
click at [291, 507] on button "Add Line" at bounding box center [308, 515] width 67 height 23
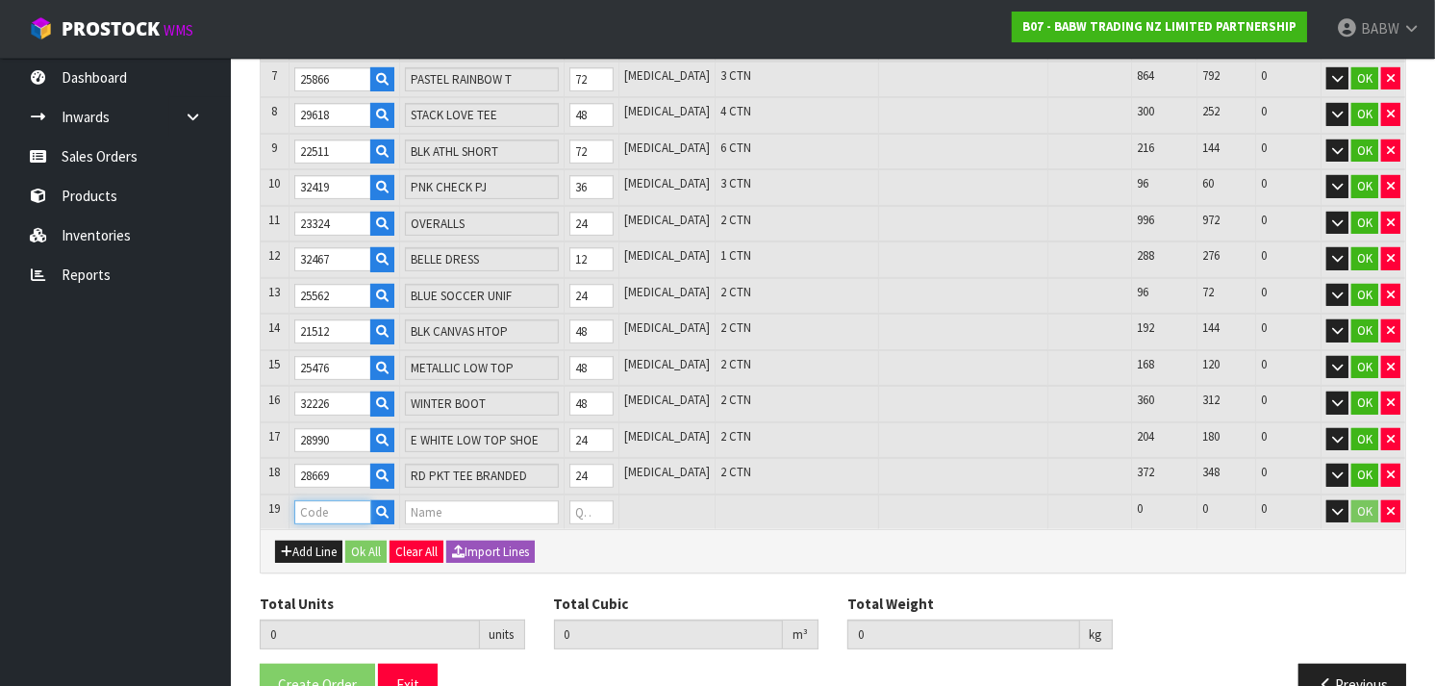
click at [361, 500] on input "text" at bounding box center [332, 512] width 77 height 24
paste input "18958"
drag, startPoint x: 613, startPoint y: 500, endPoint x: 600, endPoint y: 498, distance: 12.7
click at [600, 500] on input "0" at bounding box center [592, 512] width 44 height 24
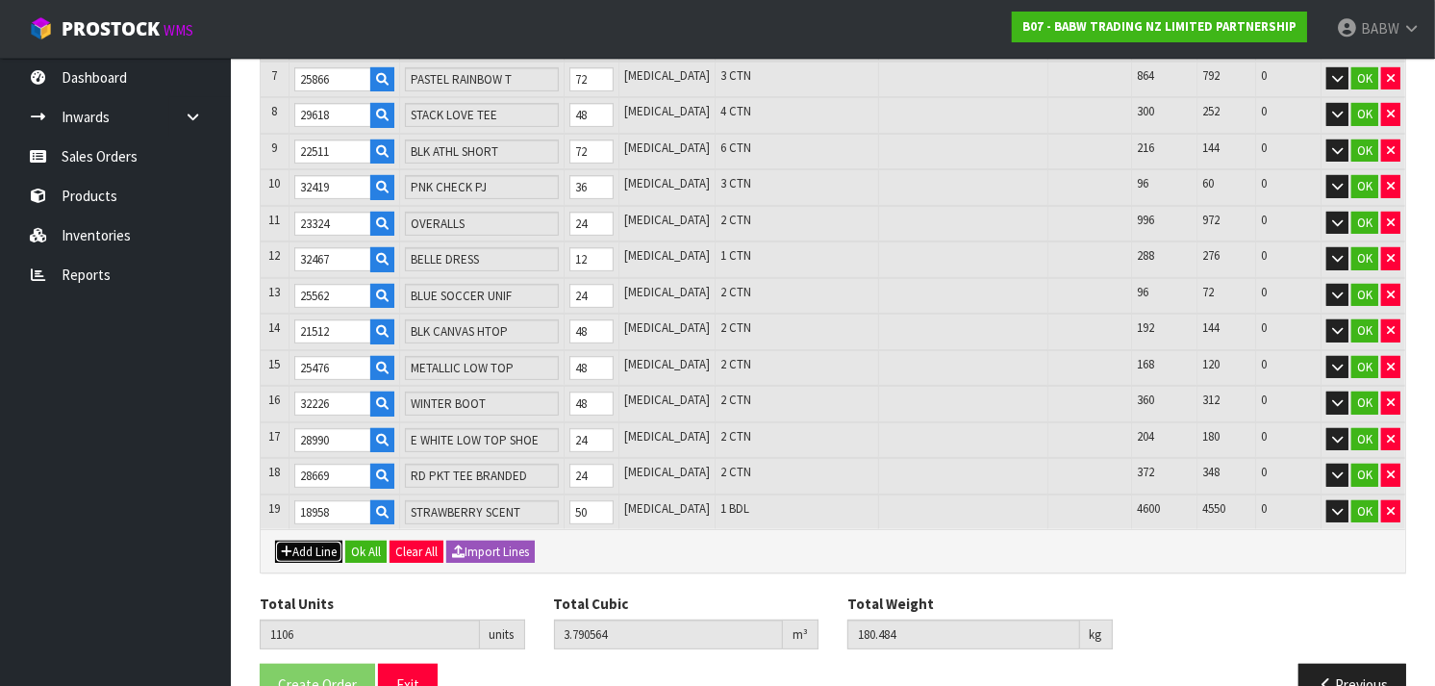
click at [314, 541] on button "Add Line" at bounding box center [308, 552] width 67 height 23
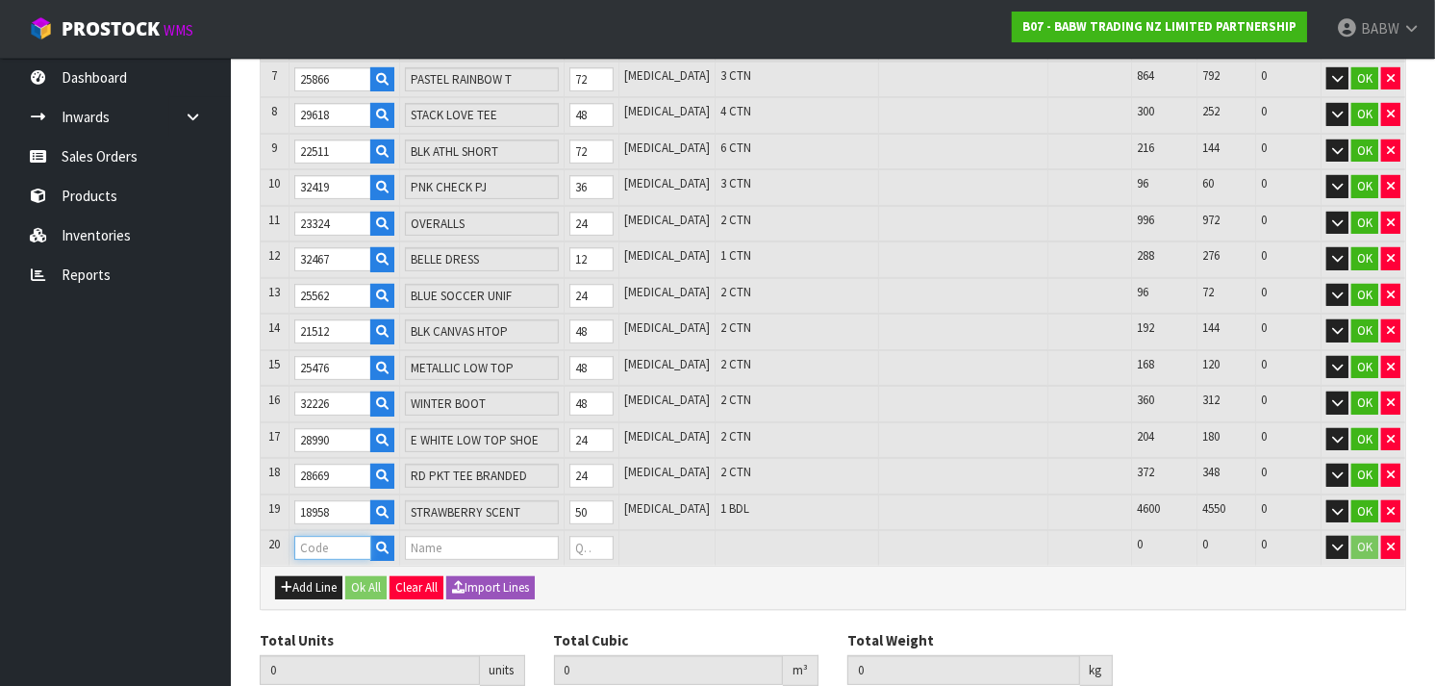
click at [315, 539] on input "text" at bounding box center [332, 548] width 77 height 24
paste input "18959"
drag, startPoint x: 602, startPoint y: 536, endPoint x: 637, endPoint y: 541, distance: 35.0
click at [614, 541] on input "0" at bounding box center [592, 548] width 44 height 24
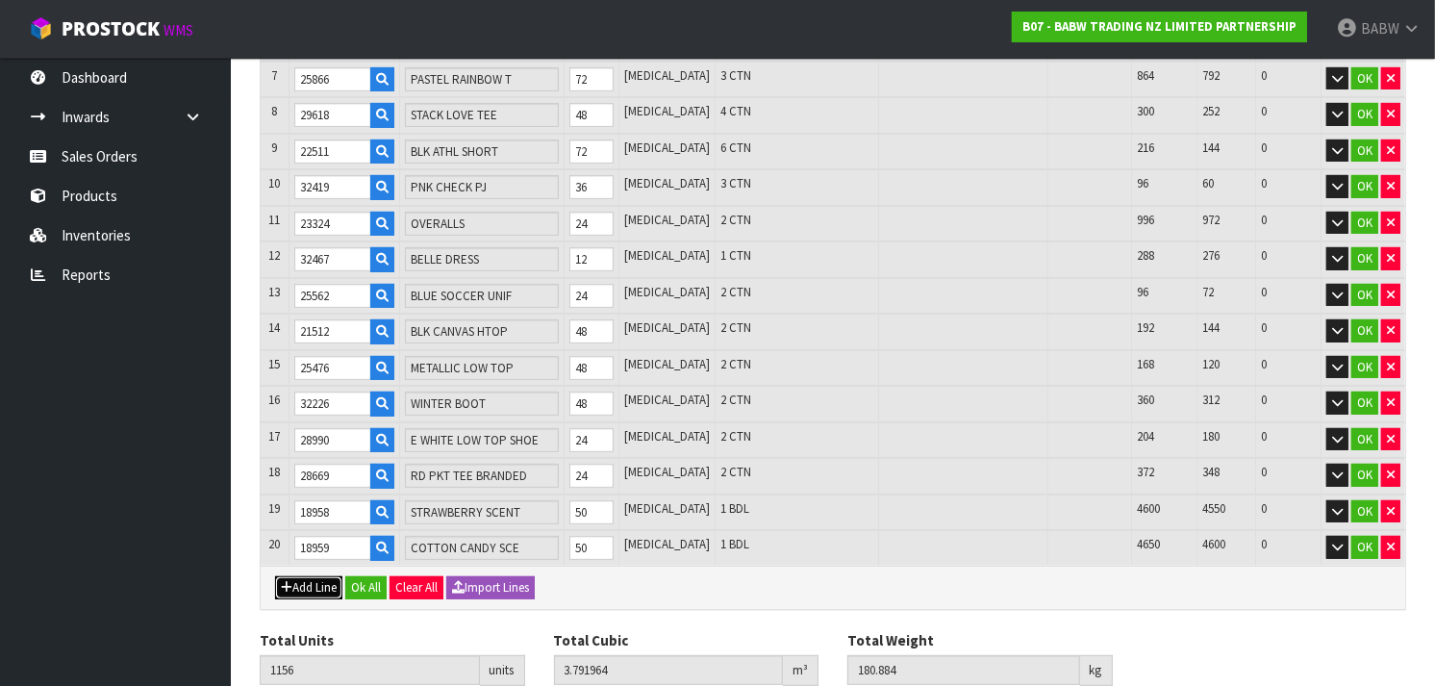
click at [317, 578] on button "Add Line" at bounding box center [308, 587] width 67 height 23
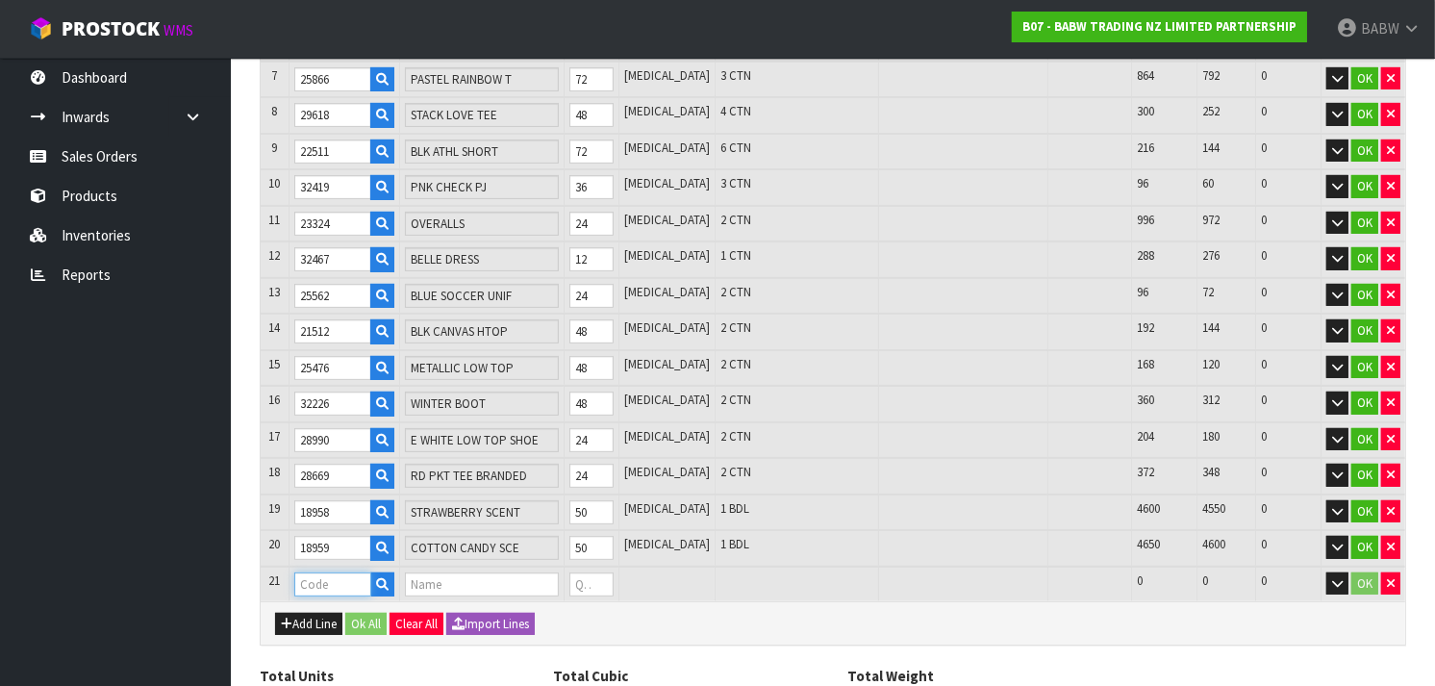
click at [337, 572] on input "text" at bounding box center [332, 584] width 77 height 24
paste input "33710"
click at [574, 574] on tr "21 33710 GREEN OP TUTTI FRUITTI SCENTIMENT 0 [MEDICAL_DATA] 750 750 0 OK" at bounding box center [833, 585] width 1145 height 36
click at [319, 613] on button "Add Line" at bounding box center [308, 624] width 67 height 23
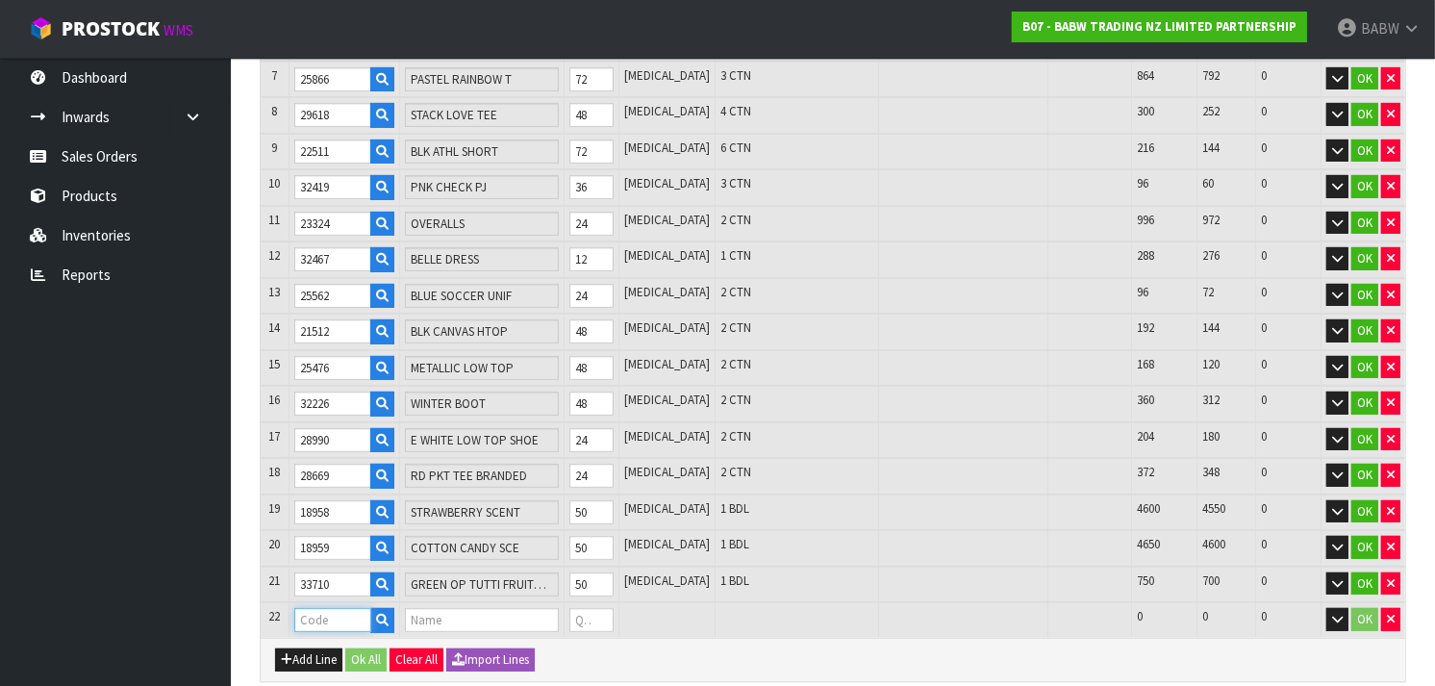
click at [337, 608] on input "text" at bounding box center [332, 620] width 77 height 24
paste input "24713"
drag, startPoint x: 620, startPoint y: 604, endPoint x: 602, endPoint y: 603, distance: 17.3
click at [602, 608] on input "0" at bounding box center [592, 620] width 44 height 24
click at [302, 648] on button "Add Line" at bounding box center [308, 659] width 67 height 23
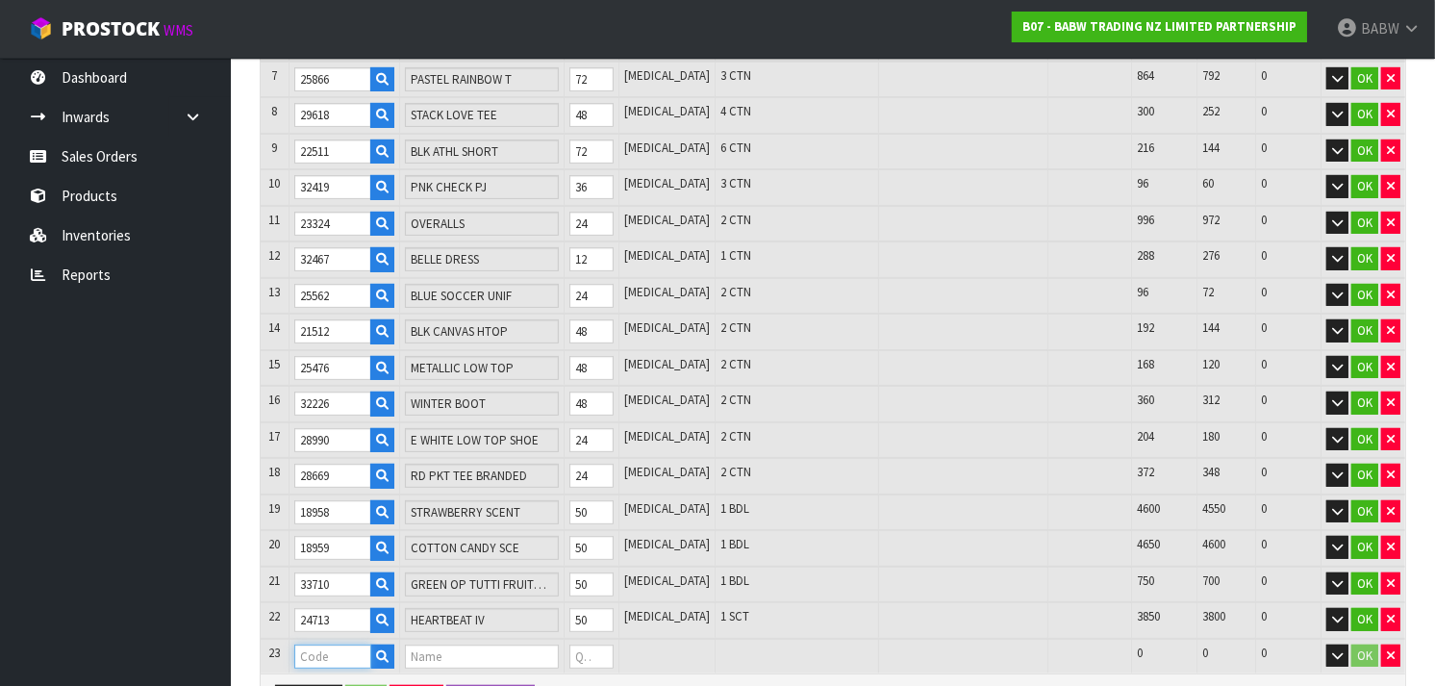
click at [306, 645] on input "text" at bounding box center [332, 657] width 77 height 24
paste input "25878"
drag, startPoint x: 610, startPoint y: 646, endPoint x: 587, endPoint y: 641, distance: 23.6
click at [587, 641] on tr "23 25878 FAIRY SOUND 0 [MEDICAL_DATA] 400 400 0 OK" at bounding box center [833, 657] width 1145 height 36
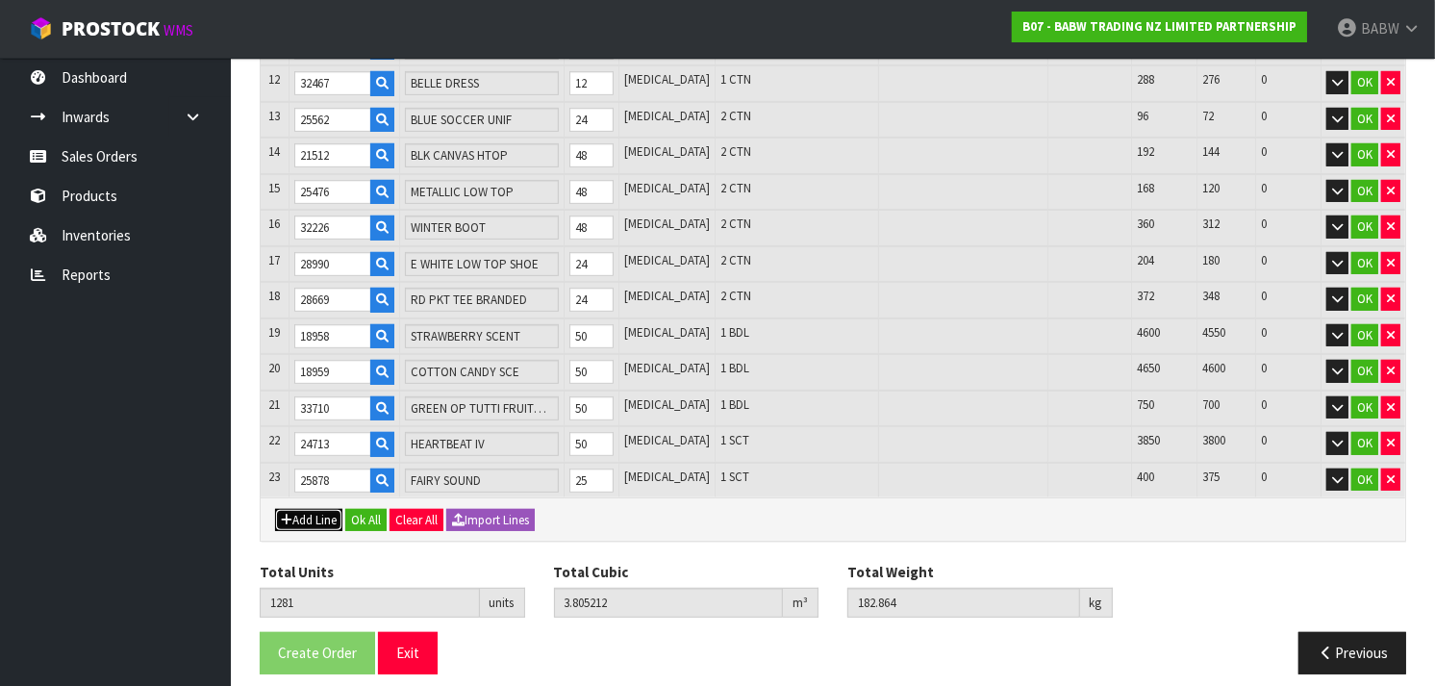
click at [292, 509] on button "Add Line" at bounding box center [308, 520] width 67 height 23
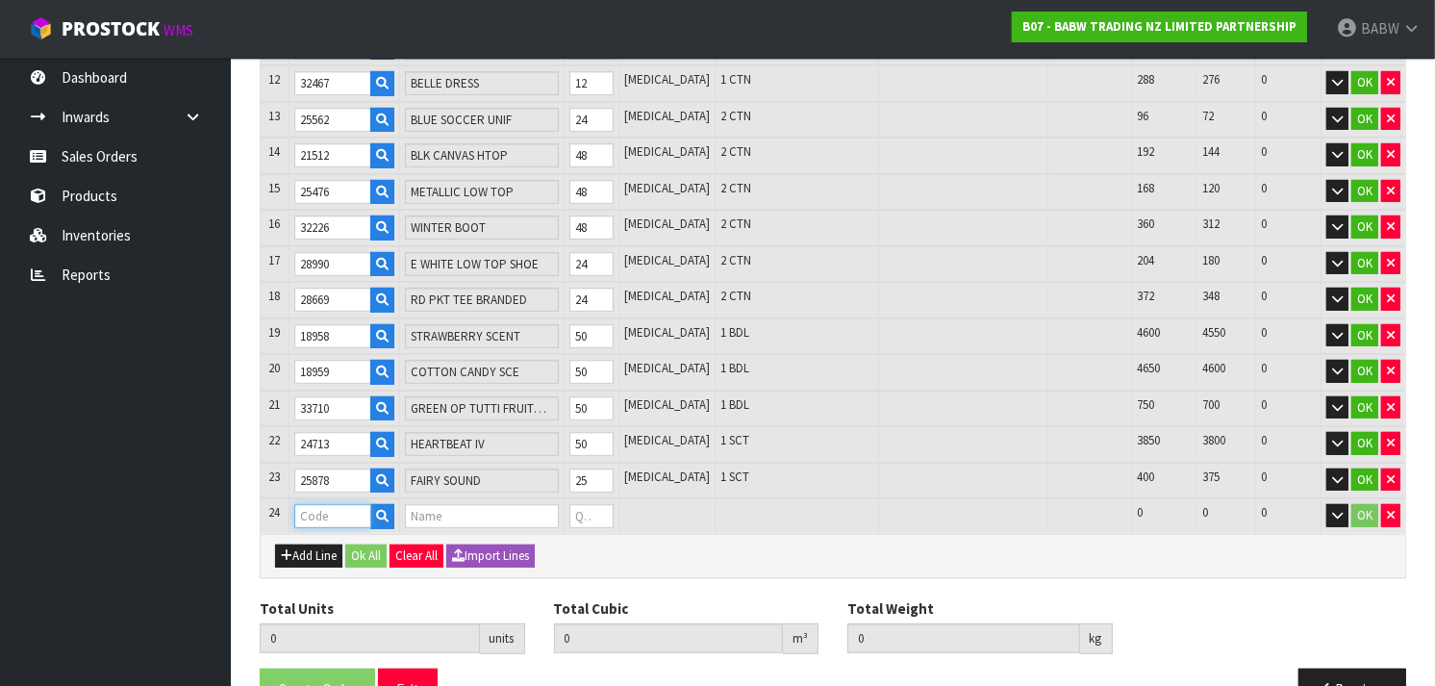
click at [321, 504] on input "text" at bounding box center [332, 516] width 77 height 24
paste input "28111"
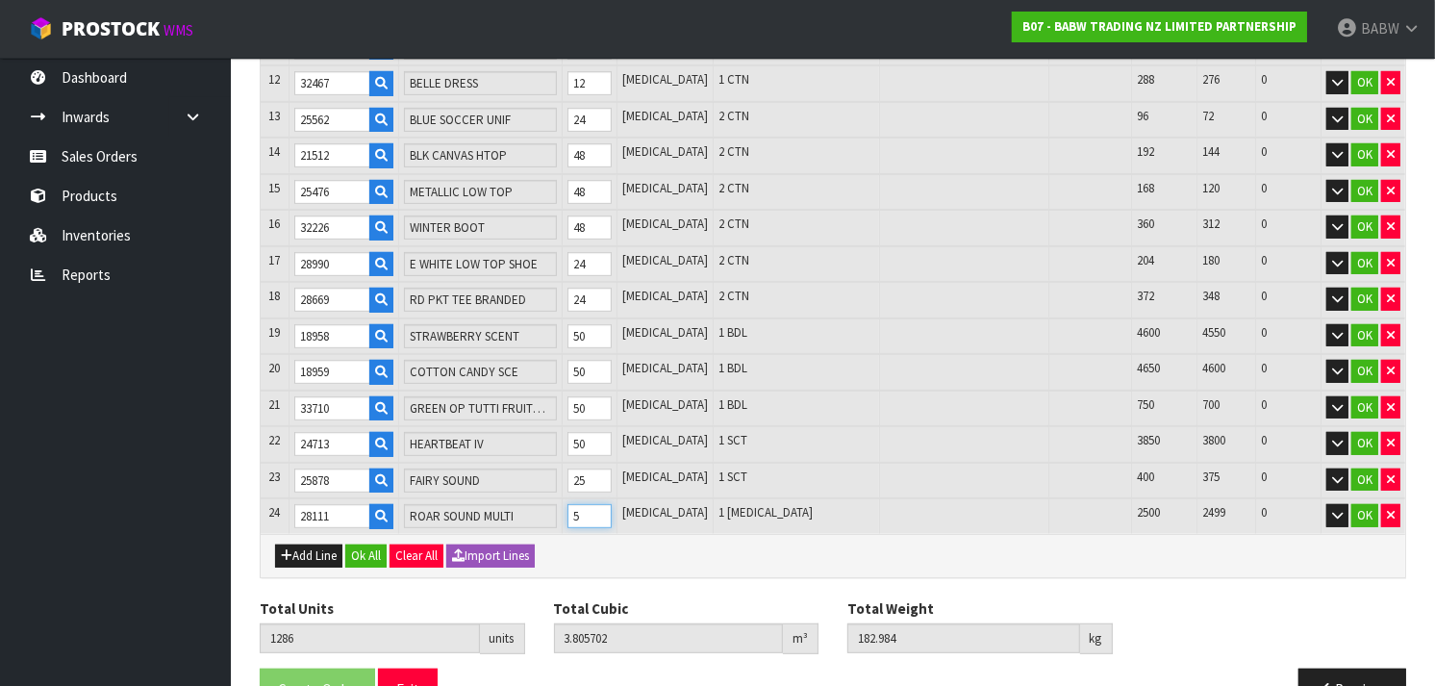
drag, startPoint x: 622, startPoint y: 493, endPoint x: 585, endPoint y: 495, distance: 37.6
click at [585, 504] on input "5" at bounding box center [590, 516] width 44 height 24
click at [305, 545] on button "Add Line" at bounding box center [308, 556] width 67 height 23
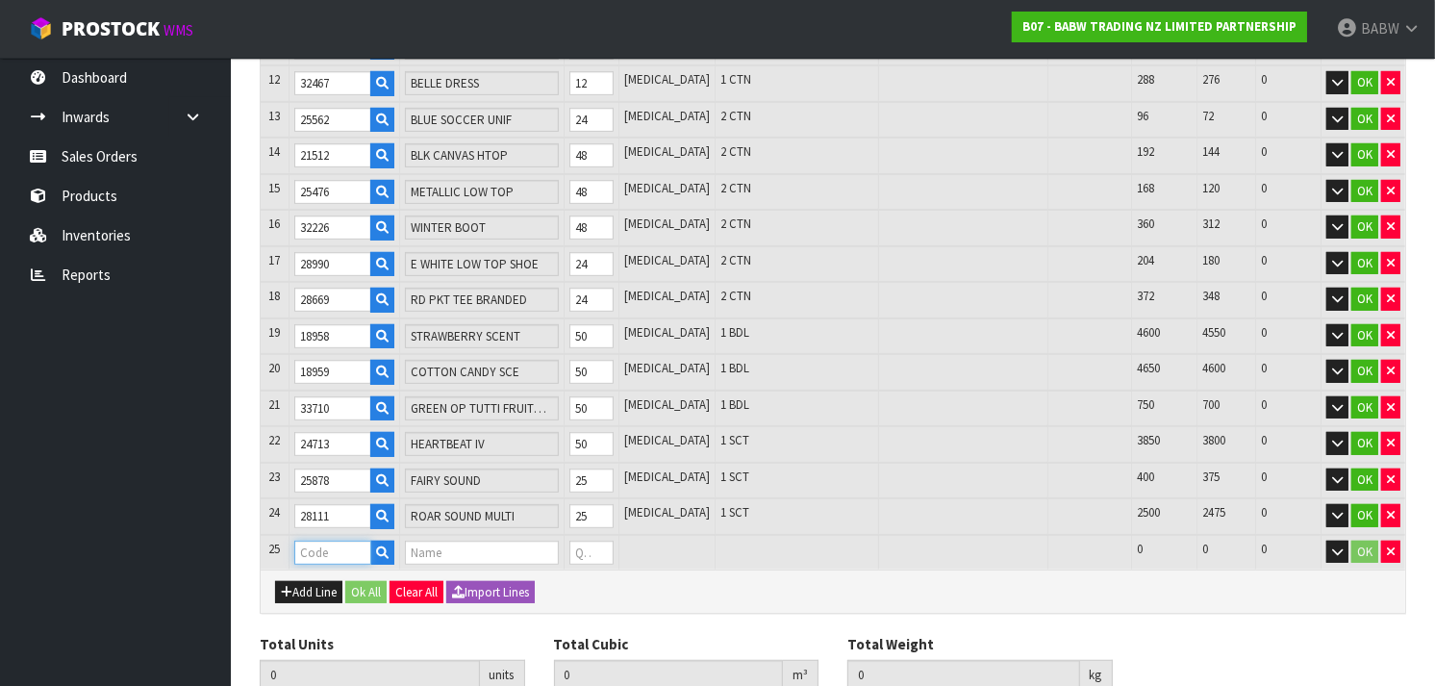
click at [347, 541] on input "text" at bounding box center [332, 553] width 77 height 24
paste input "28095"
click at [578, 539] on tr "25 28095 PUPPY SOUNDS UPD 0 [MEDICAL_DATA] 1425 1425 0 OK" at bounding box center [833, 553] width 1145 height 36
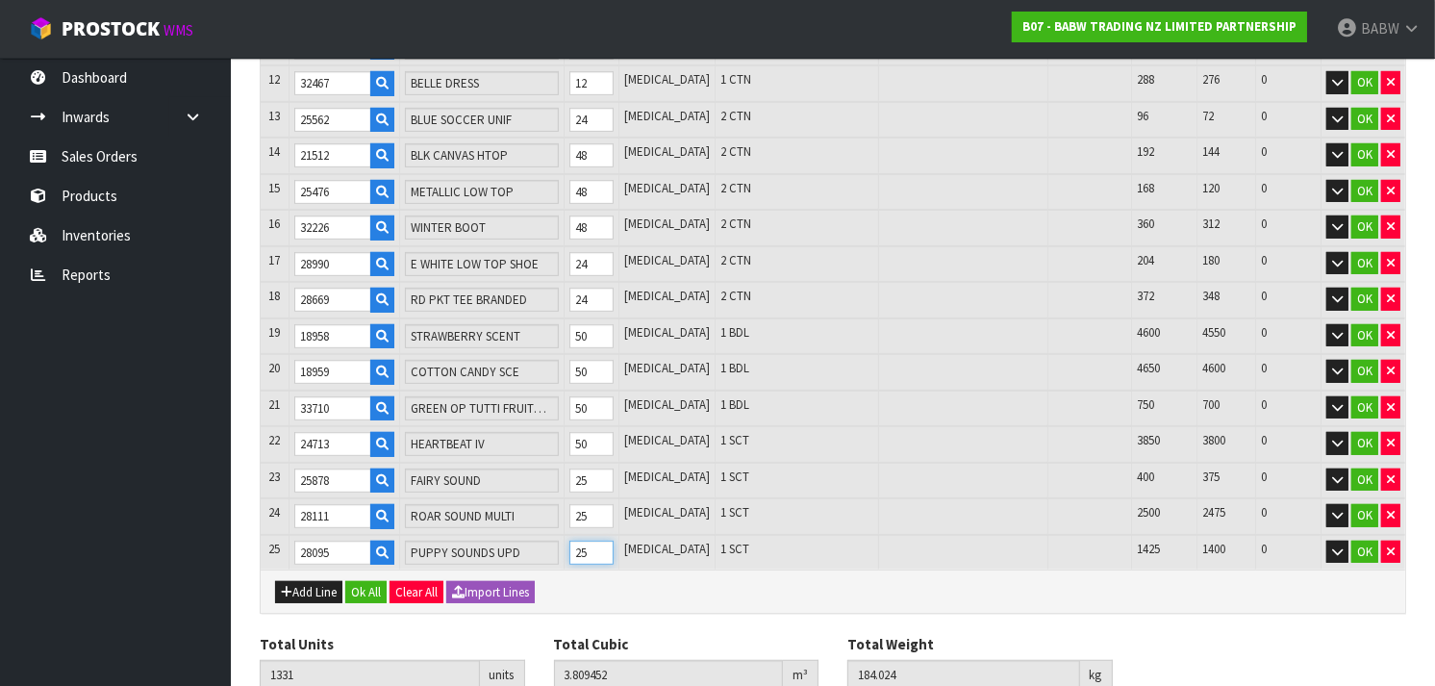
scroll to position [791, 0]
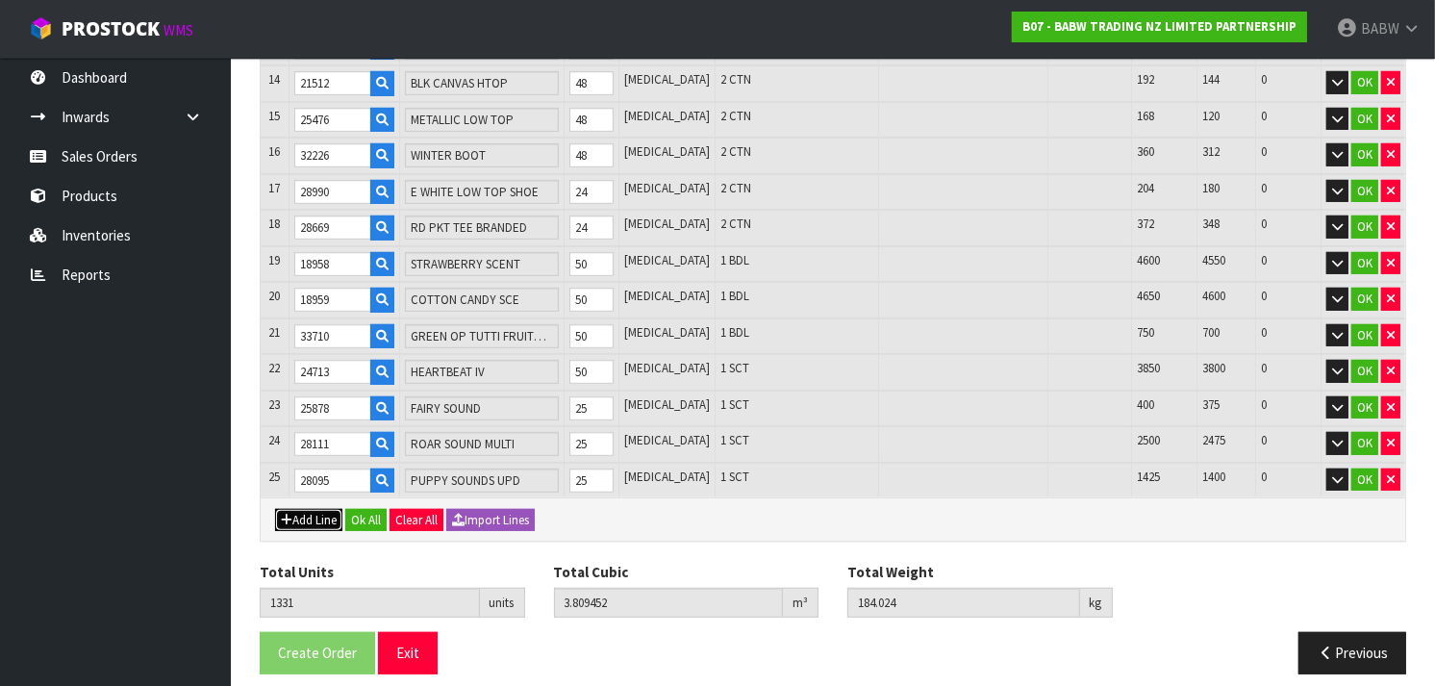
click at [305, 509] on button "Add Line" at bounding box center [308, 520] width 67 height 23
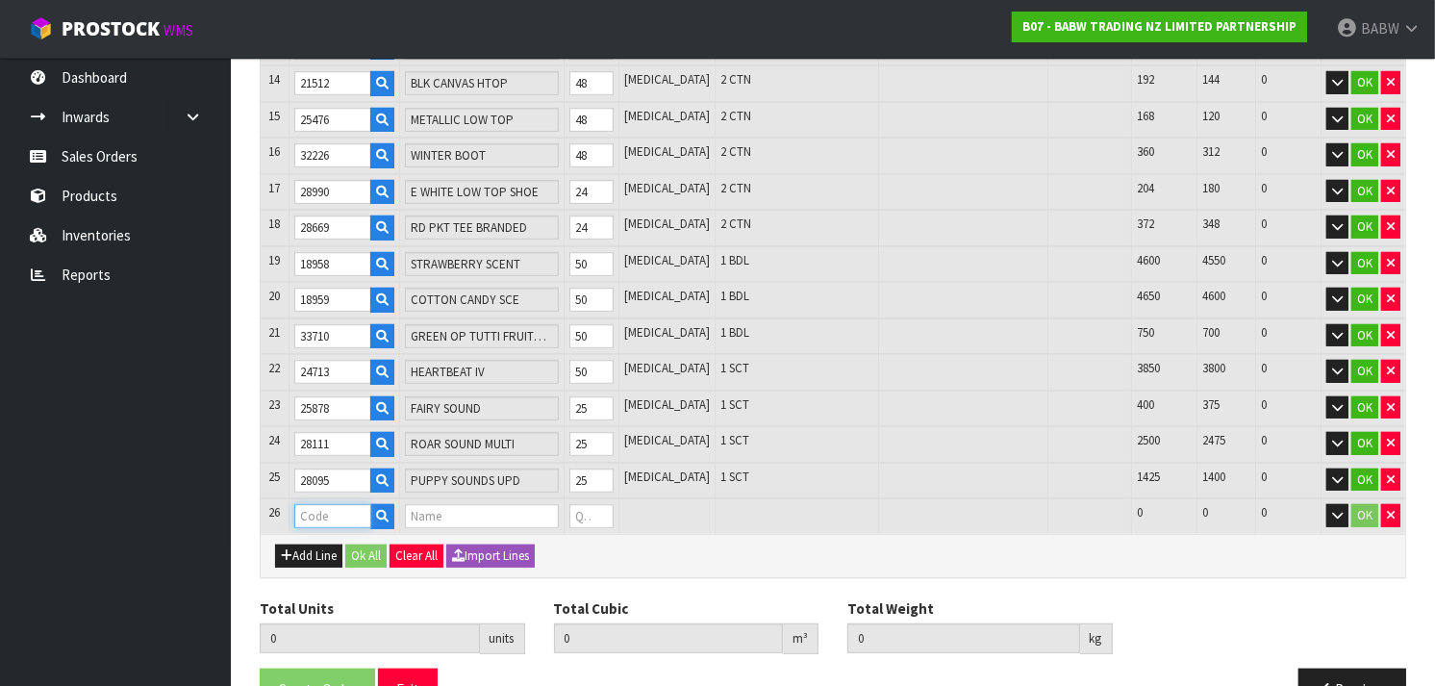
click at [311, 504] on input "text" at bounding box center [332, 516] width 77 height 24
paste input "32468"
click at [541, 501] on tr "26 32468 RAPUNZEL DRESS 0 [MEDICAL_DATA] 300 300 0 OK" at bounding box center [833, 516] width 1145 height 36
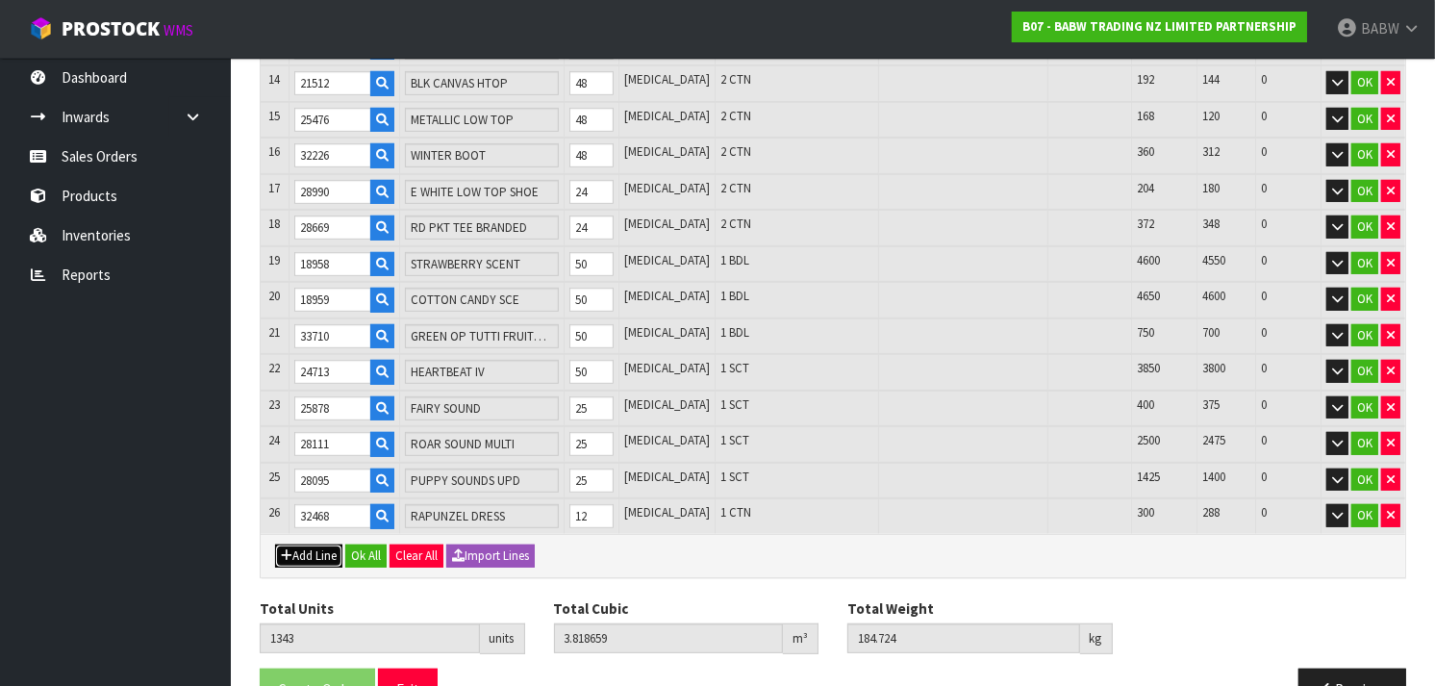
click at [308, 545] on button "Add Line" at bounding box center [308, 556] width 67 height 23
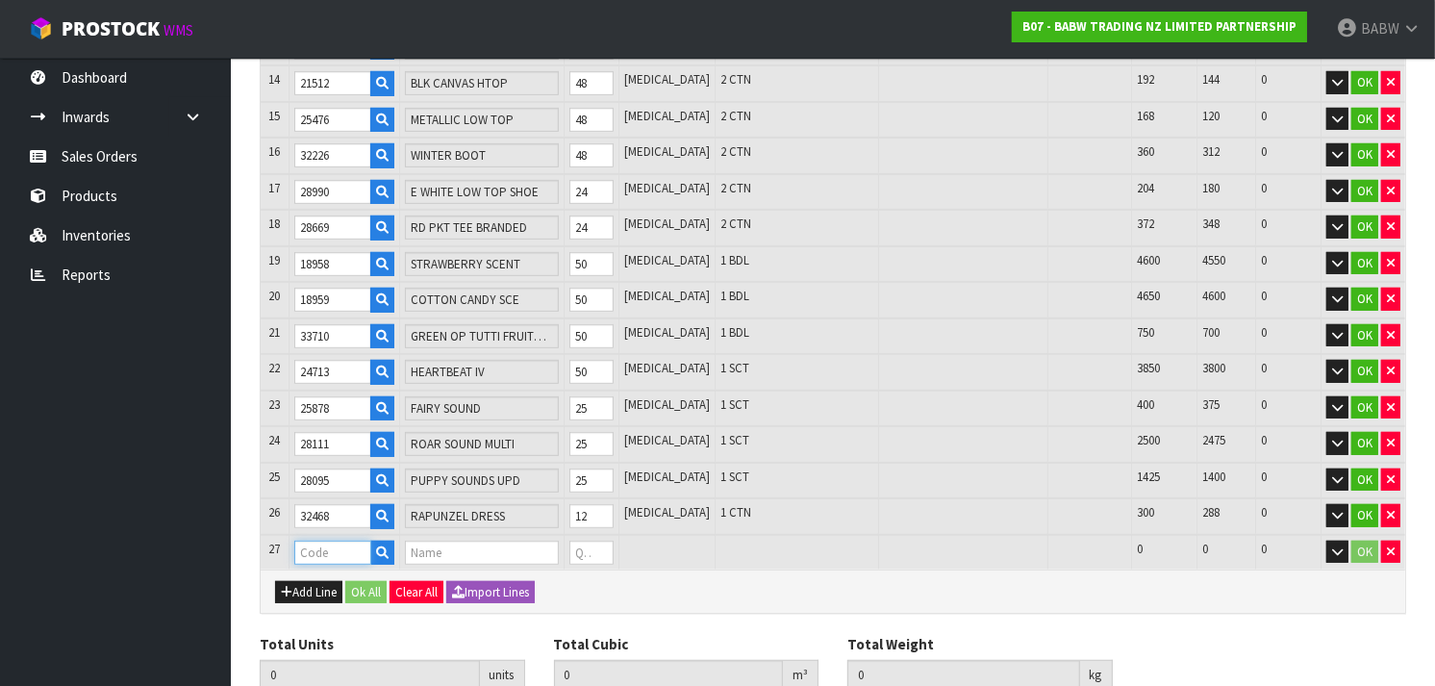
click at [321, 542] on input "text" at bounding box center [332, 553] width 77 height 24
paste input "33595"
drag, startPoint x: 613, startPoint y: 541, endPoint x: 585, endPoint y: 539, distance: 28.0
click at [585, 539] on tr "27 33595 [PERSON_NAME] 0 [MEDICAL_DATA] 108 108 0 OK" at bounding box center [833, 553] width 1145 height 36
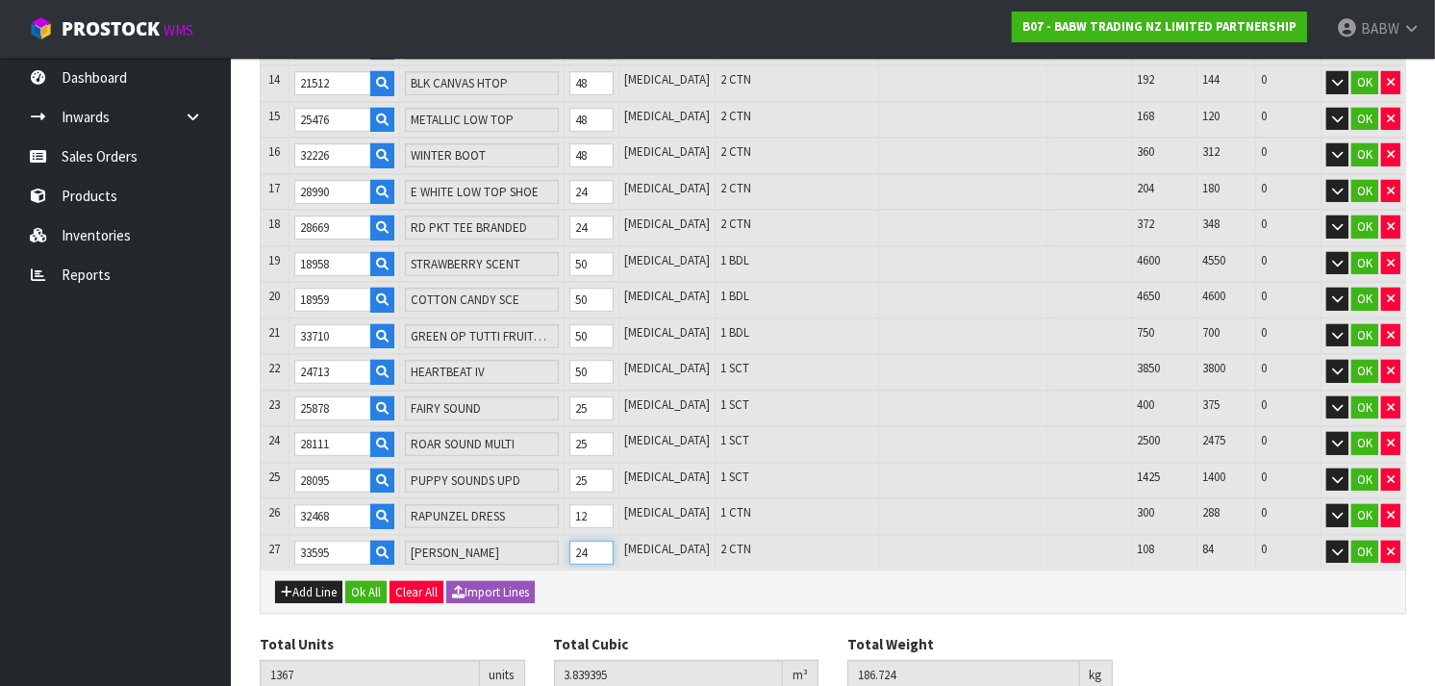
scroll to position [861, 0]
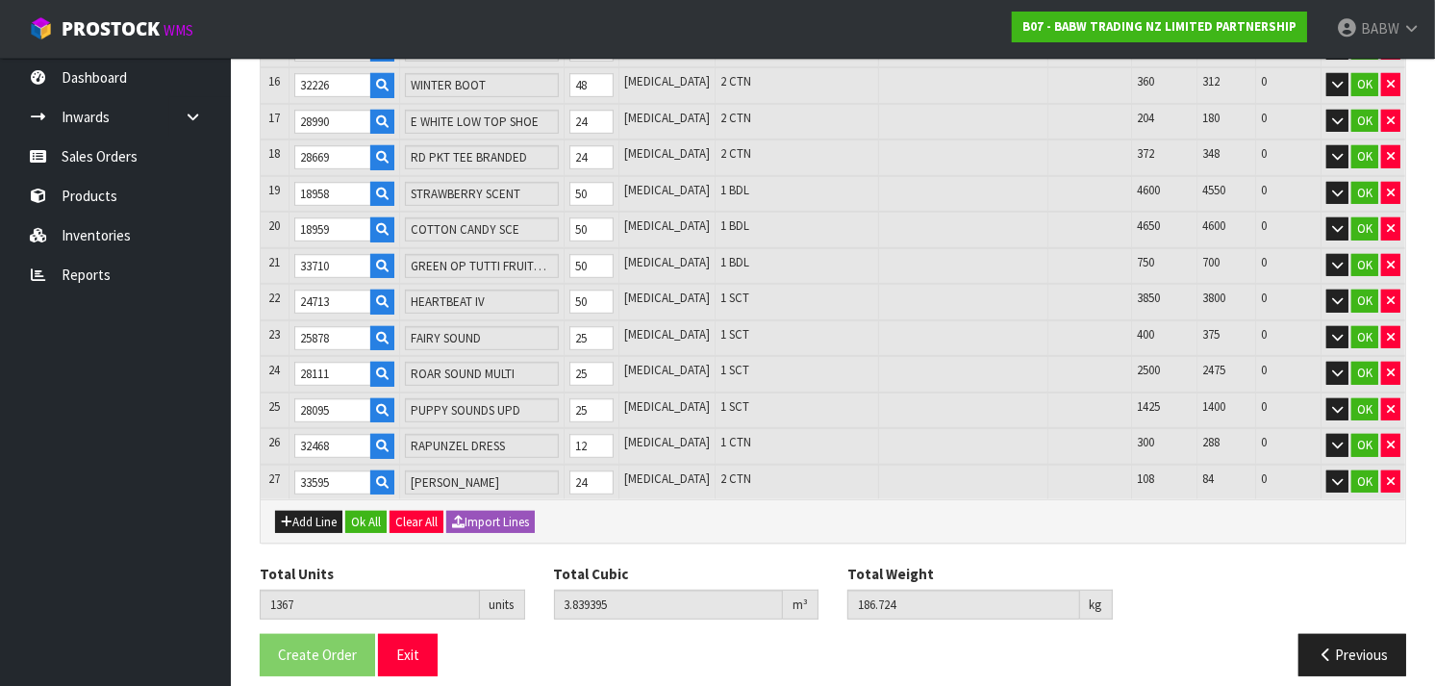
click at [818, 525] on div "Lines # Product Code Product Name Quantity Ordered Pick Review Serial No. / Bat…" at bounding box center [833, 66] width 1147 height 1250
click at [367, 511] on button "Ok All" at bounding box center [365, 522] width 41 height 23
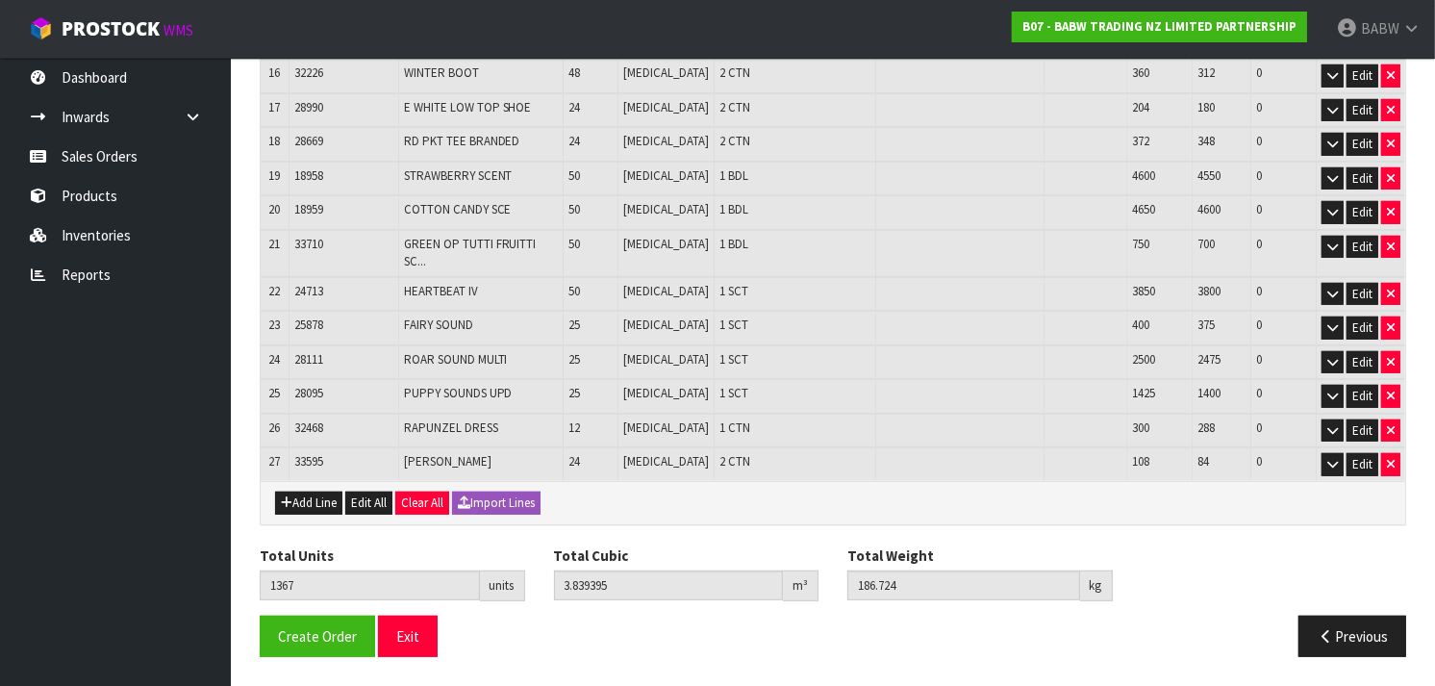
scroll to position [809, 0]
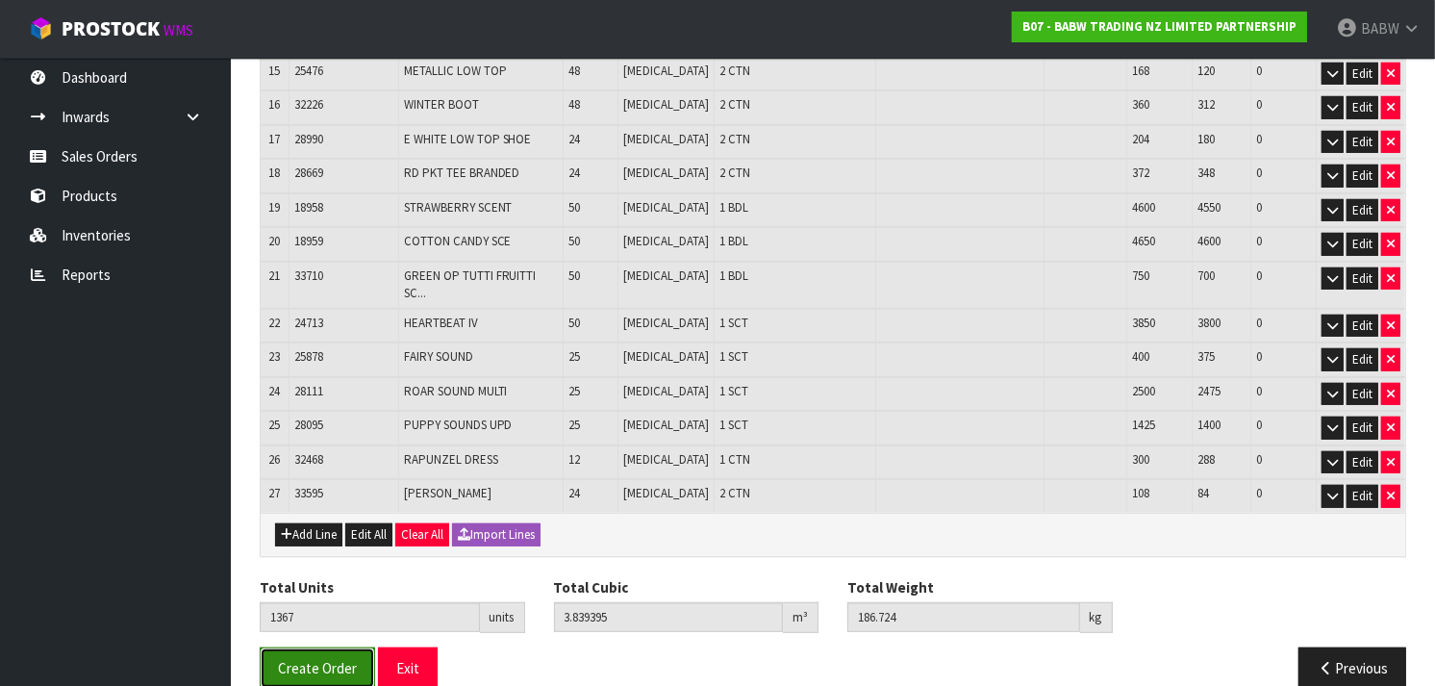
click at [322, 659] on span "Create Order" at bounding box center [317, 668] width 79 height 18
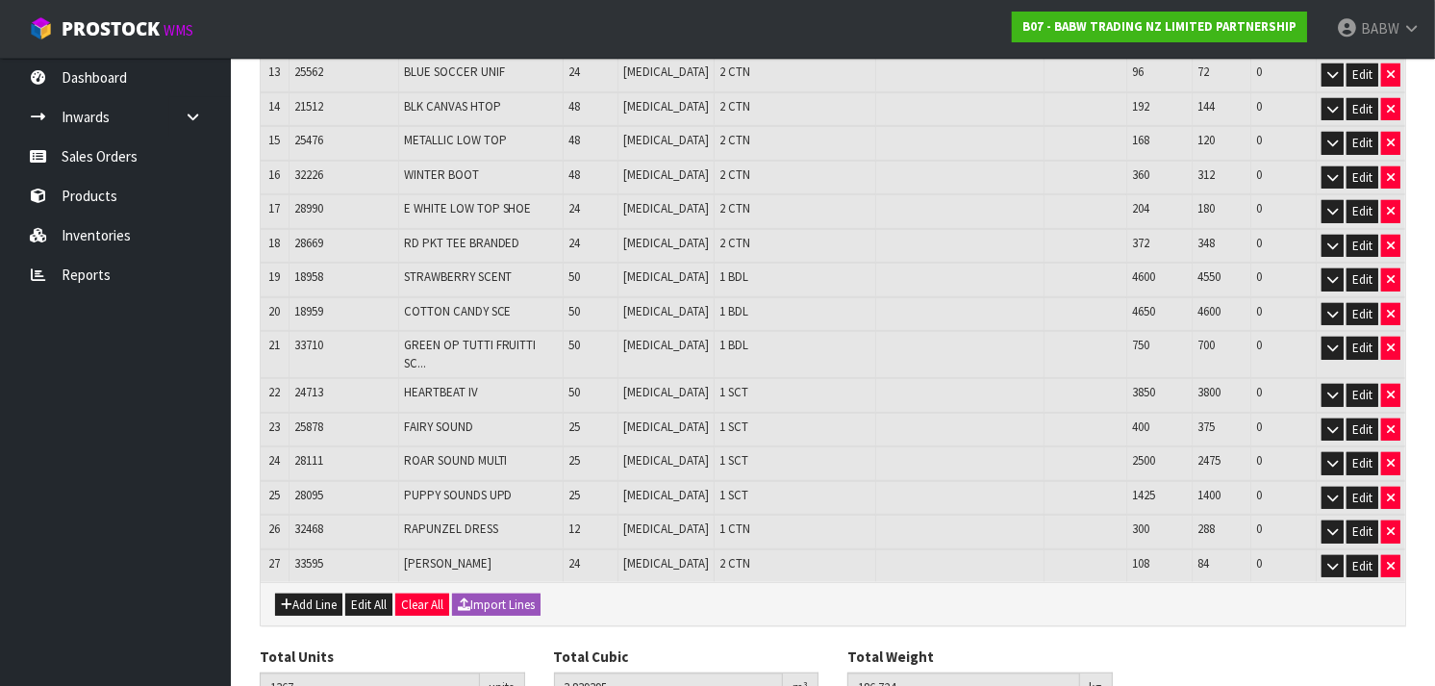
scroll to position [0, 0]
